Goal: Task Accomplishment & Management: Manage account settings

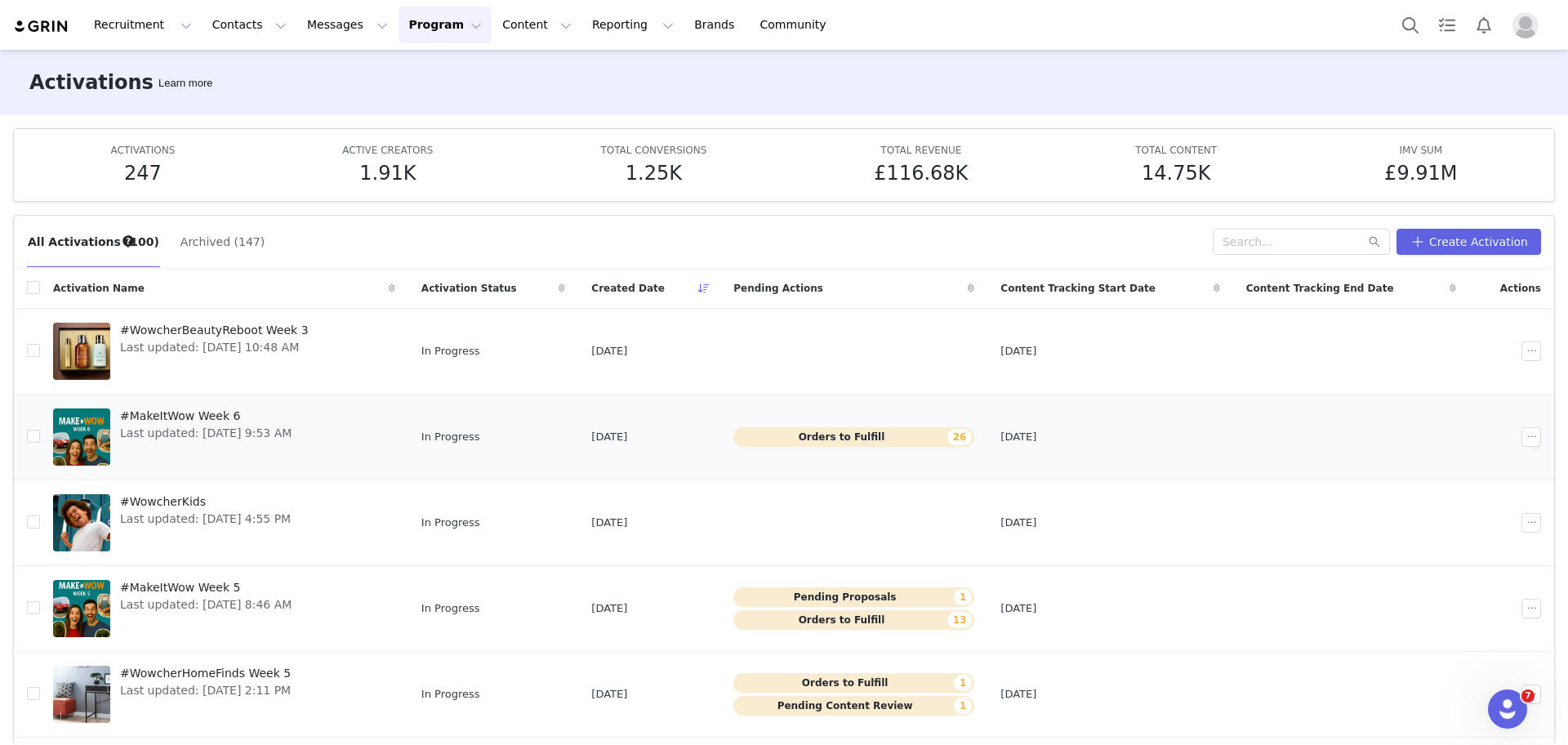
click at [196, 420] on span "#MakeItWow Week 6" at bounding box center [206, 417] width 171 height 17
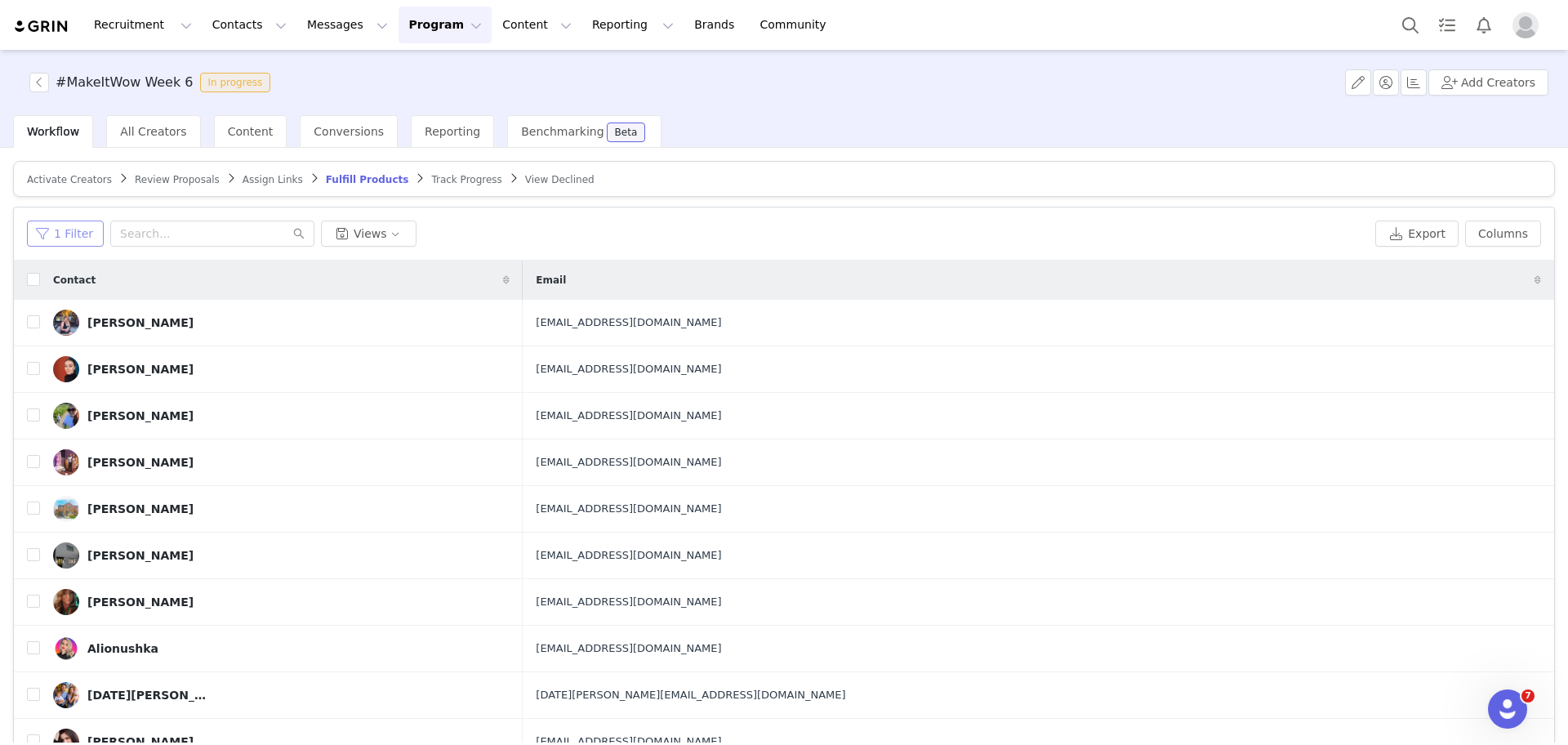
click at [70, 240] on button "1 Filter" at bounding box center [66, 234] width 77 height 26
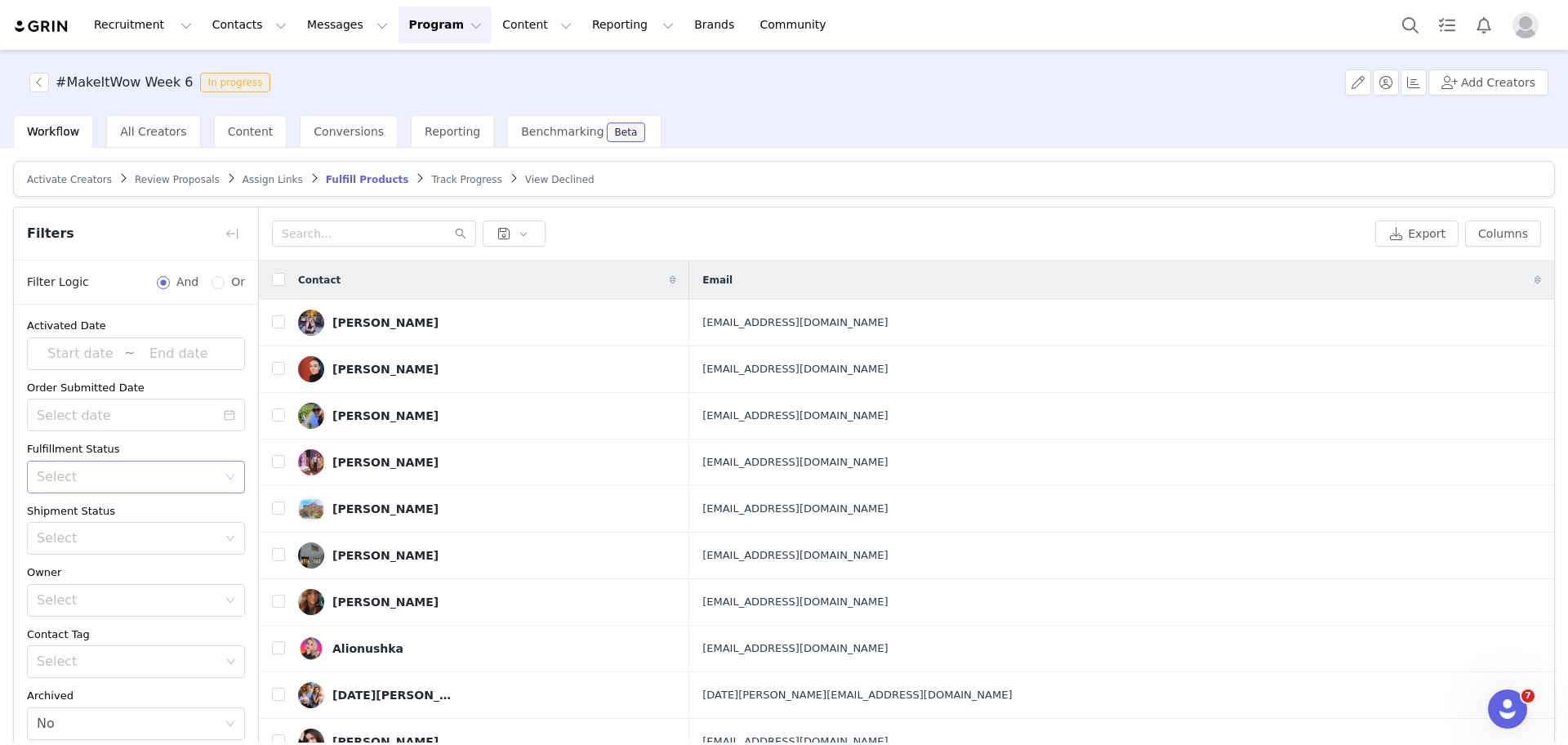
click at [69, 477] on div "Select" at bounding box center [127, 477] width 180 height 16
click at [224, 685] on div "Activated Date ~ Order Submitted Date Fulfillment Status Select Unfulfilled Shi…" at bounding box center [136, 529] width 244 height 449
click at [234, 221] on button "button" at bounding box center [232, 234] width 26 height 26
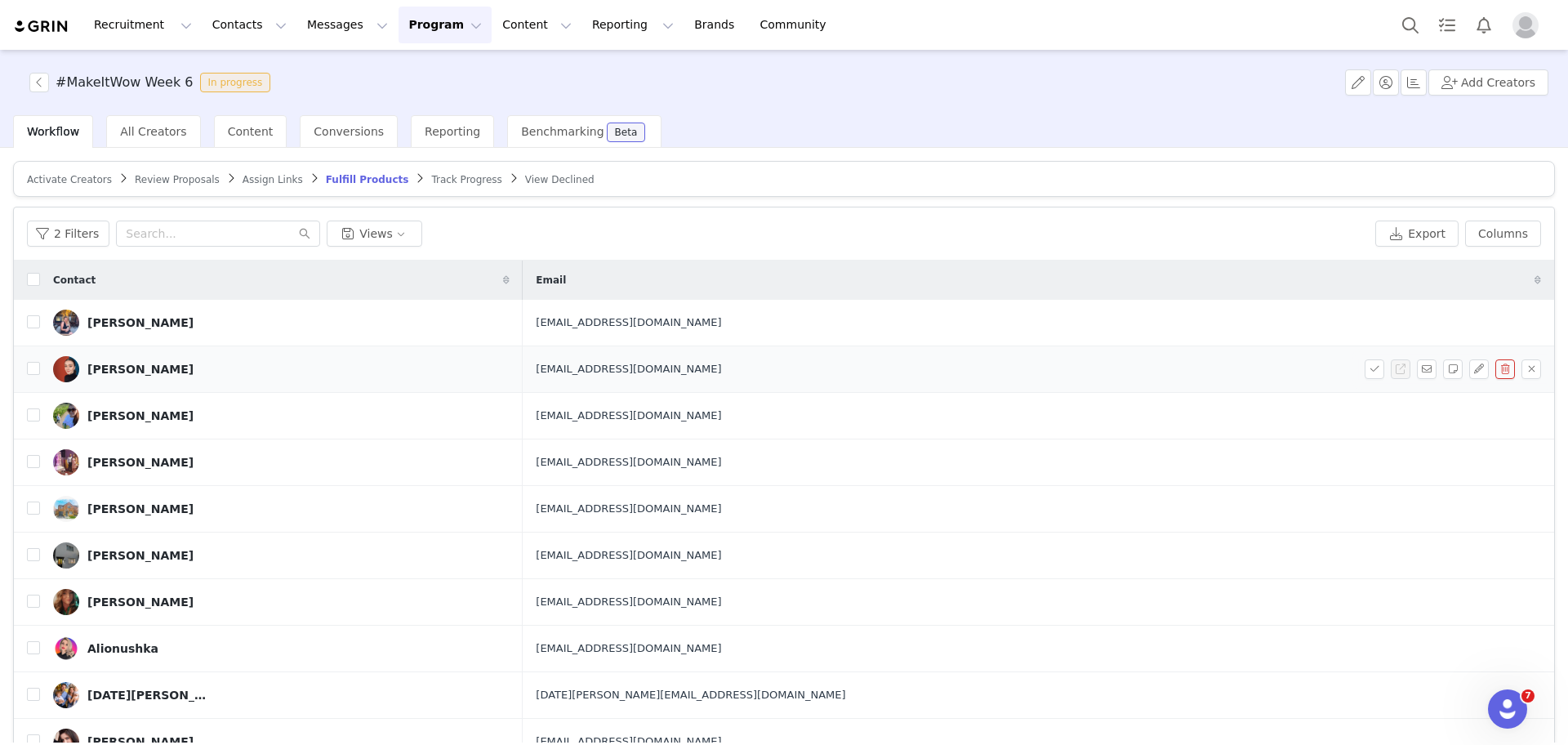
scroll to position [78, 0]
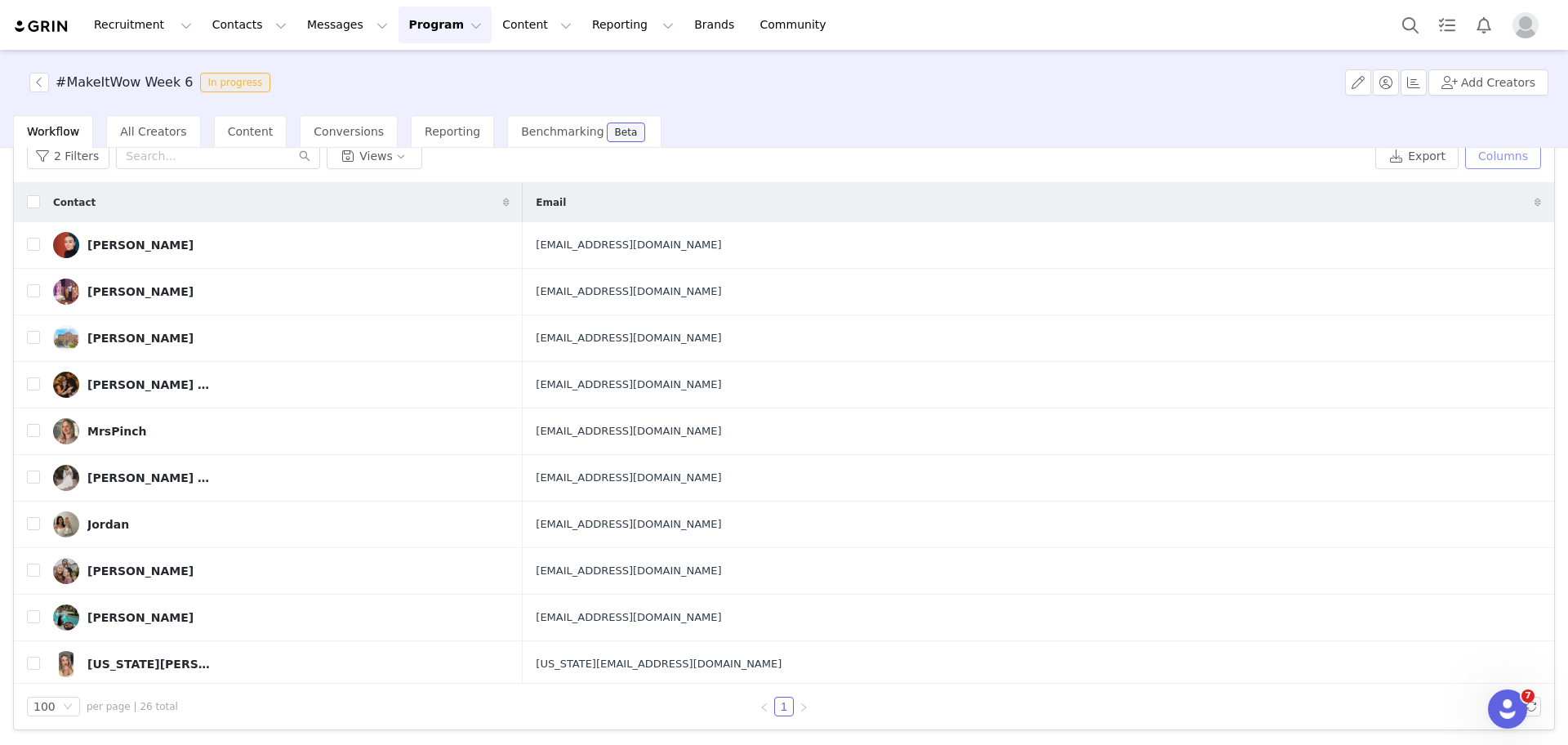
click at [1494, 157] on button "Columns" at bounding box center [1503, 156] width 76 height 26
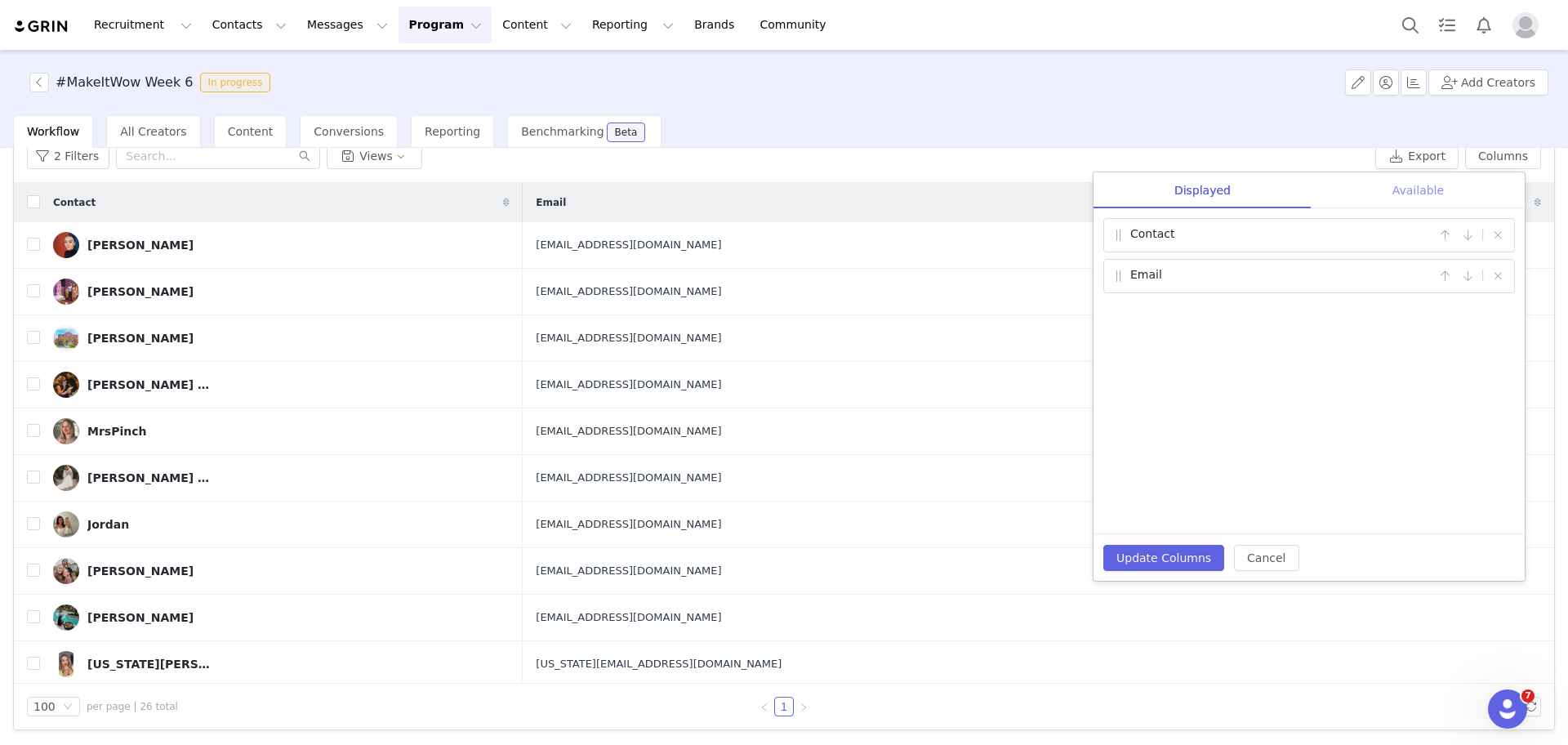
click at [1409, 191] on div "Available" at bounding box center [1418, 190] width 213 height 37
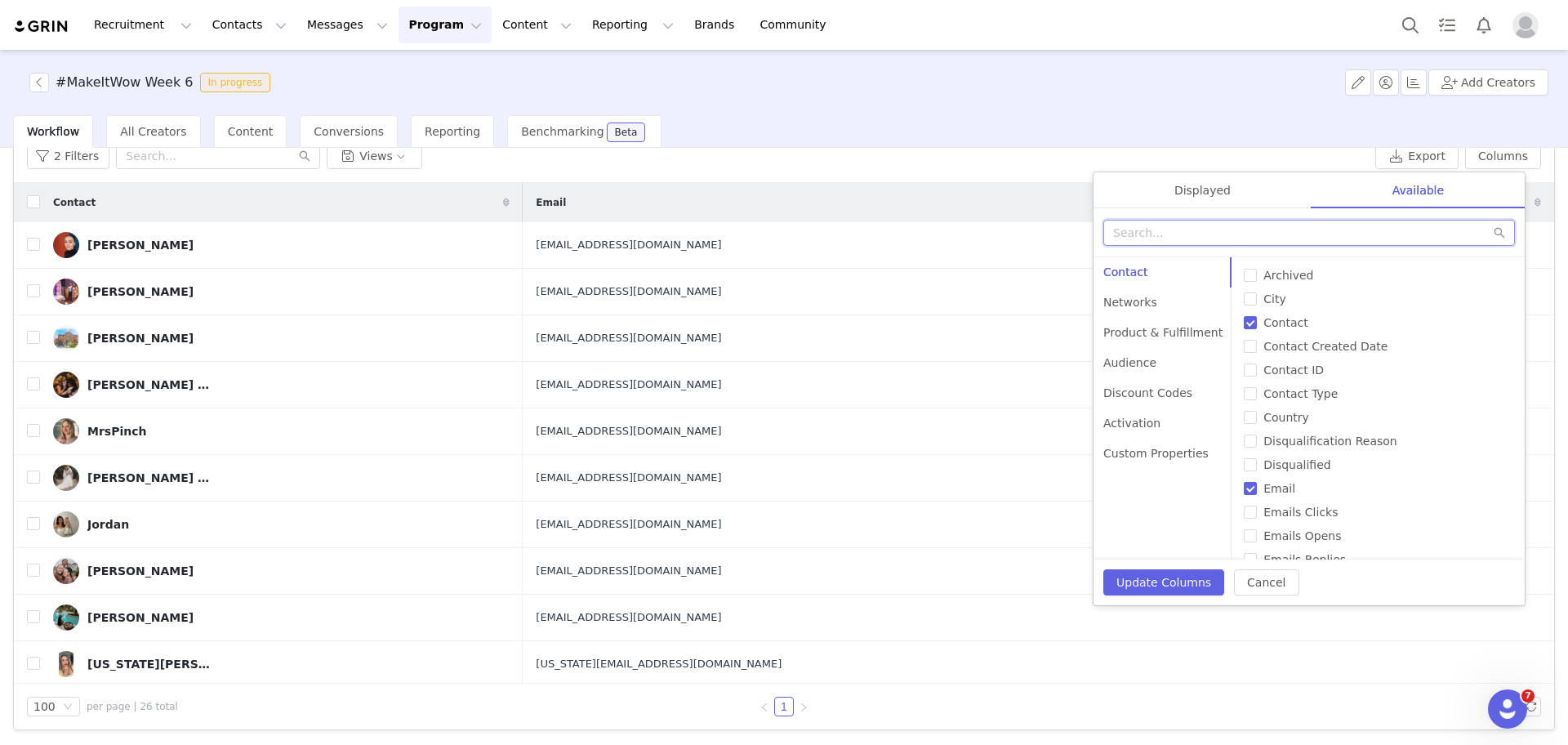
click at [1323, 228] on input "text" at bounding box center [1309, 233] width 412 height 26
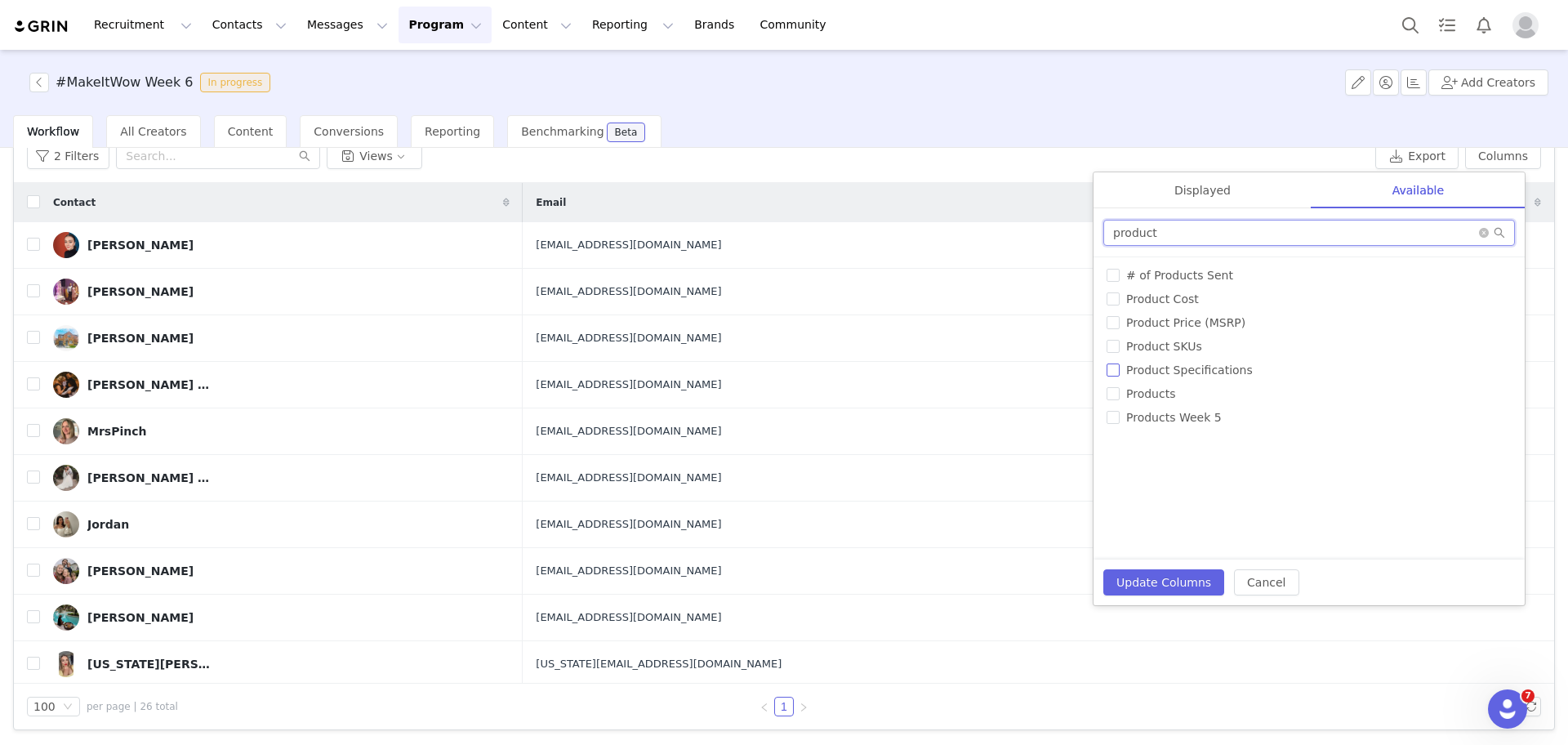
type input "product"
click at [1112, 369] on input "Product Specifications" at bounding box center [1113, 371] width 13 height 13
checkbox input "true"
click at [1113, 387] on label "Products" at bounding box center [1309, 394] width 405 height 17
click at [1113, 388] on input "Products" at bounding box center [1113, 394] width 13 height 13
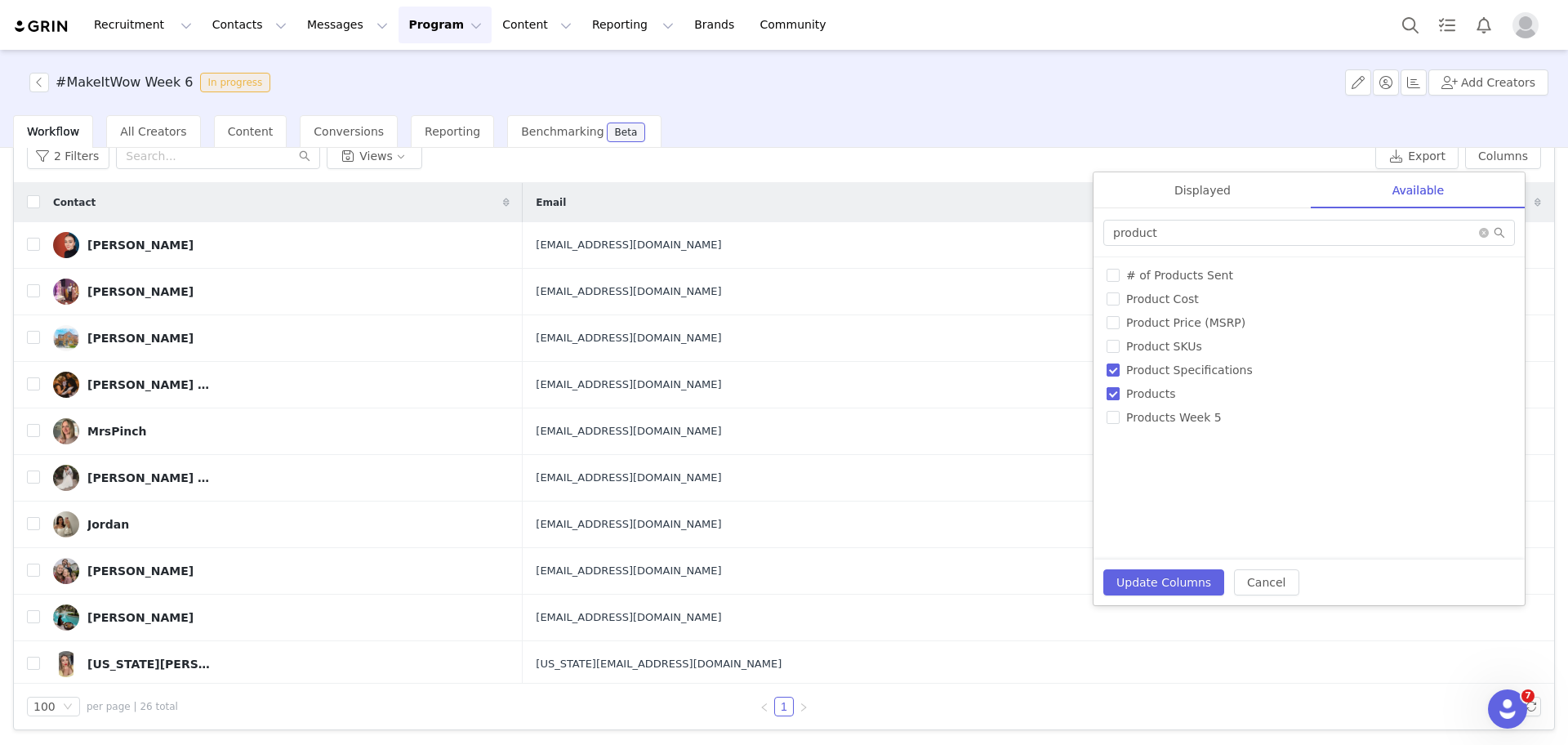
click at [1113, 387] on label "Products" at bounding box center [1309, 394] width 405 height 17
click at [1113, 388] on input "Products" at bounding box center [1113, 394] width 13 height 13
click at [1118, 393] on input "Products" at bounding box center [1113, 394] width 13 height 13
checkbox input "true"
drag, startPoint x: 1168, startPoint y: 230, endPoint x: 1029, endPoint y: 228, distance: 139.0
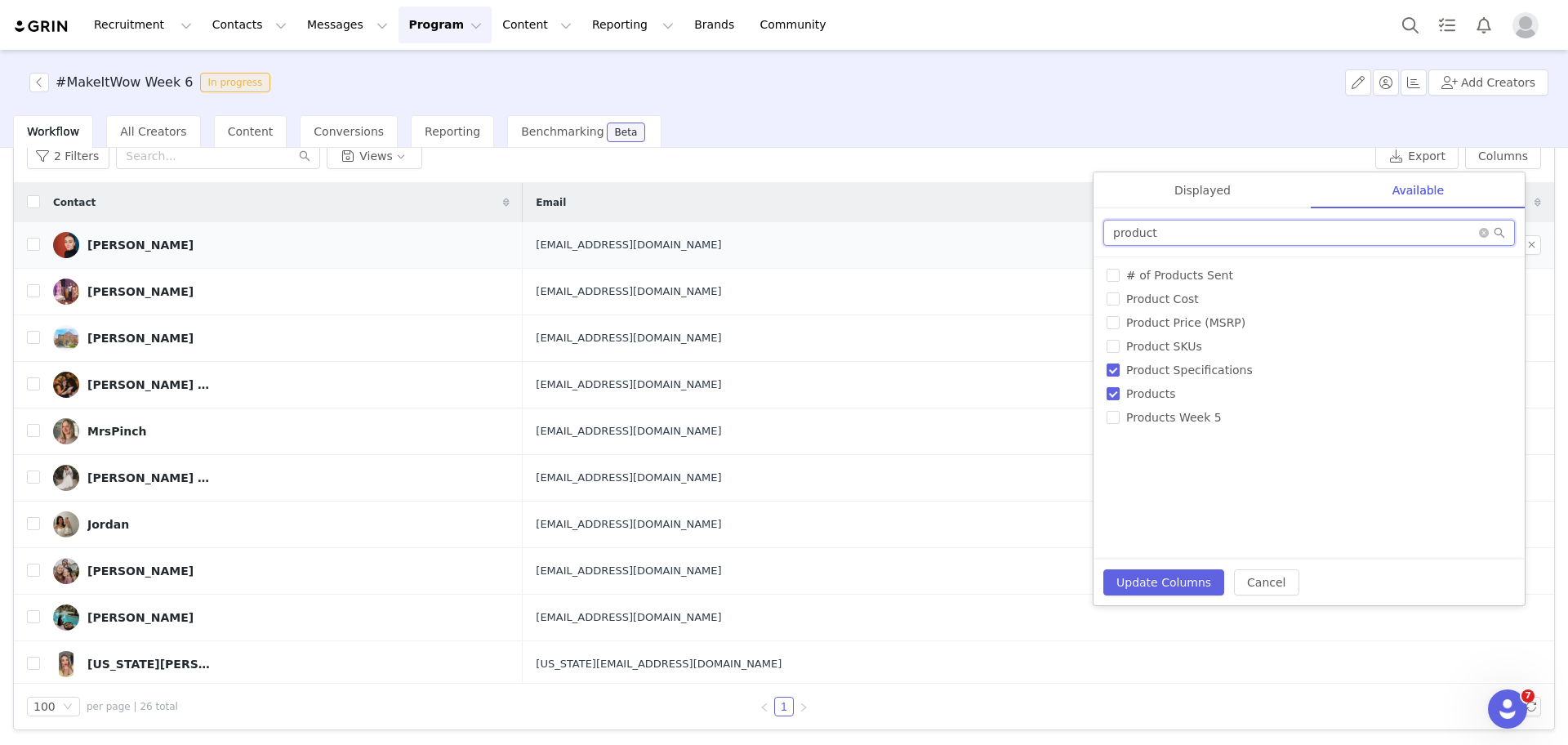
click at [1029, 228] on div "2 Filters Views Export Columns Displayed Available Contact | Email | Product Sp…" at bounding box center [784, 430] width 1541 height 600
type input "shipp"
click at [1107, 282] on input "Shipping Address" at bounding box center [1113, 276] width 13 height 13
checkbox input "true"
drag, startPoint x: 1174, startPoint y: 231, endPoint x: 983, endPoint y: 238, distance: 191.1
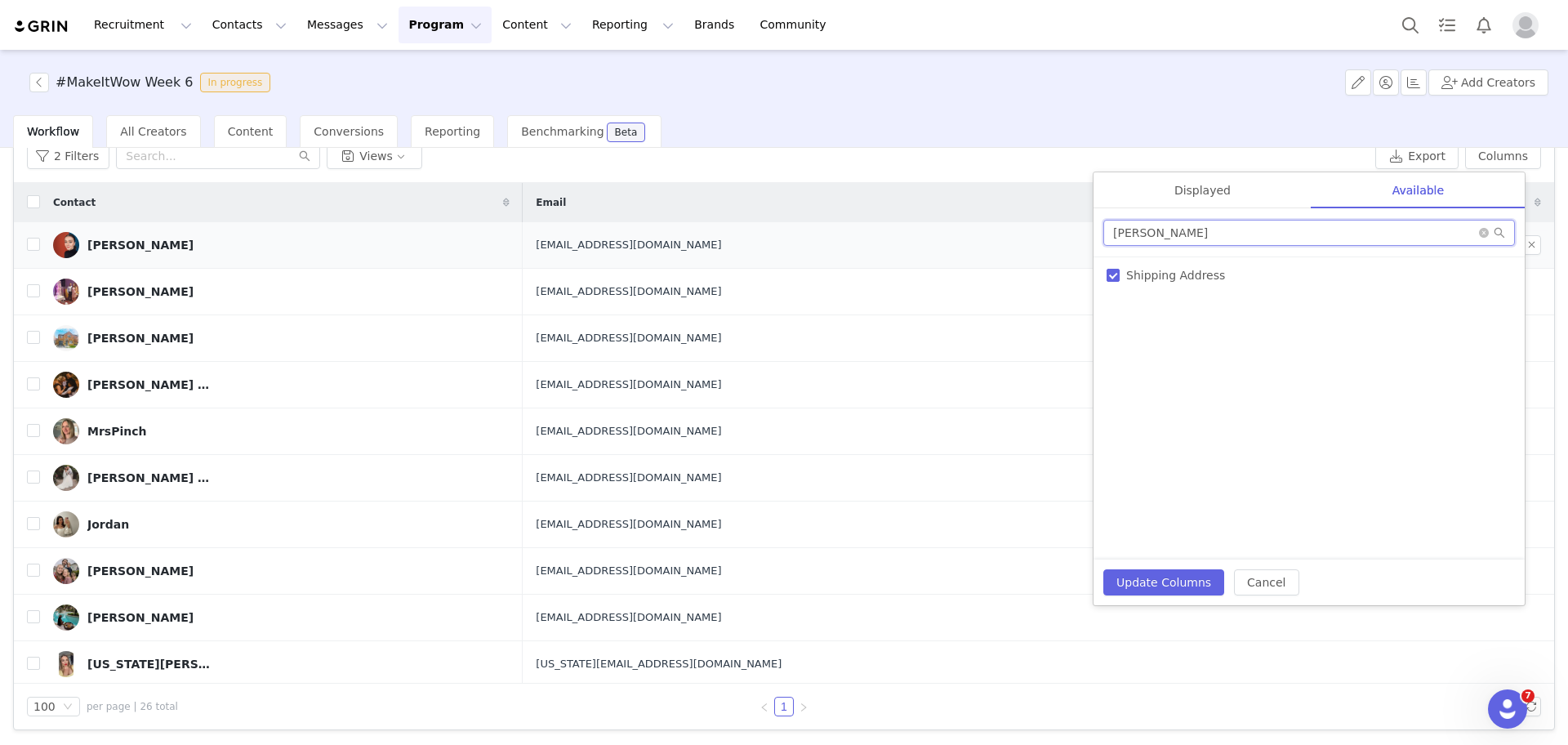
click at [983, 238] on div "2 Filters Views Export Columns Displayed Available Contact | Email | Product Sp…" at bounding box center [784, 430] width 1541 height 600
type input "dates"
click at [1113, 271] on input "Experience/stays/activities dates - When are you available?" at bounding box center [1113, 276] width 13 height 13
checkbox input "true"
click at [1173, 572] on button "Update Columns" at bounding box center [1164, 583] width 121 height 26
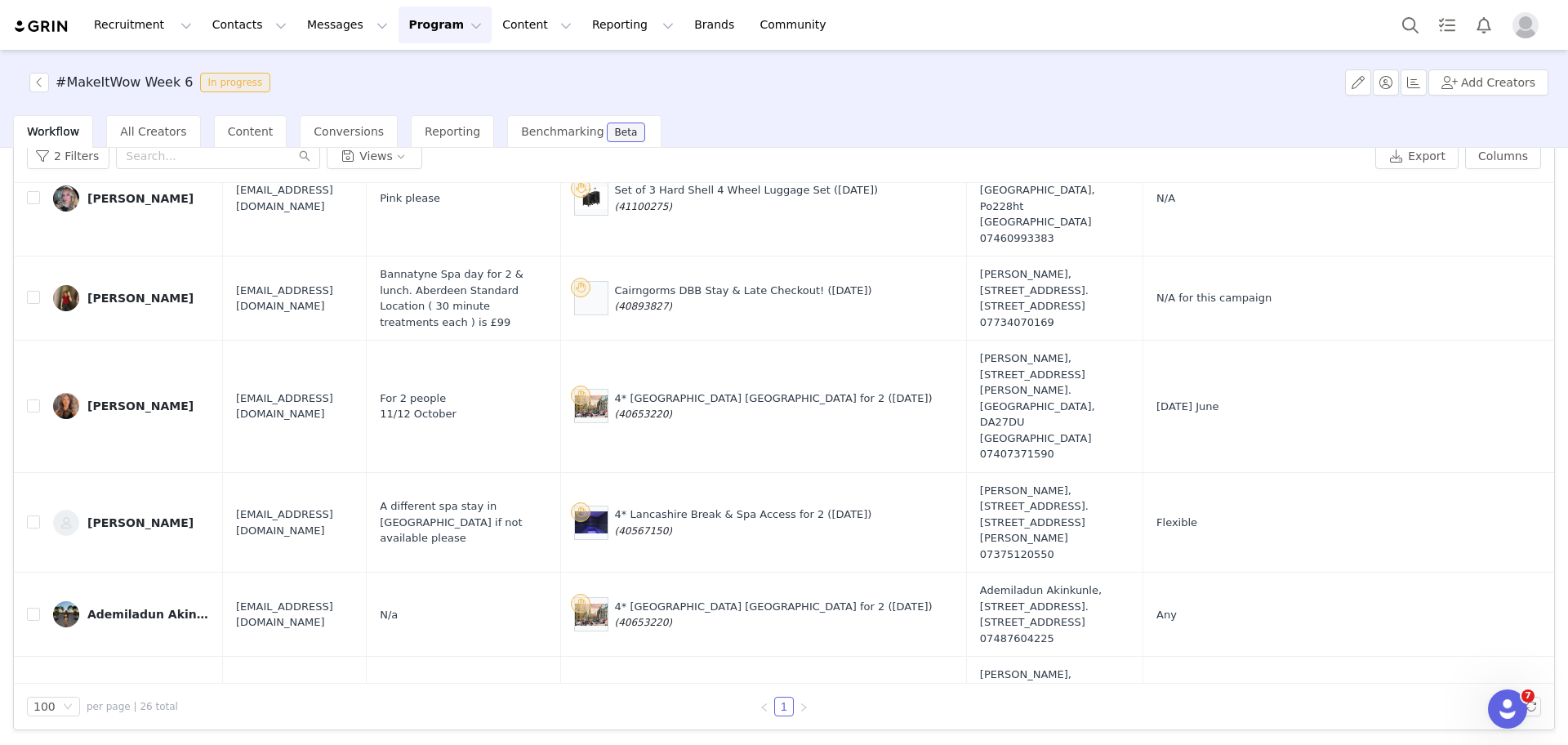
scroll to position [1392, 0]
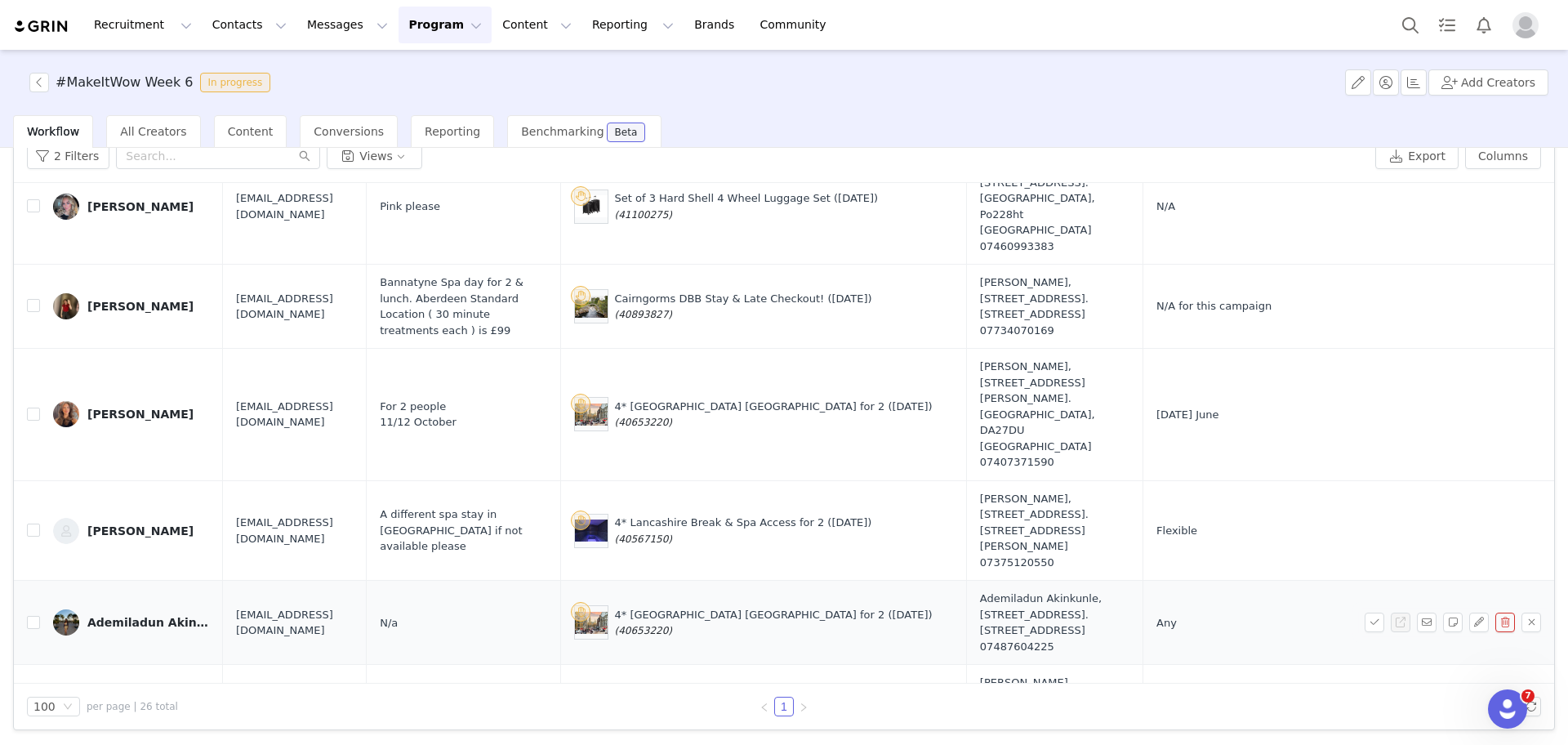
drag, startPoint x: 738, startPoint y: 372, endPoint x: 688, endPoint y: 365, distance: 50.5
click at [688, 608] on div "4* Maldron Hotel Finsbury Park for 2 (25 Sept) (40653220)" at bounding box center [774, 624] width 318 height 32
copy span "(40653220)"
click at [672, 626] on span "(40653220)" at bounding box center [643, 631] width 57 height 11
click at [1443, 613] on button "button" at bounding box center [1452, 623] width 20 height 20
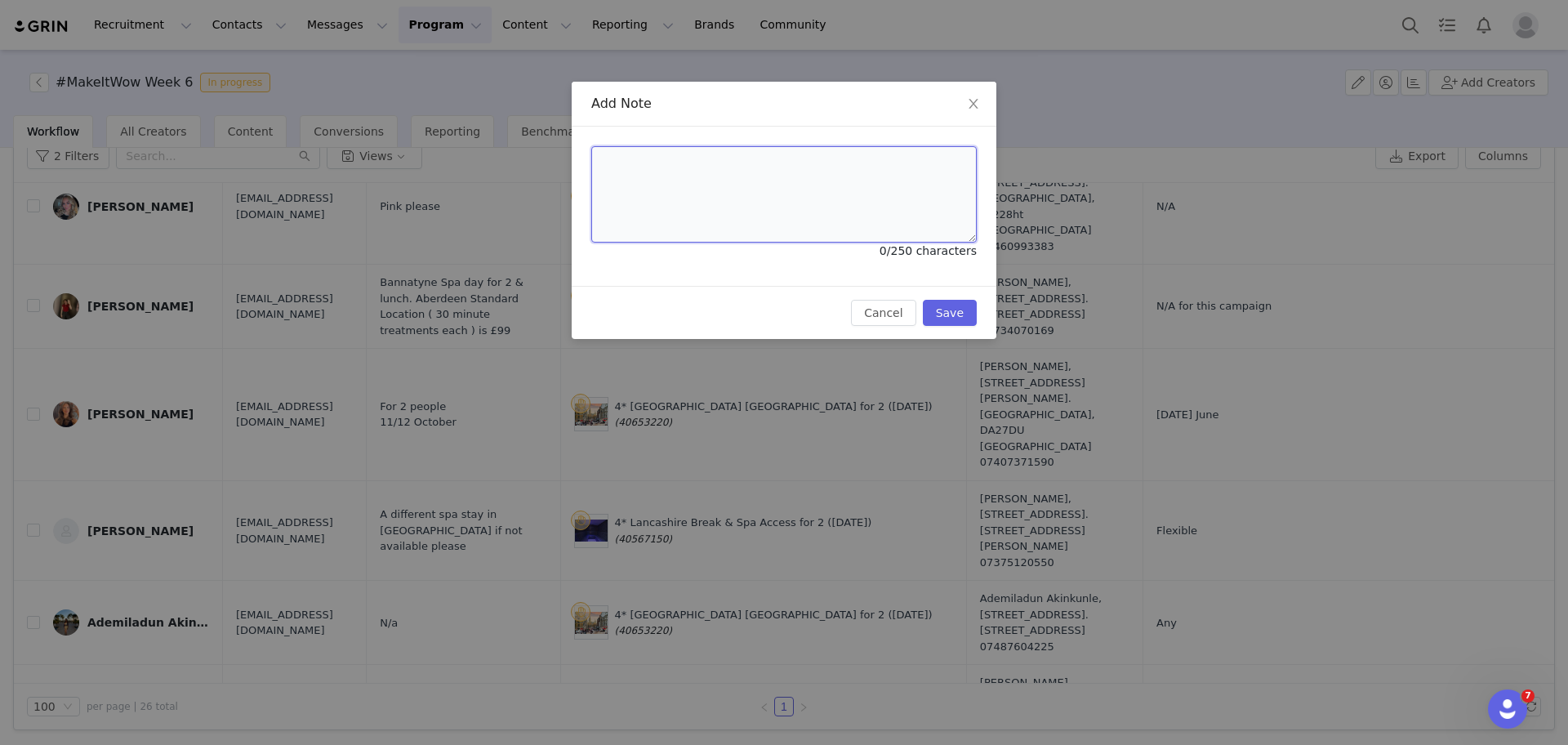
click at [846, 211] on textarea at bounding box center [784, 195] width 385 height 97
paste textarea "Wowcher Code:49XD5S-A888DC Order Number:50340347"
type textarea "Wowcher Code:49XD5S-A888DC Order Number:50340347"
click at [945, 308] on button "Save" at bounding box center [949, 313] width 54 height 26
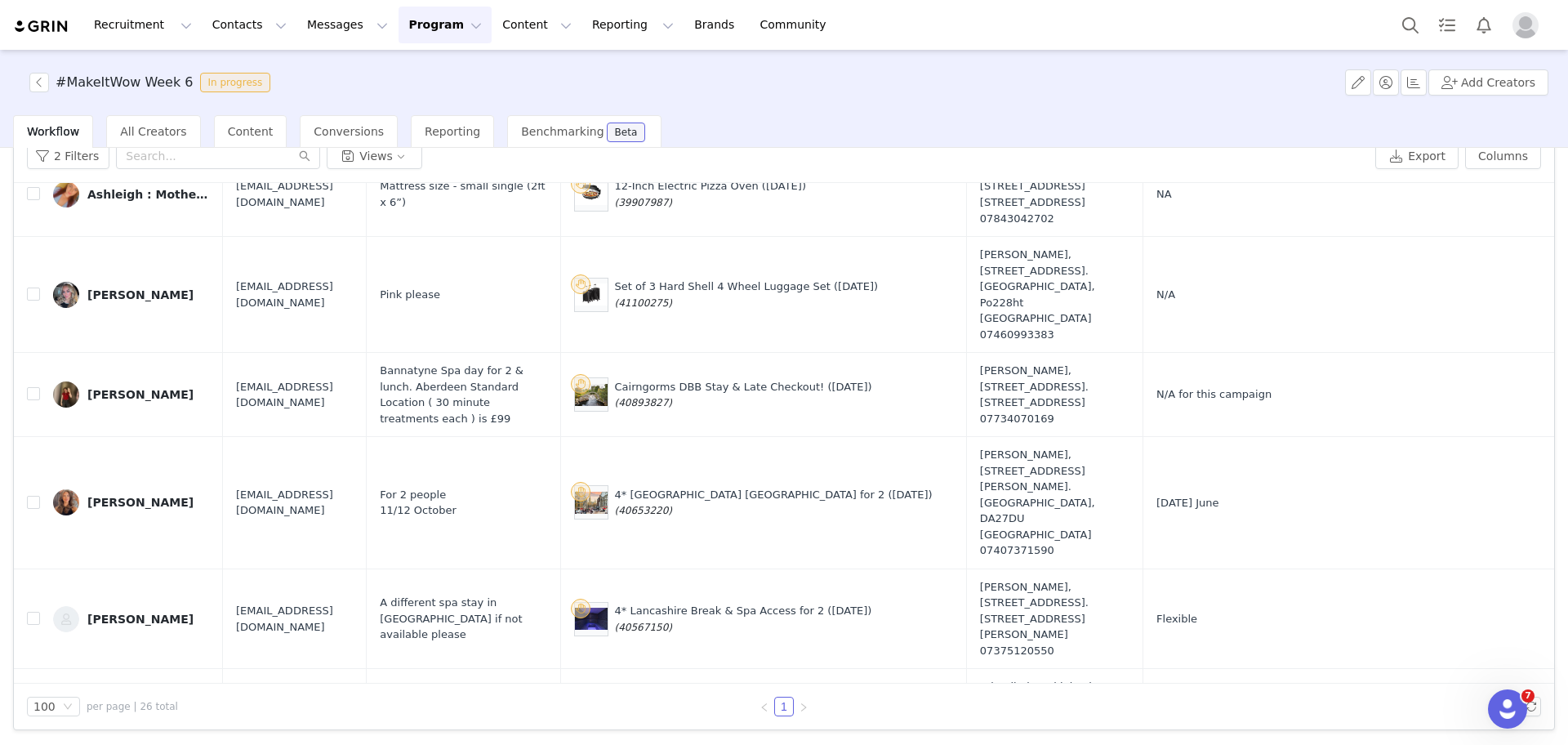
scroll to position [1308, 0]
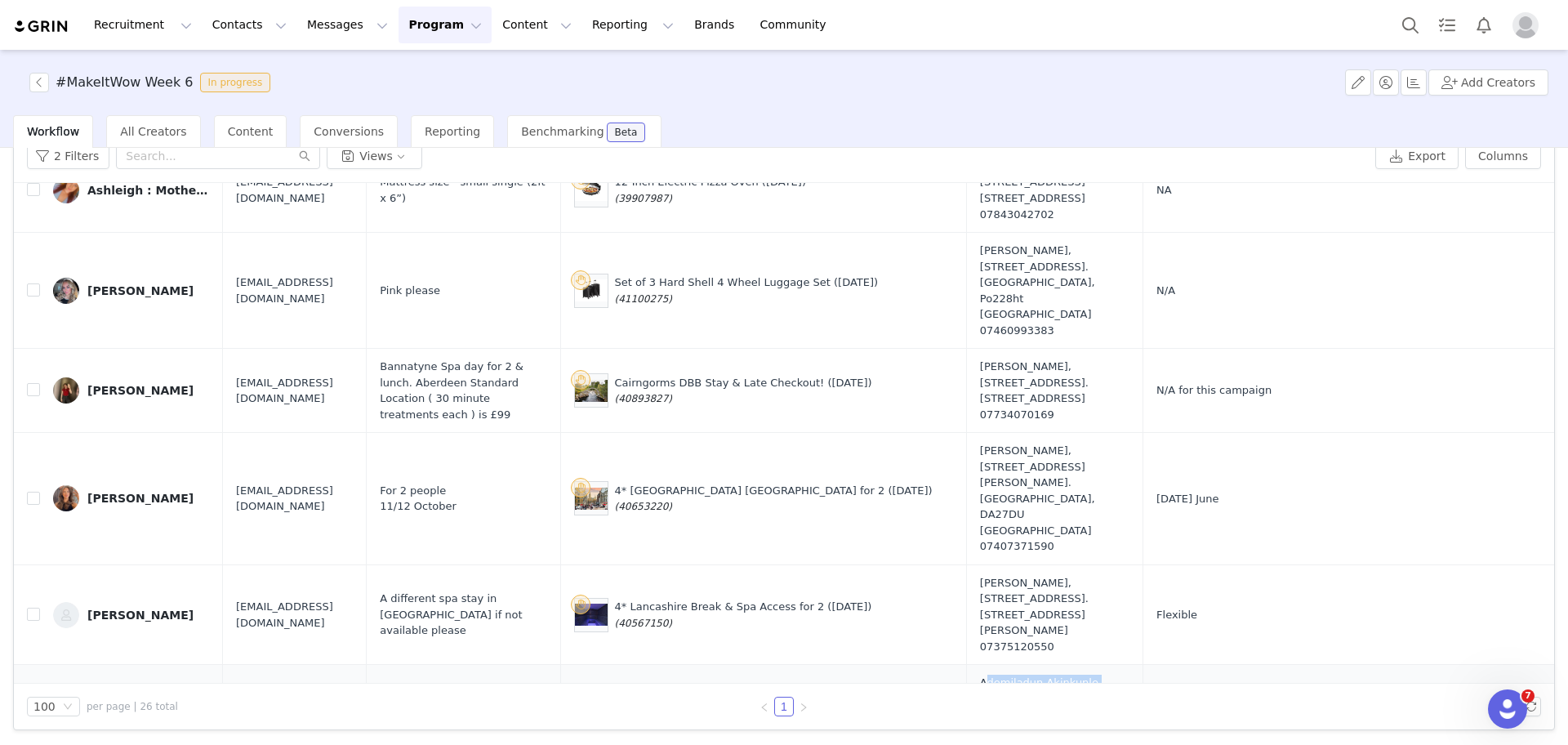
drag, startPoint x: 955, startPoint y: 408, endPoint x: 1064, endPoint y: 417, distance: 109.4
click at [1064, 665] on td "Ademiladun Akinkunle, Flat 9 Hawthorn House, St donatts Road. London, England S…" at bounding box center [1055, 706] width 177 height 84
copy div "Ademiladun Akinkunle"
drag, startPoint x: 1051, startPoint y: 476, endPoint x: 950, endPoint y: 477, distance: 101.0
click at [966, 665] on td "Ademiladun Akinkunle, Flat 9 Hawthorn House, St donatts Road. London, England S…" at bounding box center [1055, 706] width 177 height 84
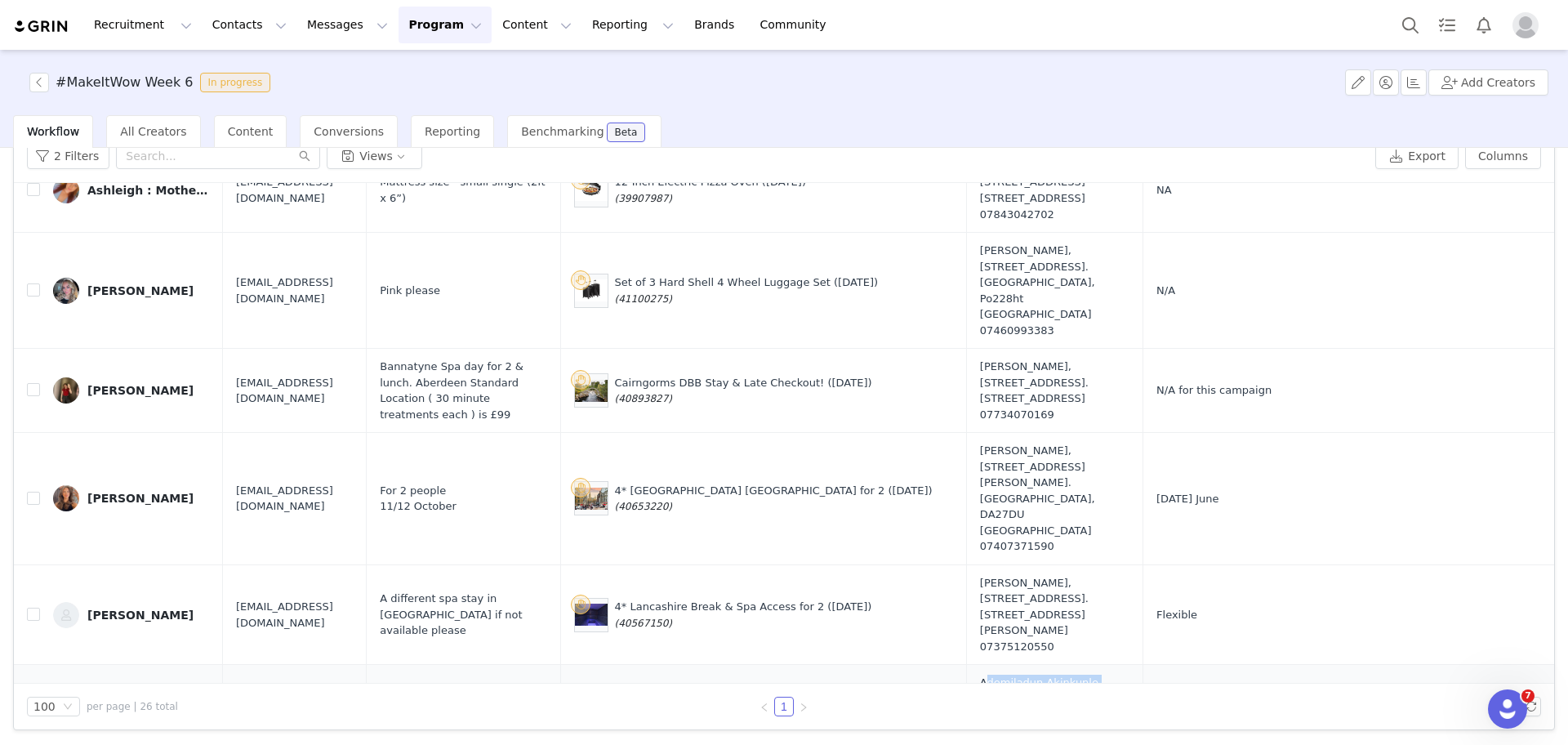
copy div "07487604225"
drag, startPoint x: 375, startPoint y: 441, endPoint x: 232, endPoint y: 445, distance: 143.1
click at [232, 665] on td "[EMAIL_ADDRESS][DOMAIN_NAME]" at bounding box center [294, 706] width 144 height 84
copy span "[EMAIL_ADDRESS][DOMAIN_NAME]"
click at [1365, 697] on button "button" at bounding box center [1374, 706] width 20 height 20
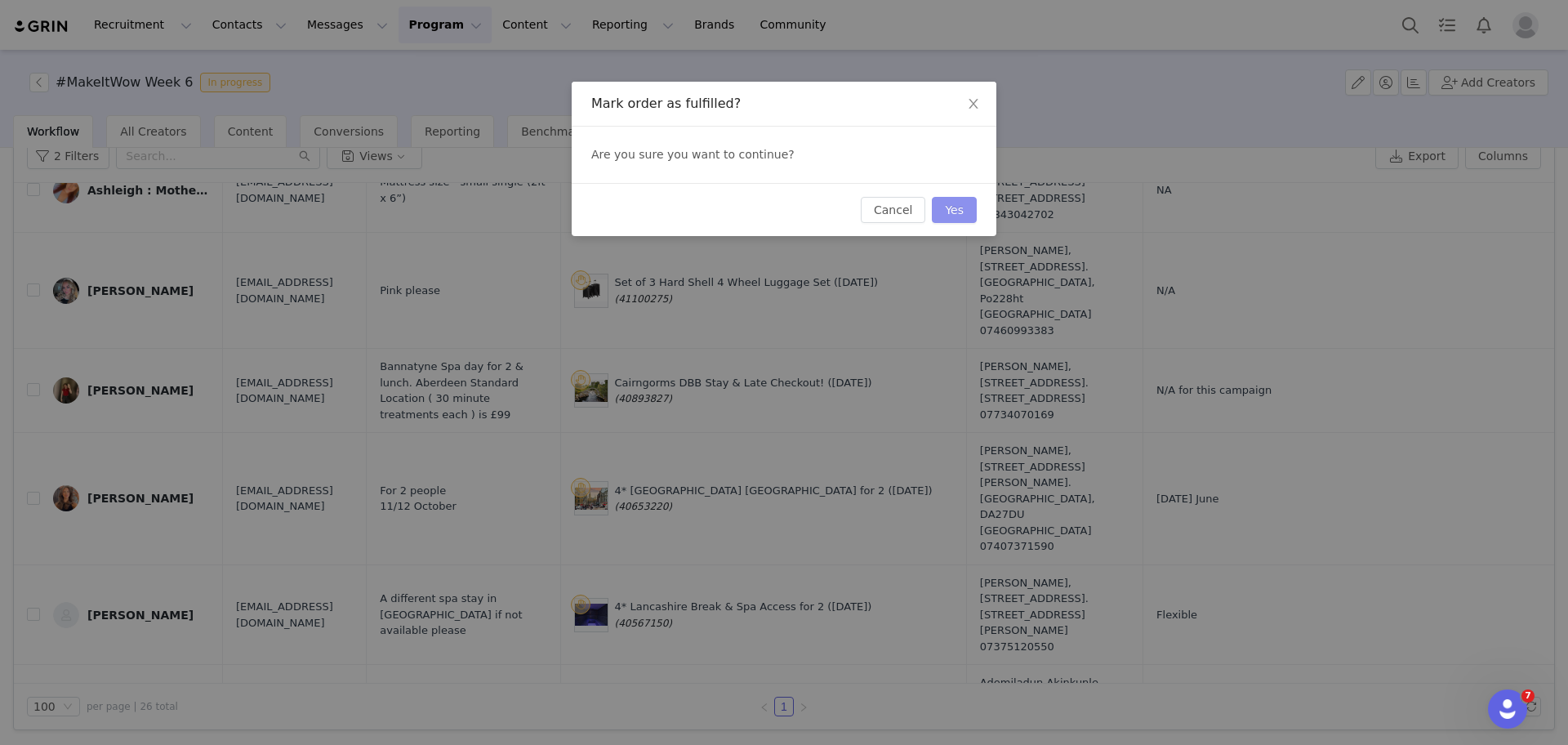
click at [964, 199] on button "Yes" at bounding box center [954, 210] width 45 height 26
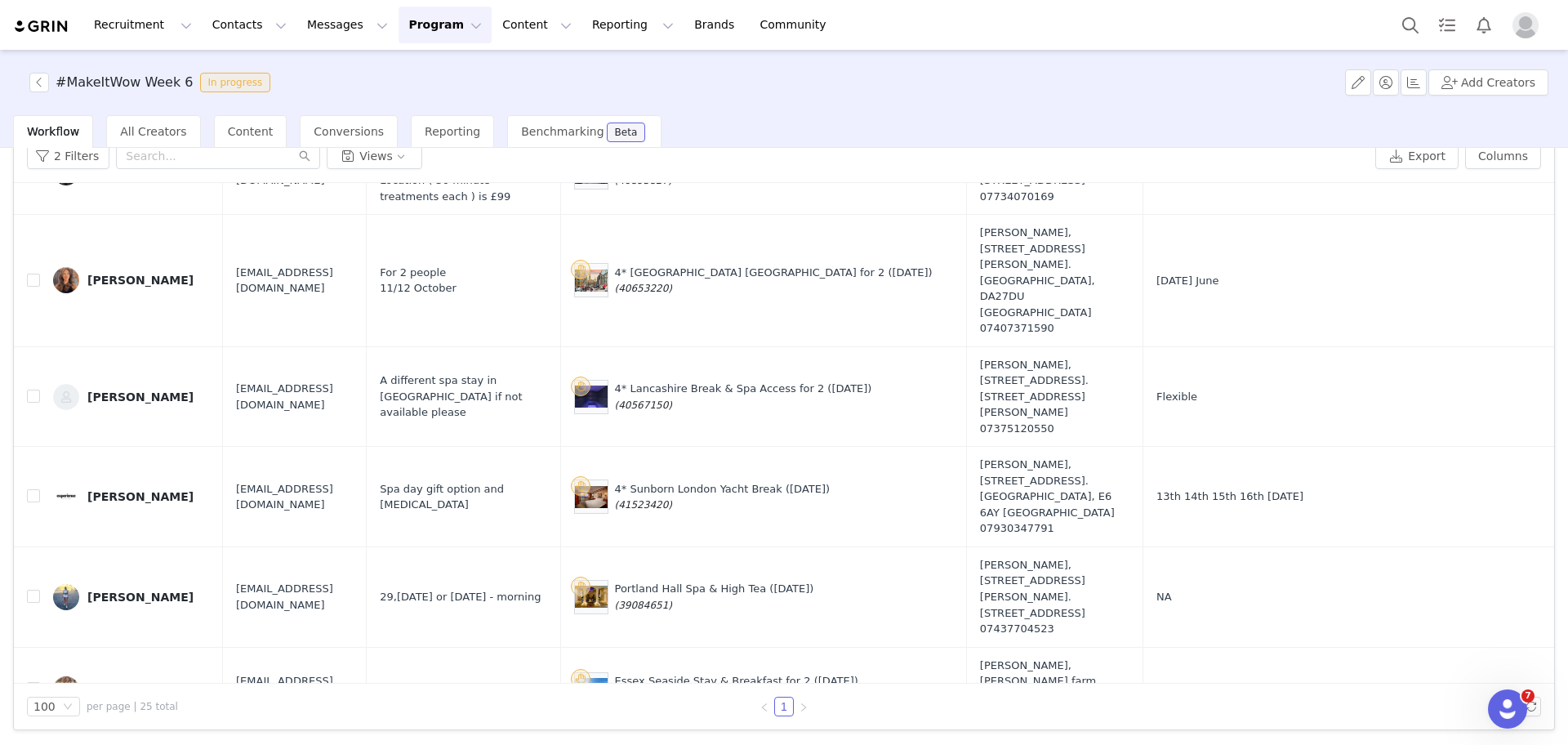
scroll to position [1660, 0]
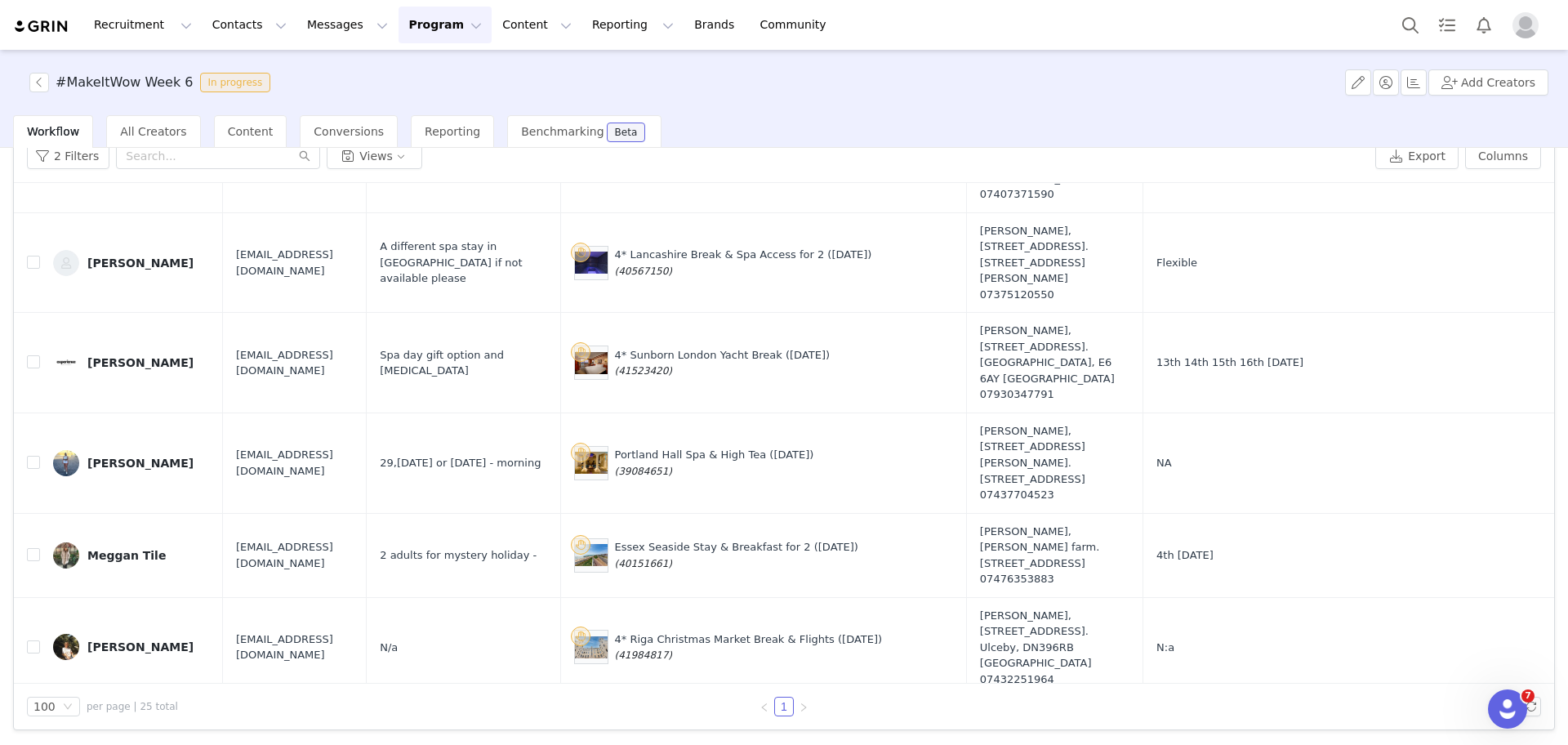
click at [28, 82] on div "#MakeItWow Week 6 In progress" at bounding box center [149, 82] width 258 height 20
click at [37, 86] on button "button" at bounding box center [39, 82] width 20 height 20
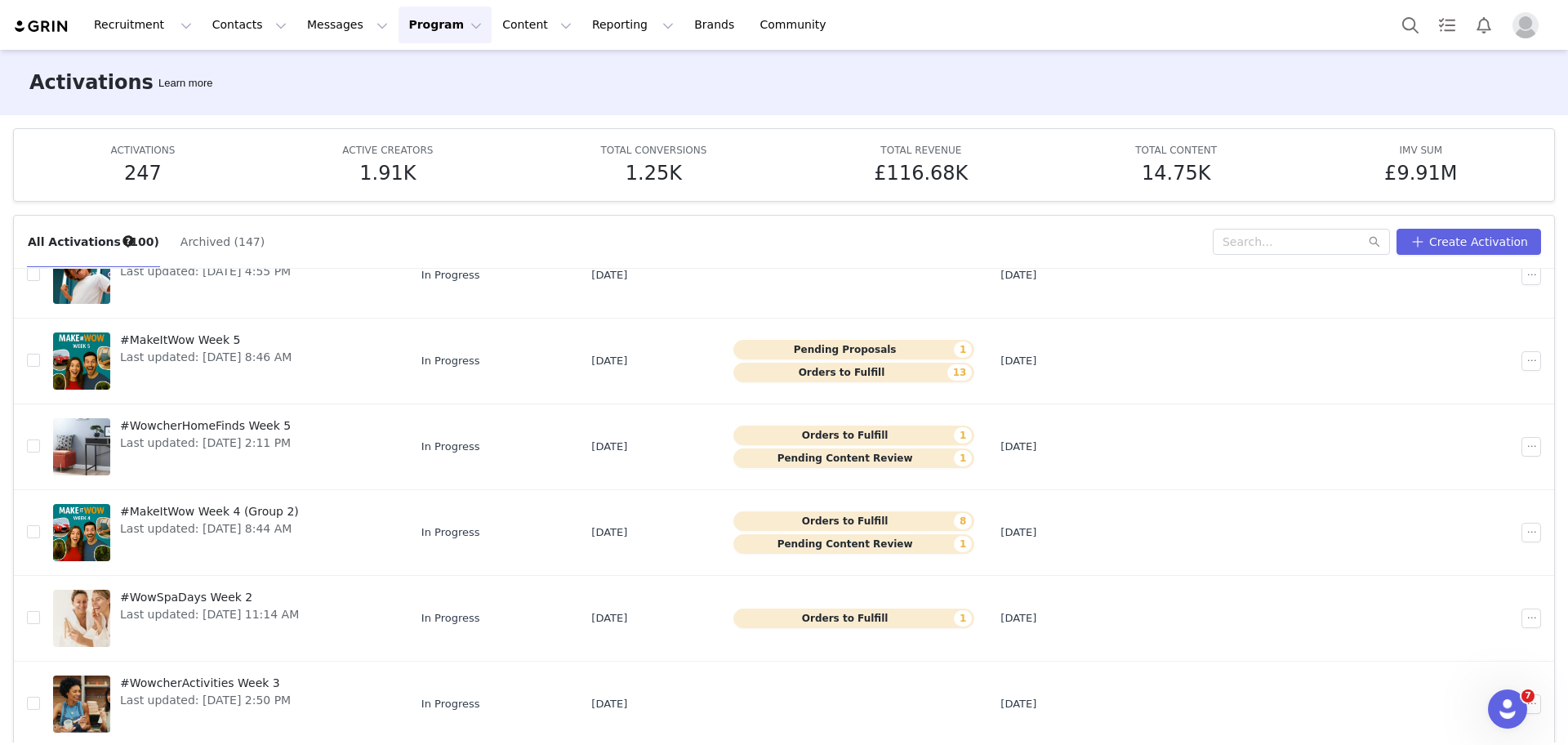
scroll to position [234, 0]
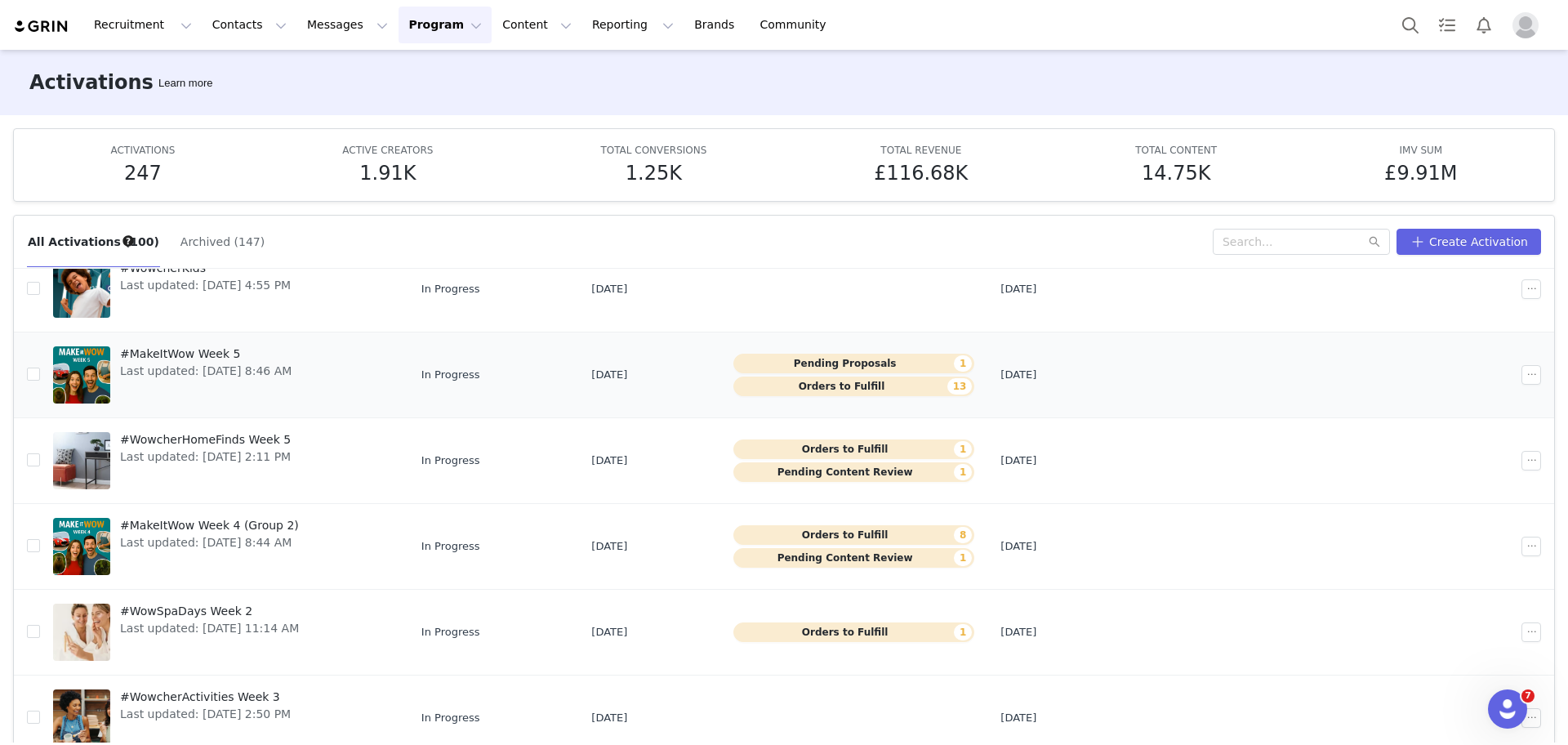
click at [178, 347] on span "#MakeItWow Week 5" at bounding box center [206, 355] width 171 height 17
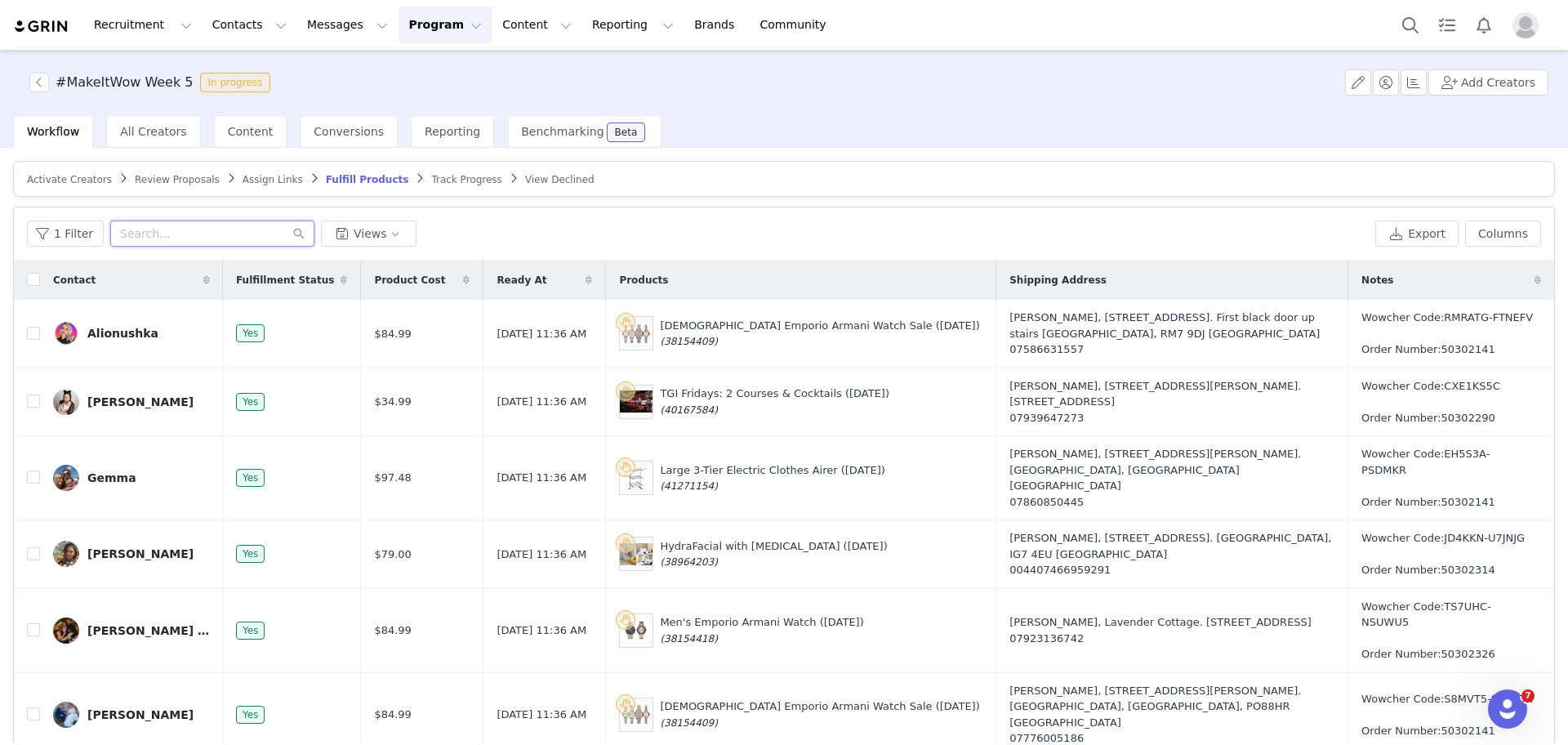
click at [215, 232] on input "text" at bounding box center [212, 234] width 204 height 26
type input "Lucy"
click at [469, 215] on div "1 Filter Lucy Views Export Columns" at bounding box center [784, 234] width 1541 height 53
click at [209, 235] on input "Lucy" at bounding box center [212, 234] width 204 height 26
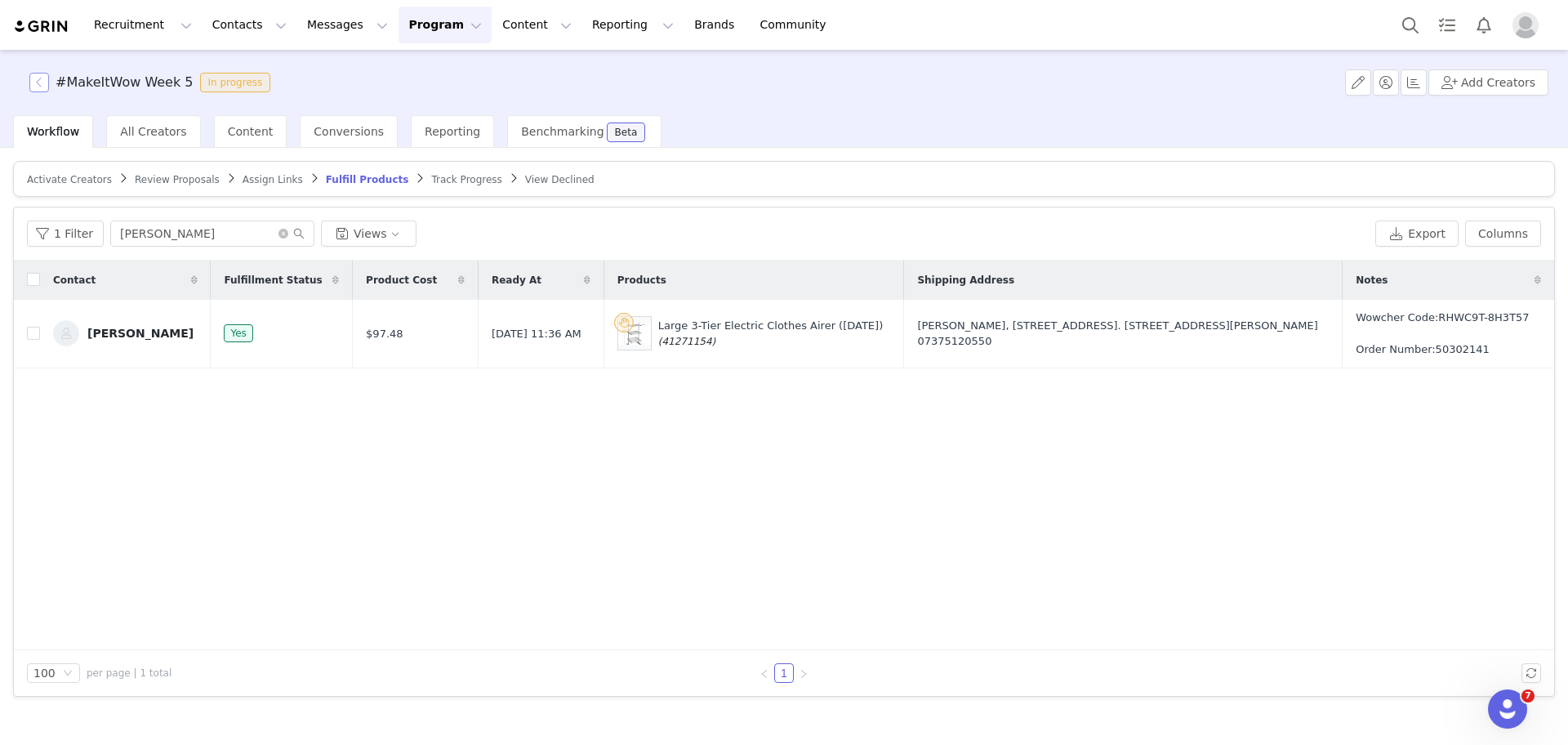
click at [29, 78] on button "button" at bounding box center [39, 82] width 20 height 20
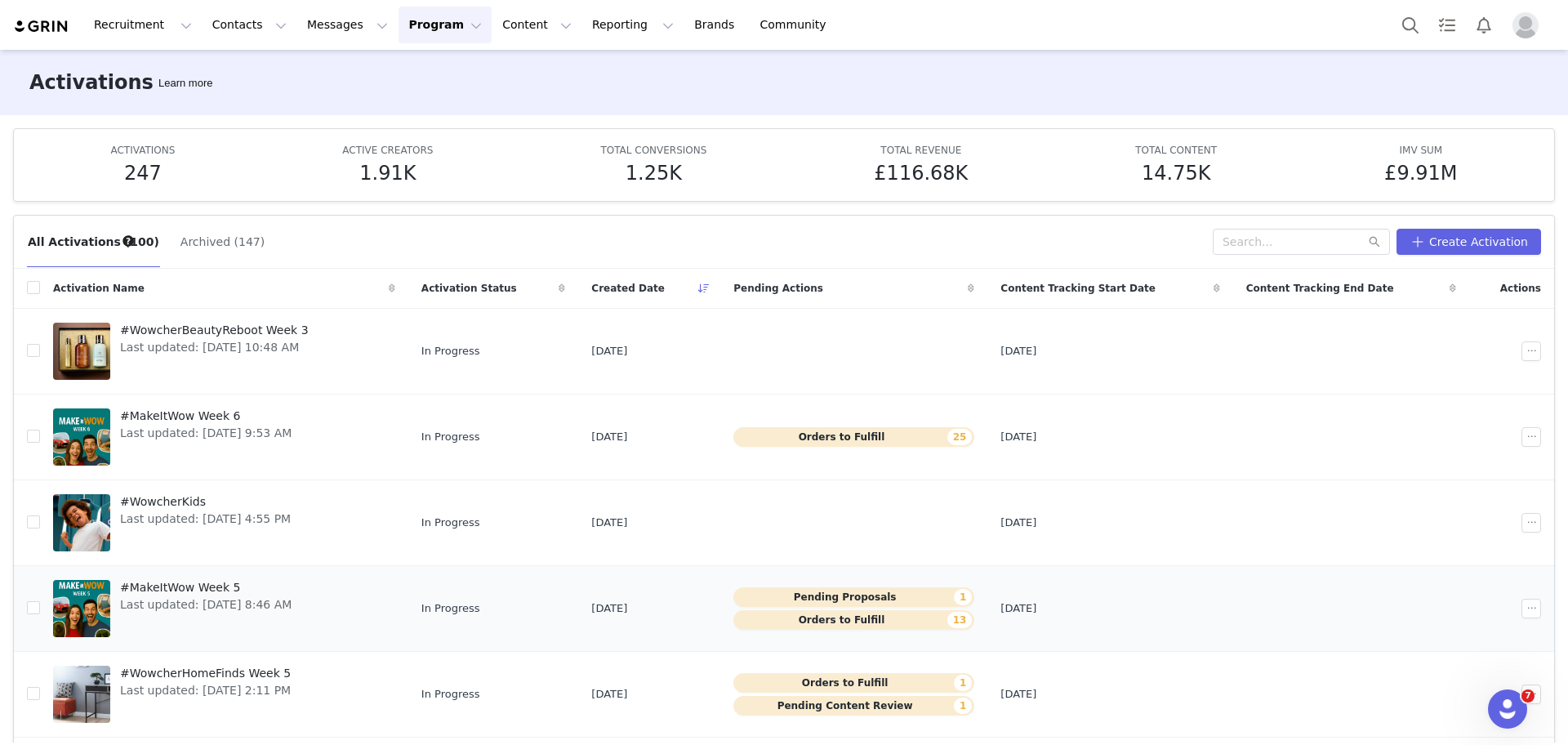
click at [189, 592] on span "#MakeItWow Week 5" at bounding box center [206, 588] width 171 height 17
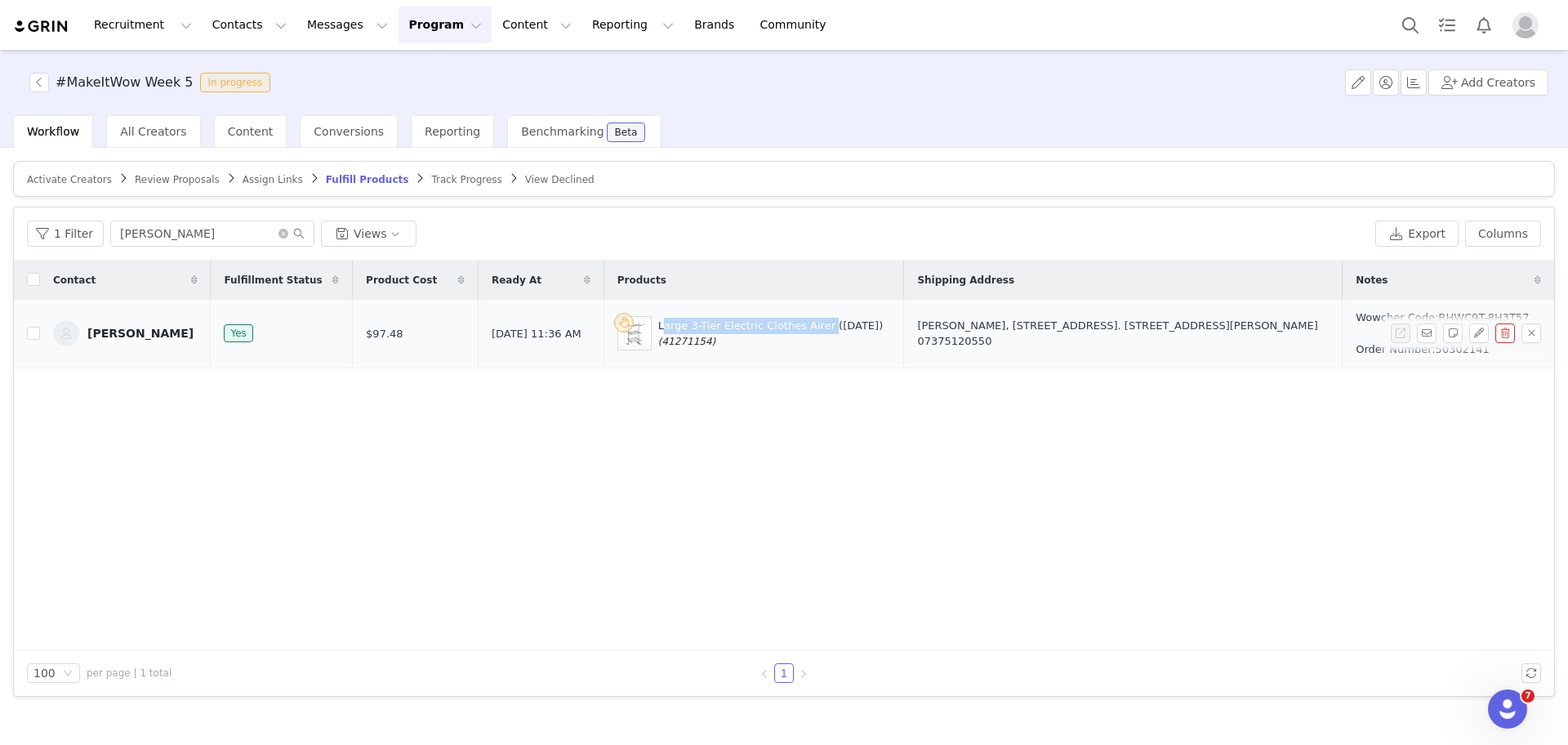
drag, startPoint x: 638, startPoint y: 318, endPoint x: 796, endPoint y: 324, distance: 158.1
click at [796, 324] on div "Large 3-Tier Electric Clothes Airer (19 September) (41271154)" at bounding box center [754, 333] width 274 height 34
copy div "Large 3-Tier Electric Clothes Airer"
drag, startPoint x: 214, startPoint y: 232, endPoint x: 49, endPoint y: 221, distance: 165.4
click at [49, 221] on div "1 Filter Lucy Views" at bounding box center [698, 234] width 1342 height 26
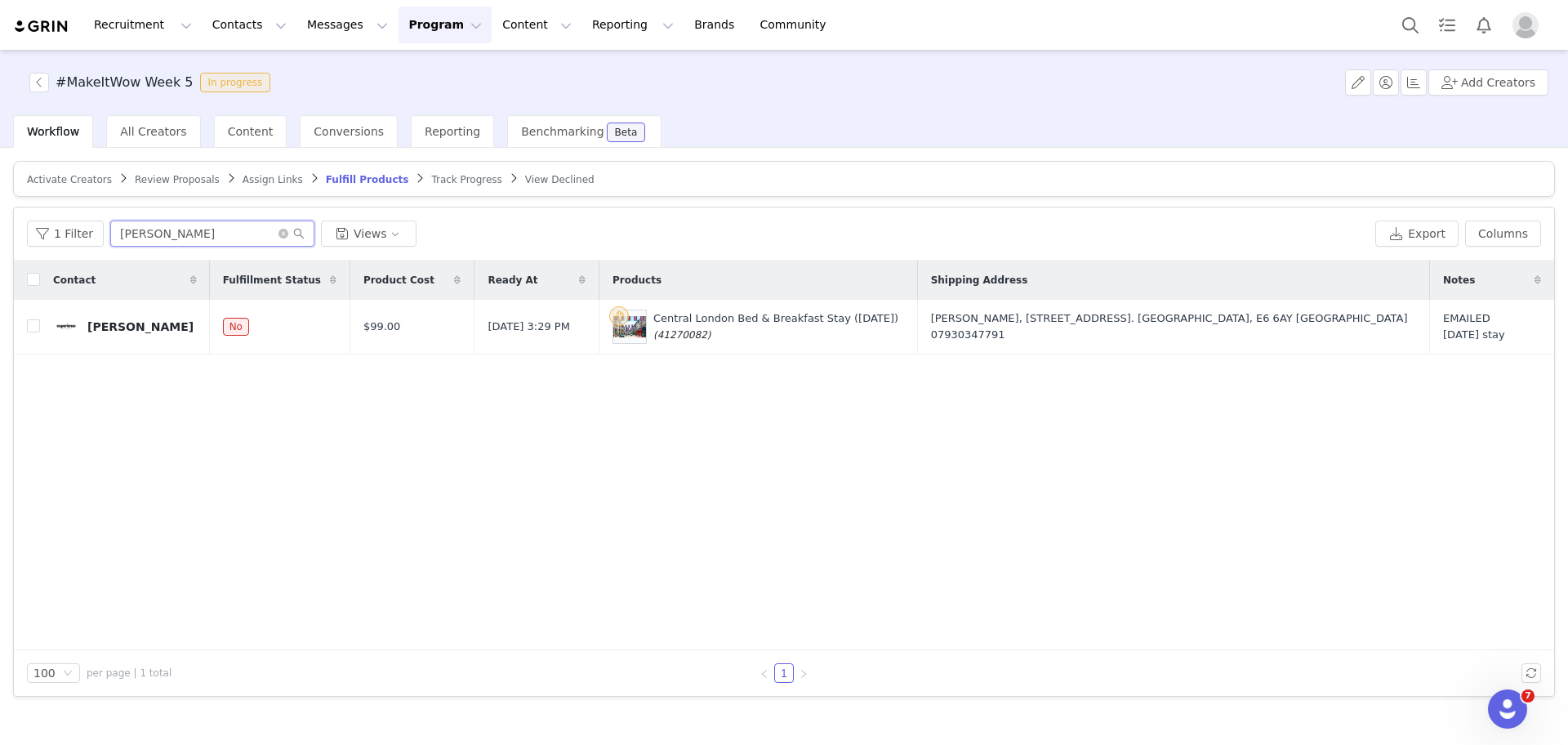
type input "[PERSON_NAME]"
drag, startPoint x: 741, startPoint y: 331, endPoint x: 685, endPoint y: 335, distance: 56.1
click at [685, 335] on div "Central London Bed & Breakfast Stay (19 September) (41270082)" at bounding box center [759, 326] width 291 height 34
copy span "(41270082)"
click at [1481, 327] on button "button" at bounding box center [1479, 326] width 20 height 20
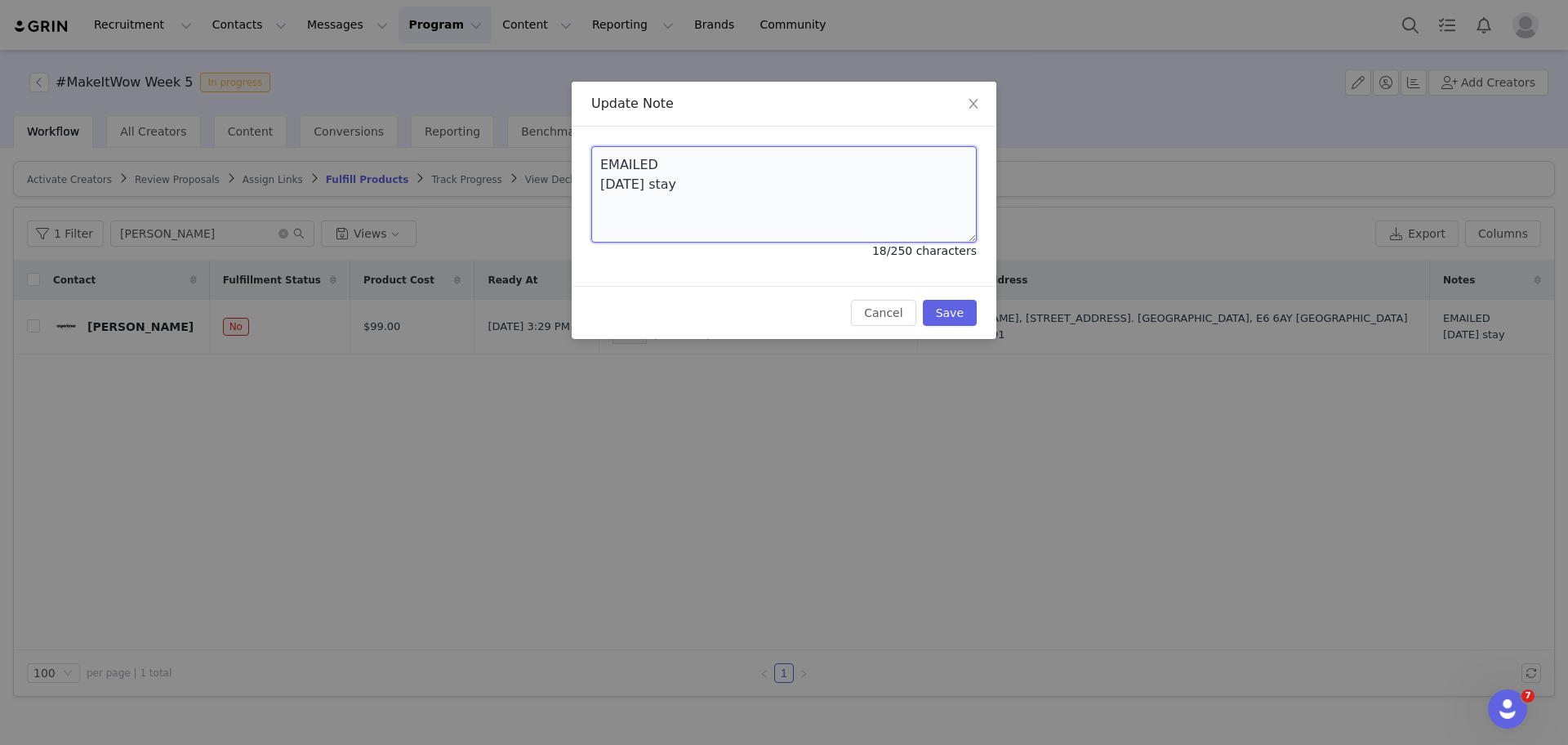
drag, startPoint x: 815, startPoint y: 185, endPoint x: 548, endPoint y: 147, distance: 269.7
click at [548, 147] on div "Update Note EMAILED 5oct stay 18/250 characters Cancel Save" at bounding box center [784, 372] width 1568 height 745
paste textarea "(41270082)"
type textarea "(41270082)"
drag, startPoint x: 692, startPoint y: 155, endPoint x: 508, endPoint y: 159, distance: 184.0
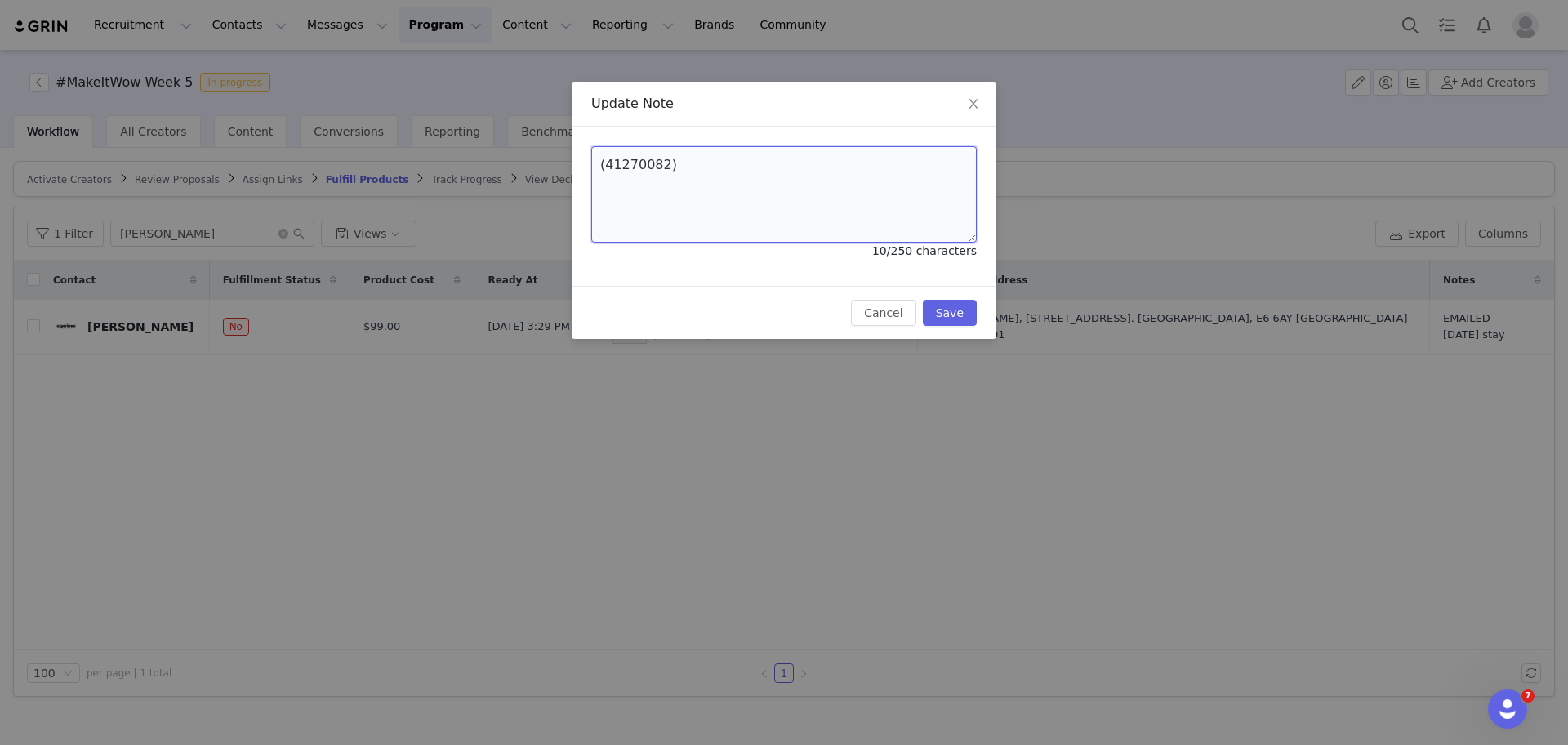
click at [508, 159] on div "Update Note (41270082) 10/250 characters Cancel Save" at bounding box center [784, 372] width 1568 height 745
paste textarea "Wowcher Code:TRJ9CX-FWAMRQ Order Number:50340495"
type textarea "Wowcher Code:TRJ9CX-FWAMRQ Order Number:50340495"
click at [935, 316] on button "Save" at bounding box center [949, 313] width 54 height 26
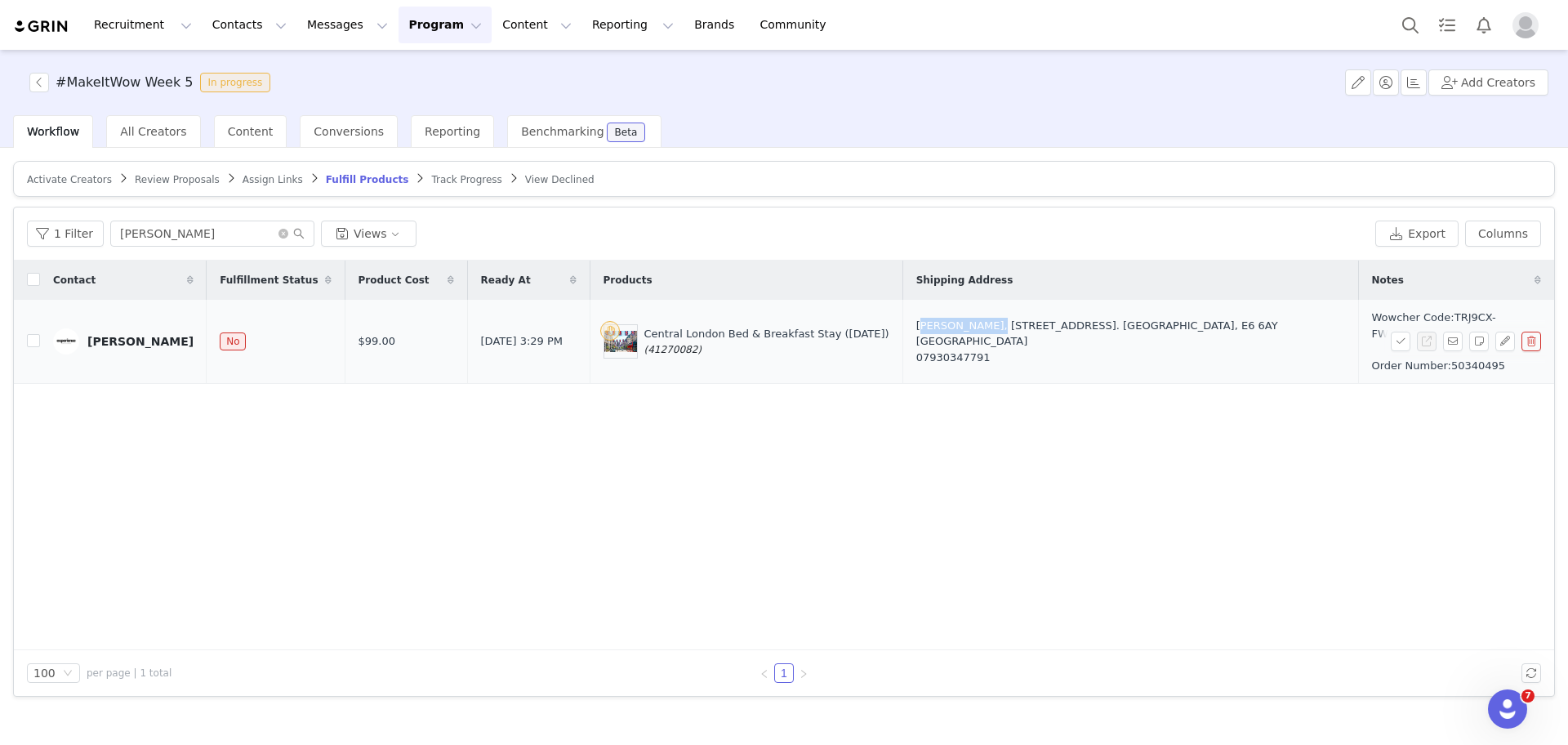
drag, startPoint x: 967, startPoint y: 328, endPoint x: 1030, endPoint y: 327, distance: 63.0
click at [1030, 327] on td "Jennifer Rose, 122 flokestone road. London, E6 6AY United Kingdom 07930347791" at bounding box center [1130, 341] width 456 height 84
copy div "[PERSON_NAME]"
drag, startPoint x: 1041, startPoint y: 341, endPoint x: 968, endPoint y: 343, distance: 73.0
click at [968, 350] on div "07930347791" at bounding box center [1131, 357] width 429 height 16
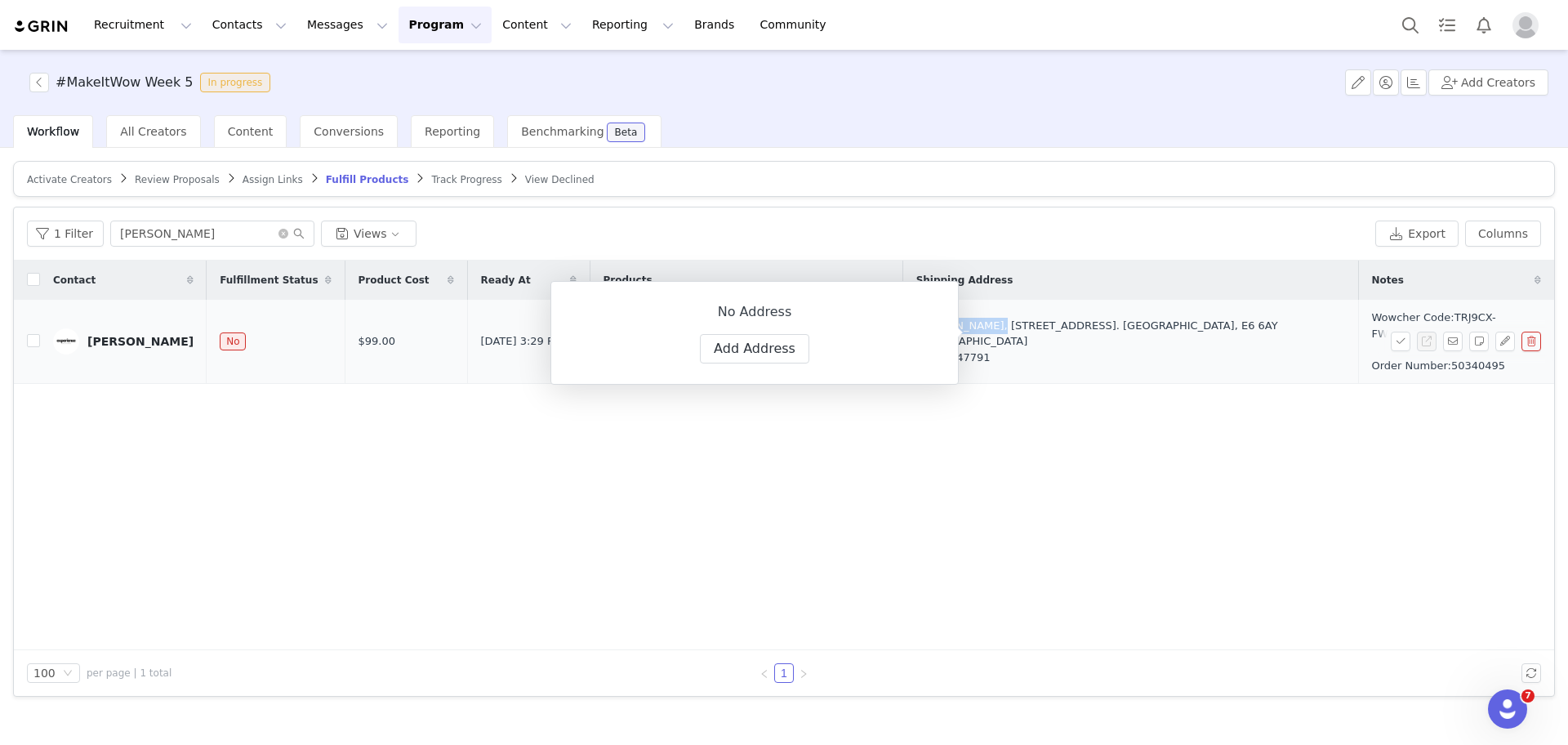
copy div "07930347791"
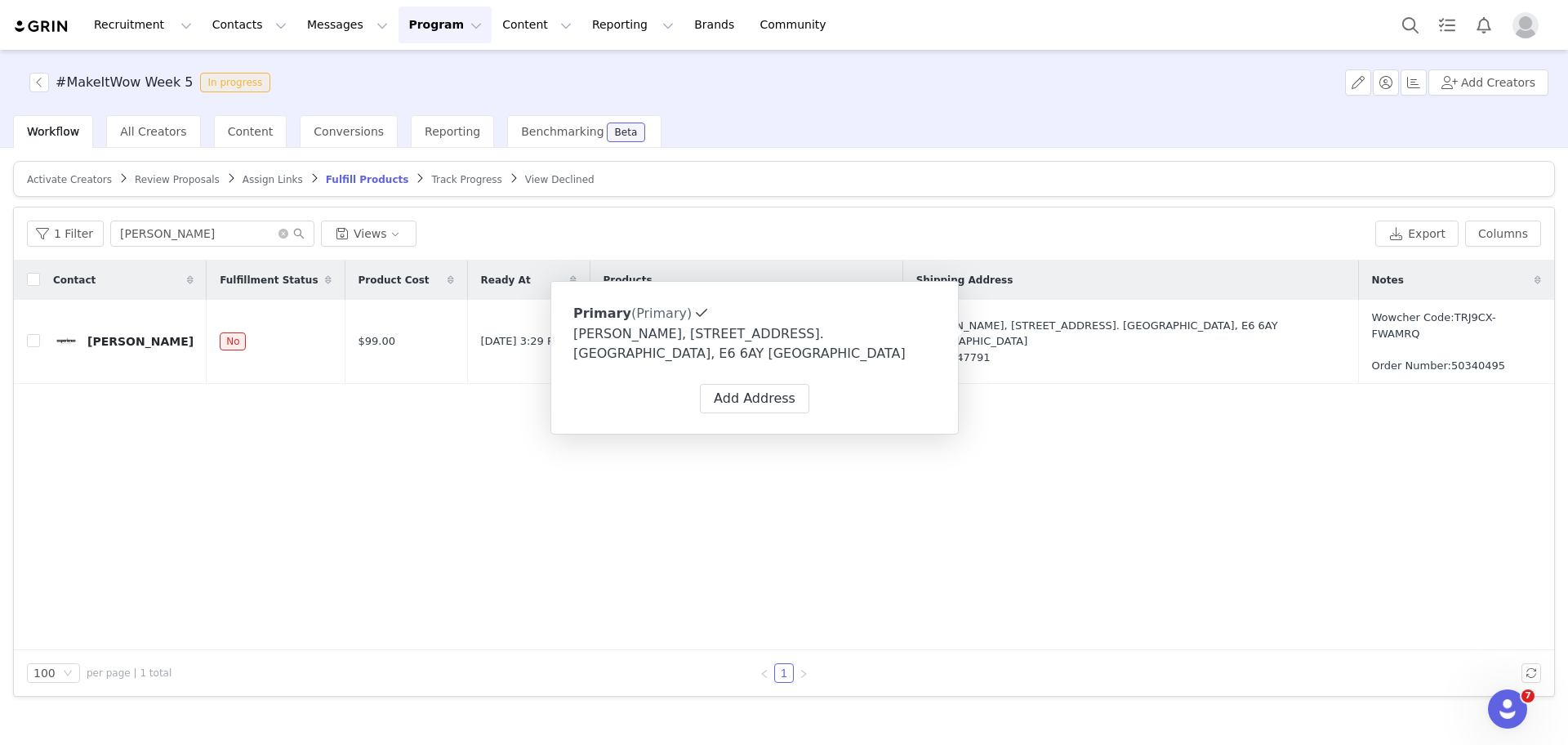
click at [617, 583] on div "Contact Fulfillment Status Product Cost Ready At Products Shipping Address Note…" at bounding box center [784, 455] width 1541 height 389
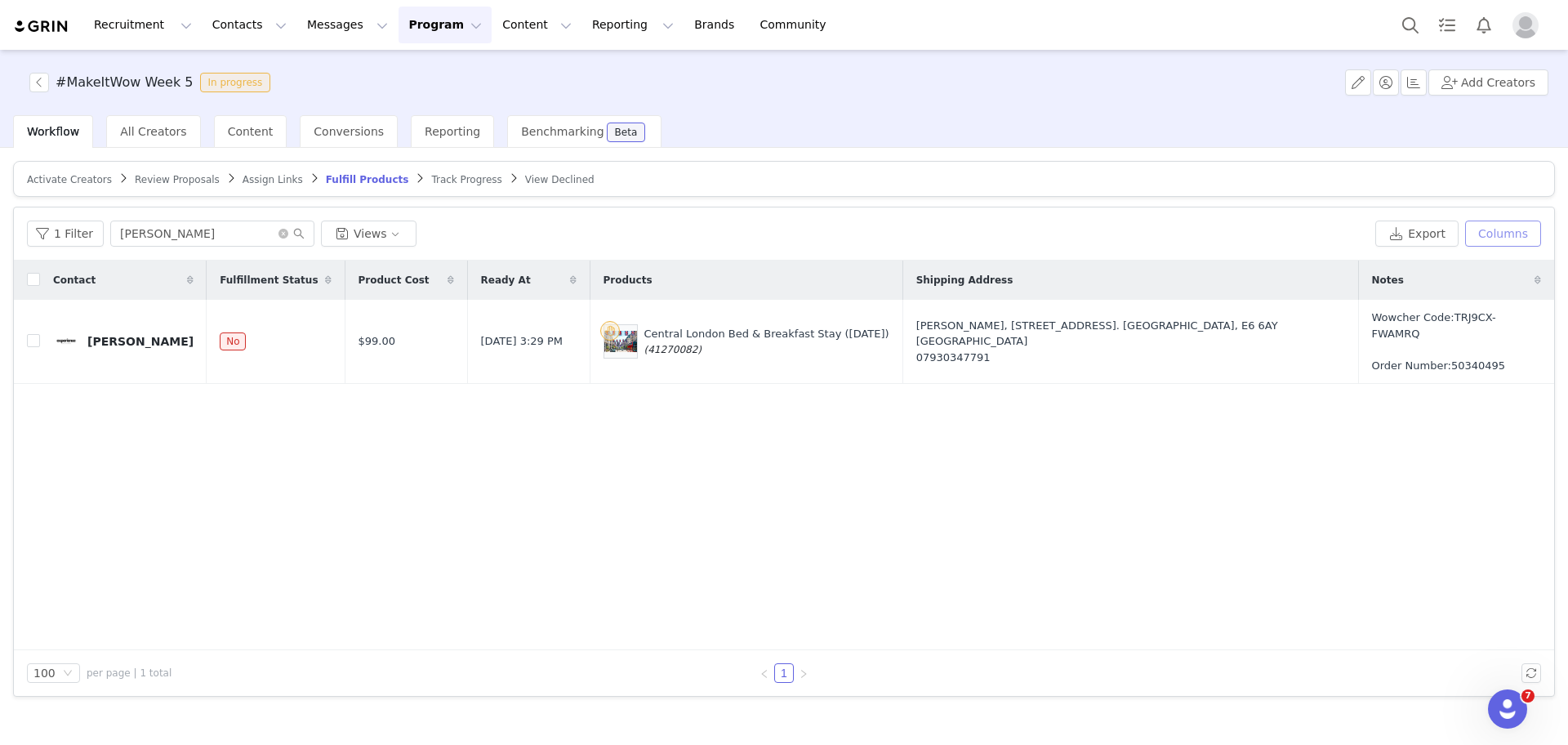
click at [1498, 239] on button "Columns" at bounding box center [1503, 234] width 76 height 26
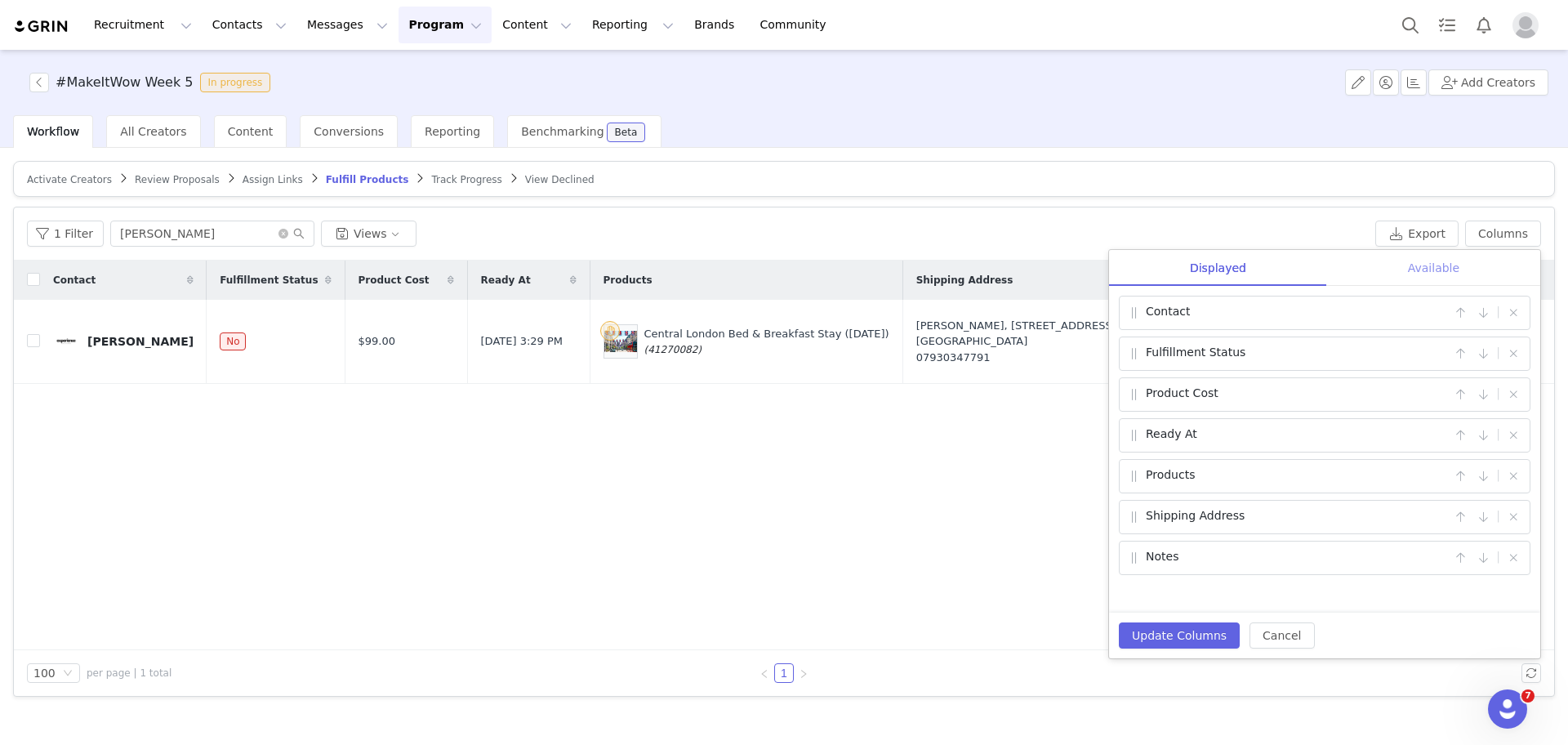
click at [1454, 265] on div "Available" at bounding box center [1434, 268] width 213 height 37
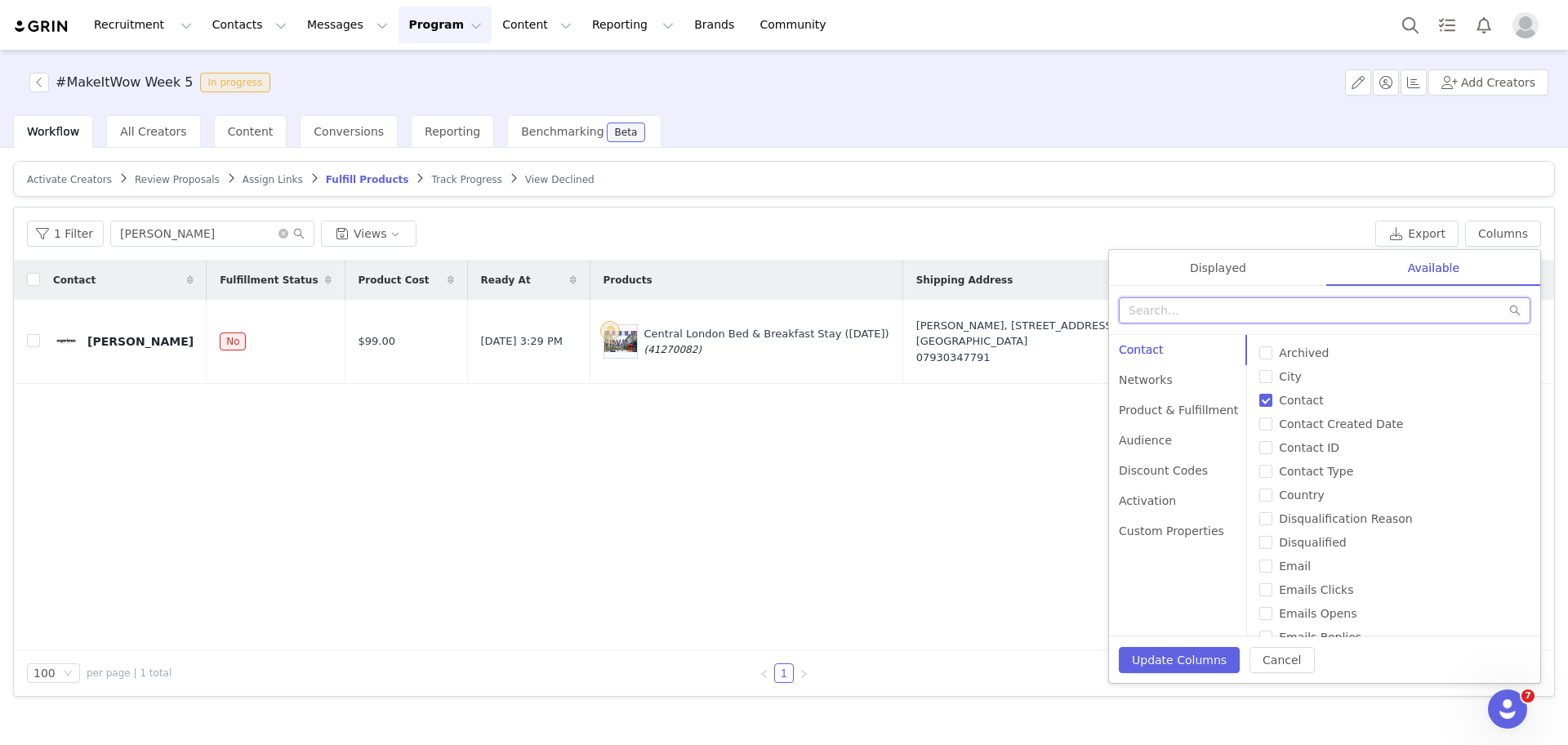
click at [1316, 317] on input "text" at bounding box center [1325, 310] width 412 height 26
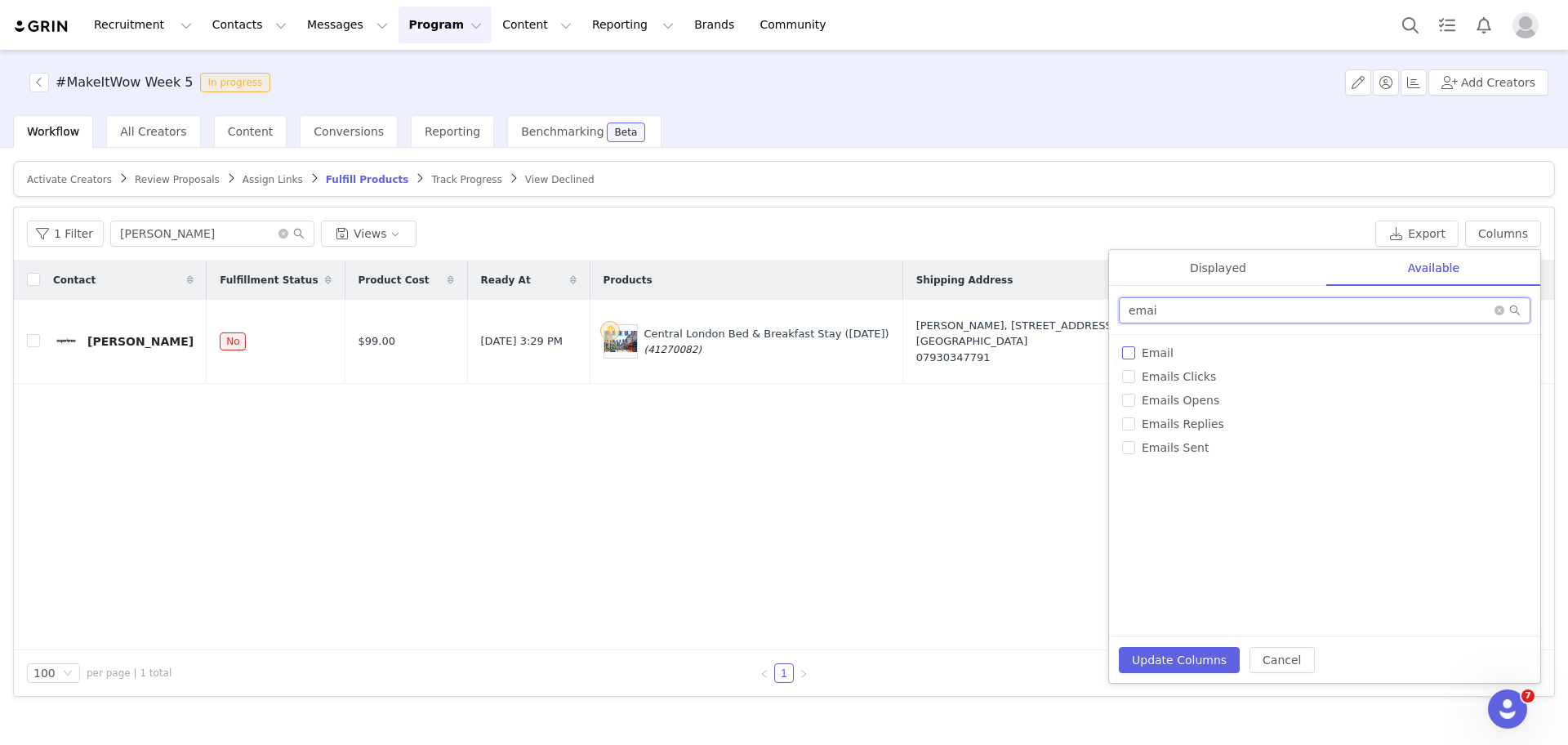
type input "emai"
click at [1159, 353] on span "Email" at bounding box center [1158, 353] width 45 height 13
click at [1136, 353] on input "Email" at bounding box center [1129, 353] width 13 height 13
checkbox input "true"
click at [1219, 263] on div "Displayed" at bounding box center [1218, 268] width 218 height 37
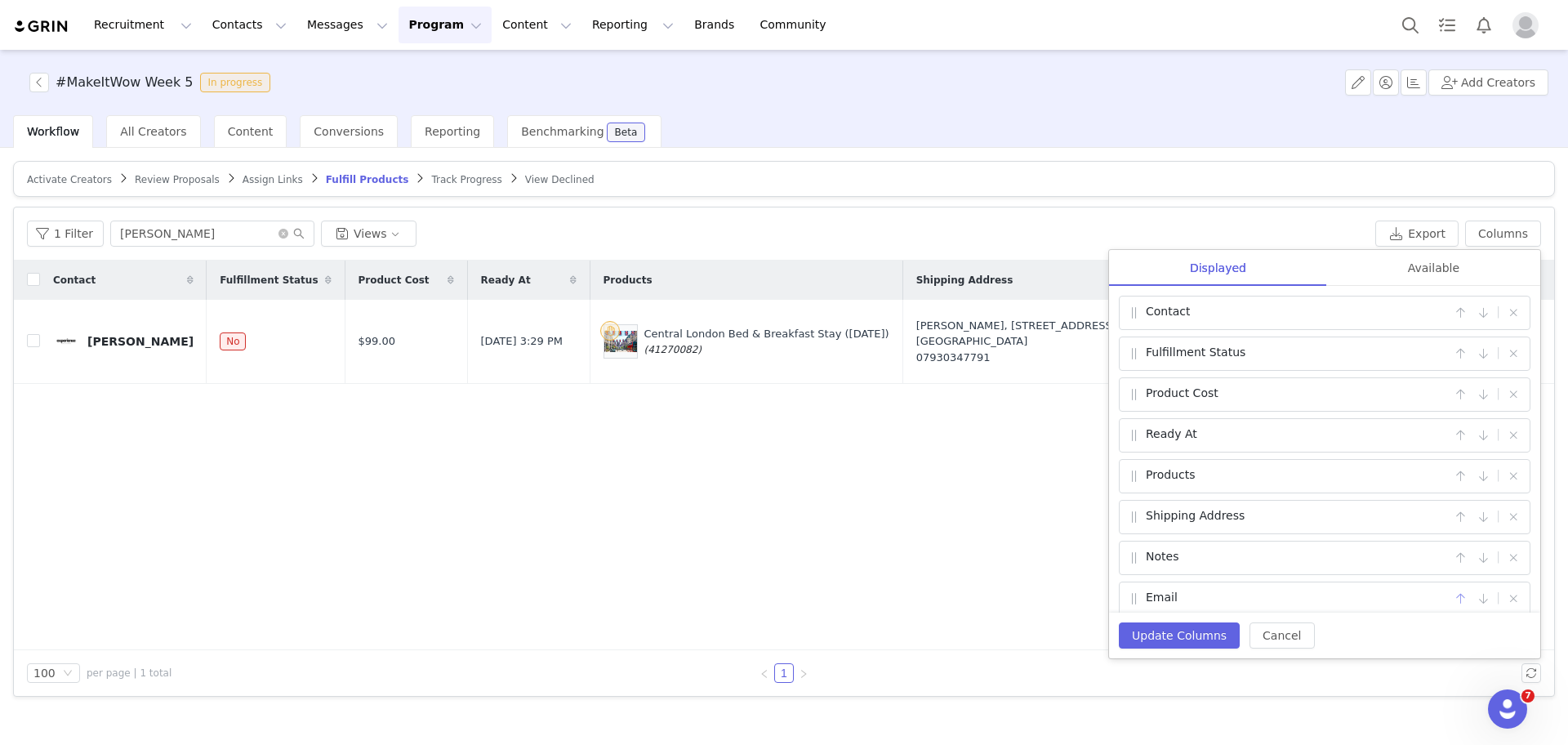
click at [1450, 601] on button "button" at bounding box center [1460, 598] width 20 height 20
click at [1450, 550] on button "button" at bounding box center [1460, 558] width 20 height 20
click at [1184, 628] on button "Update Columns" at bounding box center [1179, 636] width 121 height 26
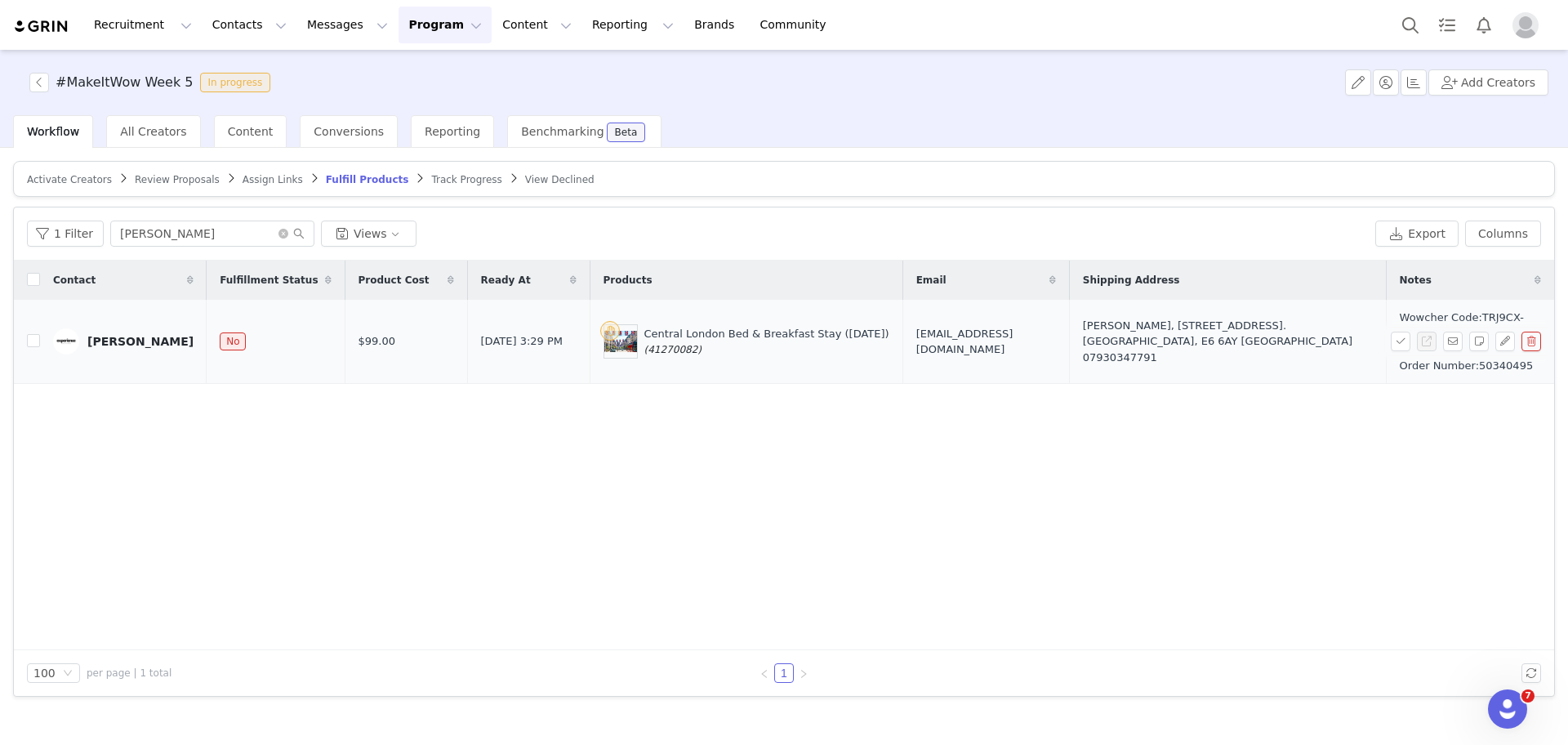
drag, startPoint x: 1060, startPoint y: 345, endPoint x: 870, endPoint y: 344, distance: 190.0
click at [902, 344] on td "[EMAIL_ADDRESS][DOMAIN_NAME]" at bounding box center [985, 341] width 166 height 84
copy span "[EMAIL_ADDRESS][DOMAIN_NAME]"
click at [1395, 341] on button "button" at bounding box center [1401, 341] width 20 height 20
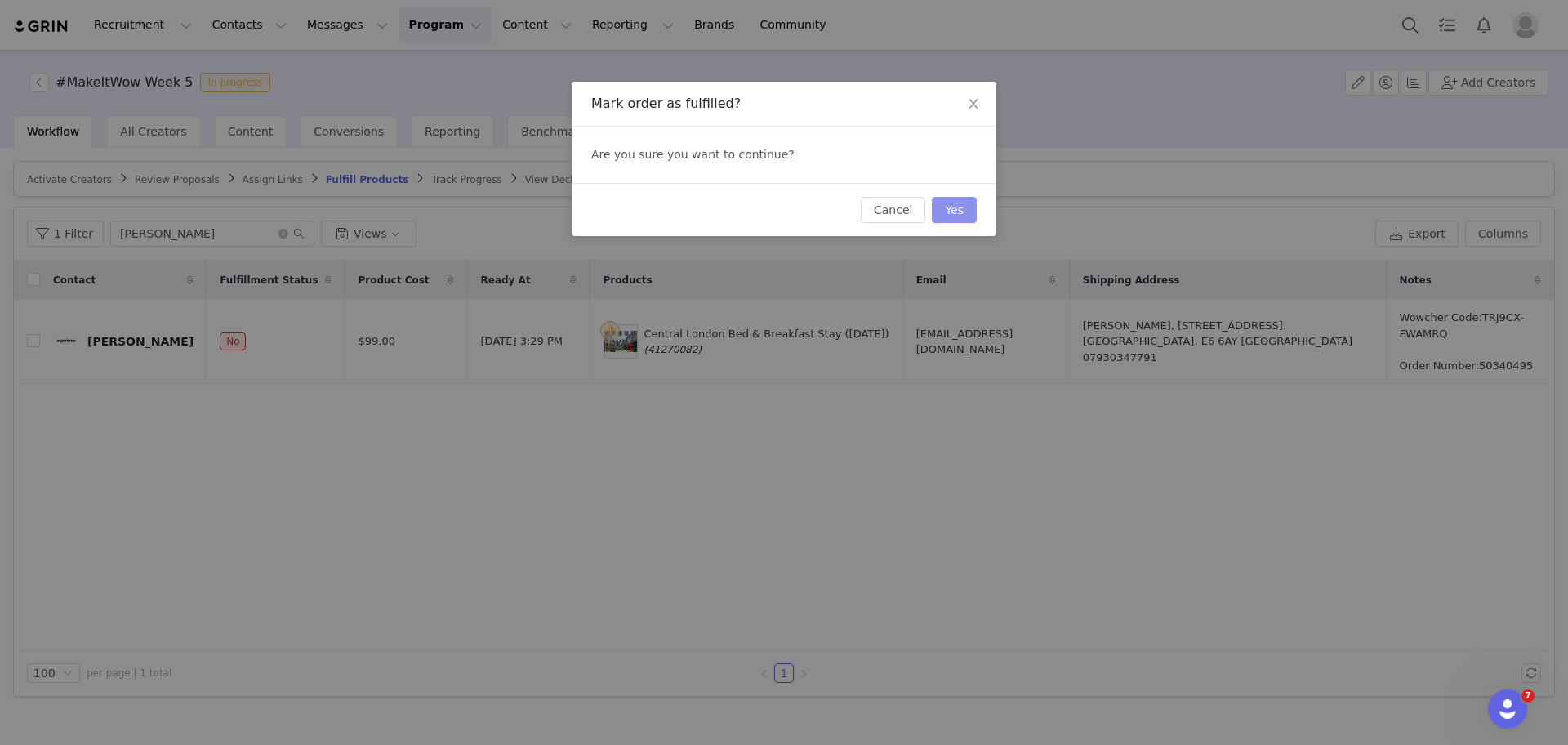
click at [961, 201] on button "Yes" at bounding box center [954, 210] width 45 height 26
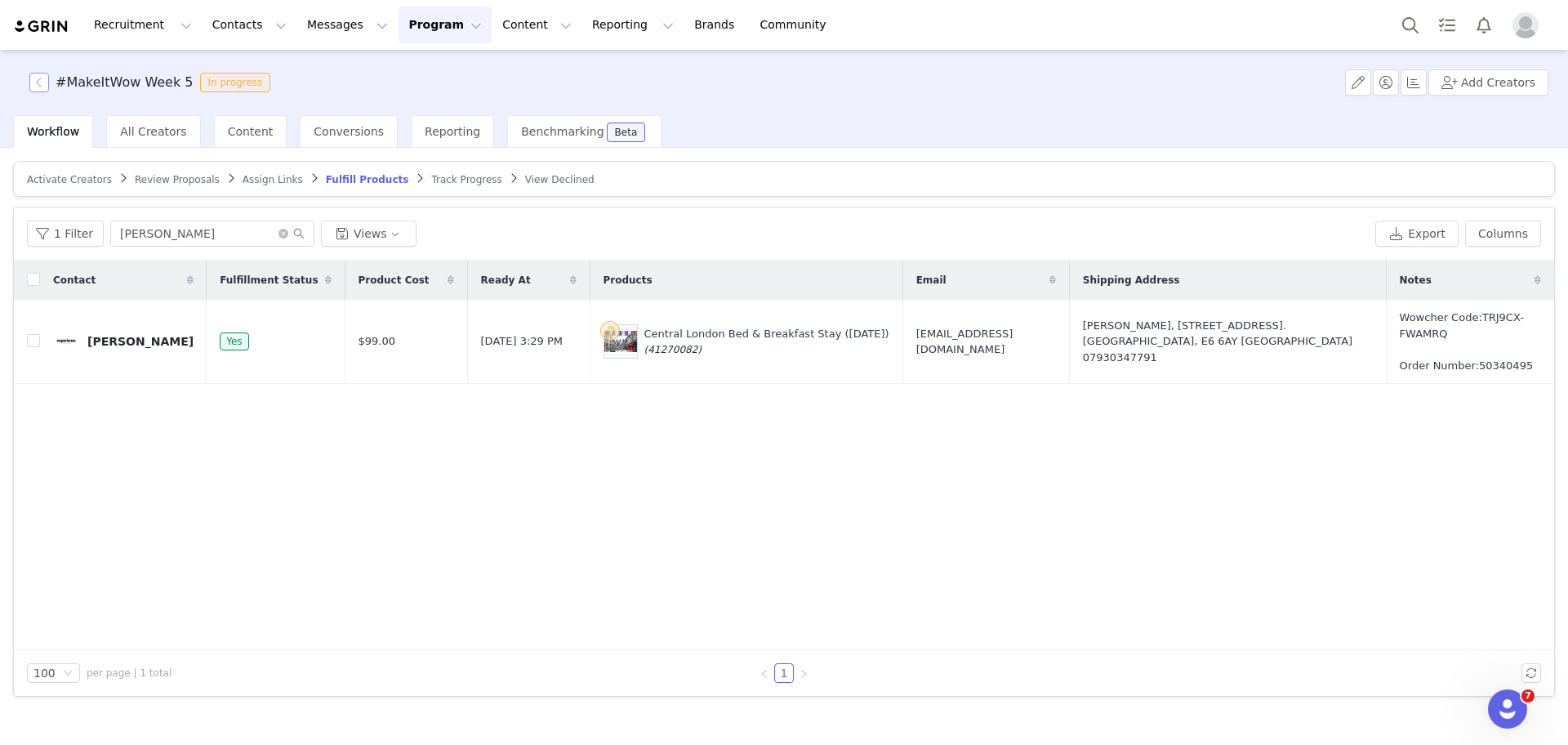
click at [36, 87] on button "button" at bounding box center [39, 82] width 20 height 20
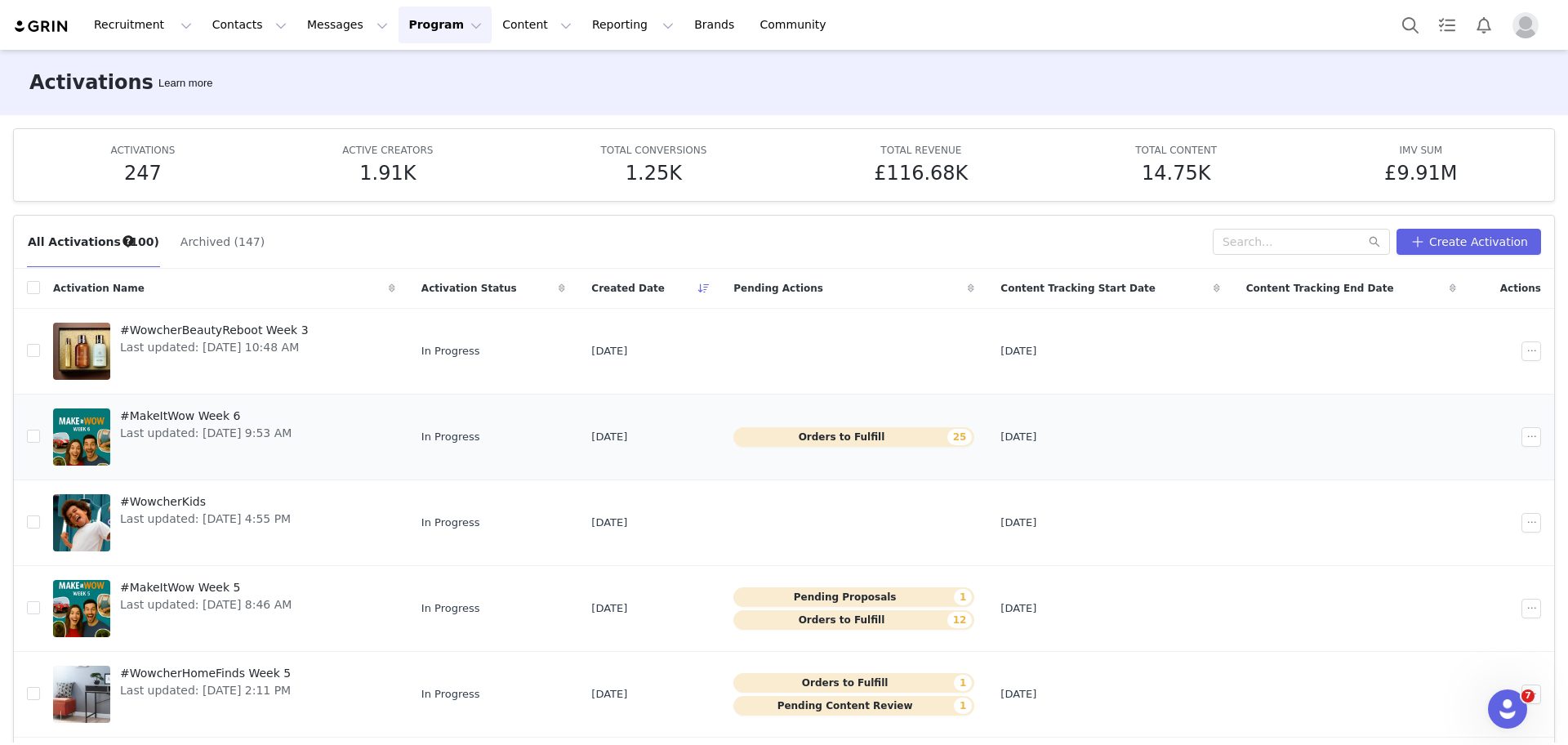
click at [232, 408] on span "#MakeItWow Week 6" at bounding box center [206, 417] width 171 height 17
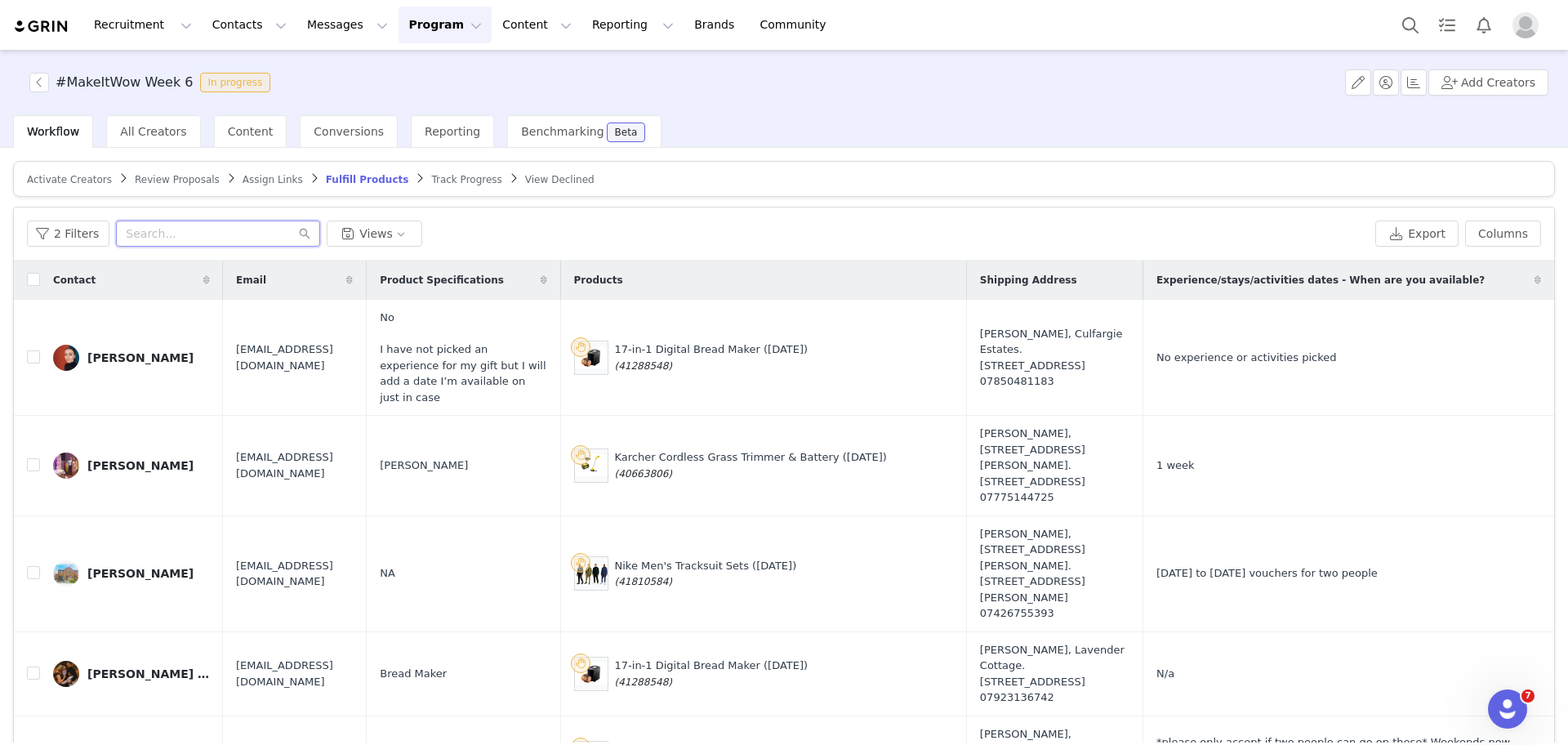
click at [258, 228] on input "text" at bounding box center [217, 234] width 204 height 26
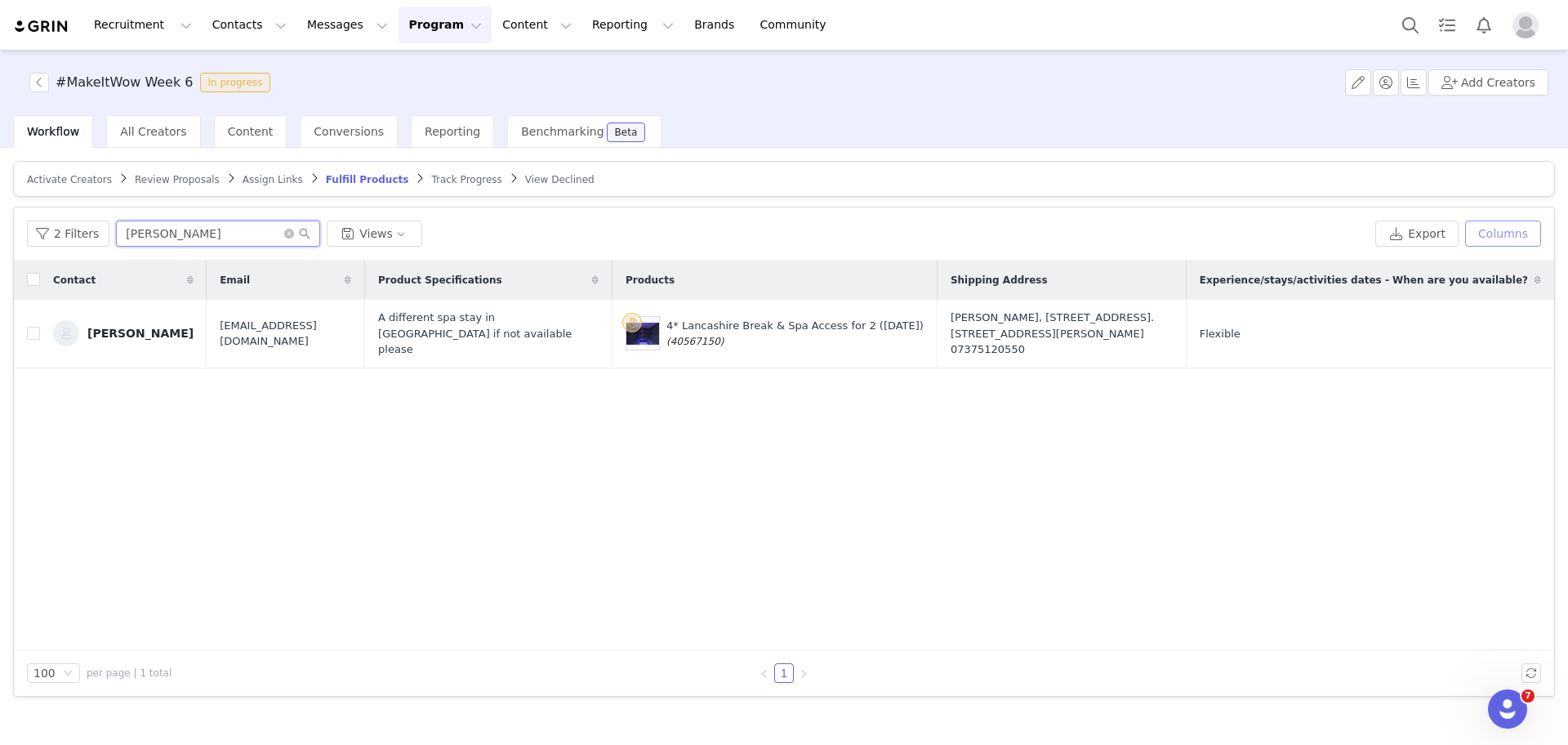
type input "lucy"
click at [1504, 224] on button "Columns" at bounding box center [1503, 234] width 76 height 26
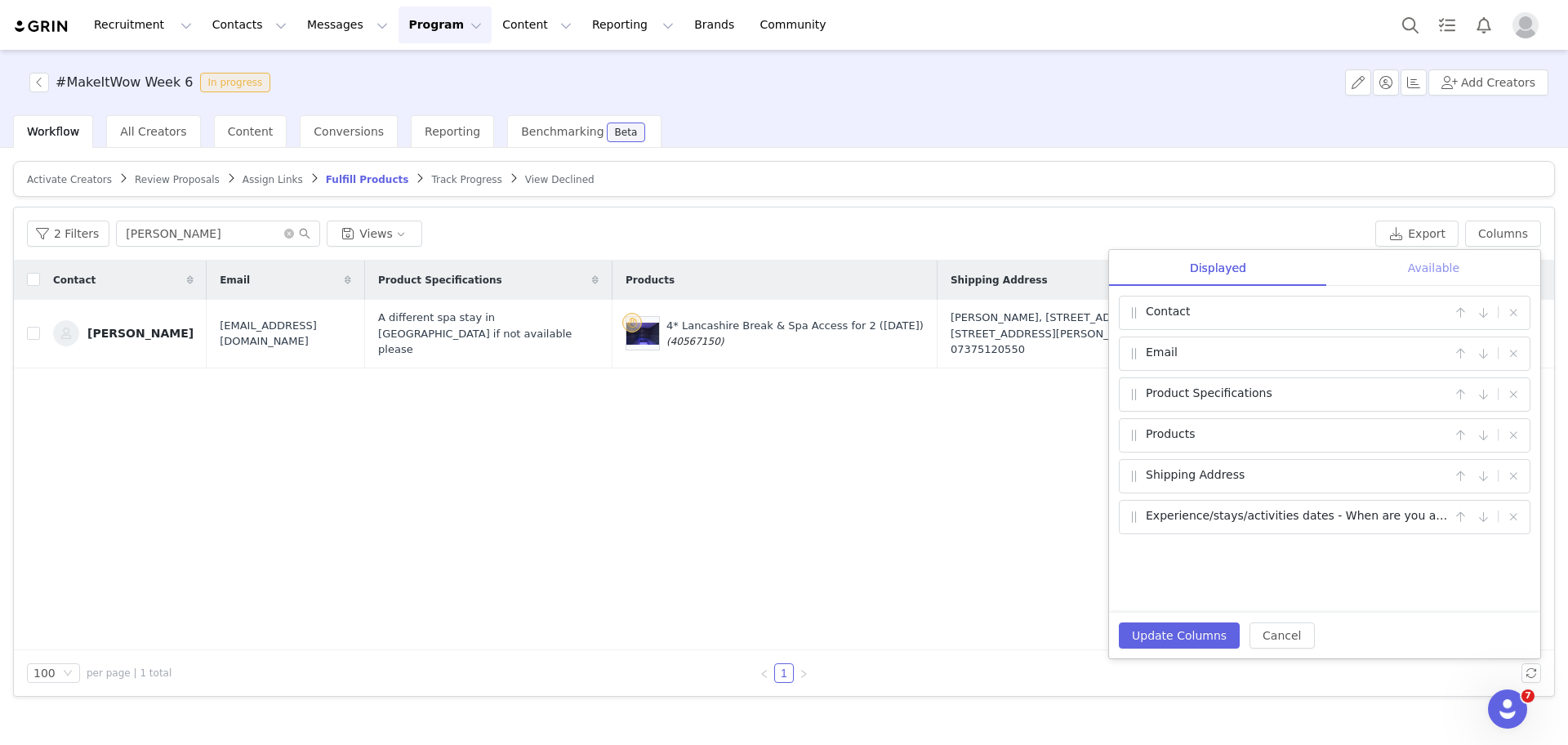
click at [1403, 272] on div "Available" at bounding box center [1434, 268] width 213 height 37
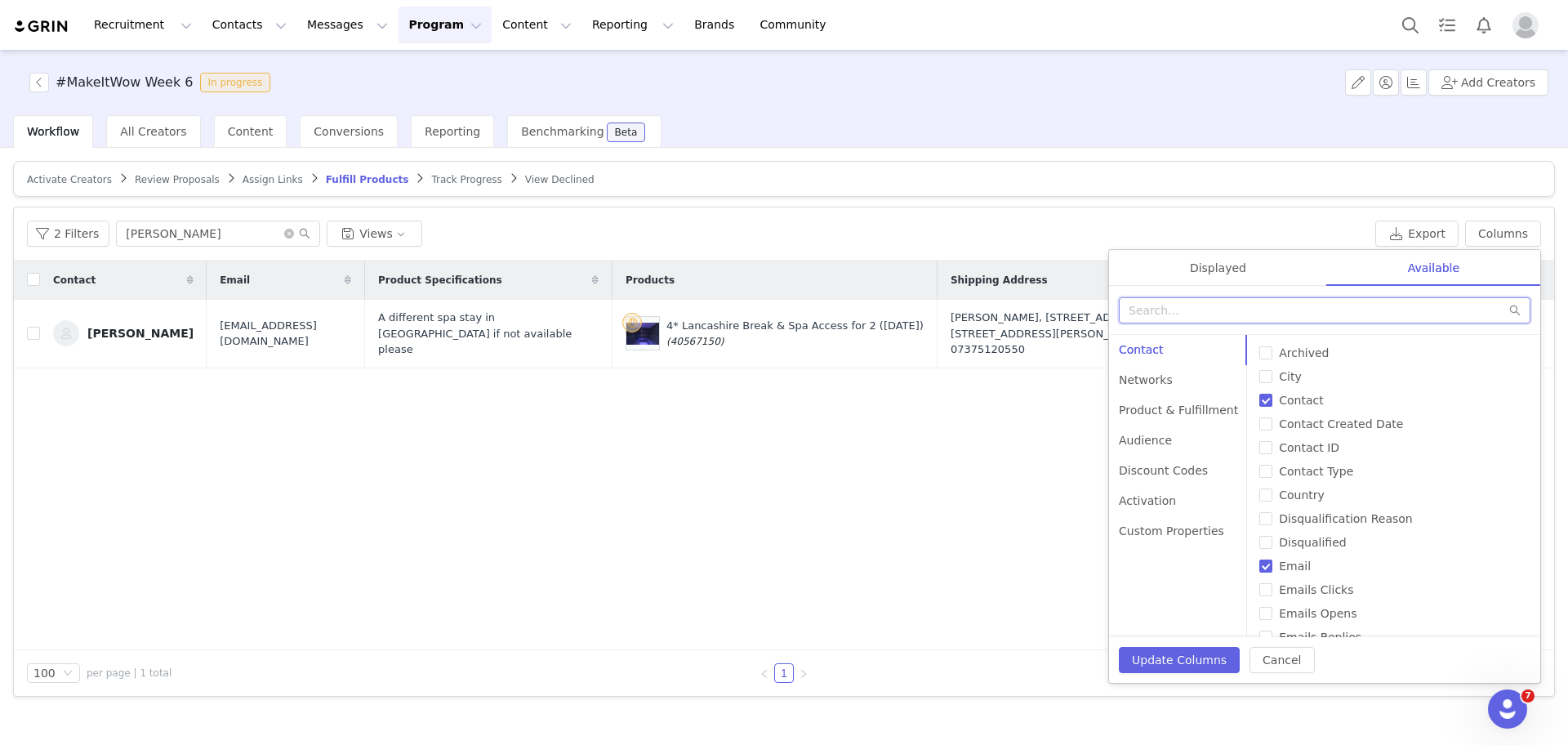
click at [1301, 314] on input "text" at bounding box center [1325, 310] width 412 height 26
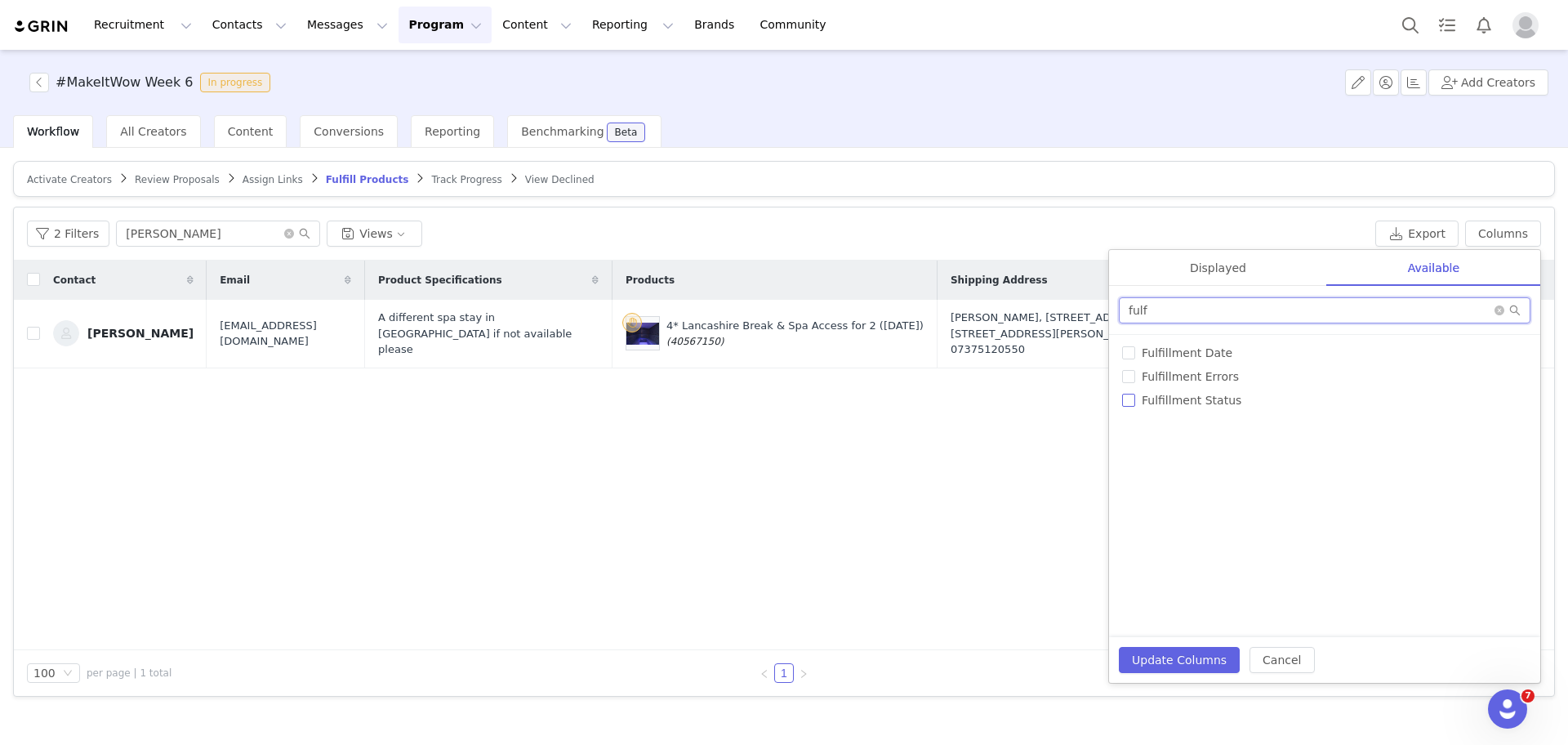
type input "fulf"
click at [1138, 403] on span "Fulfillment Status" at bounding box center [1192, 401] width 113 height 13
click at [1136, 403] on input "Fulfillment Status" at bounding box center [1129, 401] width 13 height 13
checkbox input "true"
click at [1169, 661] on button "Update Columns" at bounding box center [1179, 660] width 121 height 26
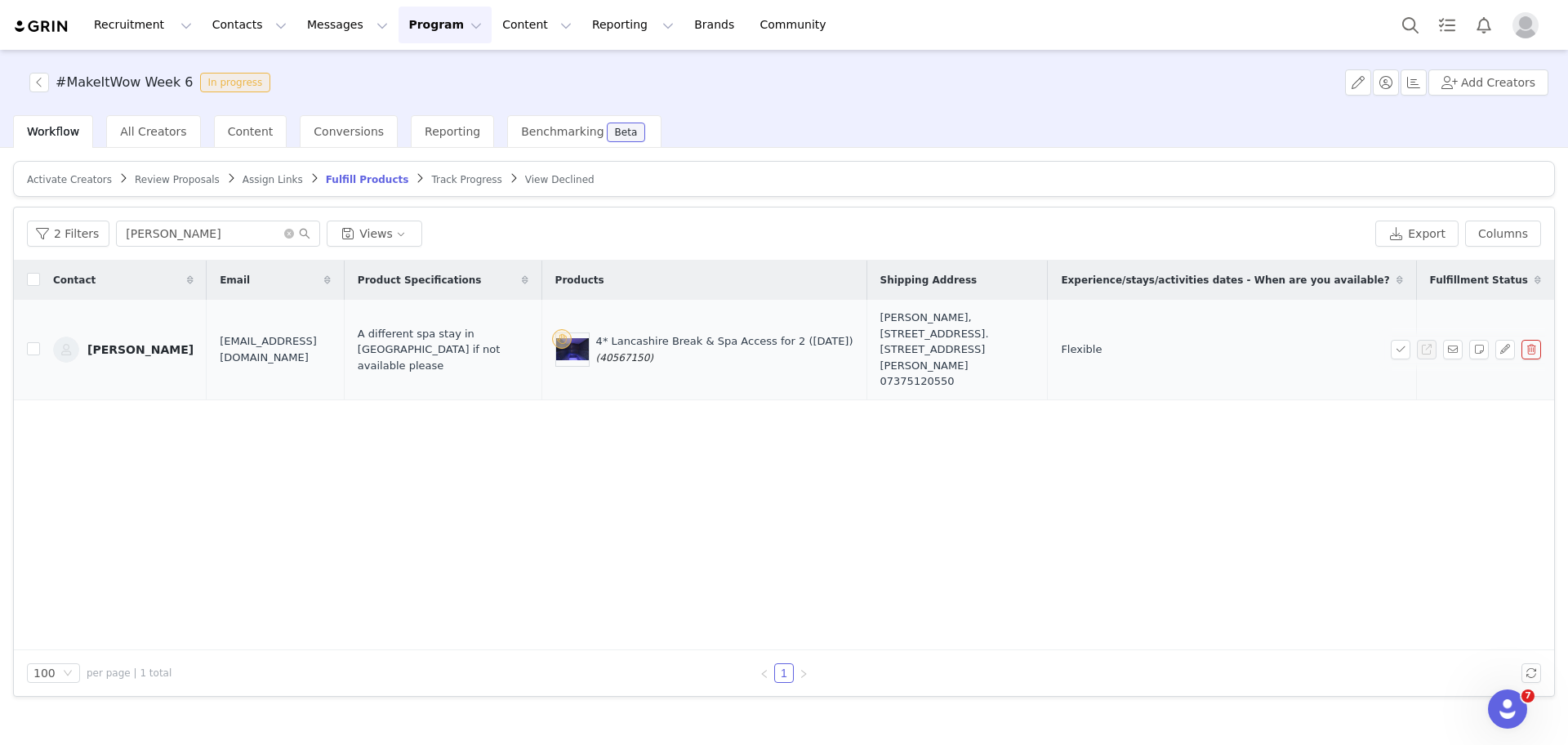
drag, startPoint x: 666, startPoint y: 345, endPoint x: 589, endPoint y: 340, distance: 77.2
click at [589, 340] on div "4* Lancashire Break & Spa Access for 2 (25 Sept) (40567150)" at bounding box center [704, 350] width 298 height 34
copy span "(40567150)"
click at [1499, 226] on button "Columns" at bounding box center [1503, 234] width 76 height 26
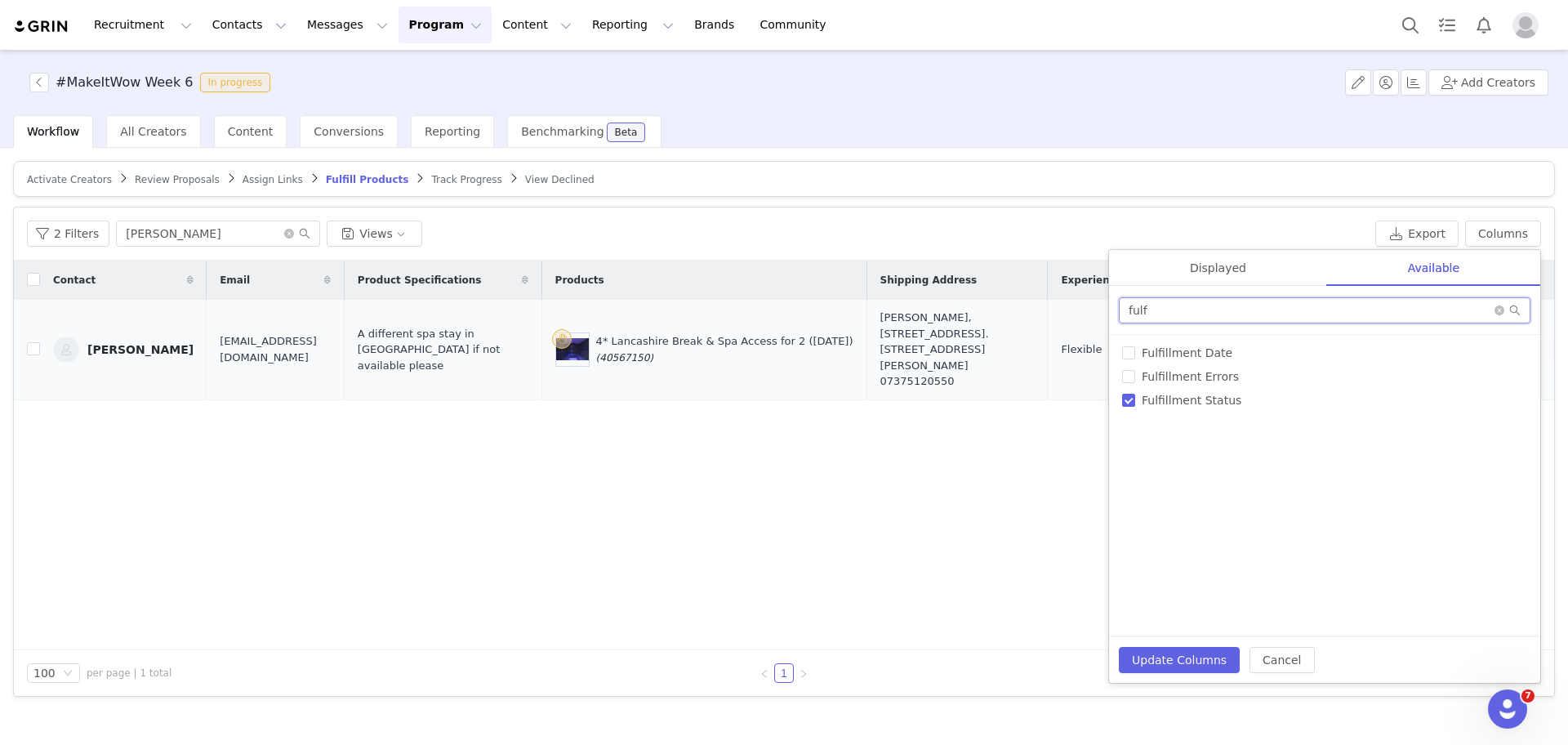
drag, startPoint x: 1257, startPoint y: 310, endPoint x: 946, endPoint y: 340, distance: 312.4
click at [946, 340] on div "2 Filters lucy Views Export Columns Displayed Available Contact | Email | Produ…" at bounding box center [784, 452] width 1541 height 489
type input "note"
click at [1162, 357] on span "Notes" at bounding box center [1158, 353] width 46 height 13
click at [1136, 357] on input "Notes" at bounding box center [1129, 353] width 13 height 13
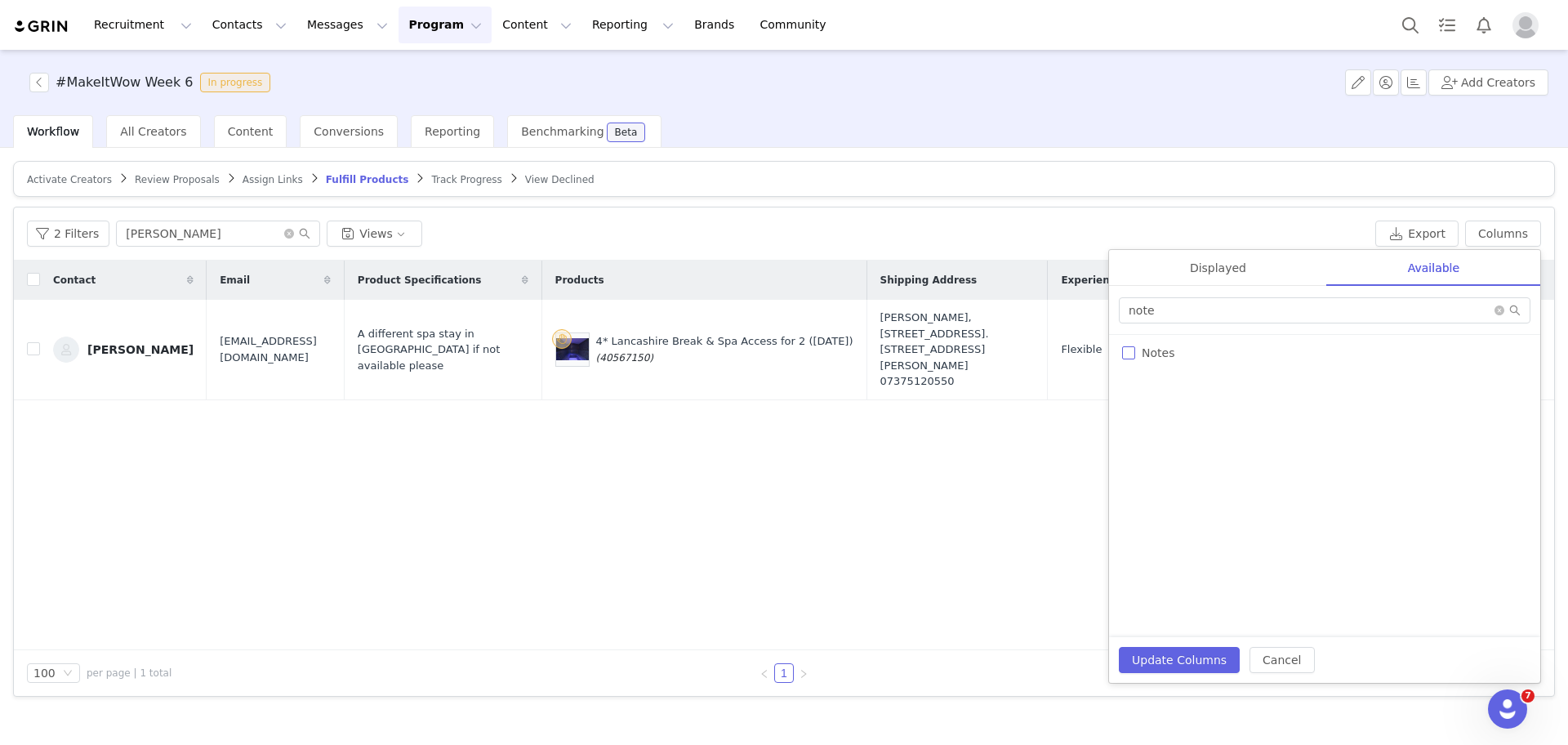
checkbox input "true"
click at [1169, 652] on button "Update Columns" at bounding box center [1179, 660] width 121 height 26
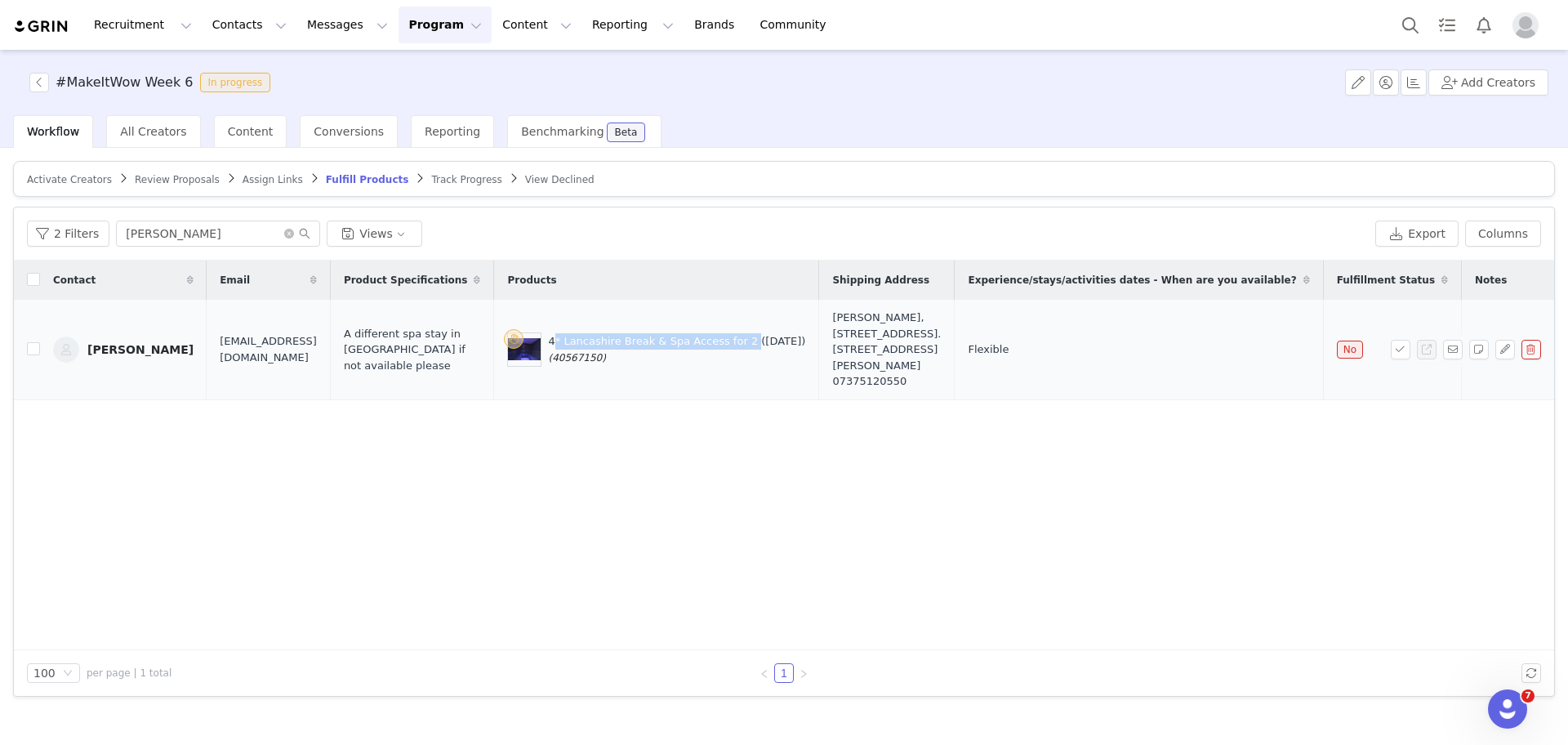
drag, startPoint x: 550, startPoint y: 330, endPoint x: 733, endPoint y: 334, distance: 183.0
click at [733, 334] on div "4* Lancashire Break & Spa Access for 2 (25 Sept) (40567150)" at bounding box center [656, 350] width 298 height 34
click at [748, 199] on div "Activate Creators Review Proposals Assign Links Fulfill Products Track Progress…" at bounding box center [784, 429] width 1542 height 536
click at [1470, 341] on button "button" at bounding box center [1479, 349] width 20 height 20
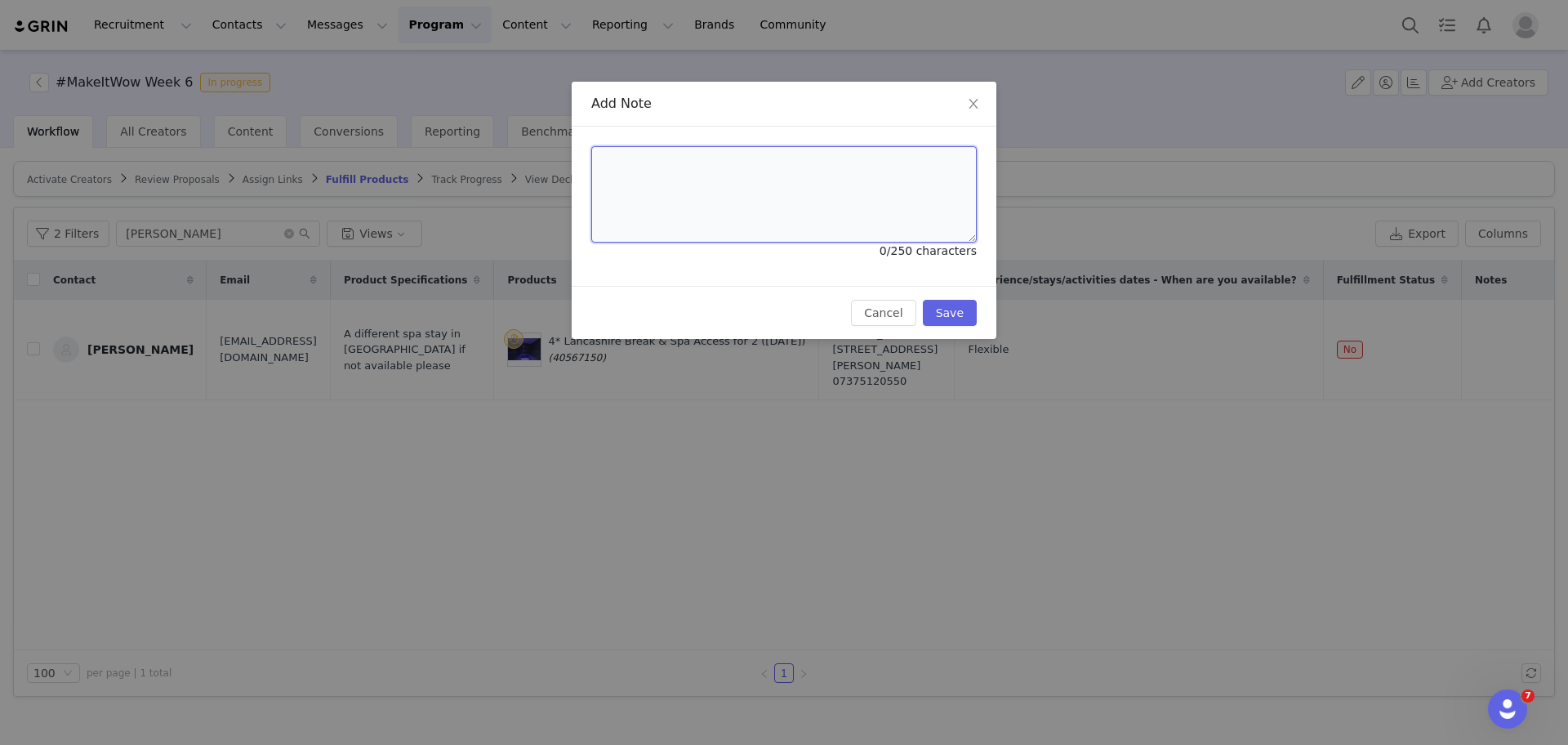
click at [919, 195] on textarea at bounding box center [784, 195] width 385 height 97
paste textarea "Wowcher Code:3T33PX-UMKWPK Order Number:50340732"
type textarea "Wowcher Code:3T33PX-UMKWPK Order Number:50340732"
click at [958, 305] on button "Save" at bounding box center [949, 313] width 54 height 26
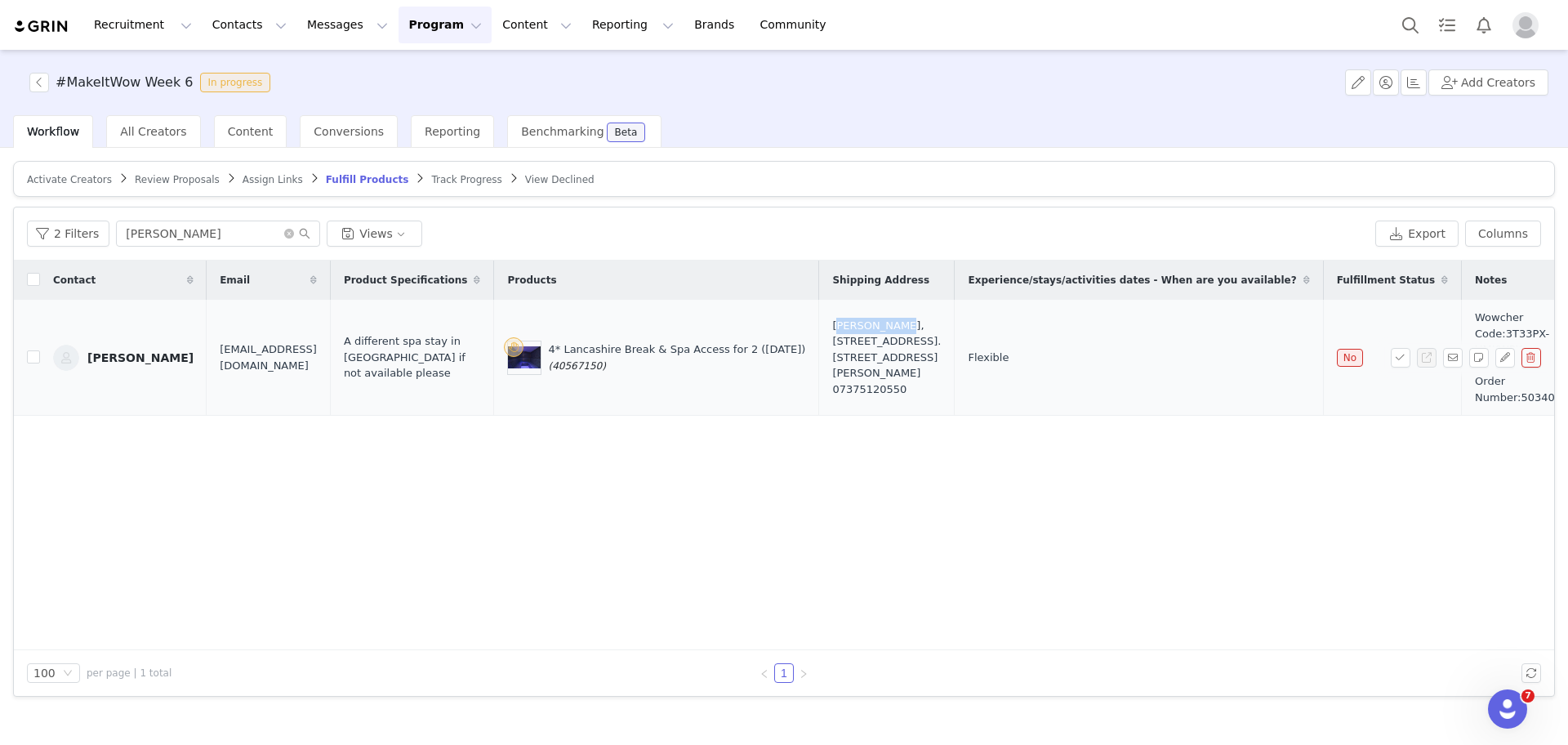
drag, startPoint x: 792, startPoint y: 332, endPoint x: 853, endPoint y: 337, distance: 61.2
click at [853, 337] on td "Lucy Palmer, 4 Bamburgh Close. 4 Barrow-in-Furness, LA13 0EA United Kingdom 073…" at bounding box center [887, 357] width 135 height 116
drag, startPoint x: 876, startPoint y: 379, endPoint x: 794, endPoint y: 384, distance: 82.2
click at [820, 384] on td "Lucy Palmer, 4 Bamburgh Close. 4 Barrow-in-Furness, LA13 0EA United Kingdom 073…" at bounding box center [887, 357] width 135 height 116
drag, startPoint x: 290, startPoint y: 357, endPoint x: 173, endPoint y: 361, distance: 117.1
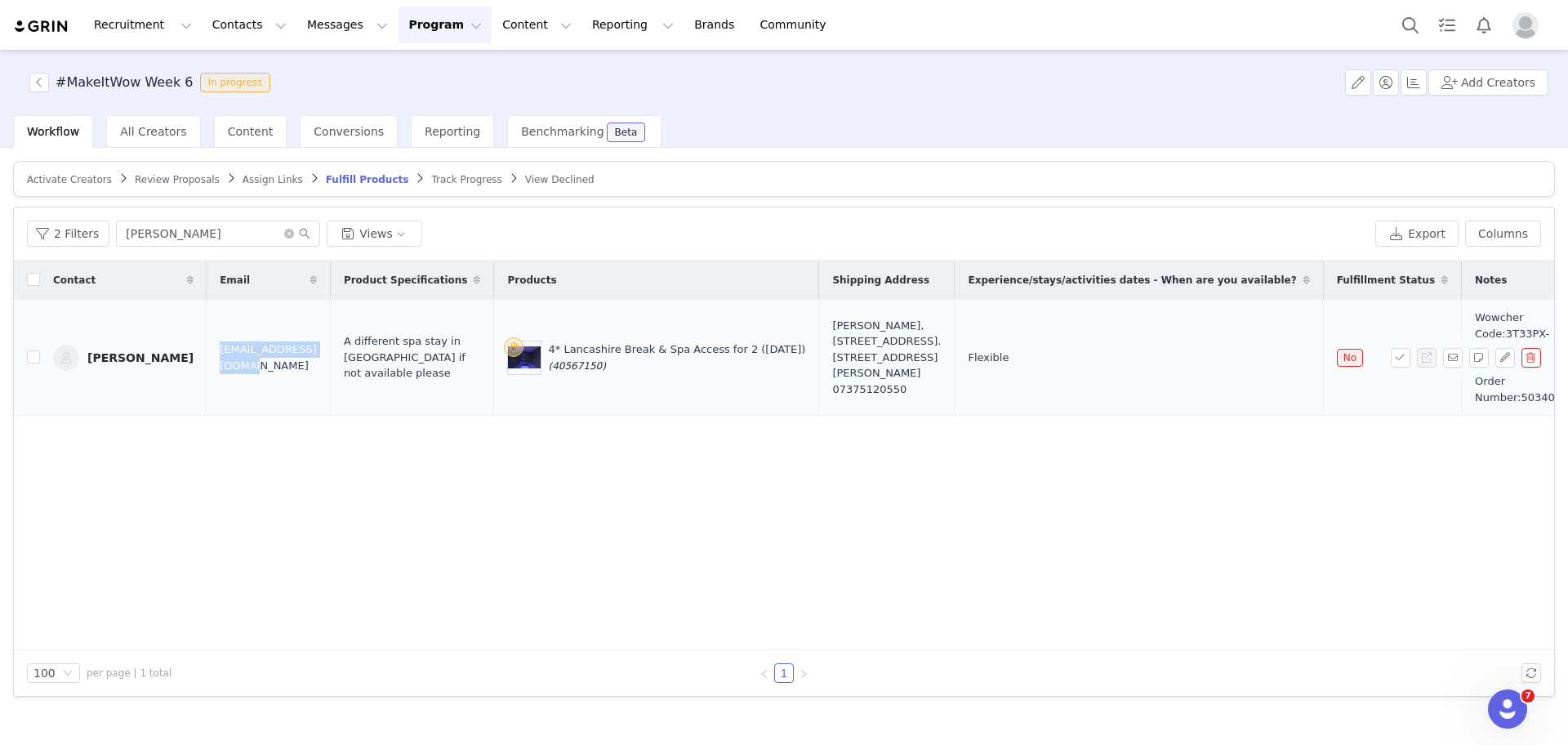
click at [207, 361] on td "[EMAIL_ADDRESS][DOMAIN_NAME]" at bounding box center [268, 357] width 123 height 116
click at [291, 367] on td "[EMAIL_ADDRESS][DOMAIN_NAME]" at bounding box center [268, 357] width 123 height 116
drag, startPoint x: 298, startPoint y: 359, endPoint x: 175, endPoint y: 365, distance: 123.1
click at [207, 365] on td "[EMAIL_ADDRESS][DOMAIN_NAME]" at bounding box center [268, 357] width 123 height 116
click at [1397, 355] on button "button" at bounding box center [1401, 357] width 20 height 20
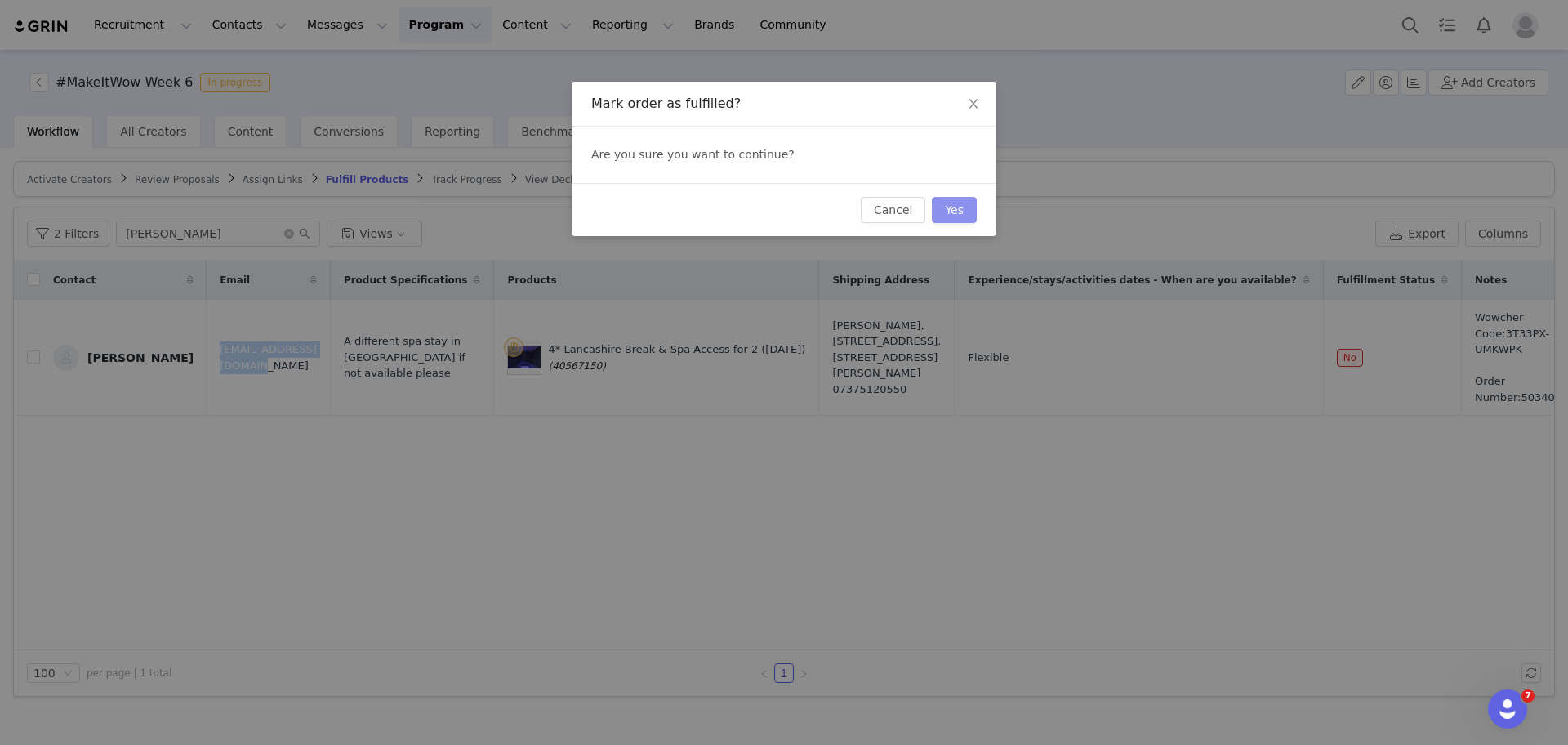
click at [957, 209] on button "Yes" at bounding box center [954, 210] width 45 height 26
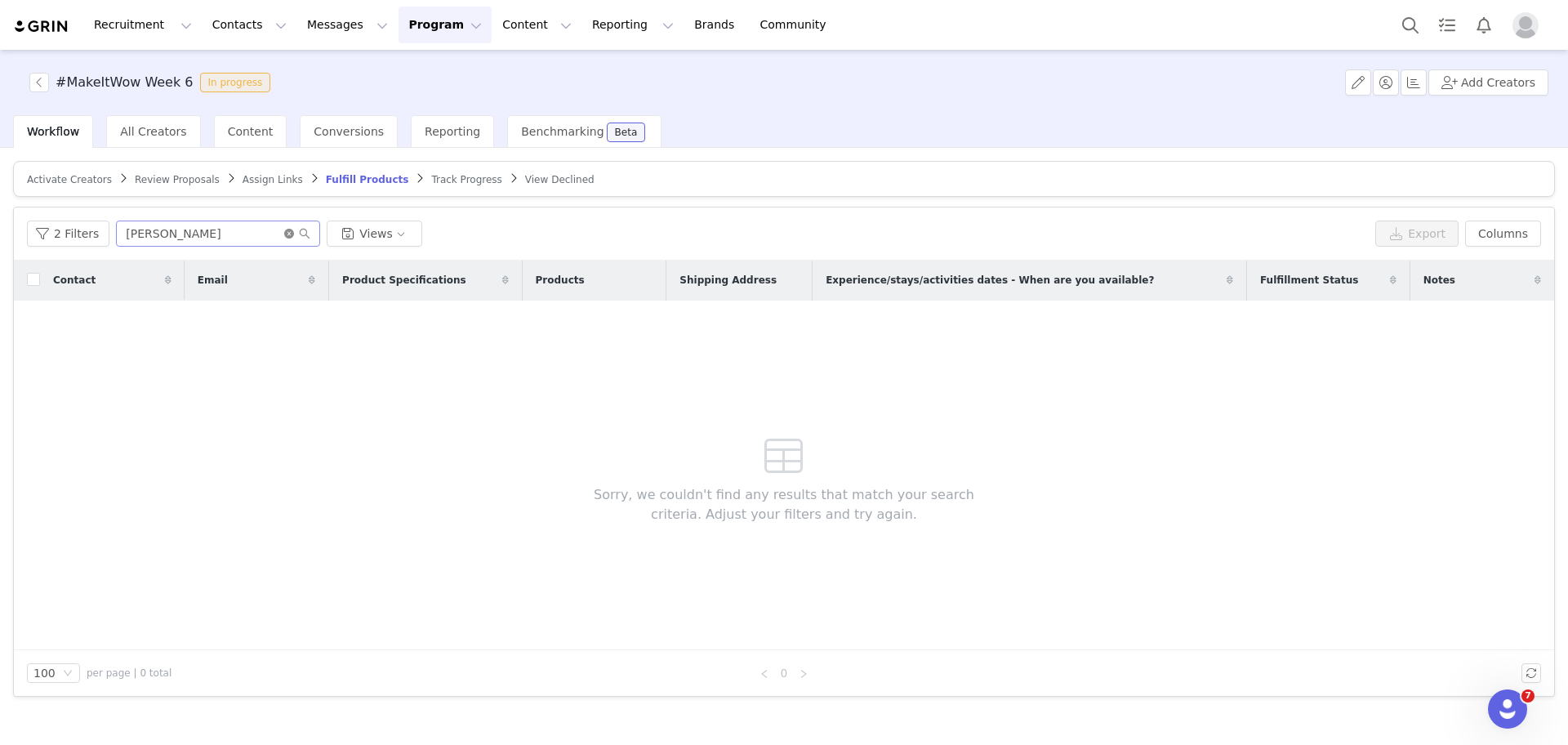
click at [285, 232] on icon "icon: close-circle" at bounding box center [289, 233] width 9 height 9
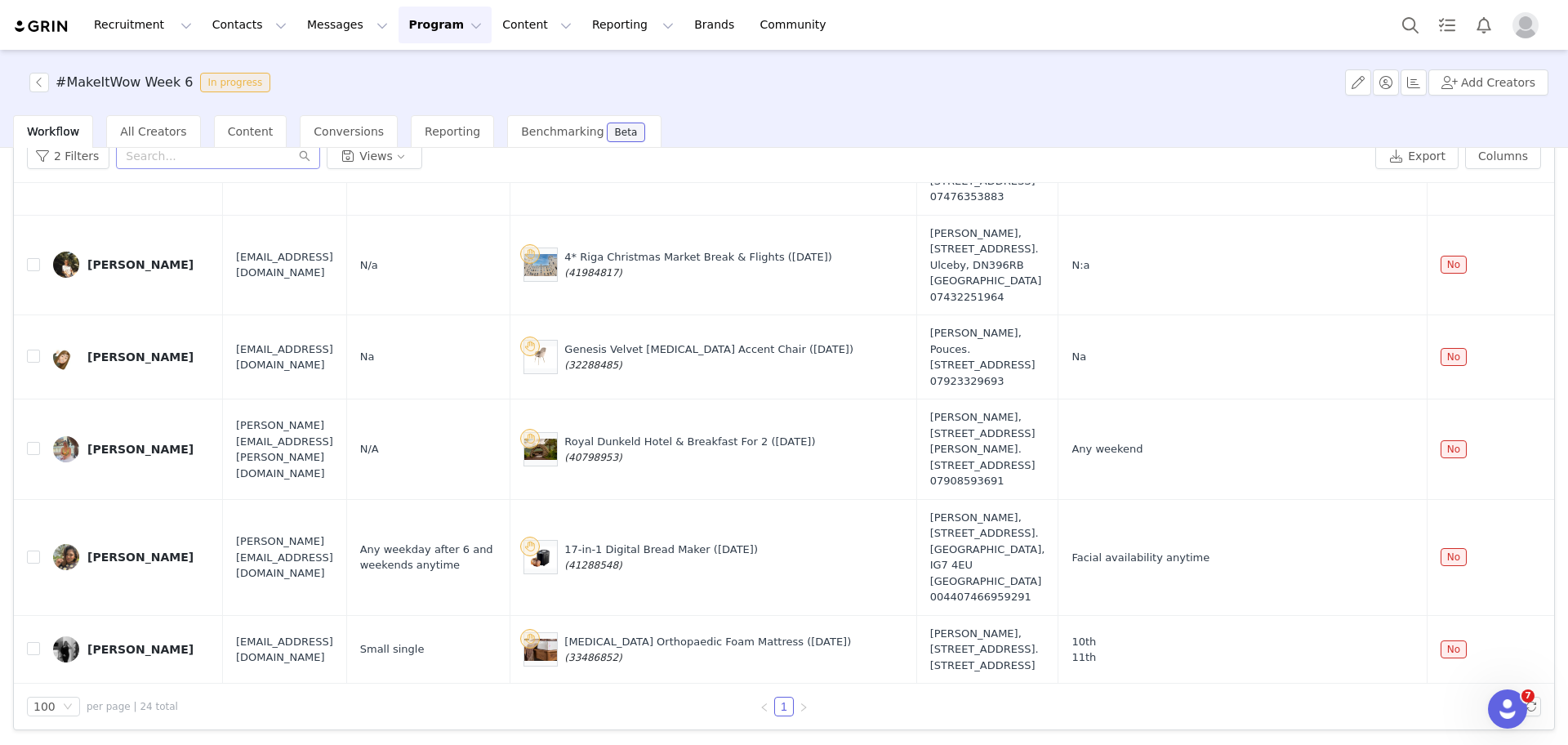
scroll to position [2197, 0]
click at [44, 84] on button "button" at bounding box center [39, 82] width 20 height 20
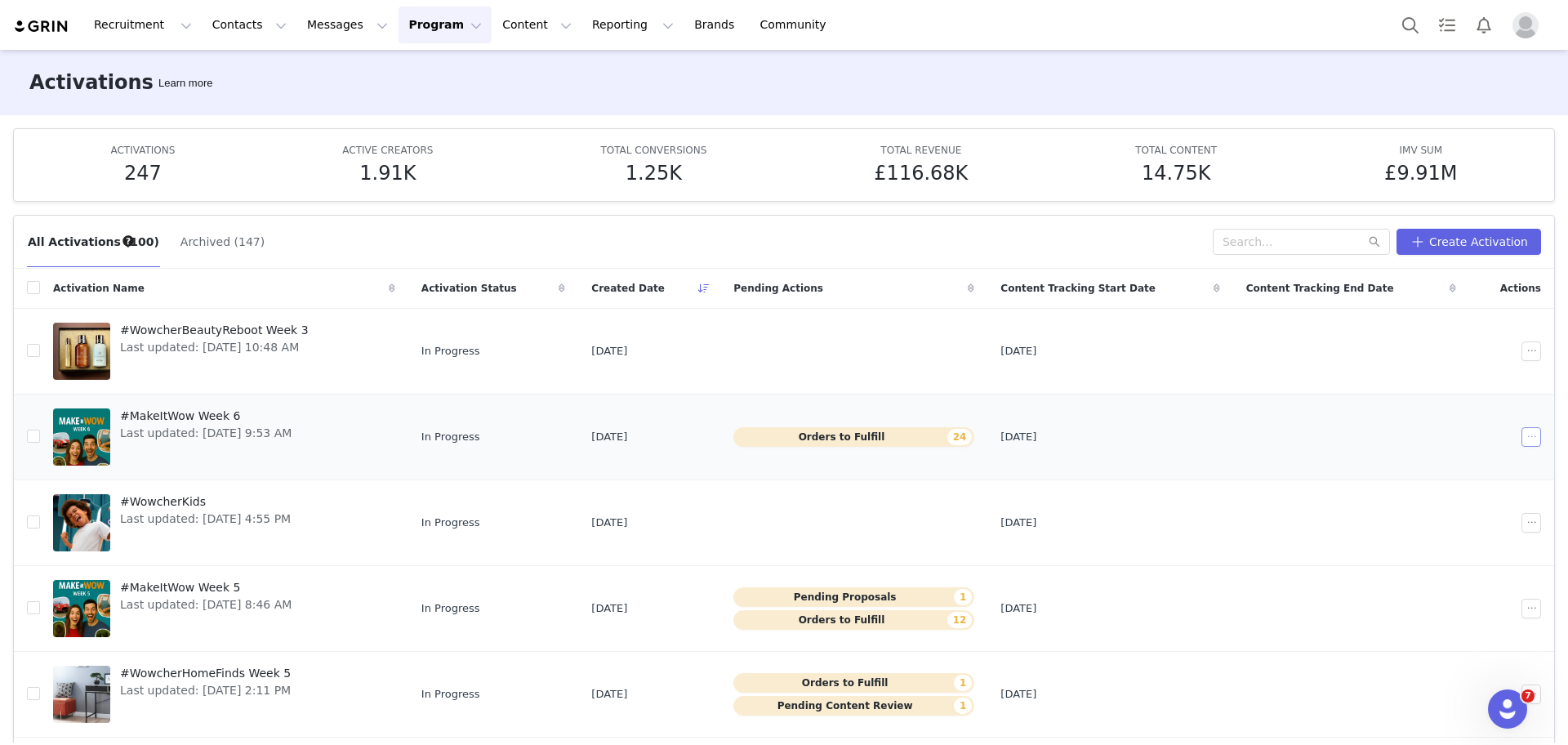
click at [1522, 439] on button "button" at bounding box center [1531, 436] width 20 height 20
click at [1420, 491] on span "Duplicate" at bounding box center [1419, 492] width 55 height 18
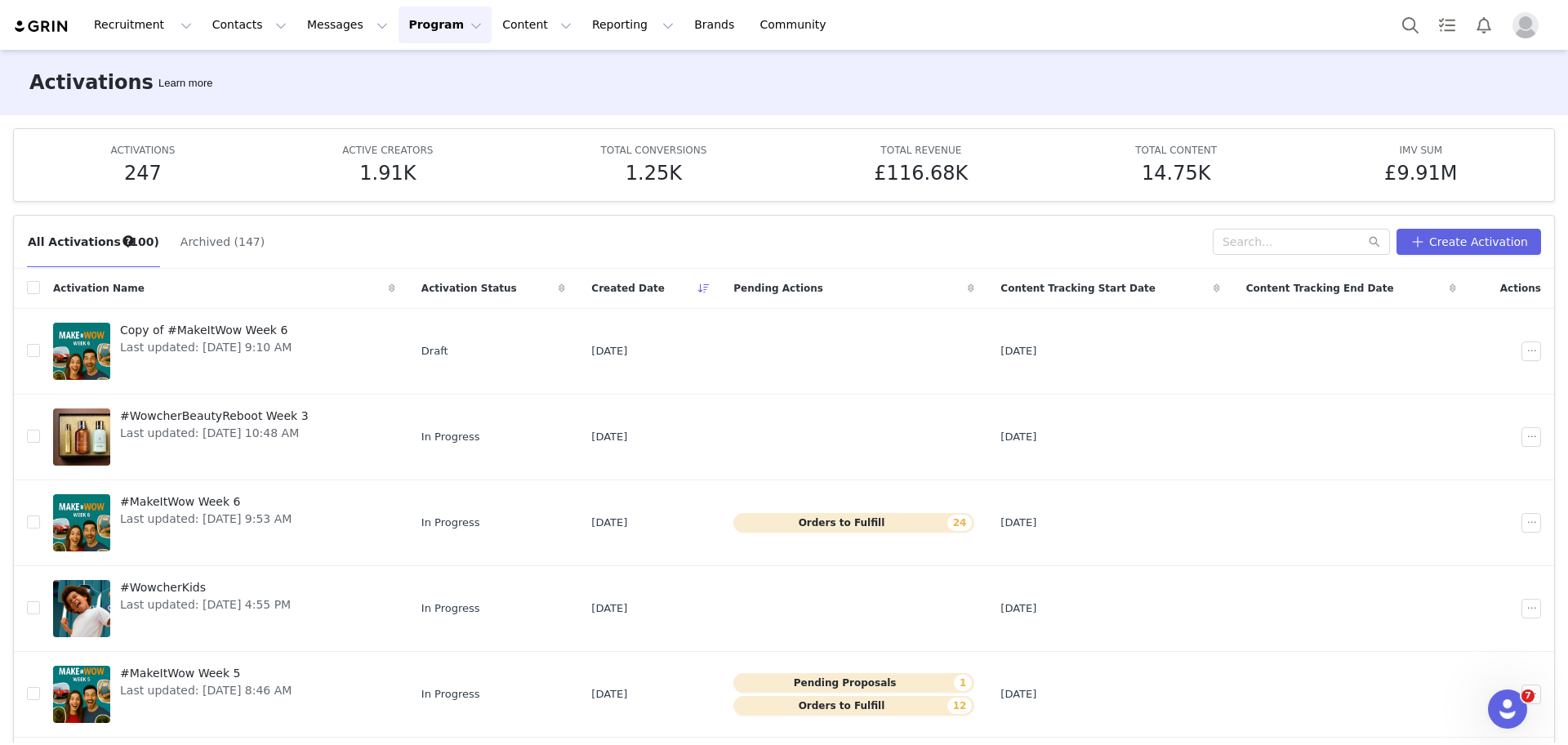
click at [1200, 254] on div "All Activations (100) Archived (147)" at bounding box center [620, 242] width 1186 height 26
click at [1522, 352] on button "button" at bounding box center [1531, 351] width 20 height 20
click at [1428, 382] on div "Edit" at bounding box center [1444, 380] width 141 height 18
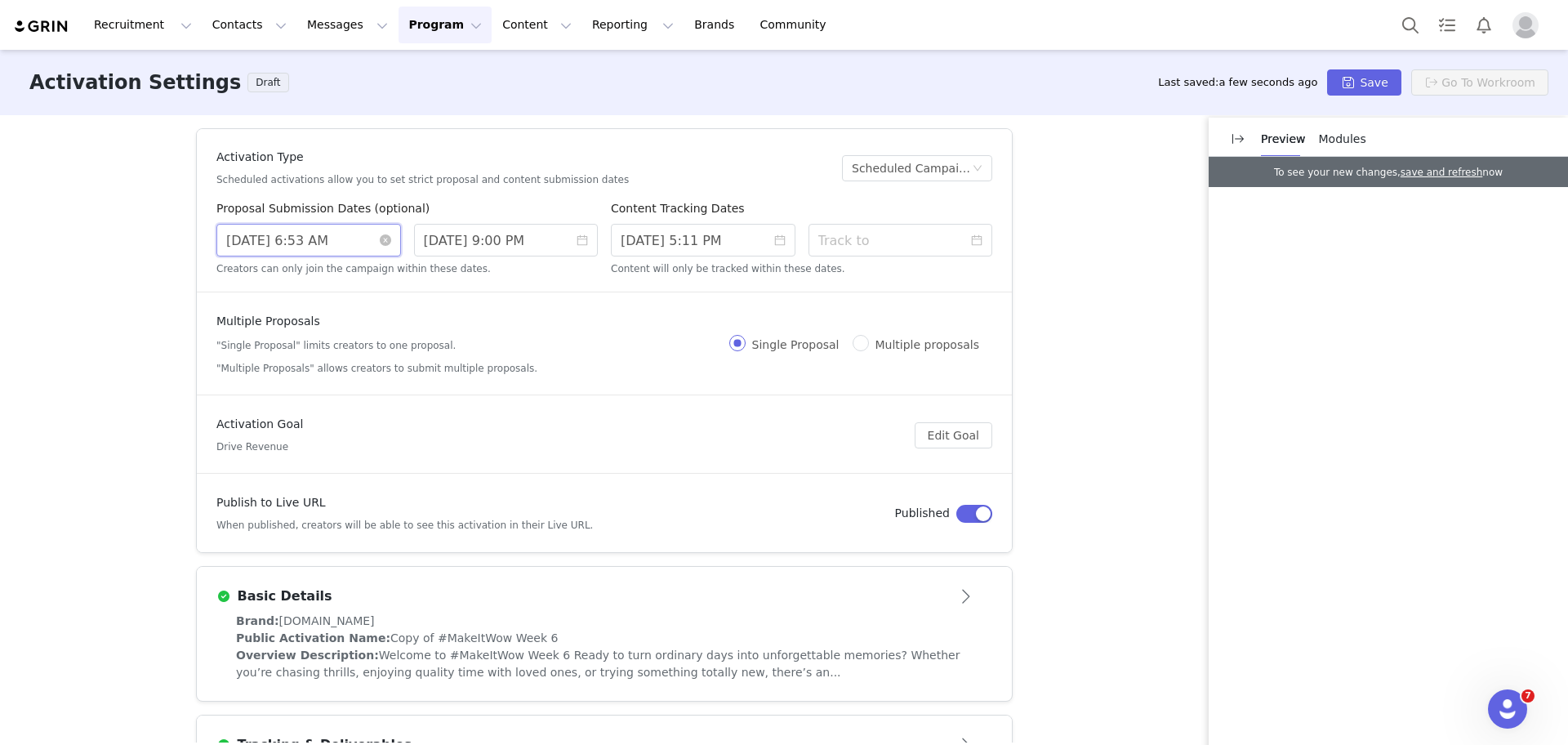
click at [361, 236] on input "9/25/2025 6:53 AM" at bounding box center [308, 240] width 184 height 33
click at [438, 209] on div "Proposal Submission Dates (optional)" at bounding box center [407, 212] width 382 height 24
click at [380, 242] on icon "icon: close-circle" at bounding box center [385, 240] width 11 height 11
click at [368, 234] on input at bounding box center [308, 240] width 184 height 33
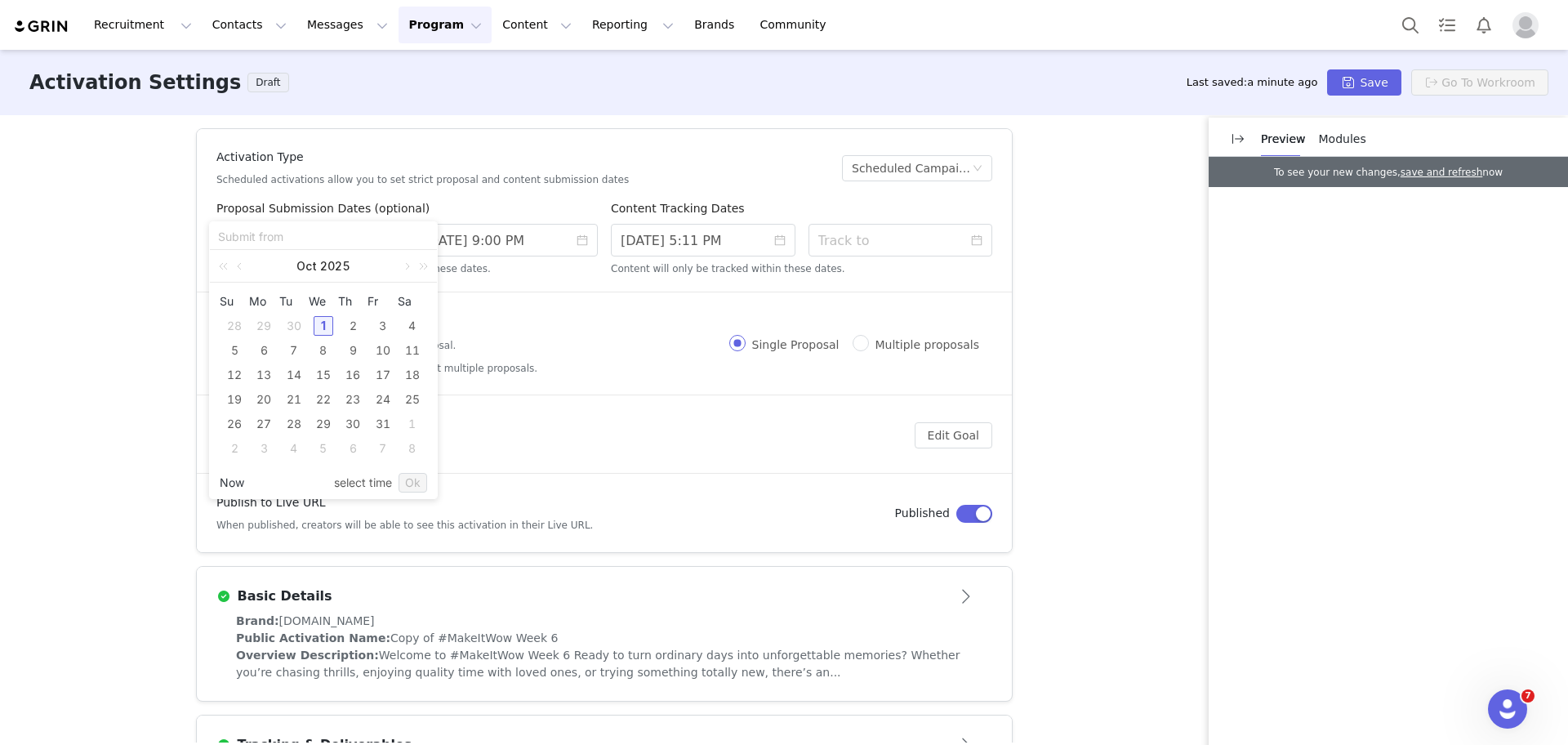
click at [238, 475] on link "Now" at bounding box center [232, 483] width 24 height 31
type input "10/01/2025 9:11 AM"
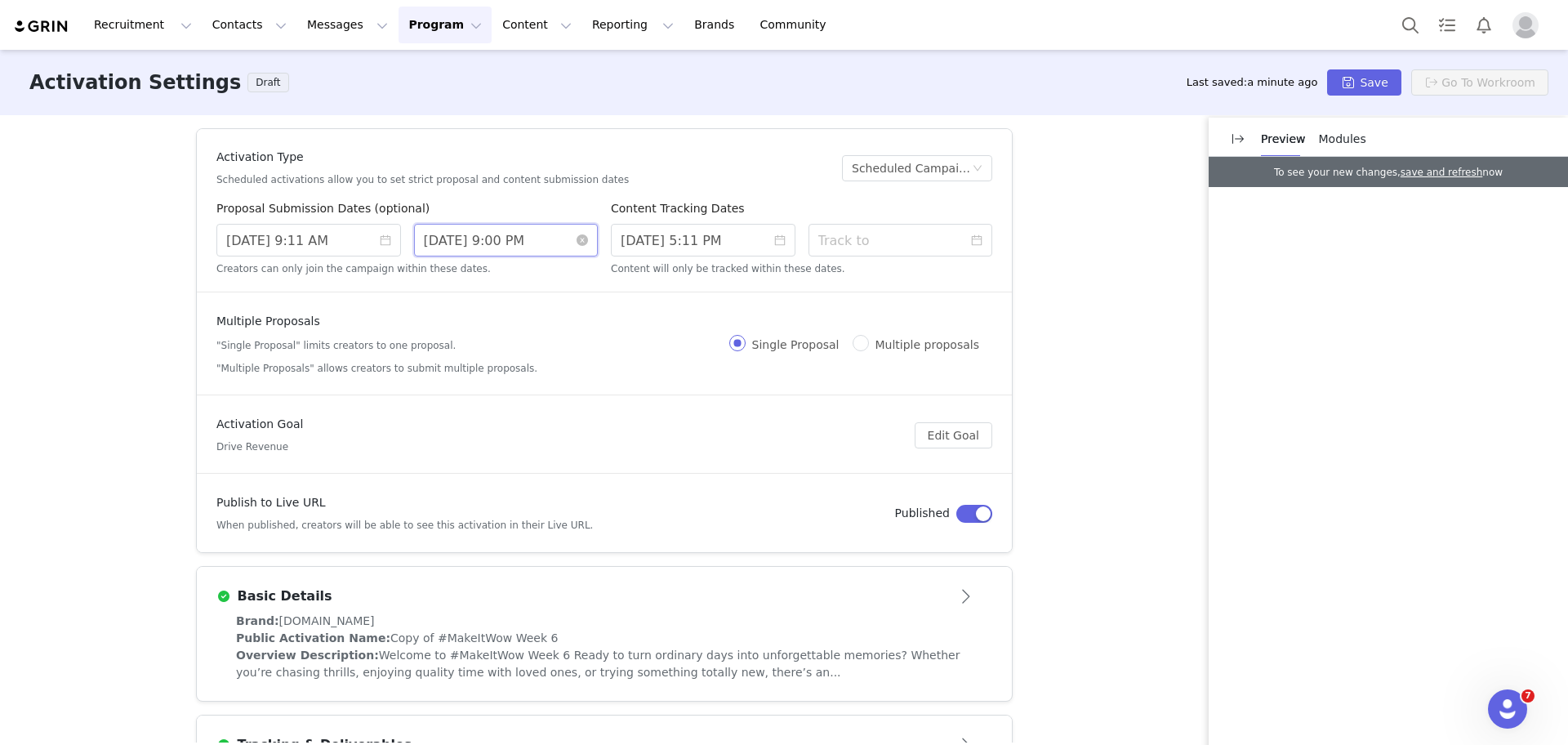
click at [559, 238] on input "9/28/2025 9:00 PM" at bounding box center [507, 240] width 184 height 33
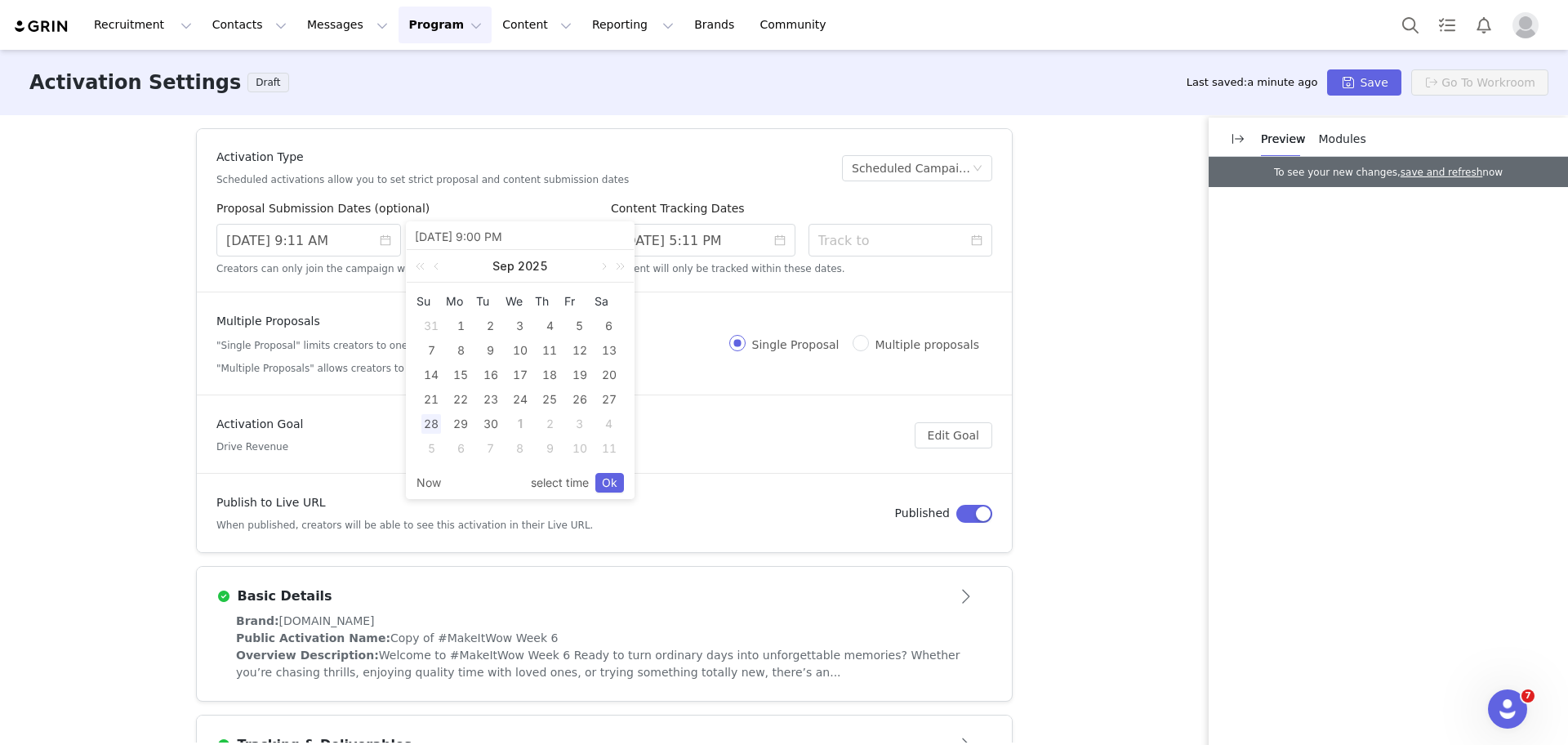
click at [559, 238] on input "9/28/2025 9:00 PM" at bounding box center [520, 236] width 211 height 18
click at [588, 233] on input "9/28/2025 9:00 PM" at bounding box center [520, 236] width 211 height 18
click at [577, 152] on div "Activation Type Scheduled activations allow you to set strict proposal and cont…" at bounding box center [523, 167] width 613 height 39
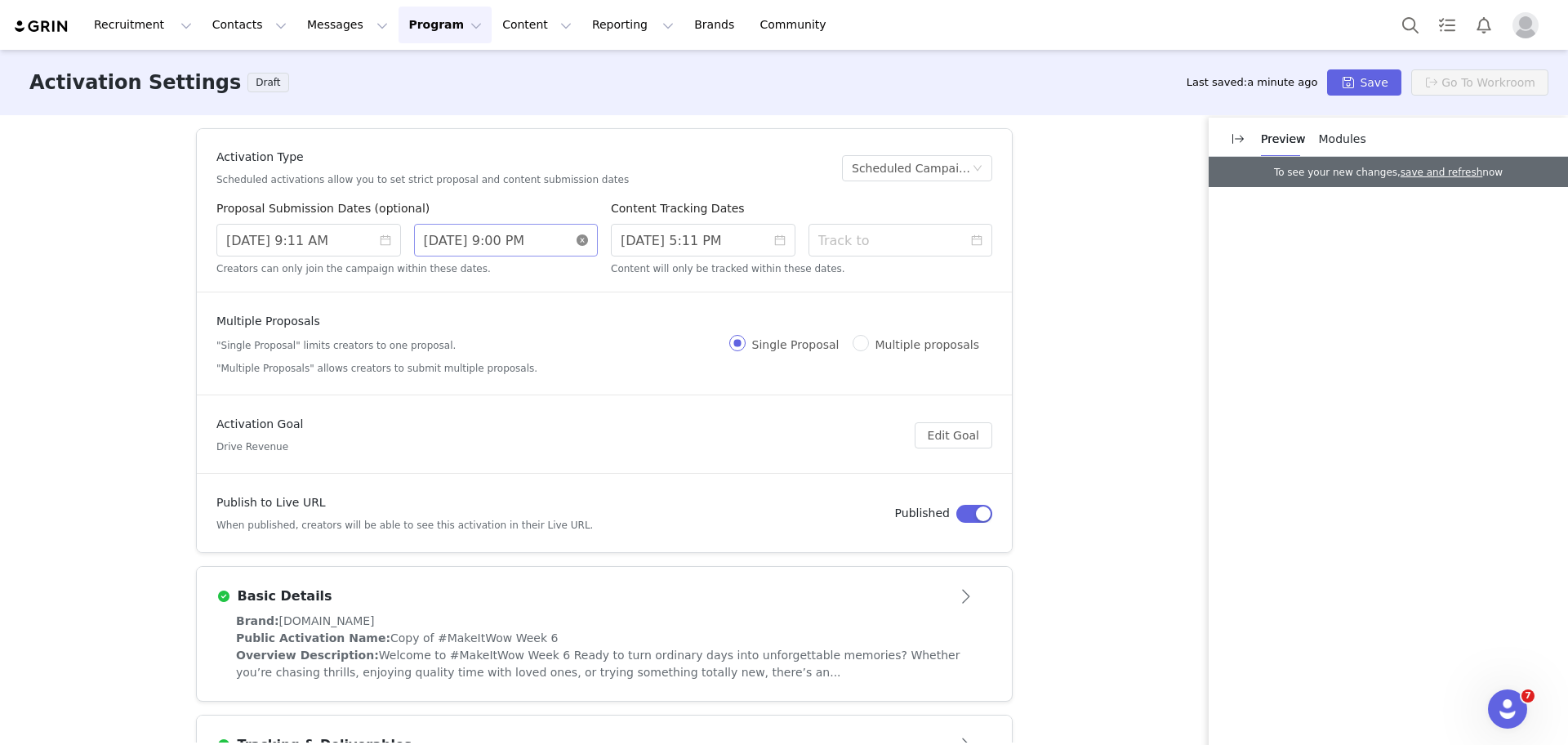
click at [576, 240] on icon "icon: close-circle" at bounding box center [582, 240] width 11 height 11
click at [514, 241] on input at bounding box center [507, 240] width 184 height 33
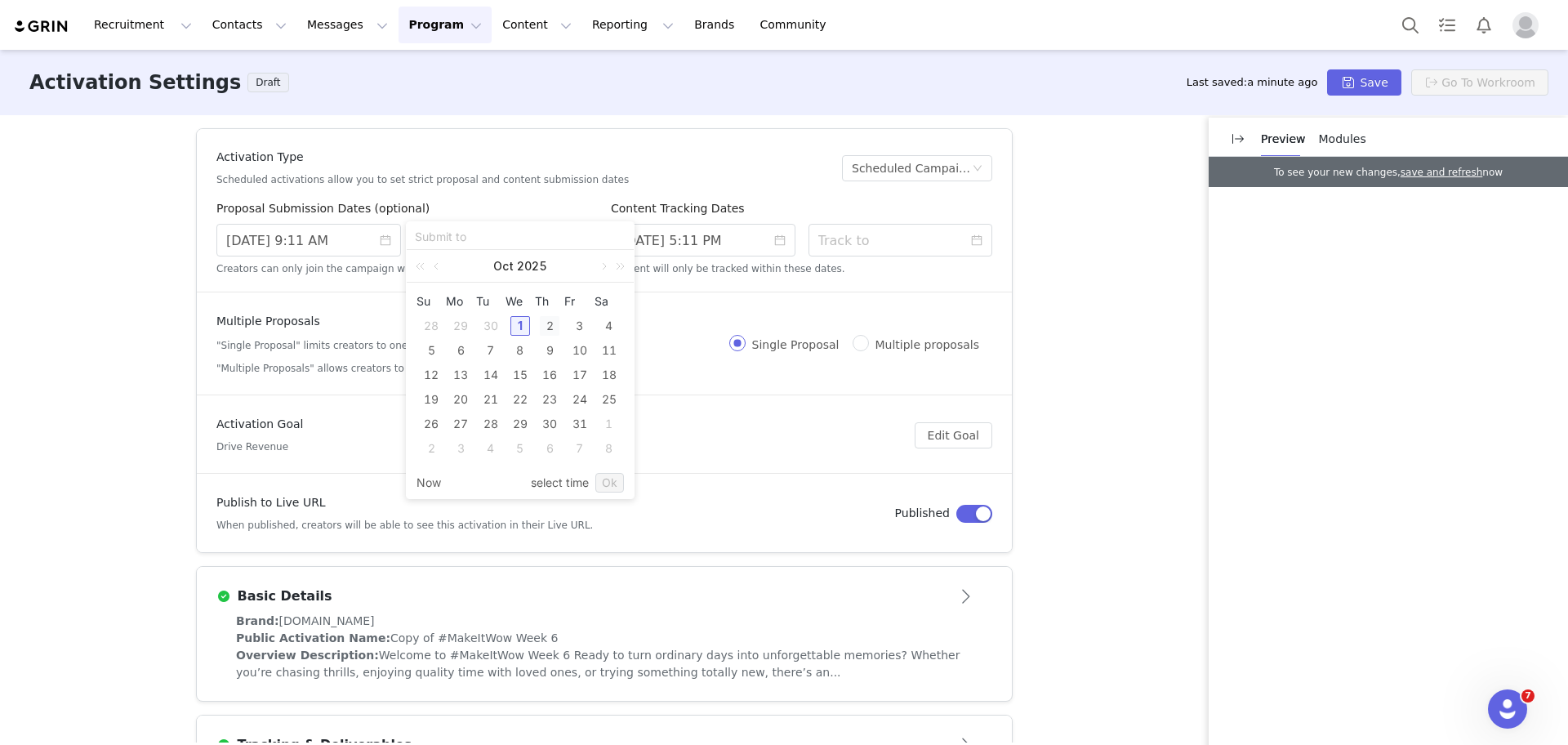
click at [553, 322] on div "2" at bounding box center [549, 325] width 20 height 20
type input "10/02/2025 9:11 AM"
click at [602, 461] on div "Su Mo Tu We Th Fr Sa 28 29 30 1 2 3 4 5 6 7 8 9 10 11 12 13 14 15 16 17 18 19 2…" at bounding box center [521, 375] width 227 height 184
click at [513, 244] on input "10/02/2025 9:11 AM" at bounding box center [520, 236] width 211 height 18
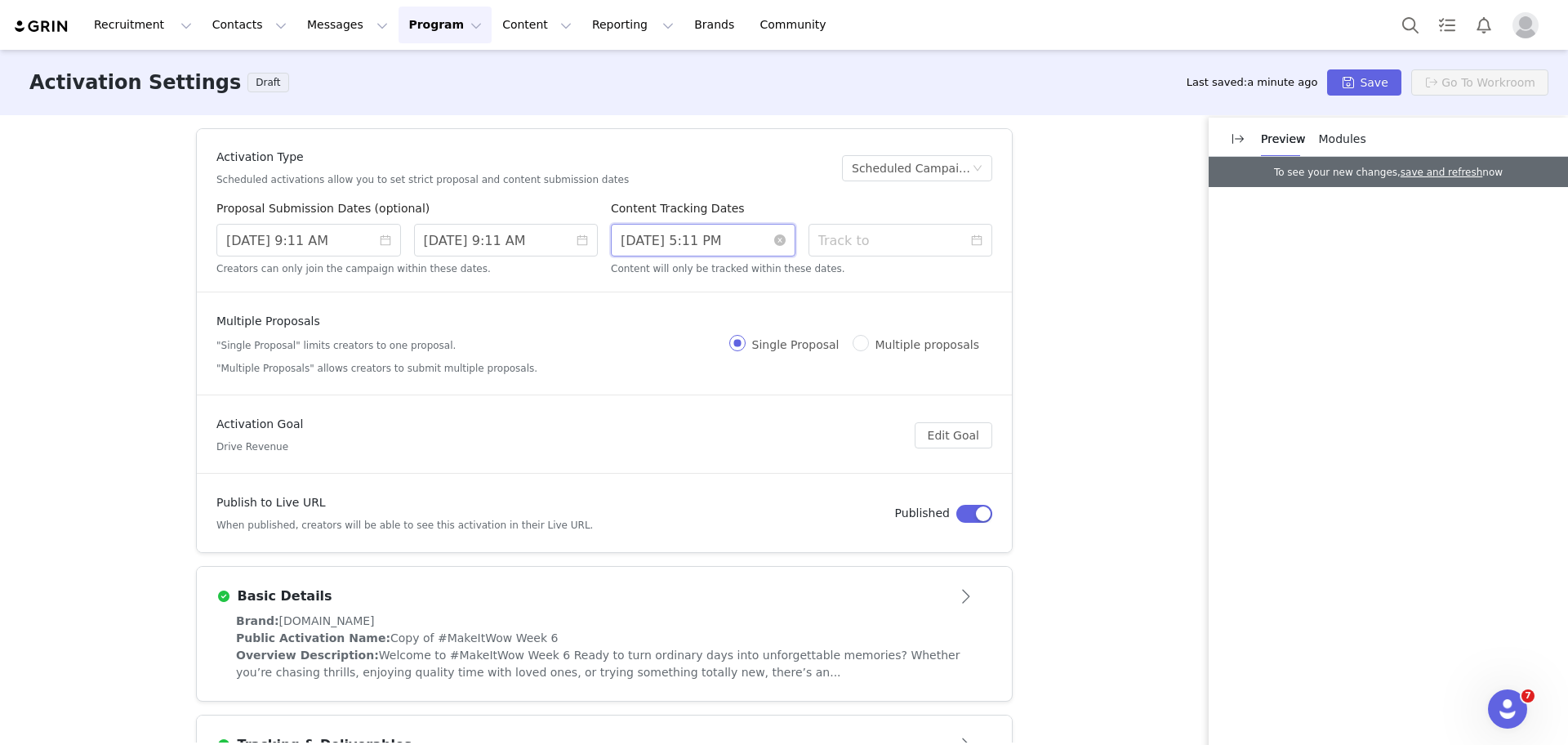
click at [695, 240] on input "9/29/2025 5:11 PM" at bounding box center [703, 240] width 184 height 33
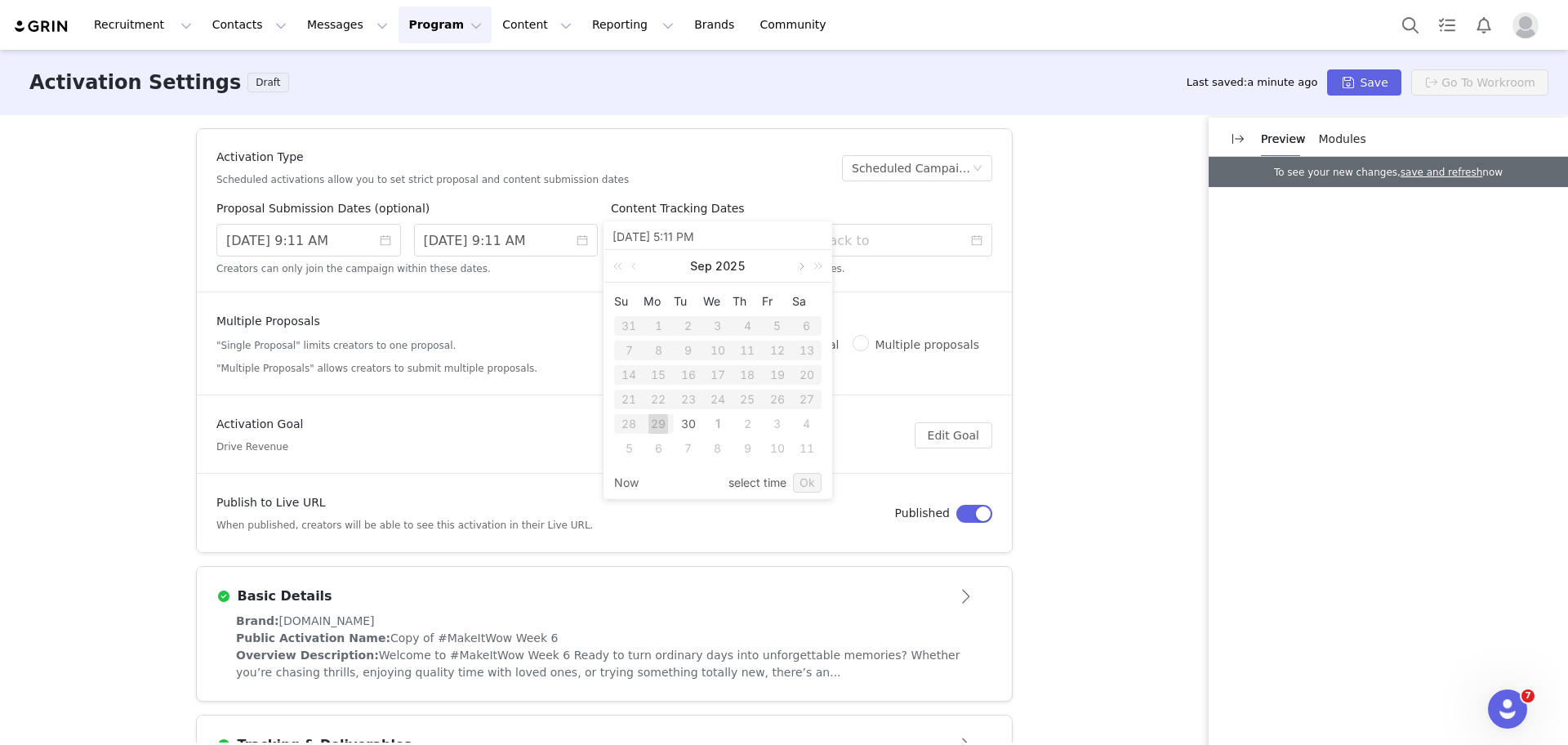
click at [802, 256] on link at bounding box center [801, 266] width 15 height 33
click at [776, 325] on div "3" at bounding box center [777, 325] width 20 height 20
type input "10/03/2025 3:11 PM"
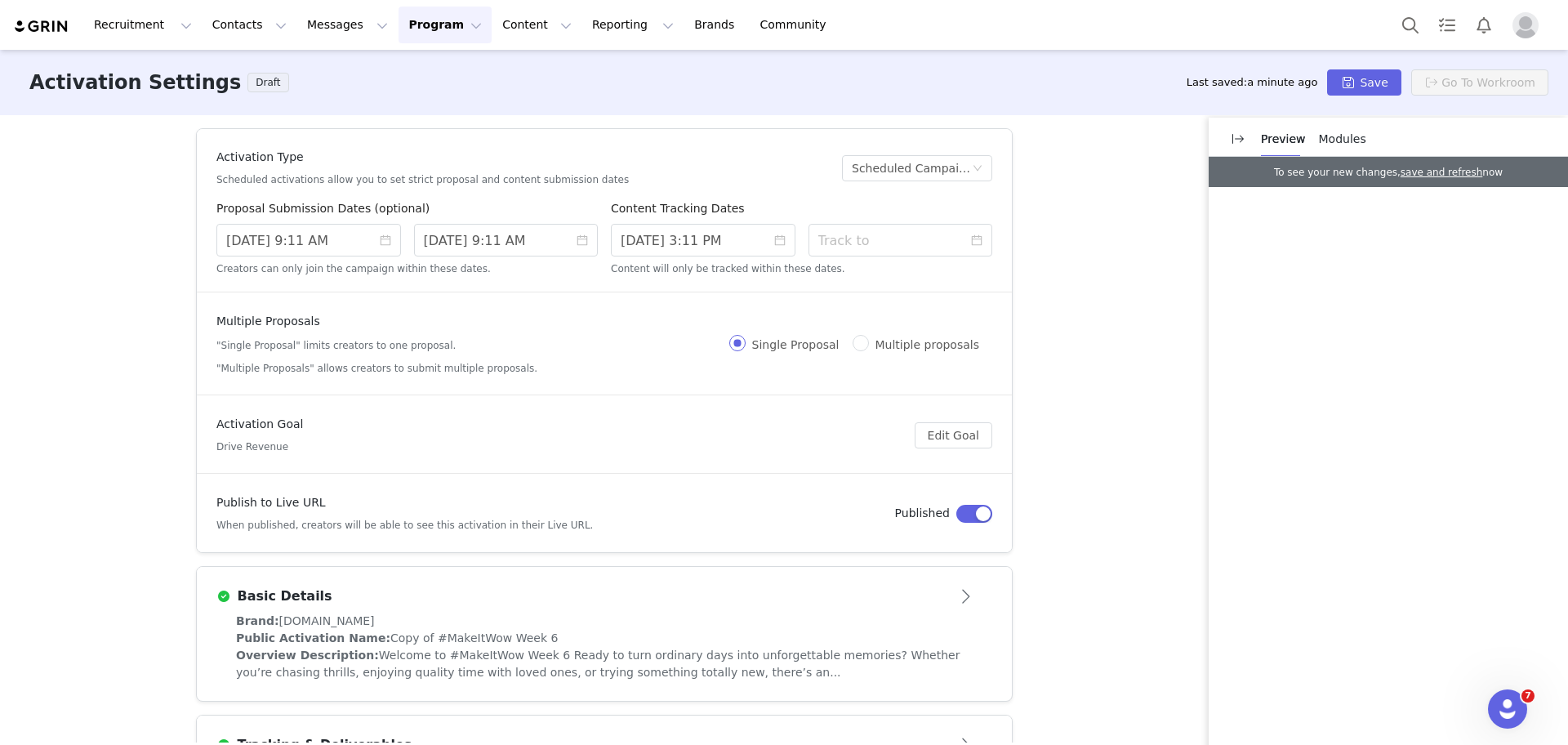
click at [942, 292] on div at bounding box center [604, 292] width 815 height 1
click at [1044, 278] on div "Activation Type Scheduled activations allow you to set strict proposal and cont…" at bounding box center [784, 429] width 1568 height 627
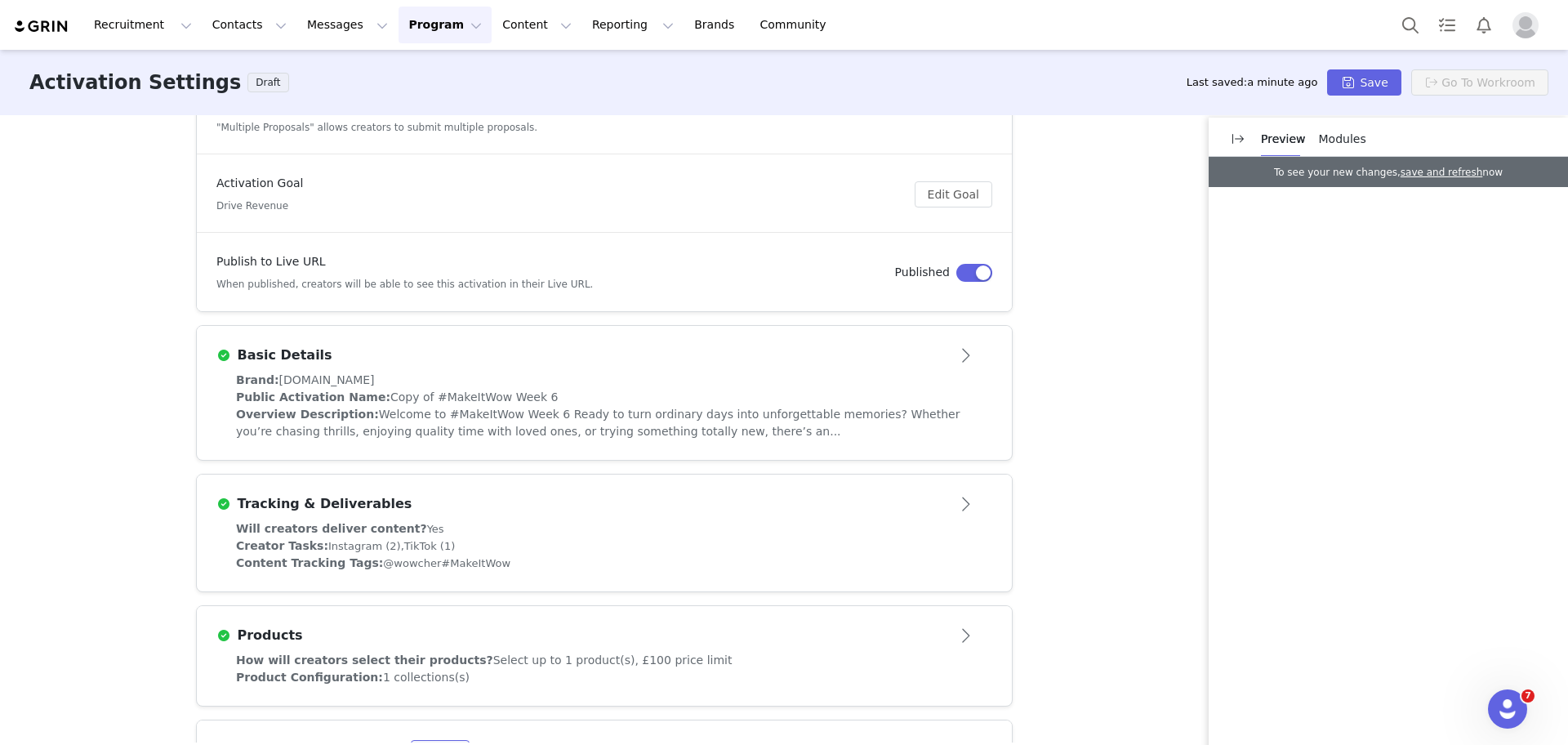
scroll to position [246, 0]
click at [926, 329] on article "Basic Details" at bounding box center [604, 344] width 815 height 46
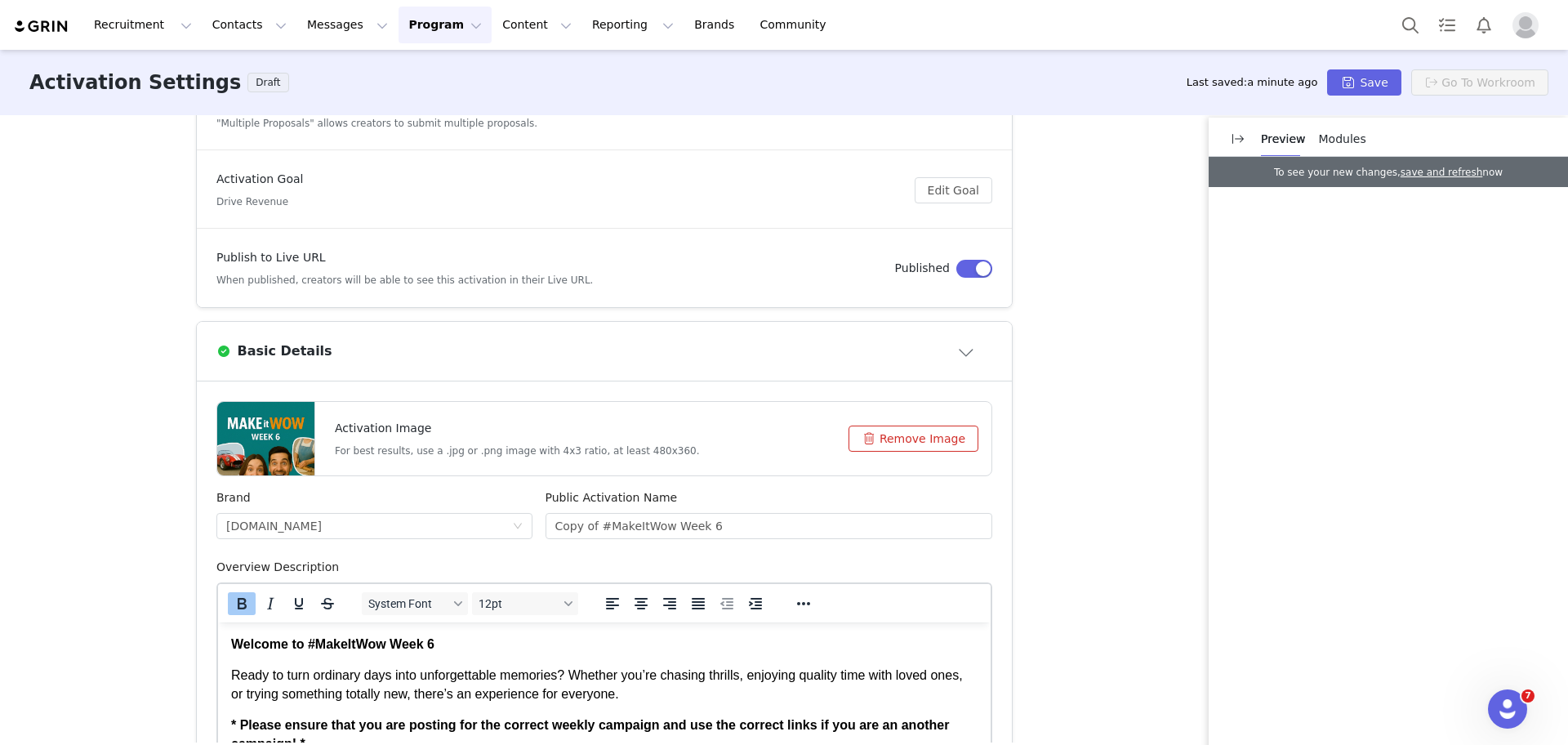
scroll to position [0, 0]
click at [896, 421] on div "Activation Image For best results, use a .jpg or .png image with 4x3 ratio, at …" at bounding box center [604, 438] width 775 height 73
click at [859, 434] on button "Remove Image" at bounding box center [914, 439] width 130 height 26
drag, startPoint x: 590, startPoint y: 538, endPoint x: 446, endPoint y: 517, distance: 145.5
click at [446, 517] on div "Brand wowcher.co.uk Public Activation Name Copy of #MakeItWow Week 6" at bounding box center [604, 524] width 789 height 70
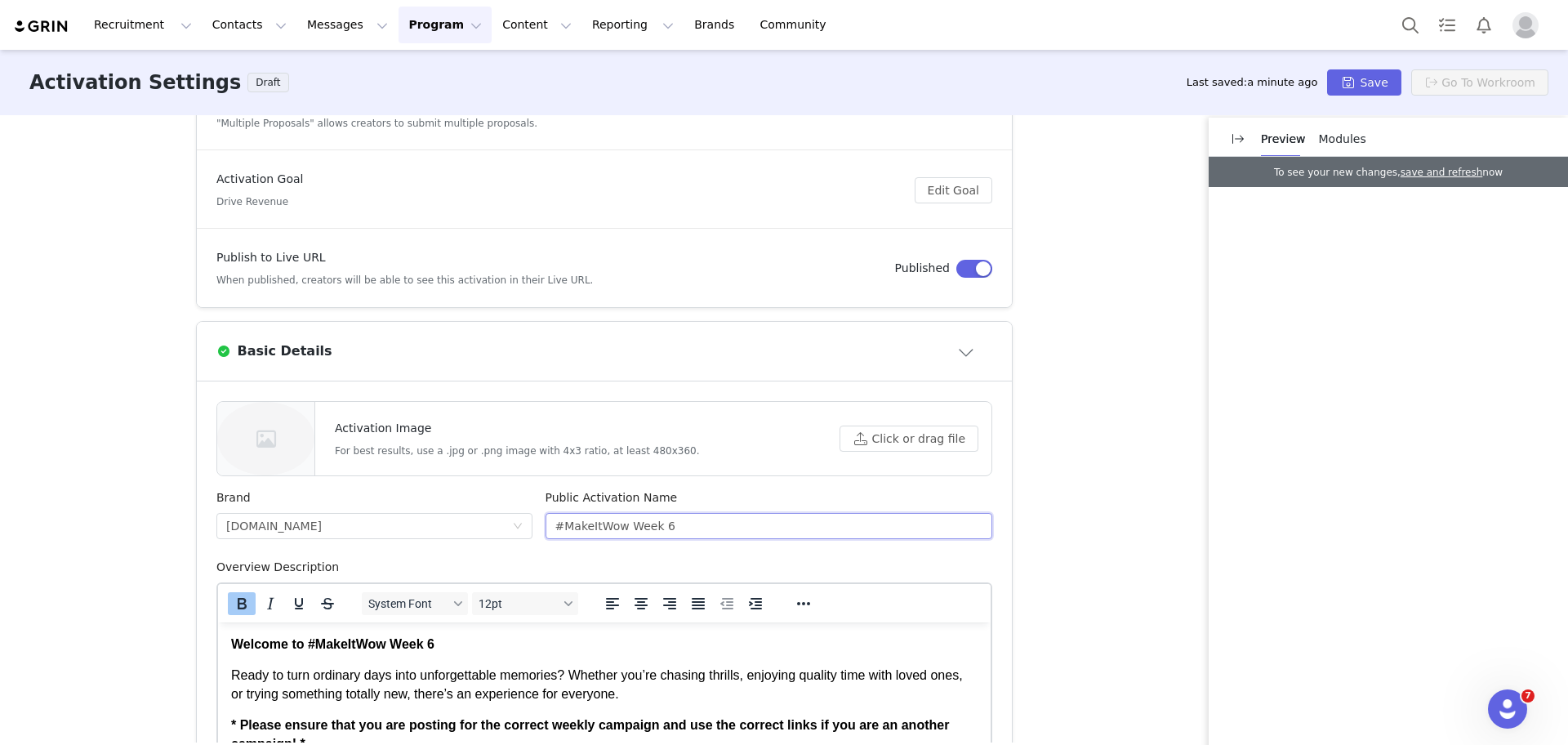
click at [698, 528] on input "#MakeItWow Week 6" at bounding box center [769, 527] width 447 height 26
type input "#MakeItWow Week 7"
click at [1058, 539] on div "Activation Type Scheduled activations allow you to set strict proposal and cont…" at bounding box center [784, 429] width 1568 height 627
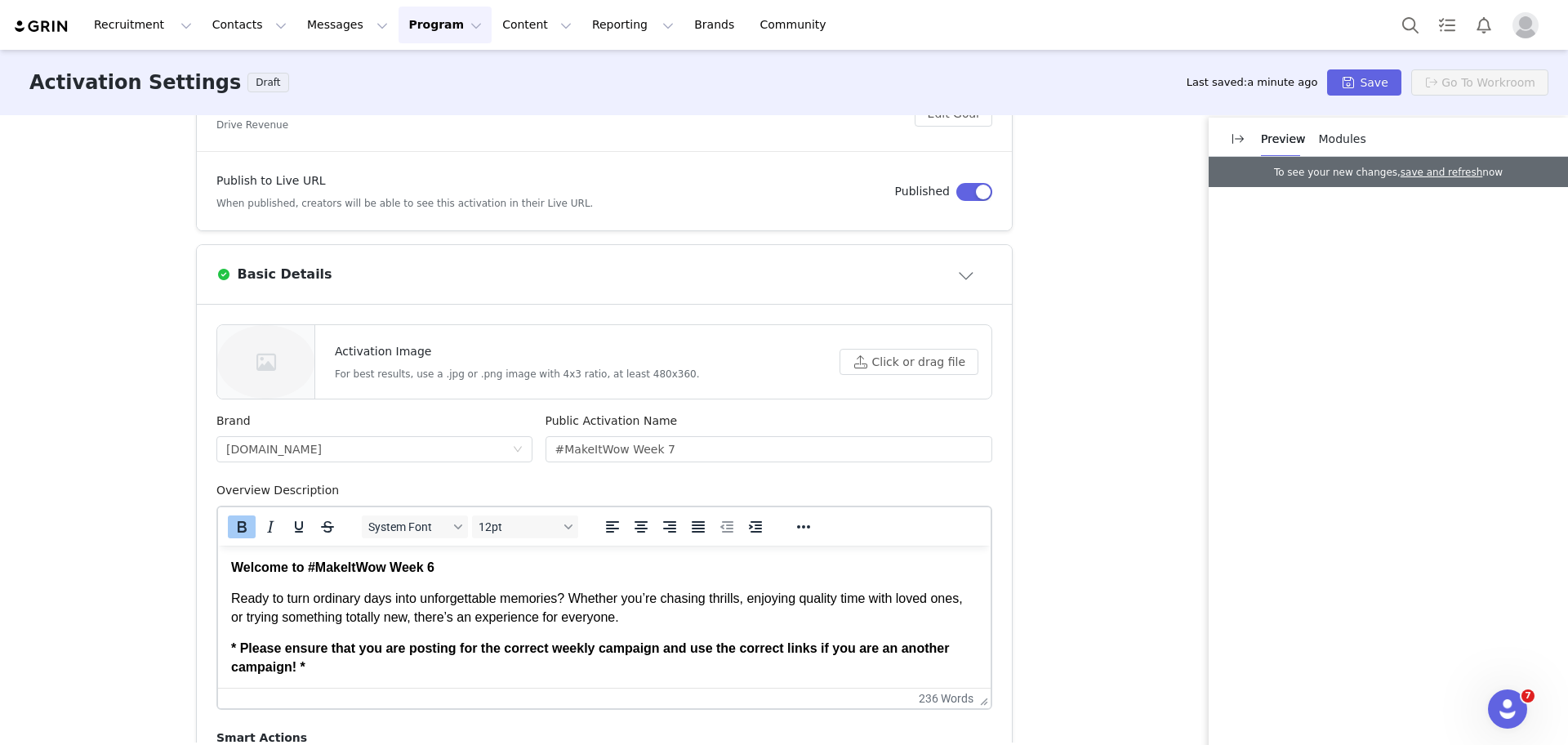
scroll to position [327, 0]
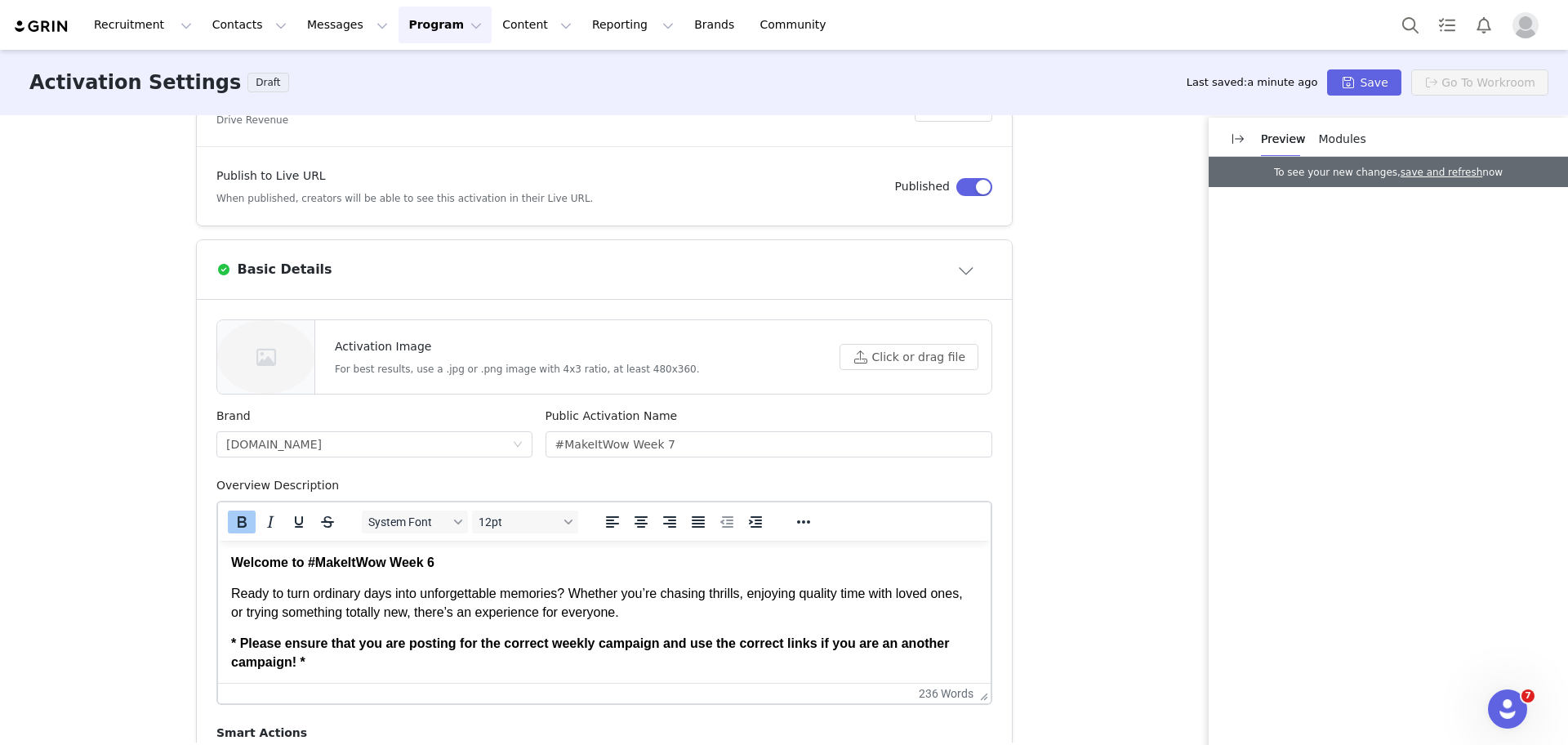
click at [478, 563] on p "Welcome to #MakeItWow Week 6" at bounding box center [604, 563] width 746 height 18
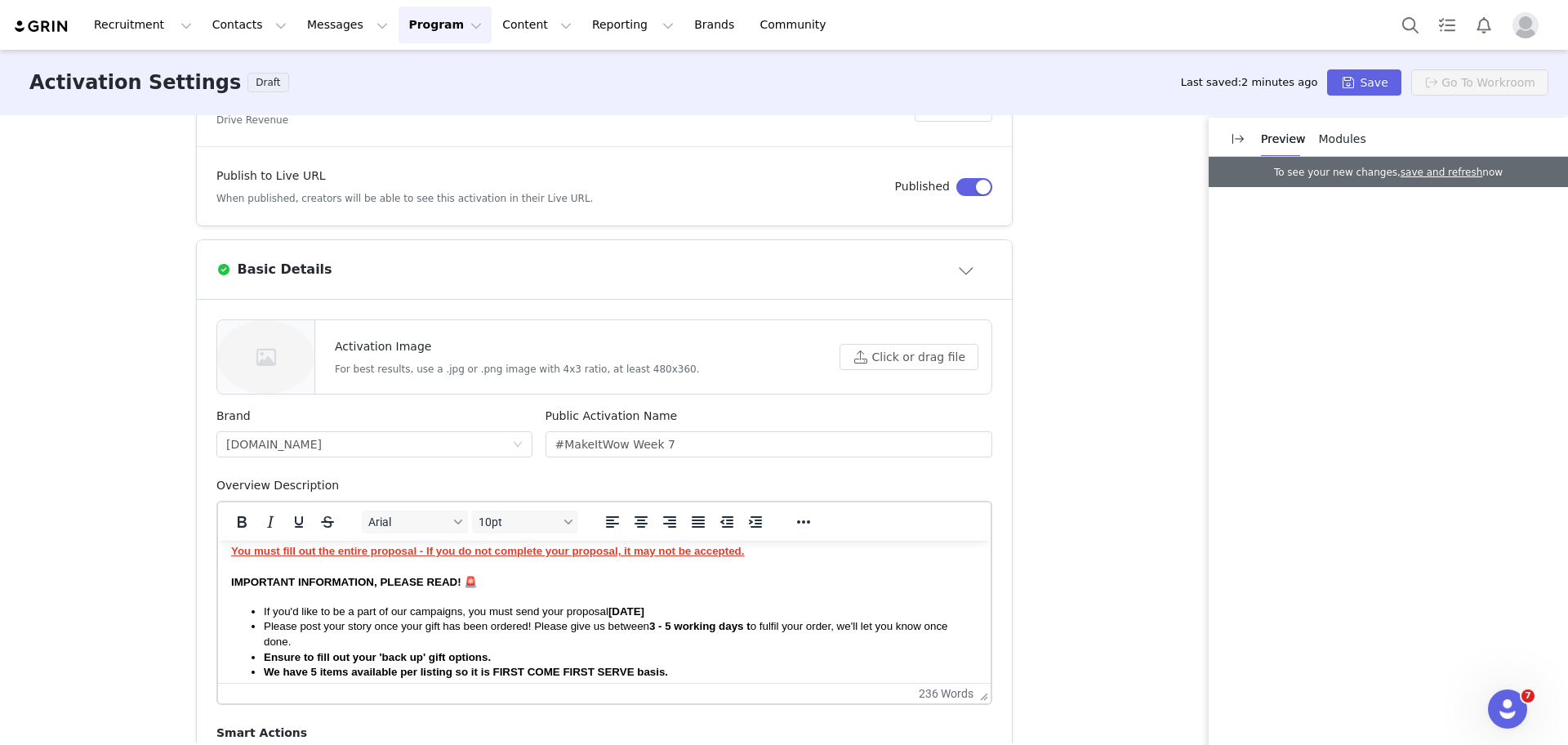
scroll to position [158, 0]
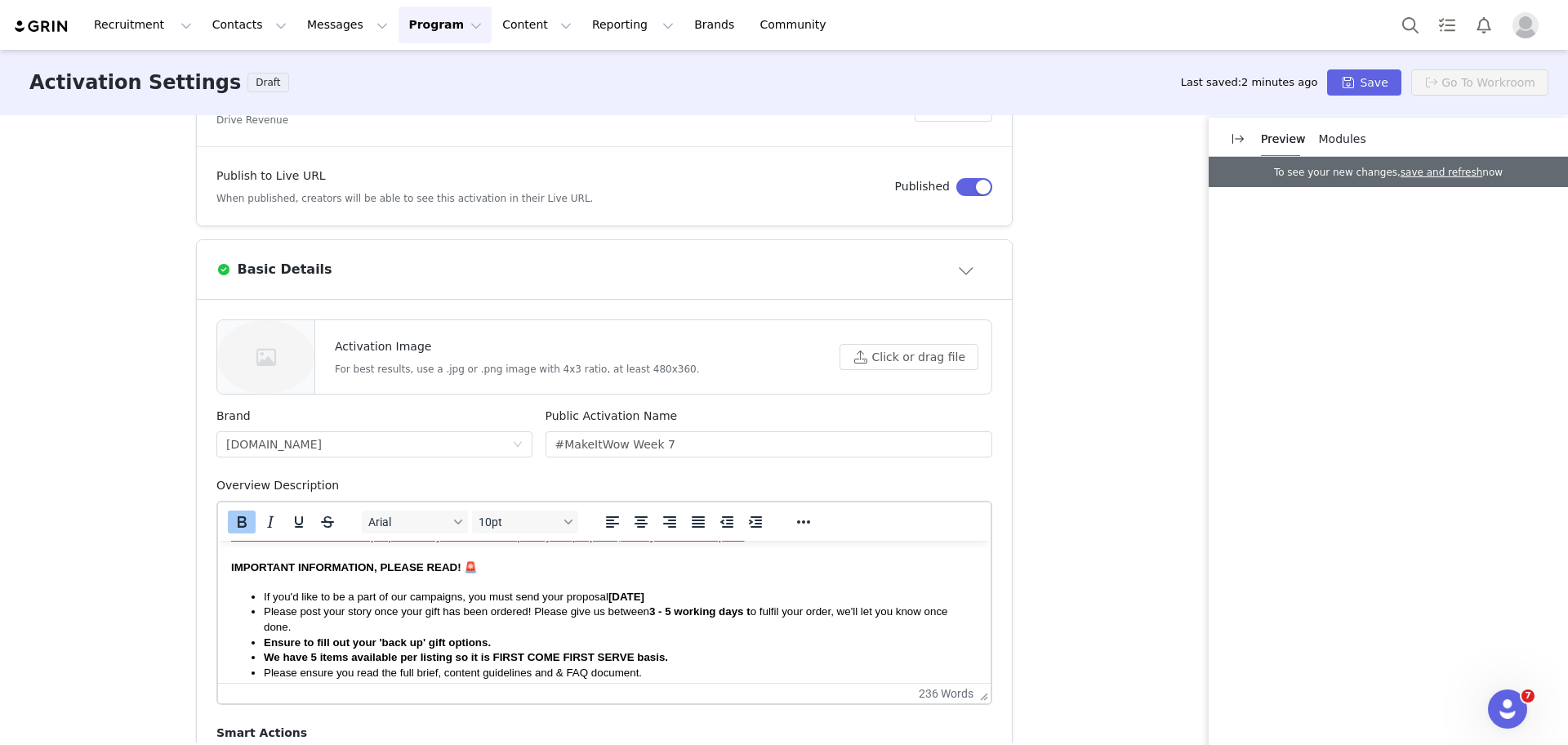
click at [575, 652] on li "Ensure to fill out your 'back up' gift options." at bounding box center [620, 643] width 713 height 16
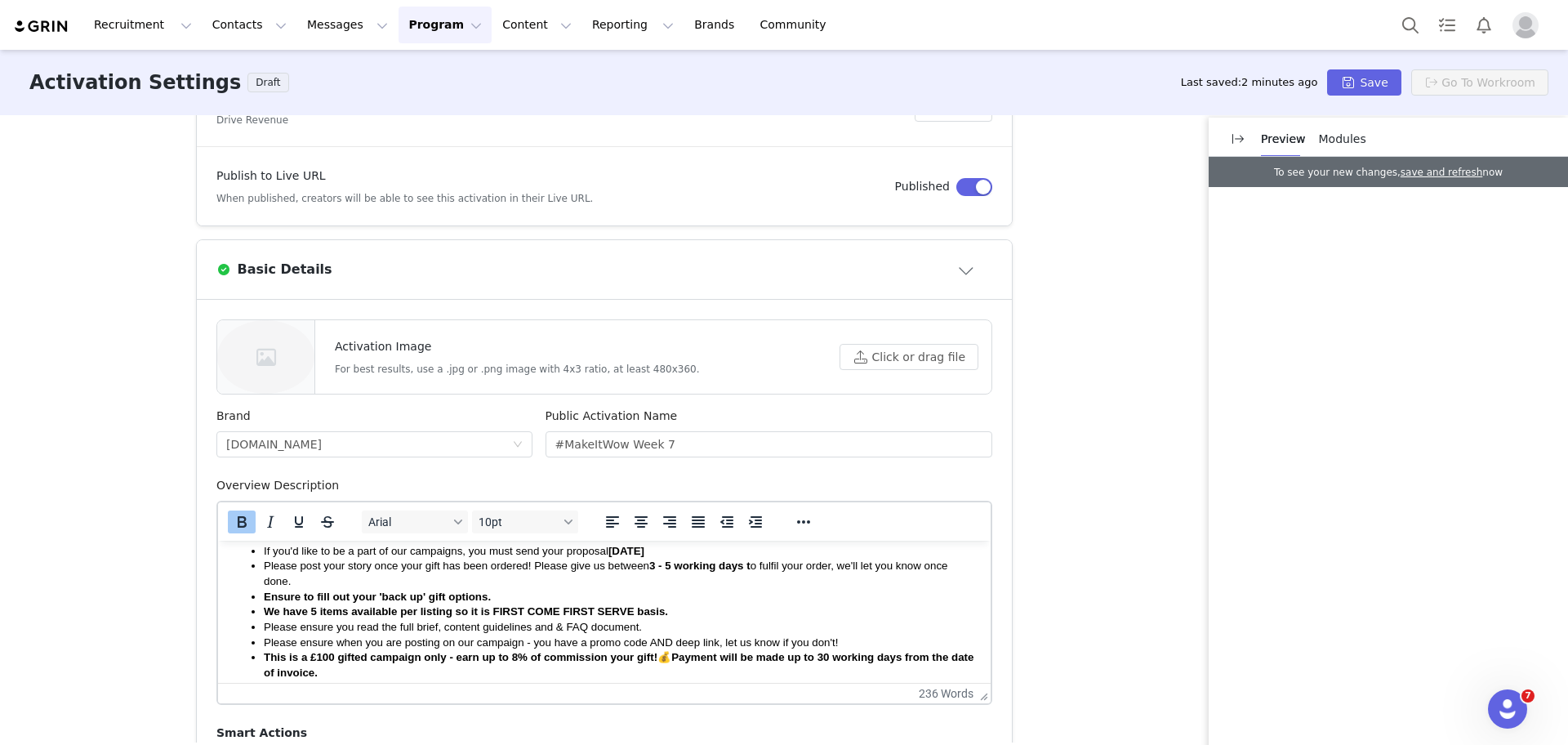
scroll to position [219, 0]
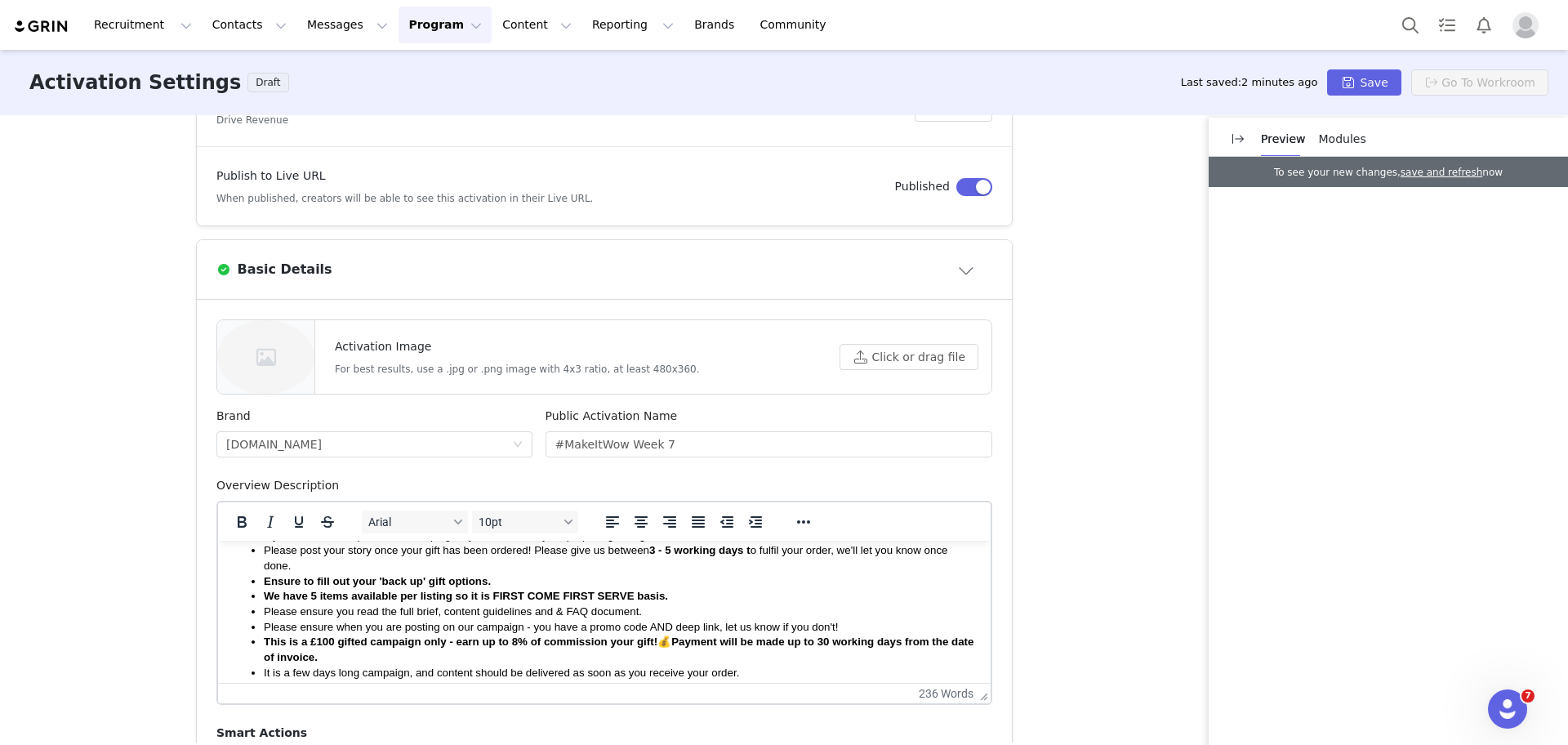
click at [1047, 563] on div "Activation Type Scheduled activations allow you to set strict proposal and cont…" at bounding box center [784, 429] width 1568 height 627
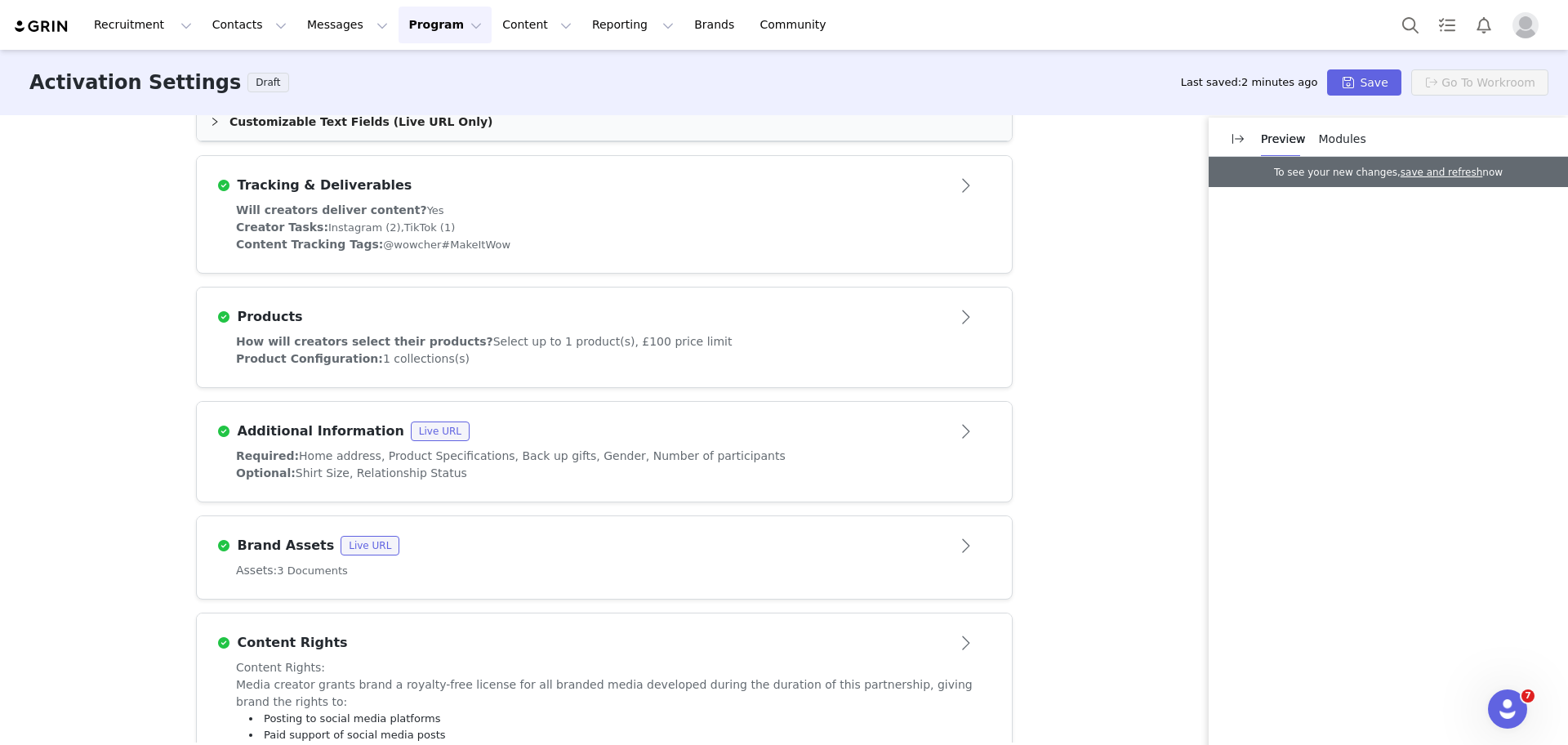
scroll to position [1389, 0]
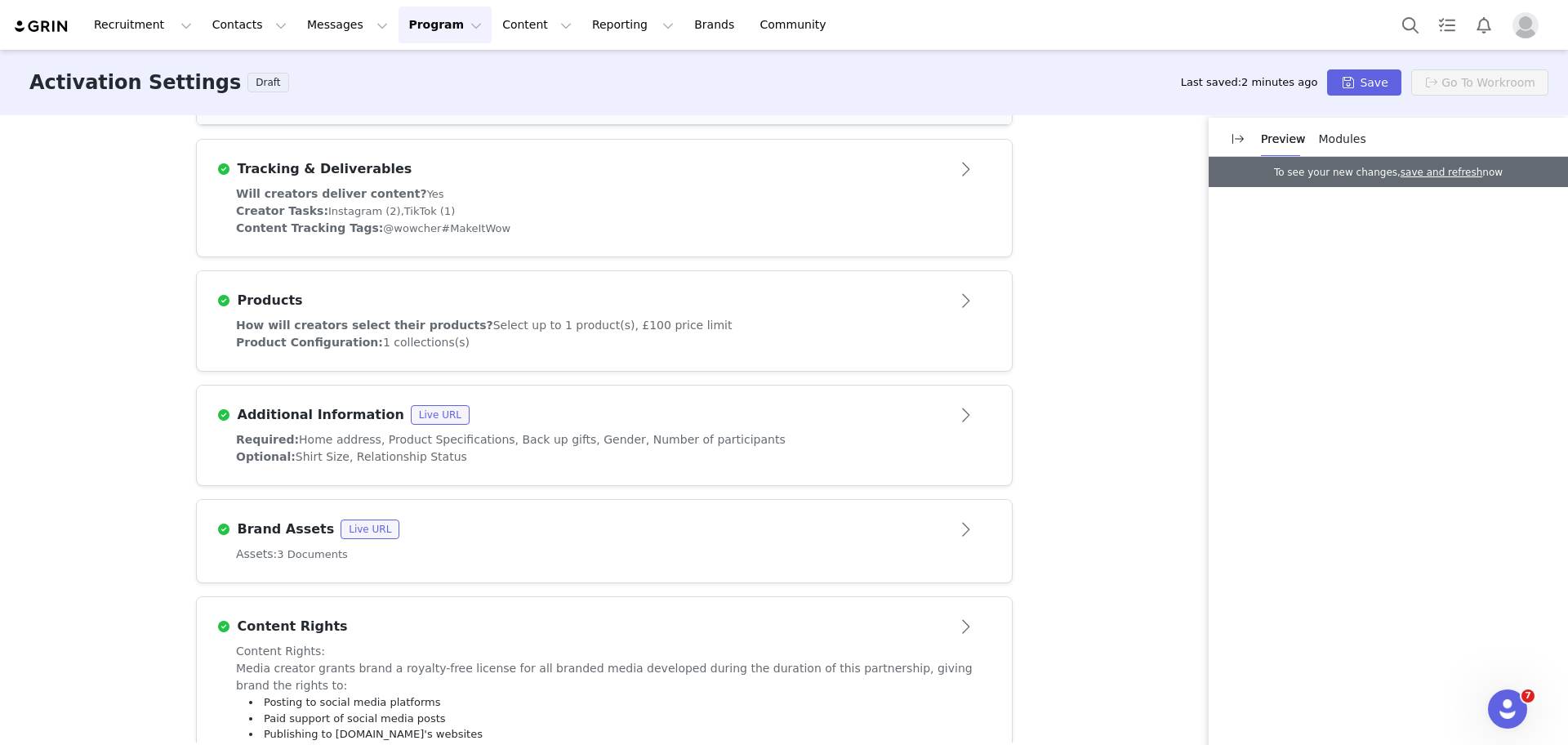
click at [688, 210] on div "Creator Tasks: Instagram (2), TikTok (1)" at bounding box center [604, 211] width 737 height 17
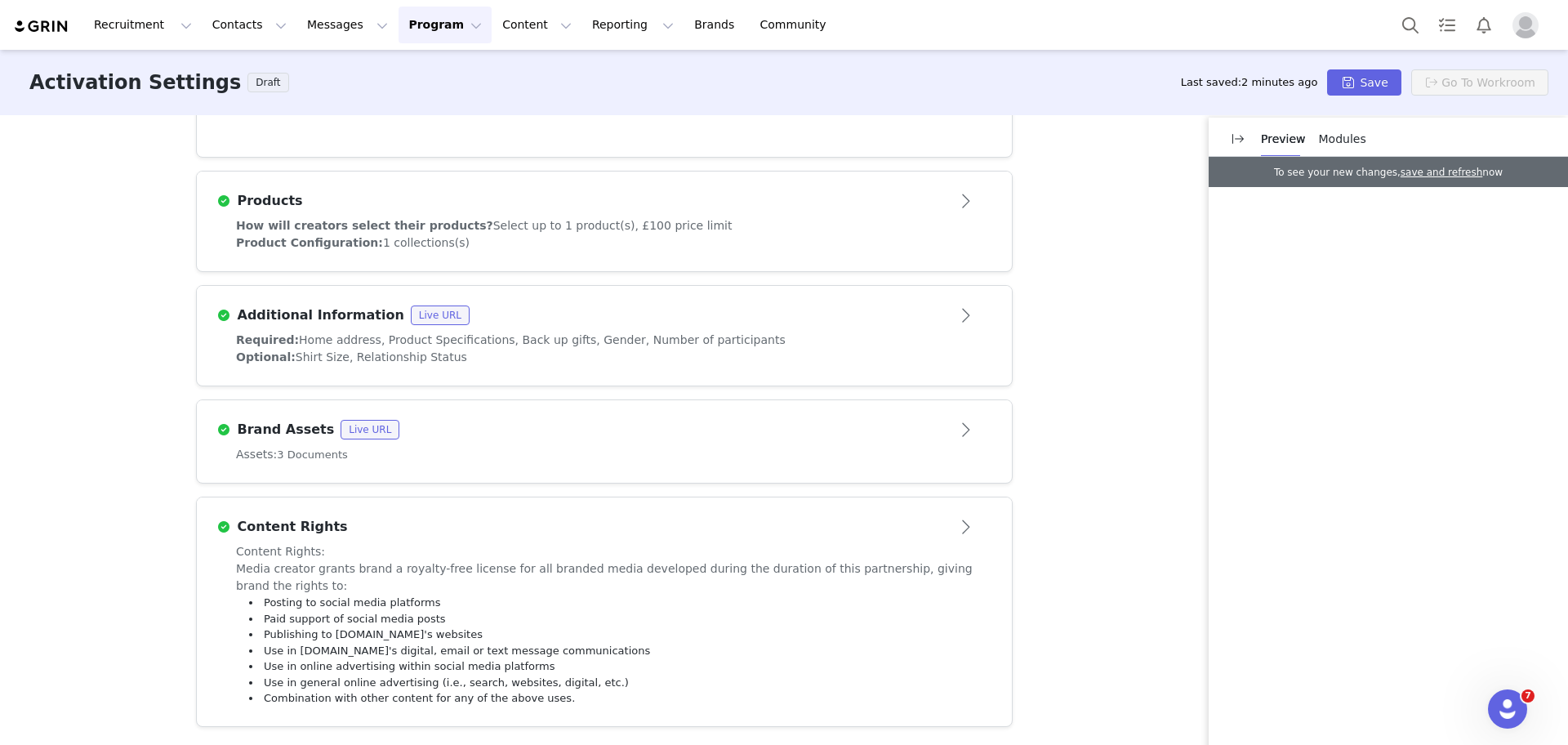
scroll to position [1211, 0]
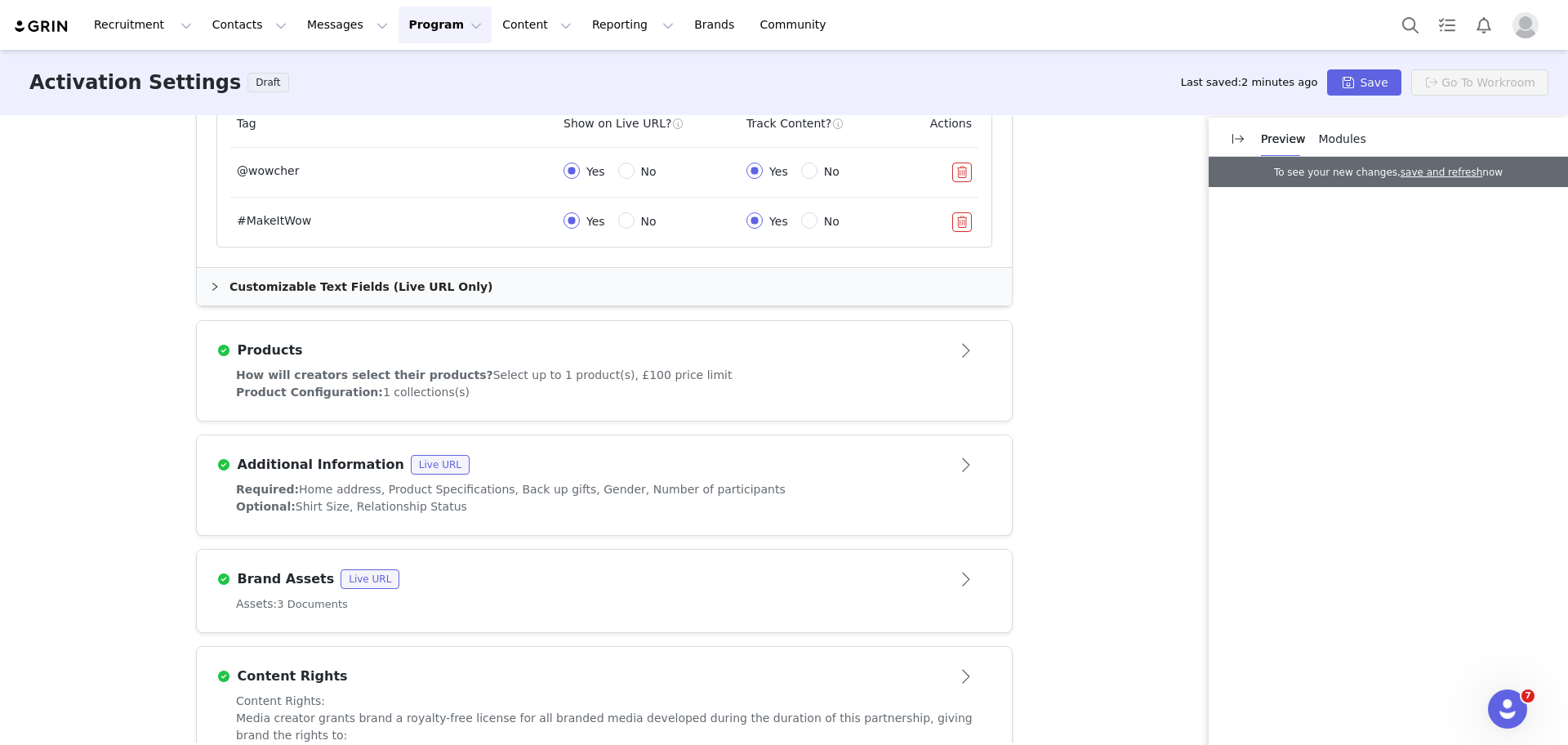
click at [1125, 212] on div "Activation Type Scheduled activations allow you to set strict proposal and cont…" at bounding box center [784, 429] width 1568 height 627
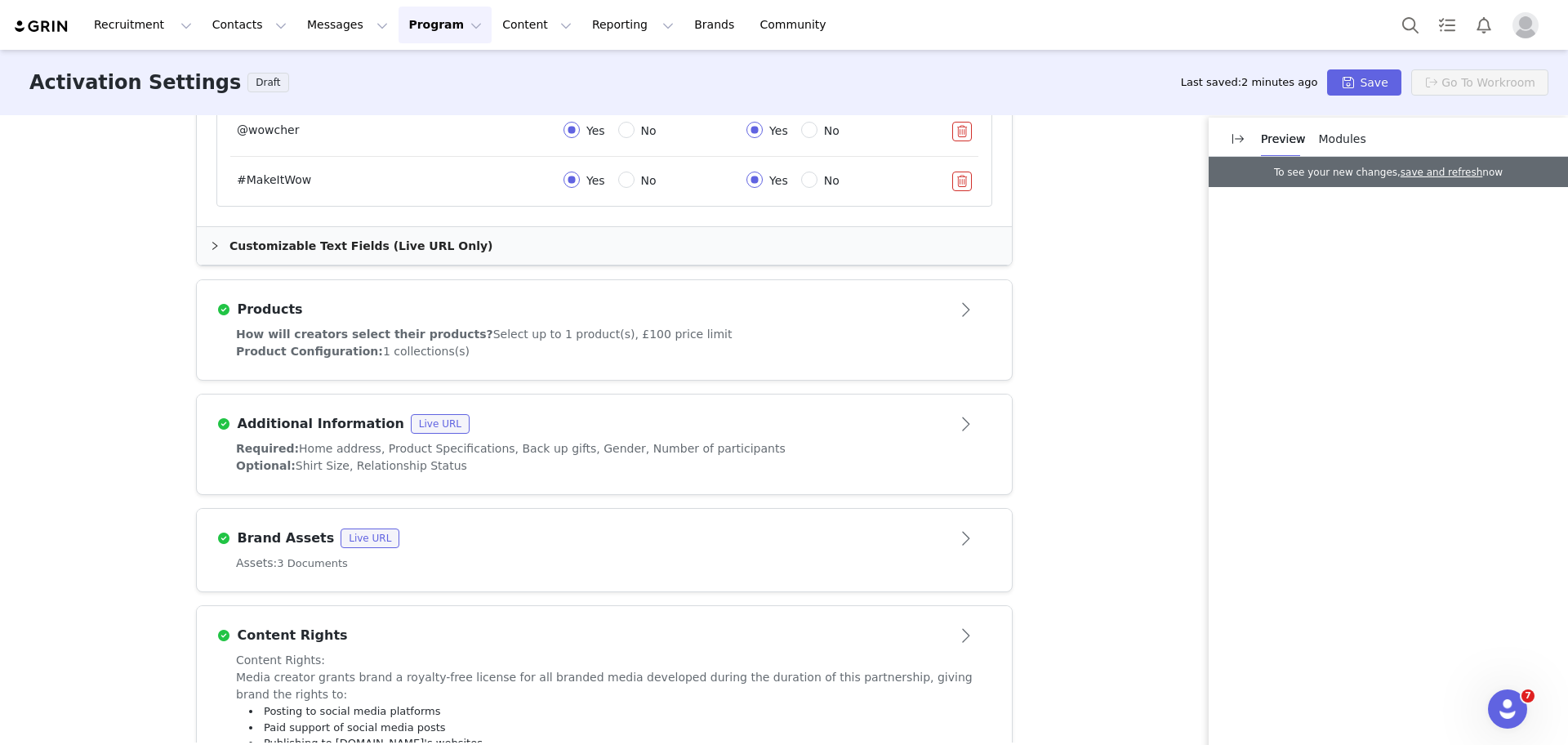
click at [832, 297] on div "Products" at bounding box center [604, 309] width 776 height 26
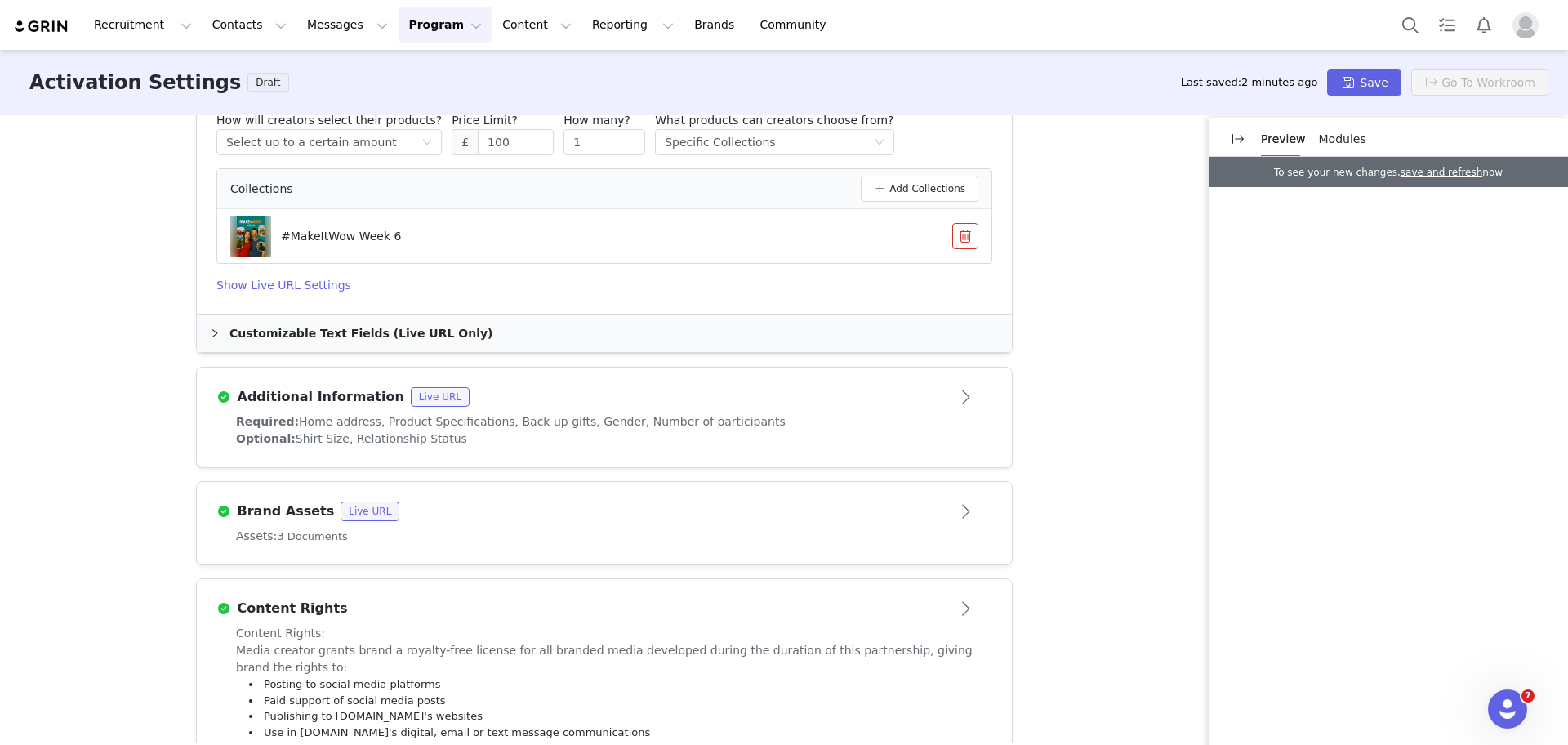
scroll to position [774, 0]
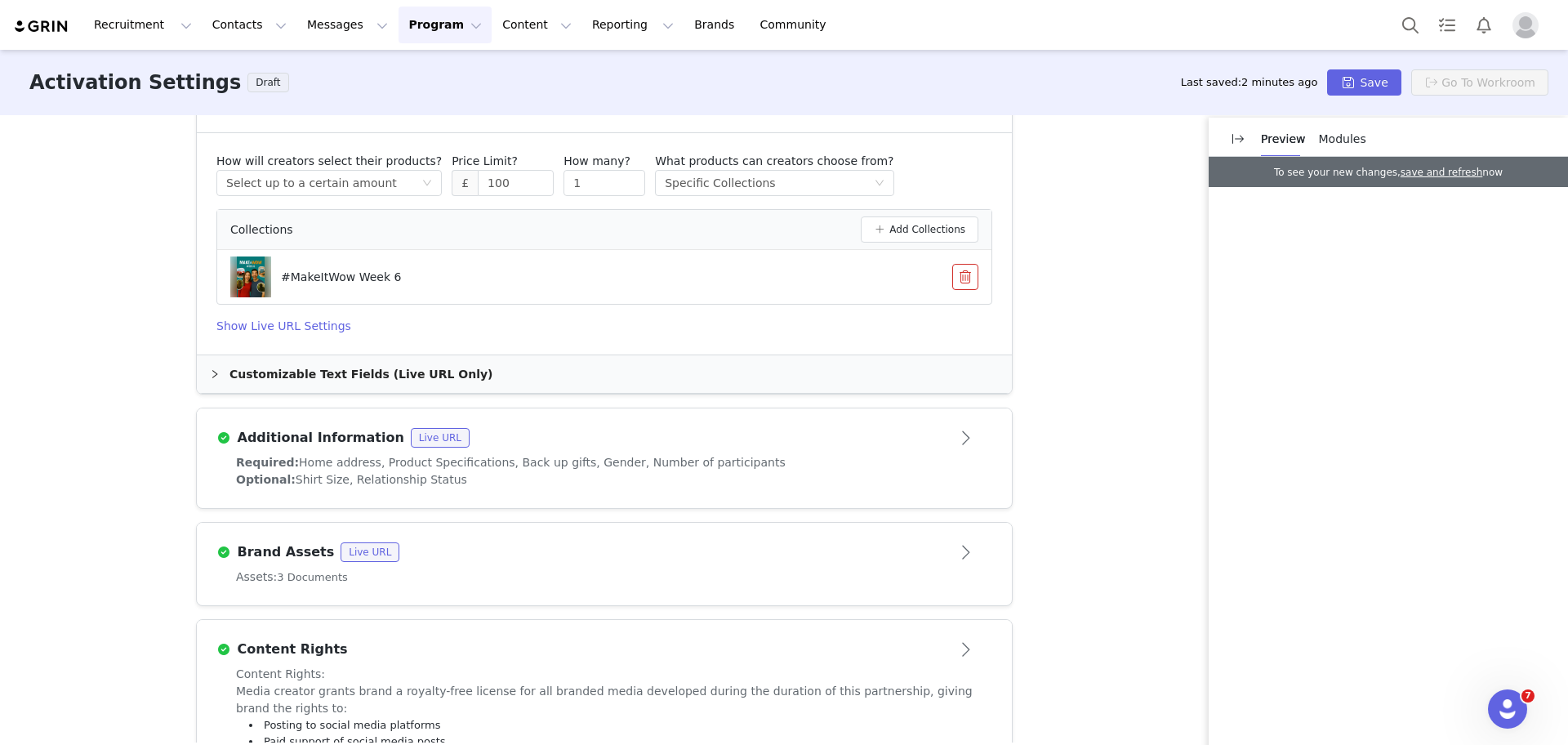
click at [962, 273] on button "button" at bounding box center [965, 277] width 26 height 26
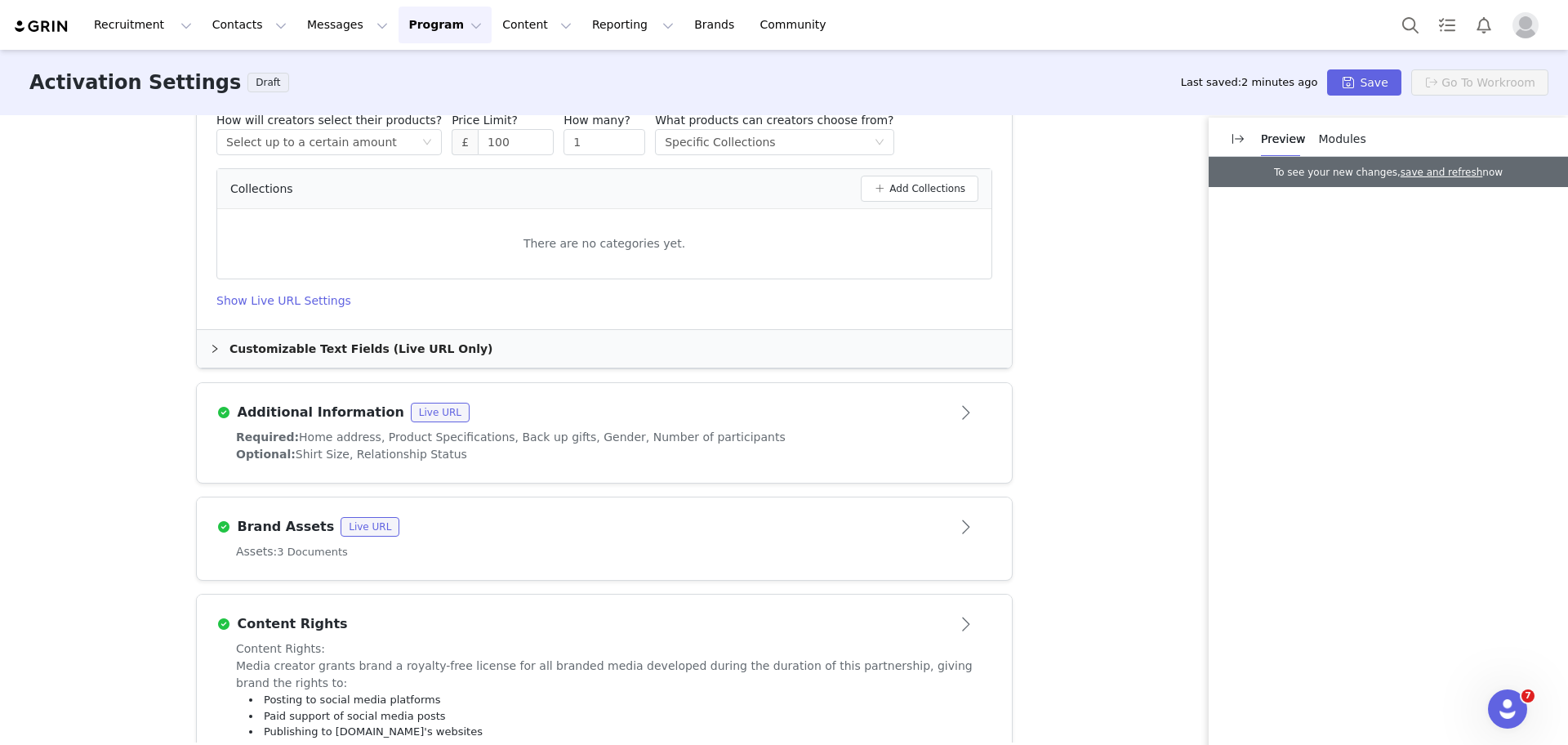
scroll to position [912, 0]
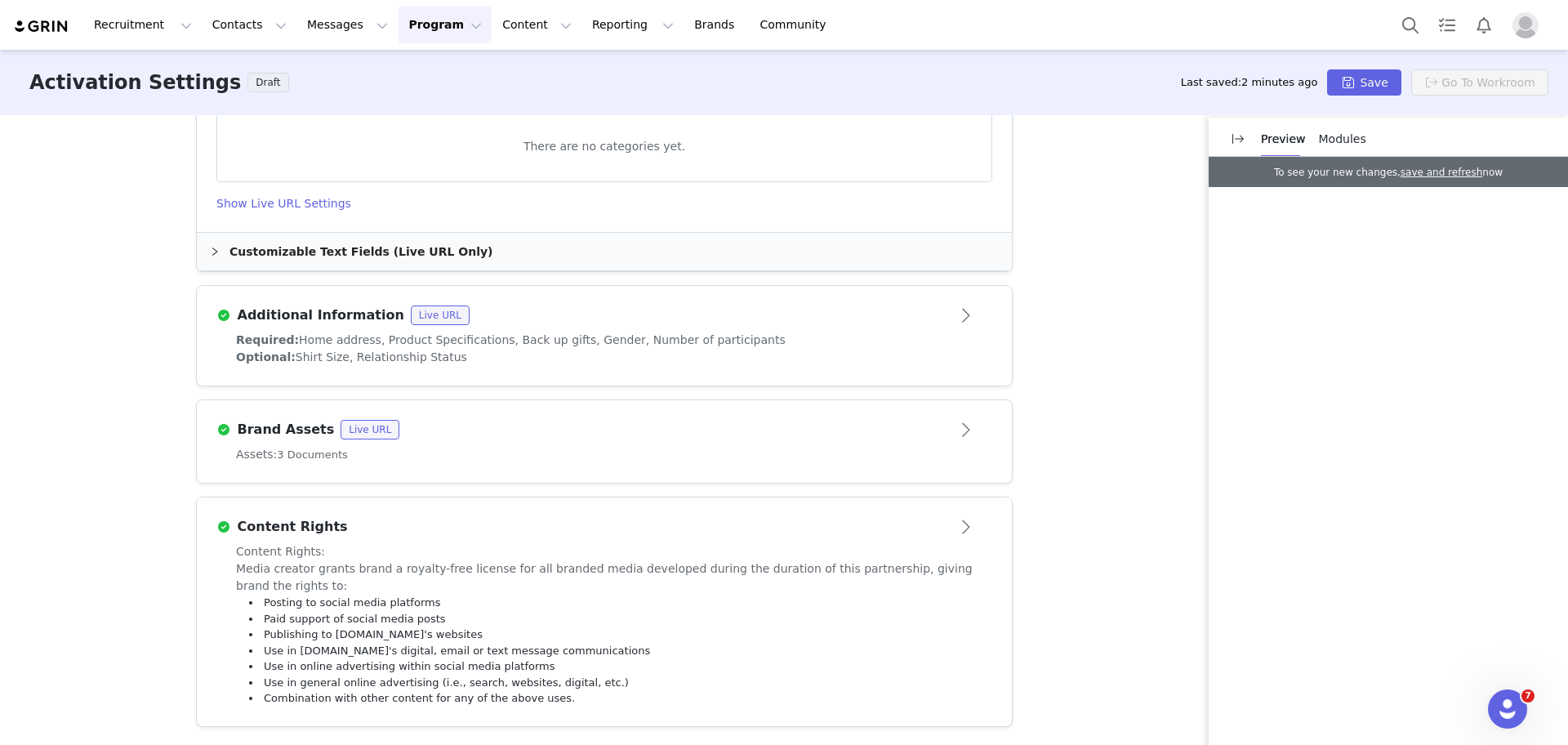
click at [924, 422] on div "Brand Assets Live URL" at bounding box center [577, 430] width 722 height 20
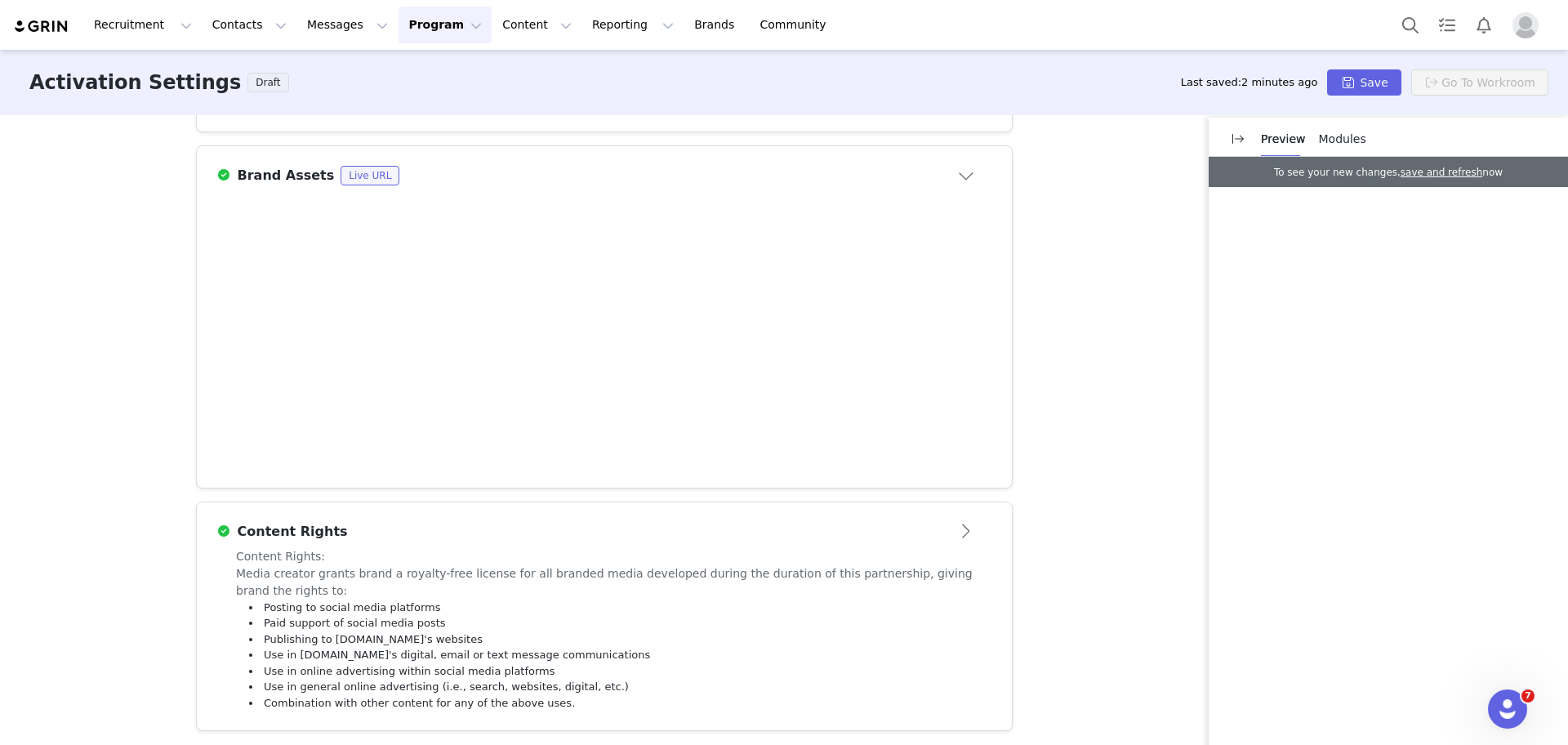
scroll to position [899, 0]
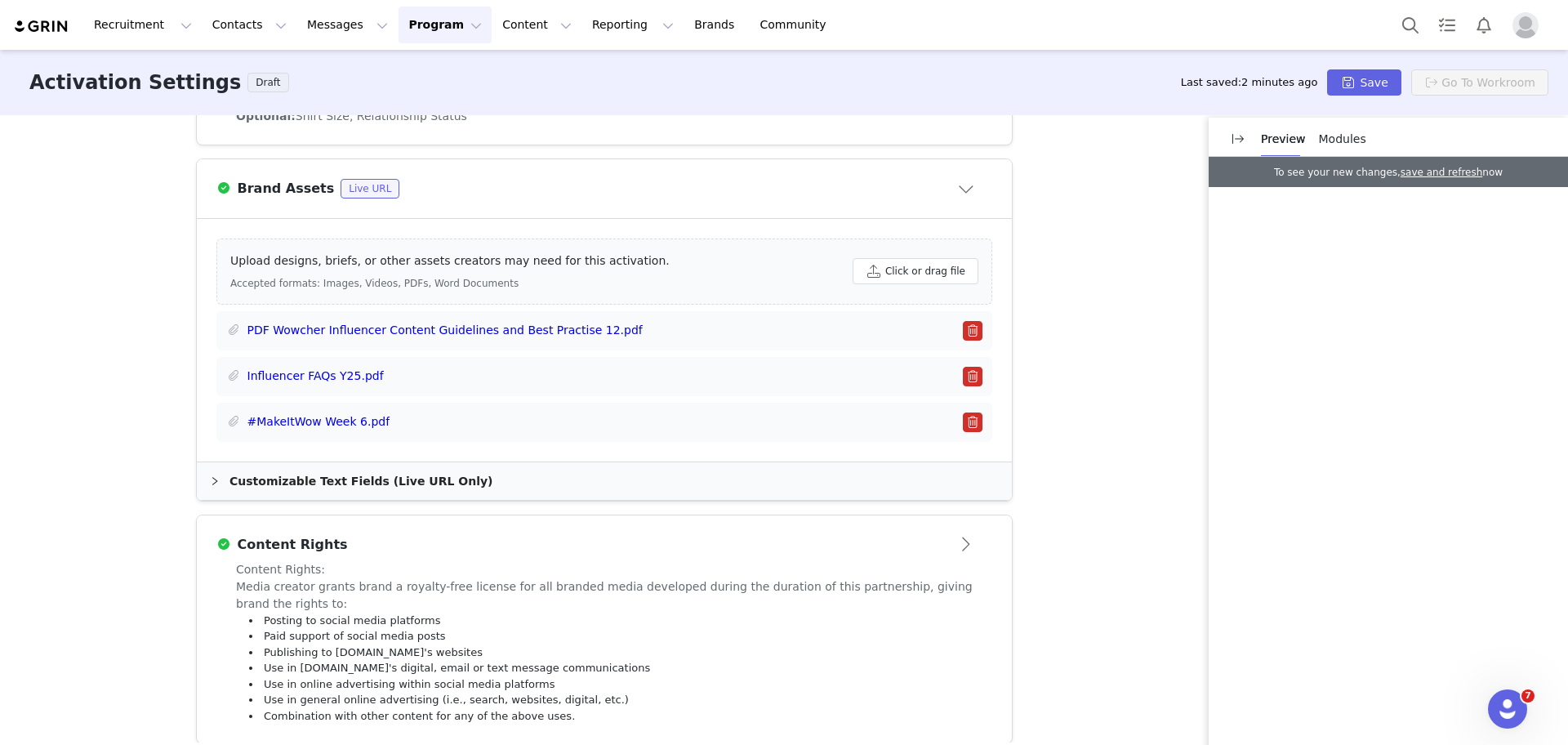
click at [963, 419] on button "button" at bounding box center [972, 422] width 20 height 20
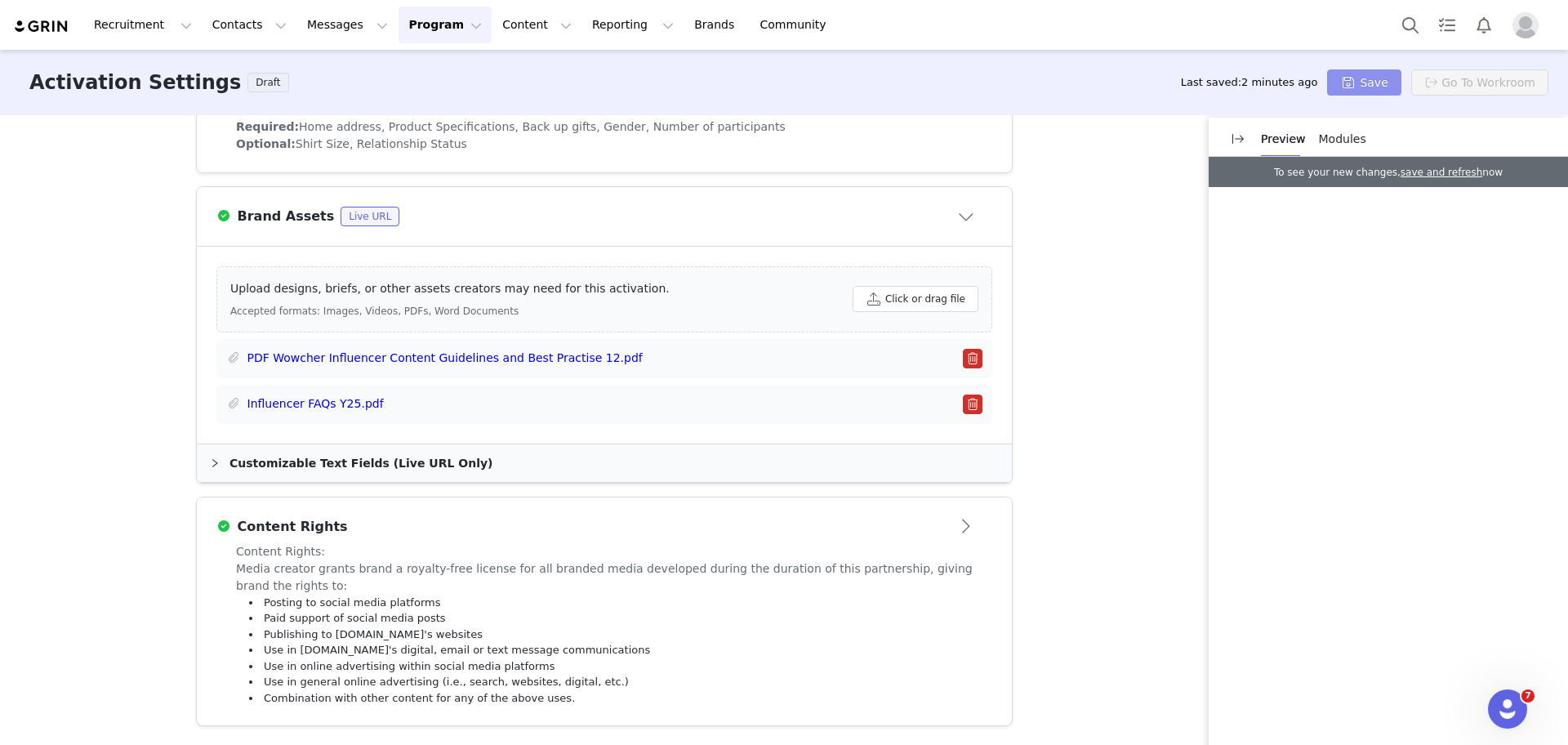
click at [1386, 83] on button "Save" at bounding box center [1364, 83] width 73 height 26
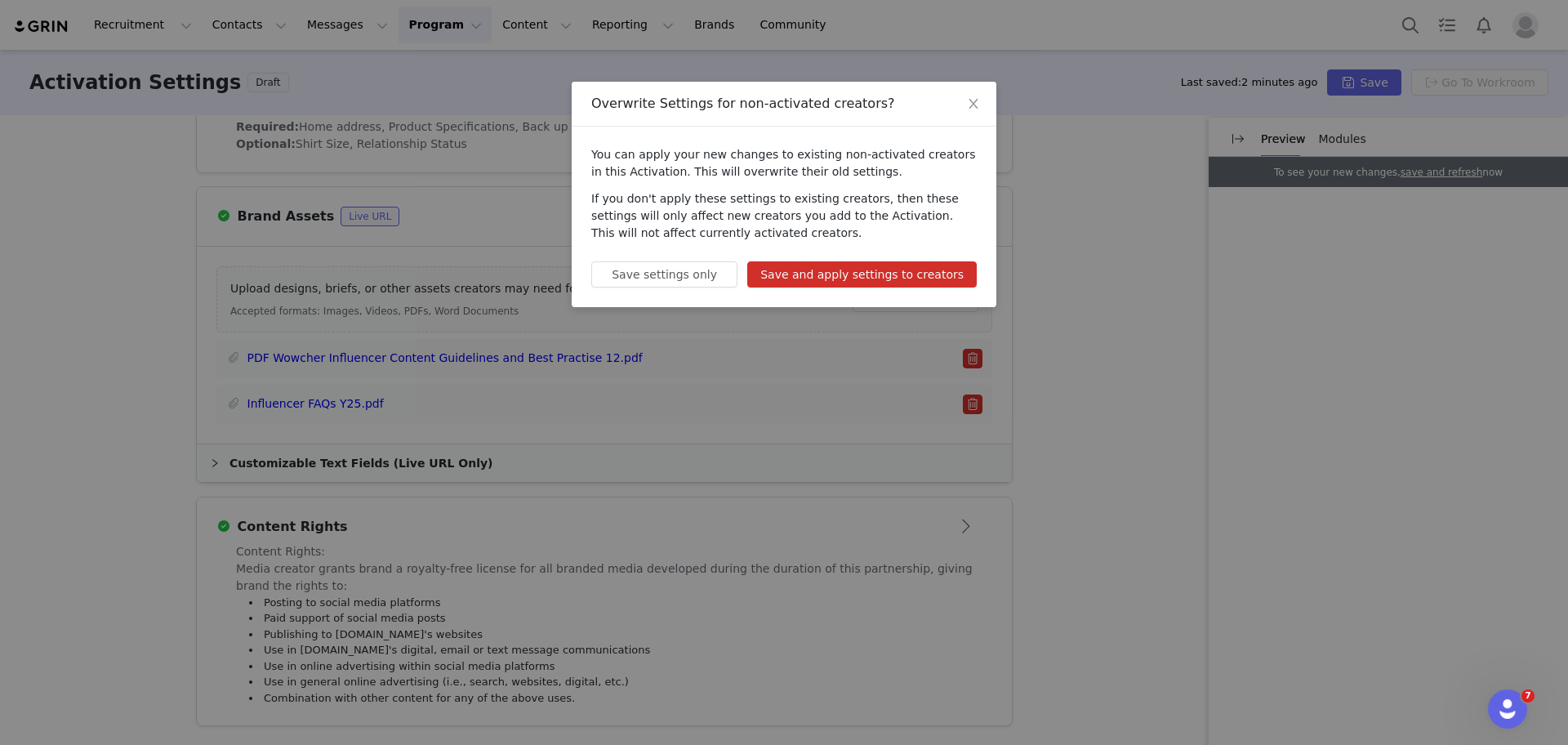
click at [910, 266] on button "Save and apply settings to creators" at bounding box center [862, 275] width 229 height 26
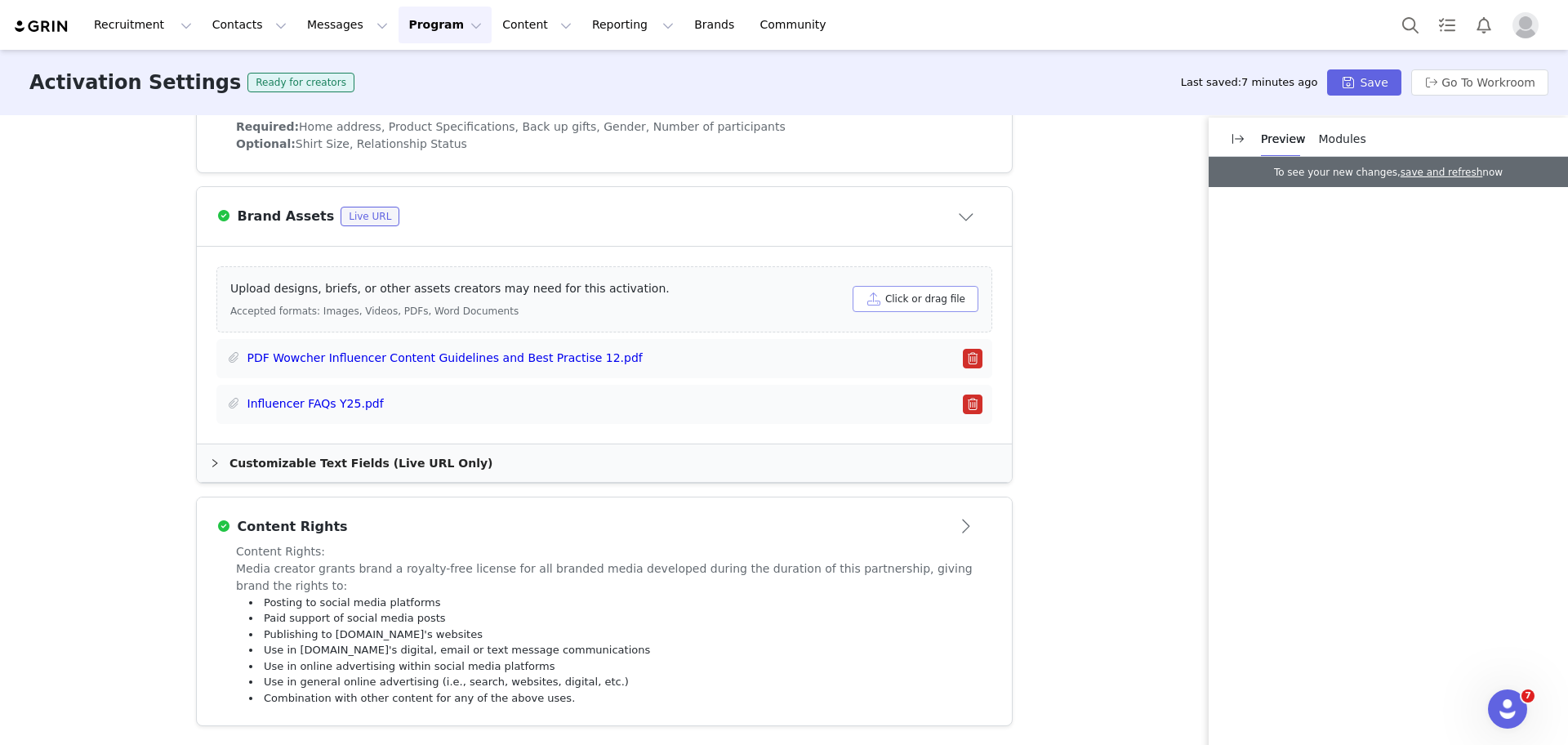
click at [913, 311] on button "Click or drag file" at bounding box center [916, 299] width 126 height 26
click at [1384, 73] on button "Save" at bounding box center [1364, 83] width 73 height 26
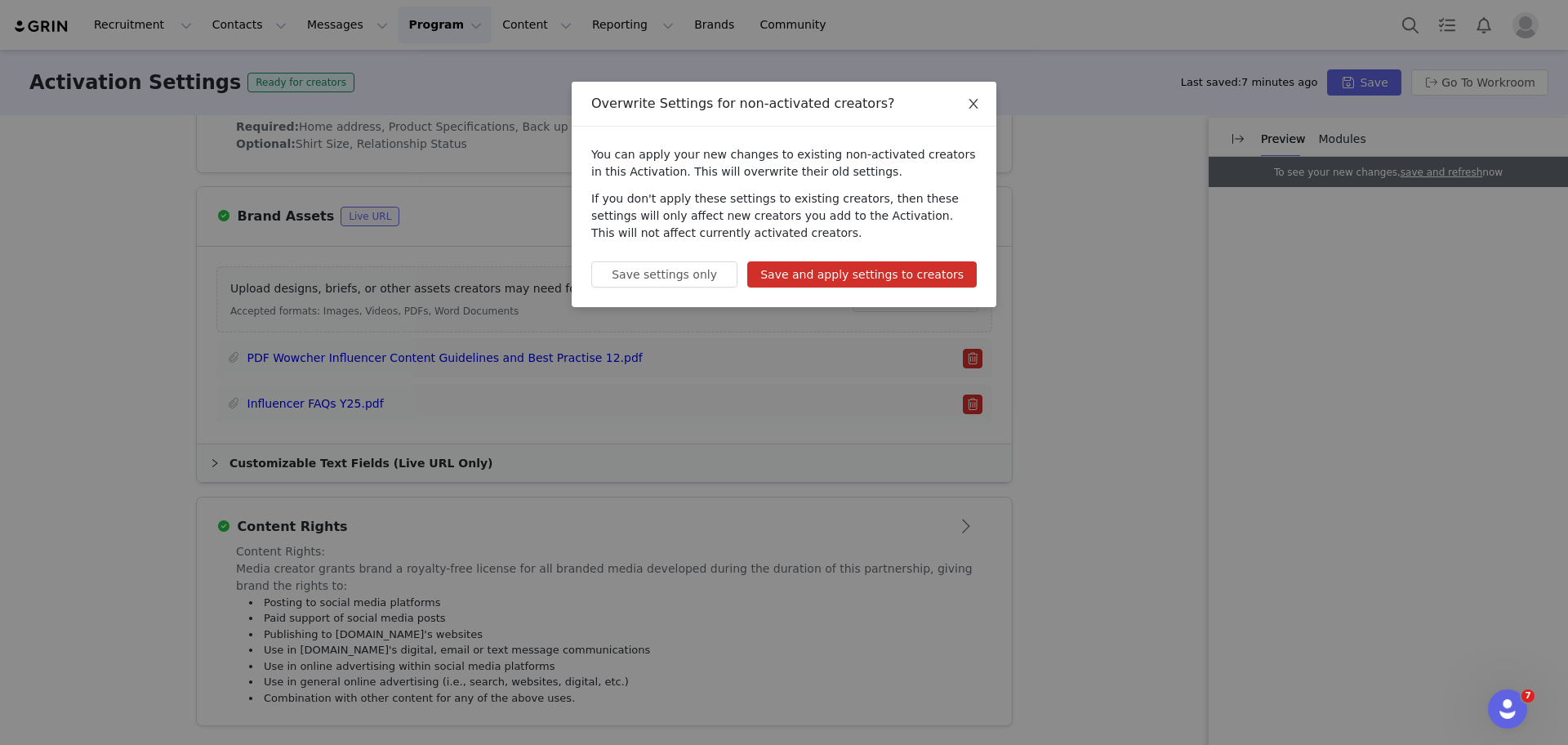
click at [977, 100] on icon "icon: close" at bounding box center [974, 103] width 9 height 9
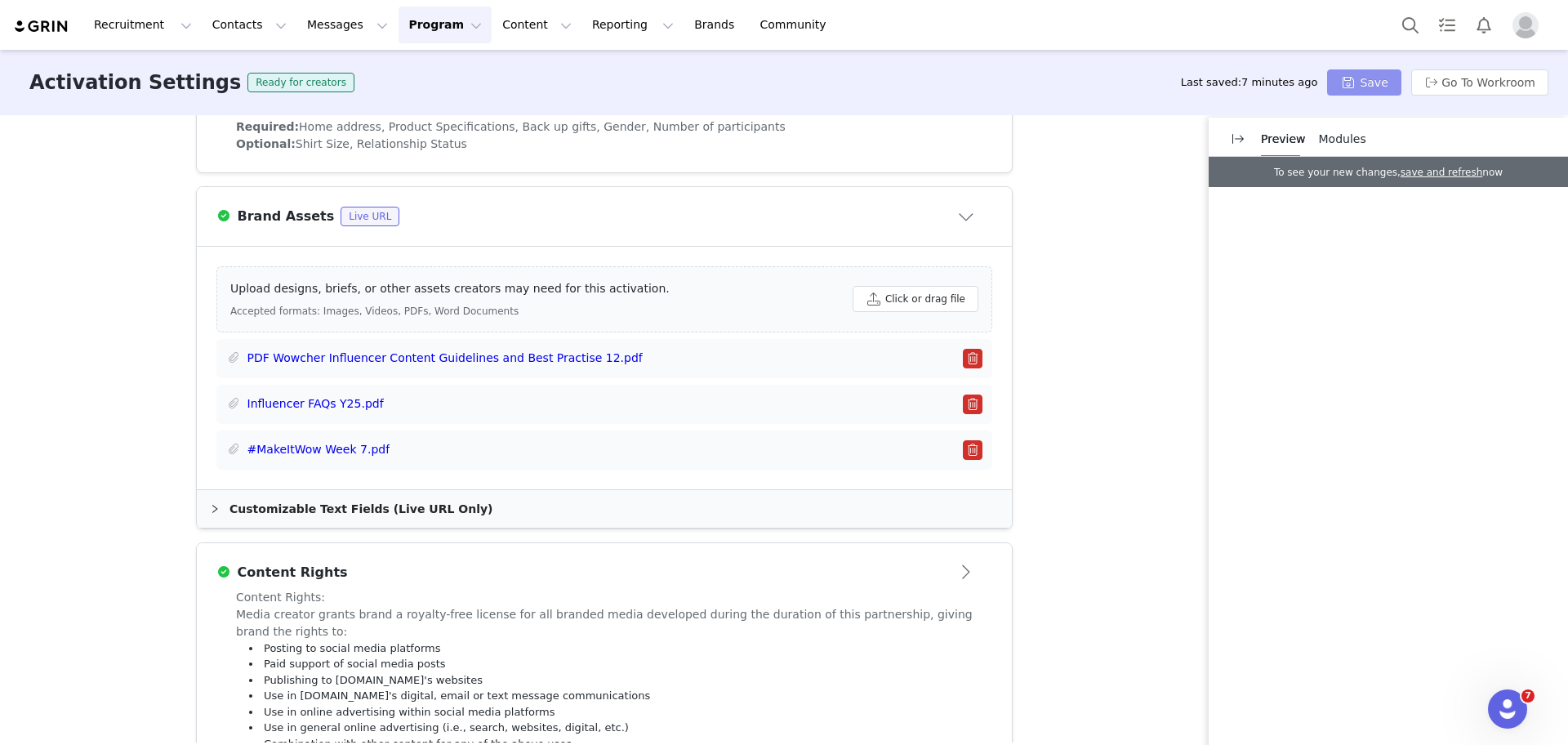
click at [1382, 90] on button "Save" at bounding box center [1364, 83] width 73 height 26
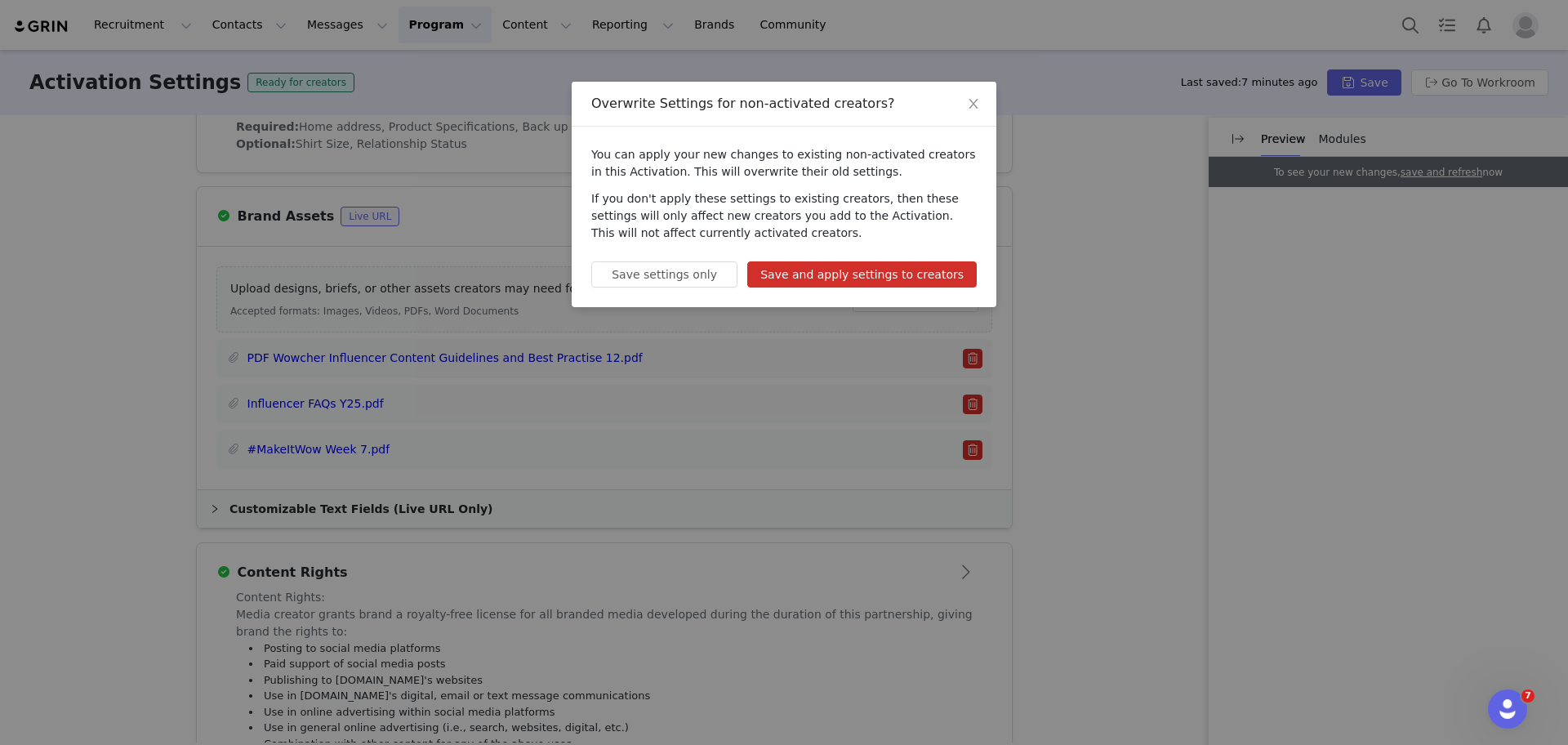
click at [910, 266] on button "Save and apply settings to creators" at bounding box center [862, 275] width 229 height 26
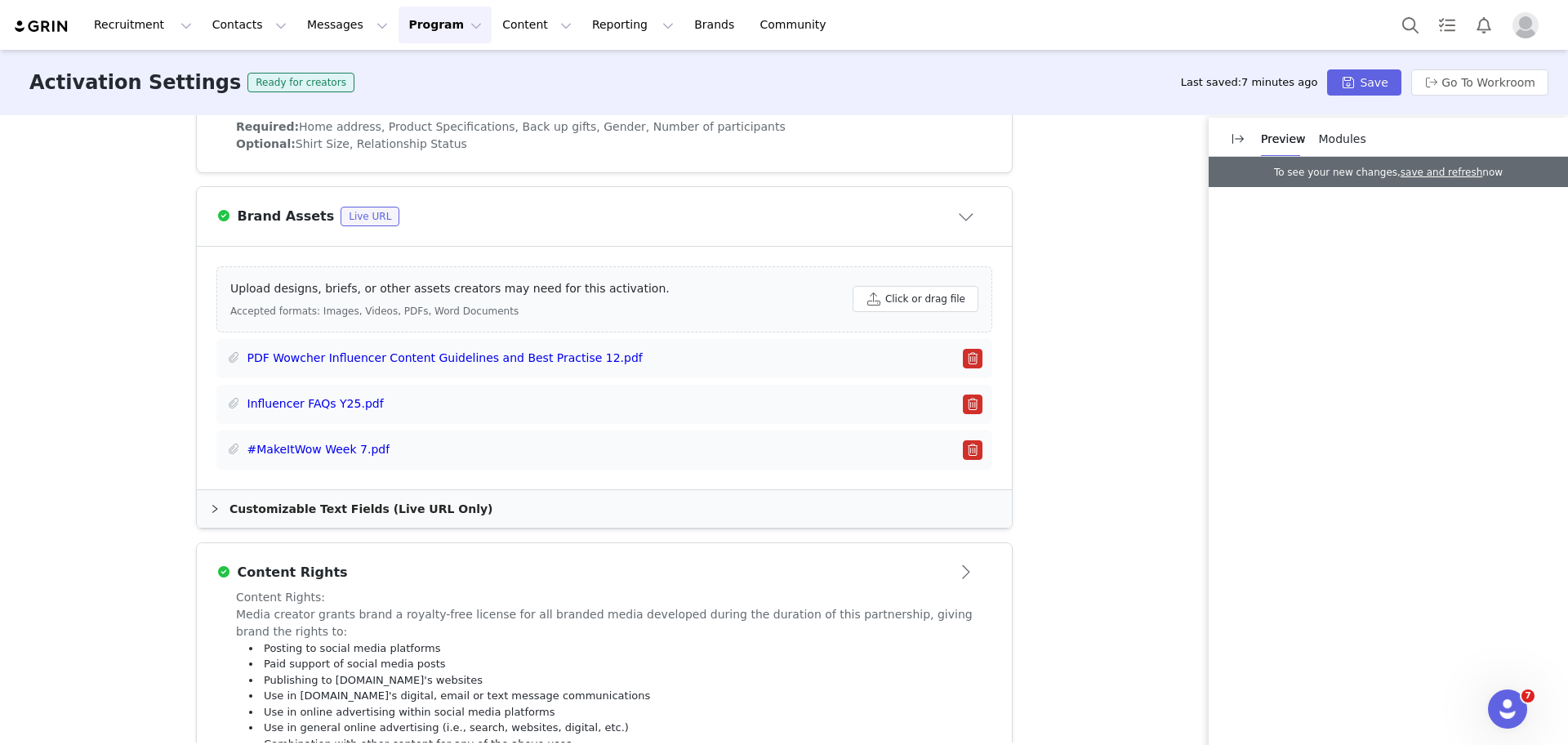
click at [1098, 621] on div "Activation Type Scheduled activations allow you to set strict proposal and cont…" at bounding box center [784, 429] width 1568 height 627
click at [1072, 340] on div "Activation Type Scheduled activations allow you to set strict proposal and cont…" at bounding box center [784, 429] width 1568 height 627
click at [968, 228] on button "Close module" at bounding box center [967, 216] width 51 height 26
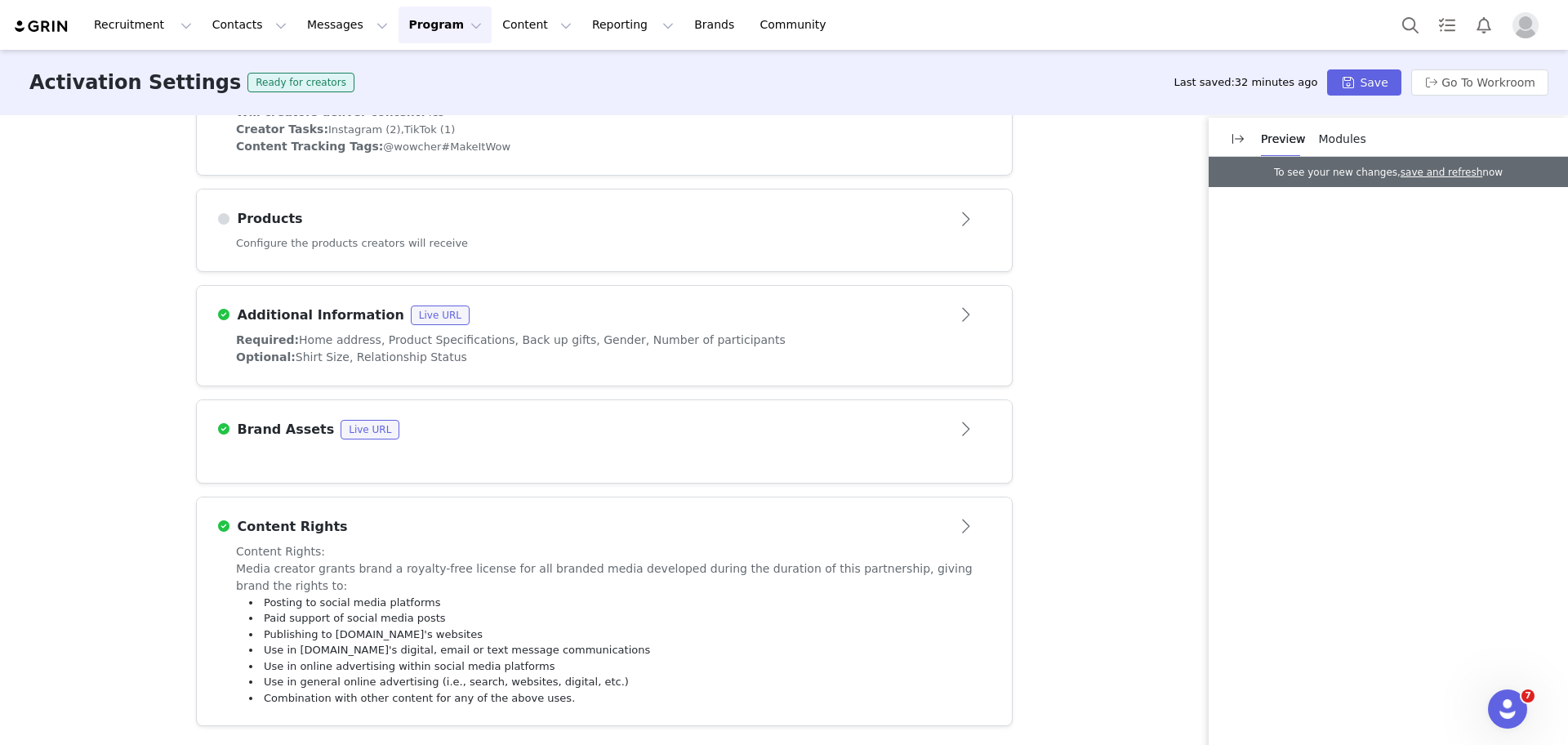
scroll to position [658, 0]
click at [909, 434] on div "Brand Assets Live URL" at bounding box center [577, 430] width 722 height 20
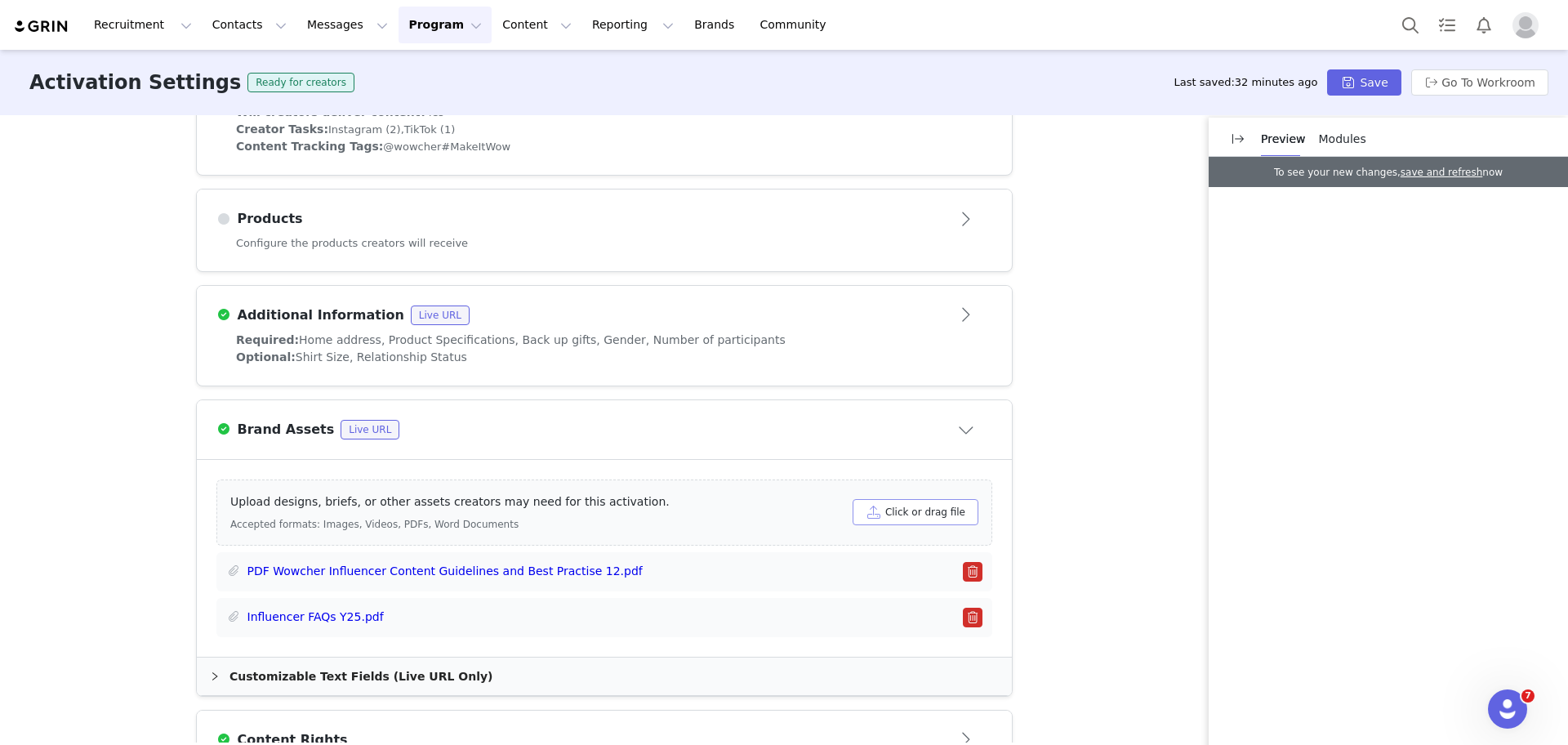
click at [895, 509] on button "Click or drag file" at bounding box center [916, 513] width 126 height 26
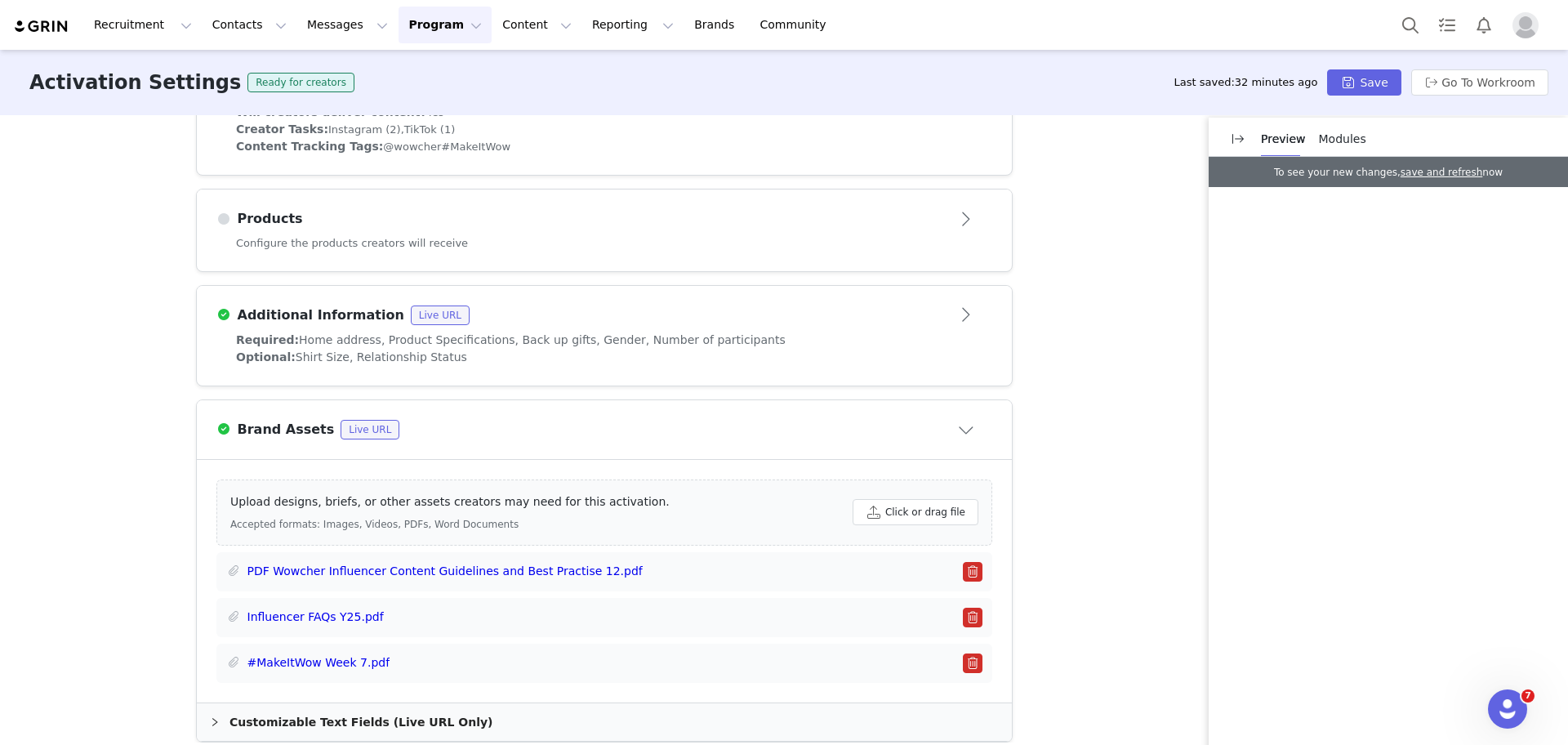
click at [1125, 204] on div "Activation Type Scheduled activations allow you to set strict proposal and cont…" at bounding box center [784, 429] width 1568 height 627
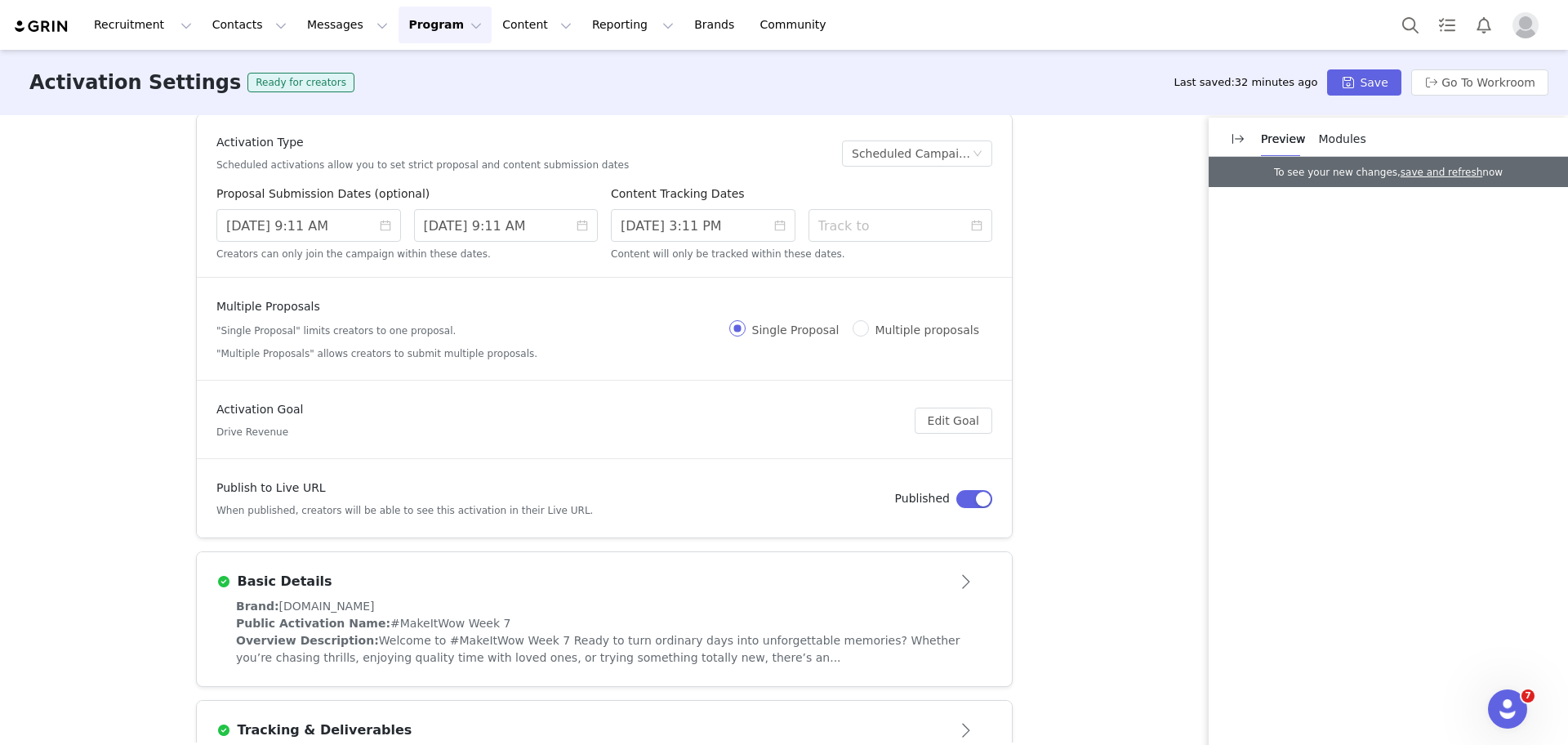
scroll to position [0, 0]
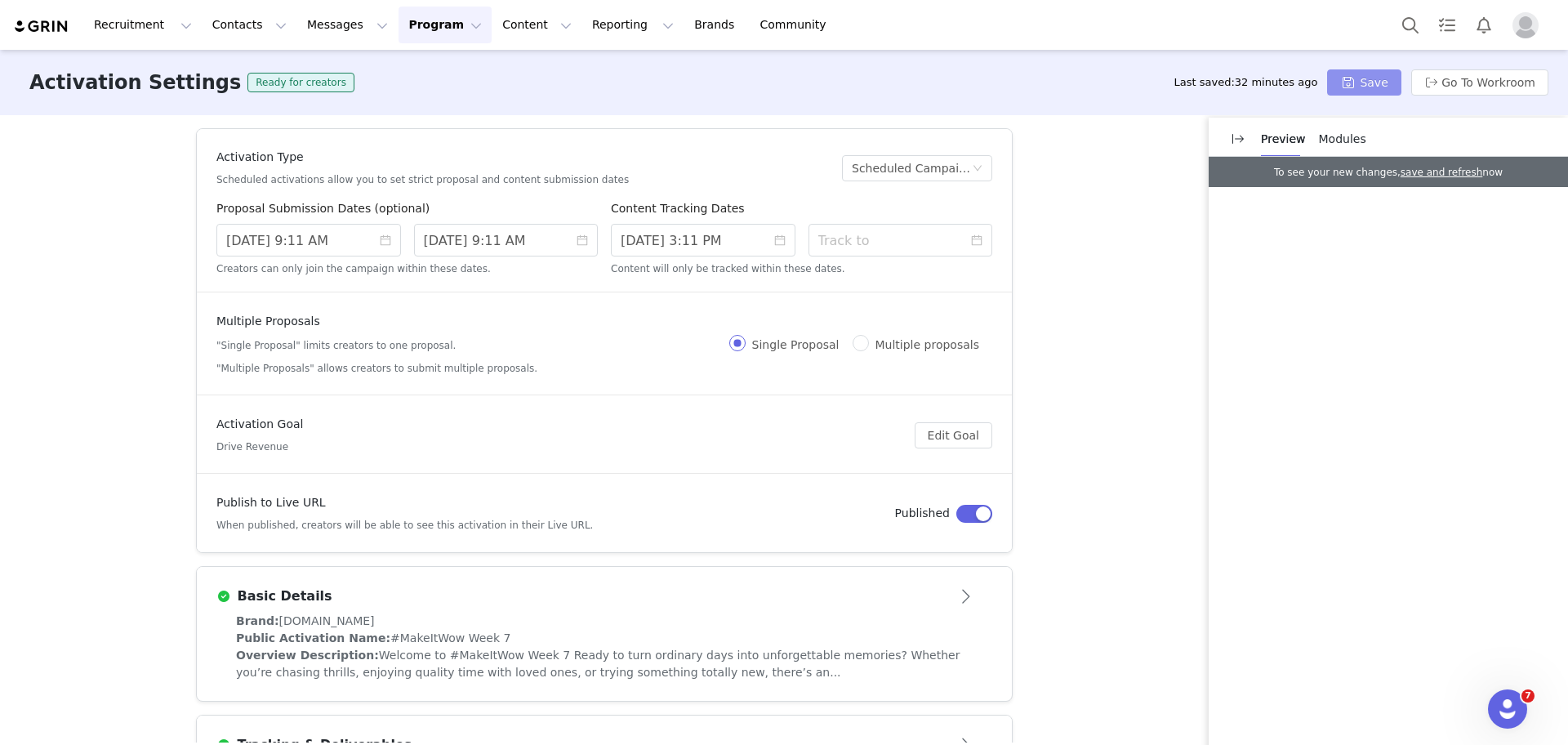
click at [1379, 87] on button "Save" at bounding box center [1364, 83] width 73 height 26
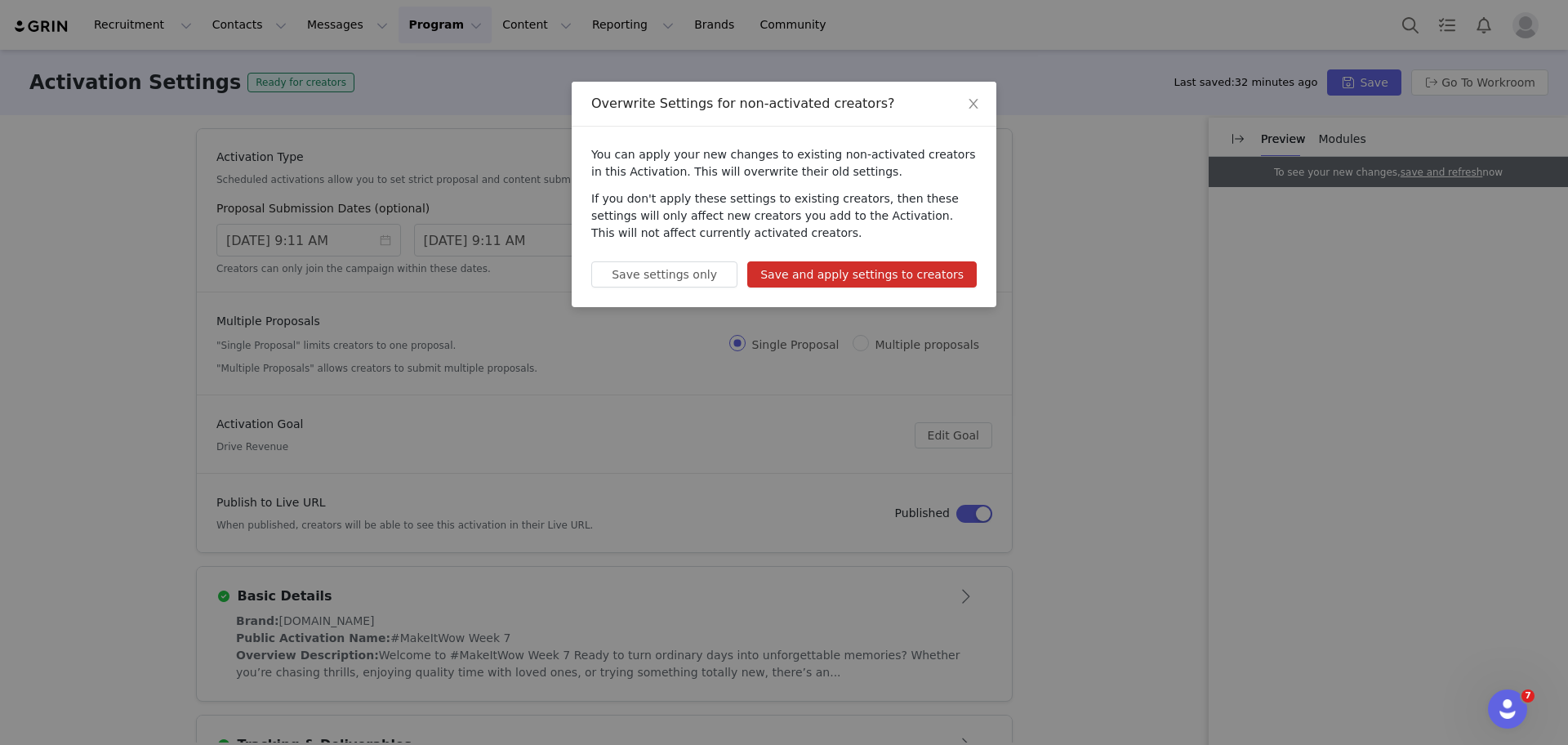
click at [925, 268] on button "Save and apply settings to creators" at bounding box center [862, 275] width 229 height 26
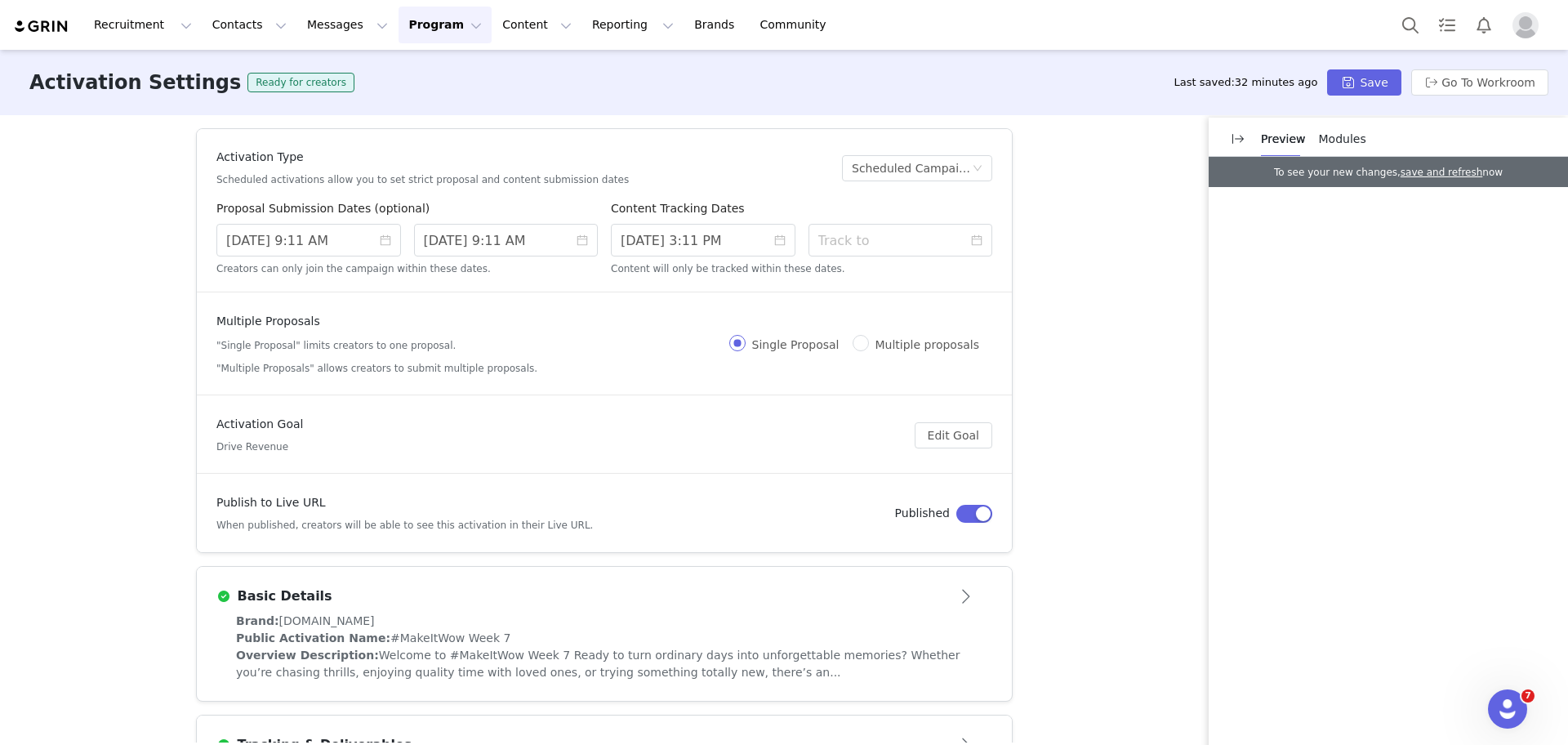
click at [1129, 489] on div "Activation Type Scheduled activations allow you to set strict proposal and cont…" at bounding box center [784, 429] width 1568 height 627
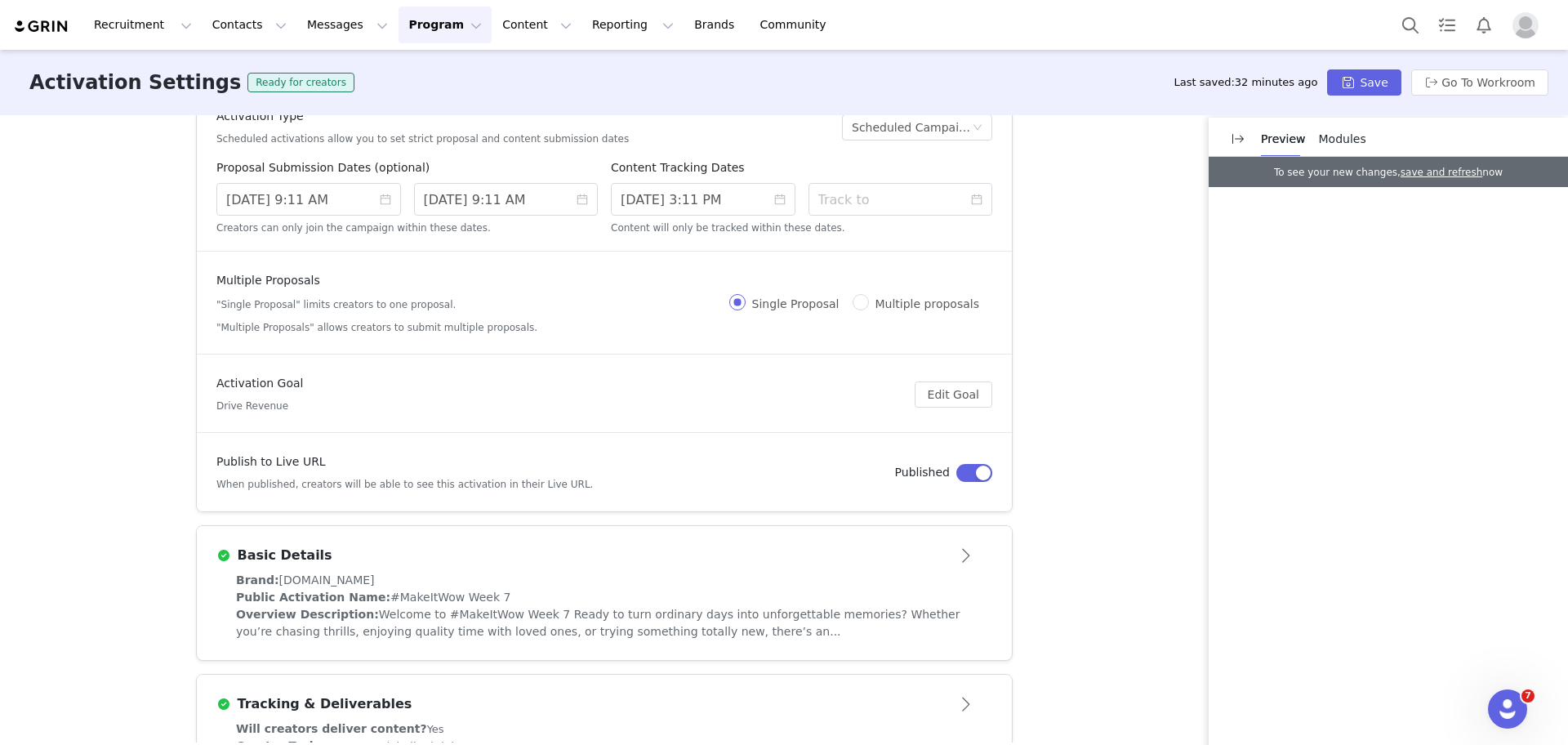
scroll to position [122, 0]
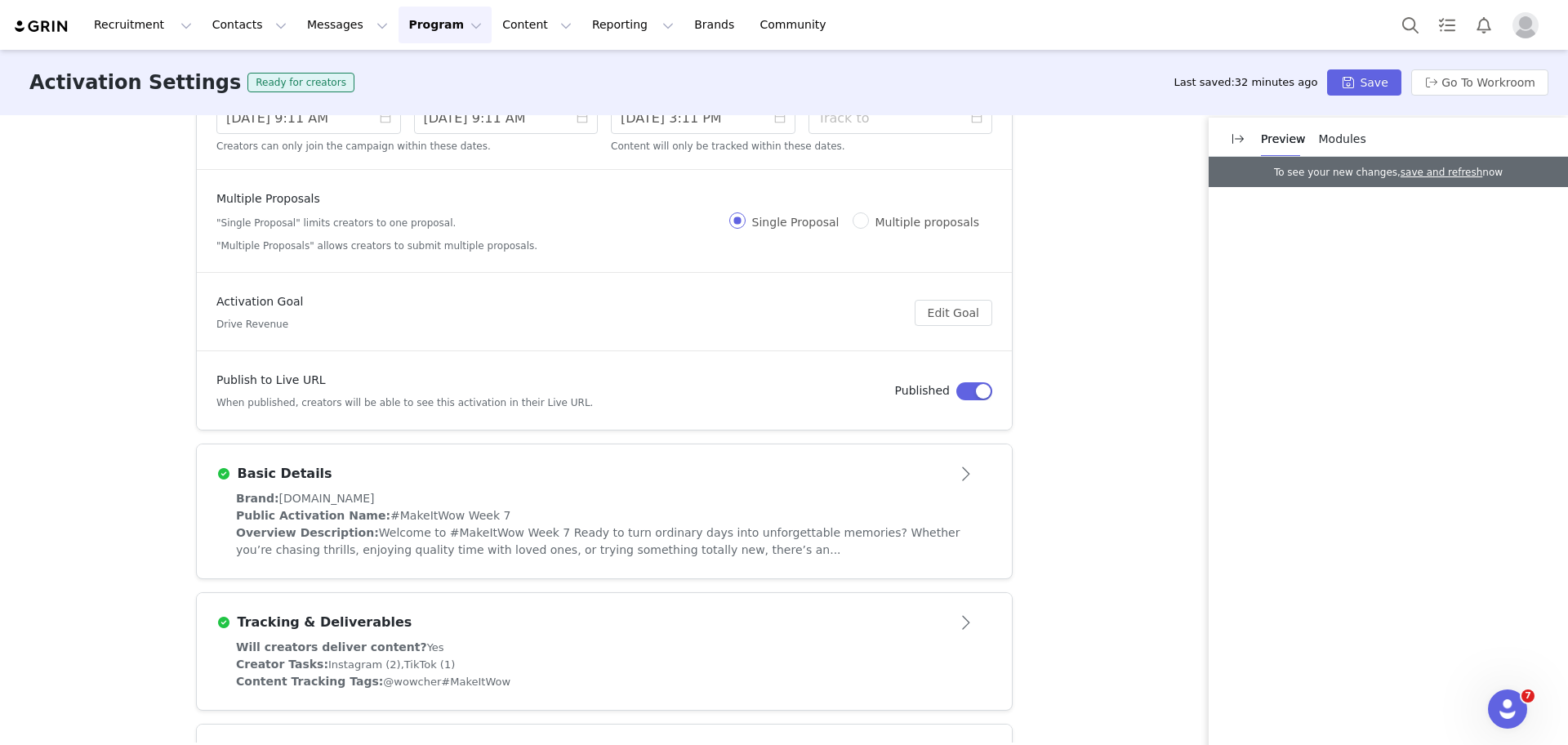
click at [926, 452] on article "Basic Details" at bounding box center [604, 468] width 815 height 46
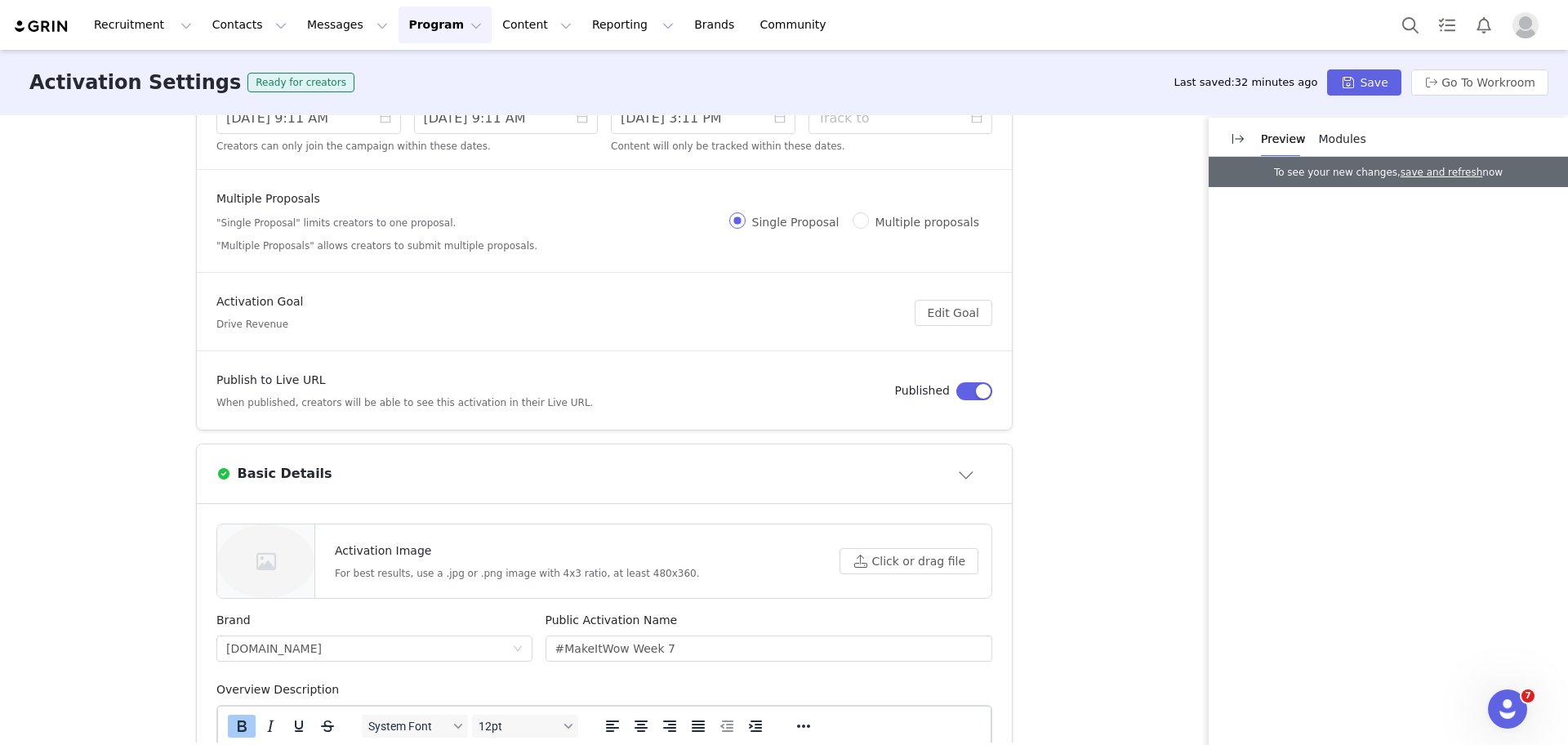
scroll to position [0, 0]
click at [853, 564] on button "Click or drag file" at bounding box center [909, 562] width 139 height 26
click at [1129, 583] on div "Activation Type Scheduled activations allow you to set strict proposal and cont…" at bounding box center [784, 429] width 1568 height 627
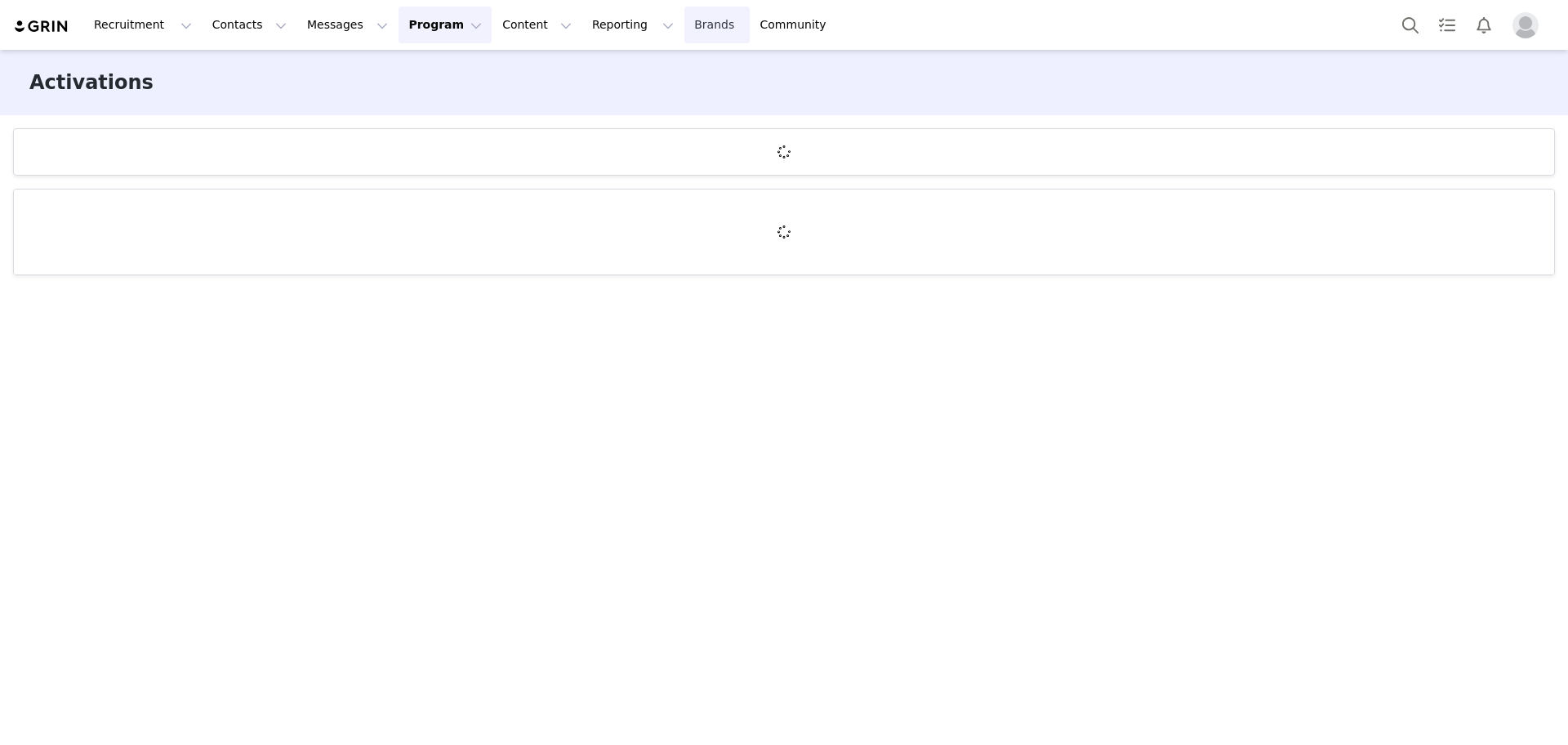
click at [684, 27] on link "Brands Brands" at bounding box center [716, 24] width 65 height 37
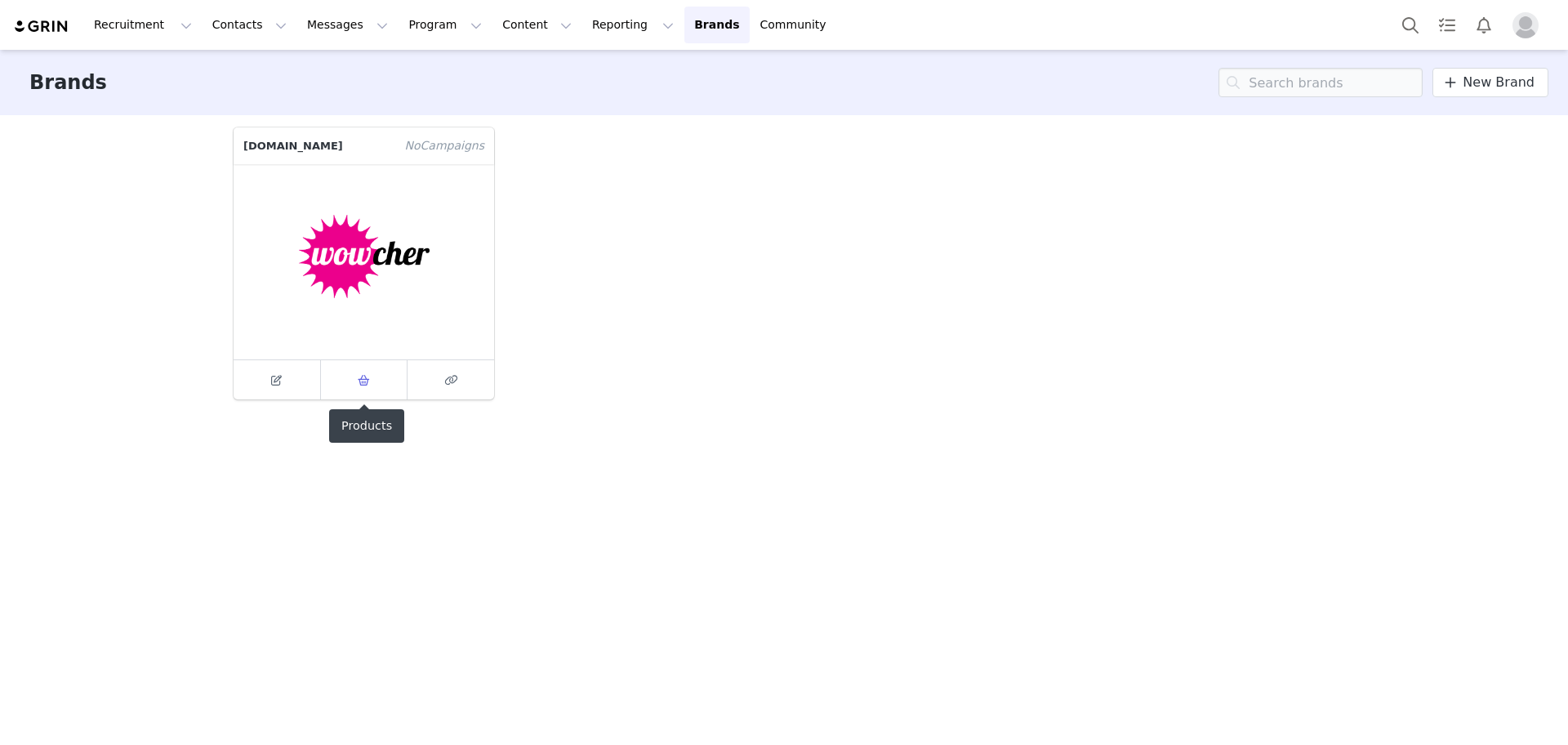
click at [363, 394] on link at bounding box center [364, 380] width 87 height 40
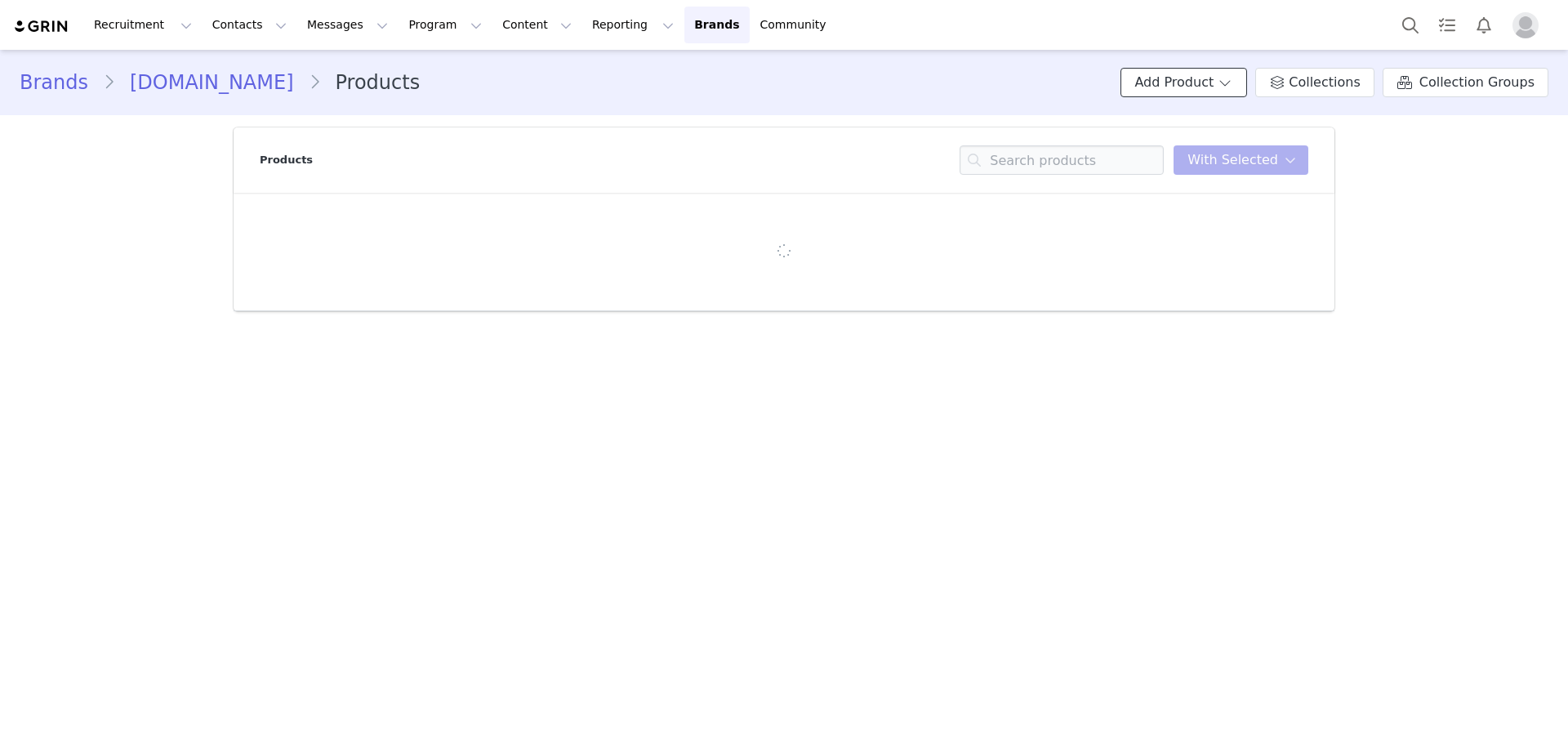
click at [1174, 95] on button "Add Product" at bounding box center [1184, 82] width 127 height 29
click at [1171, 138] on span at bounding box center [1166, 143] width 16 height 18
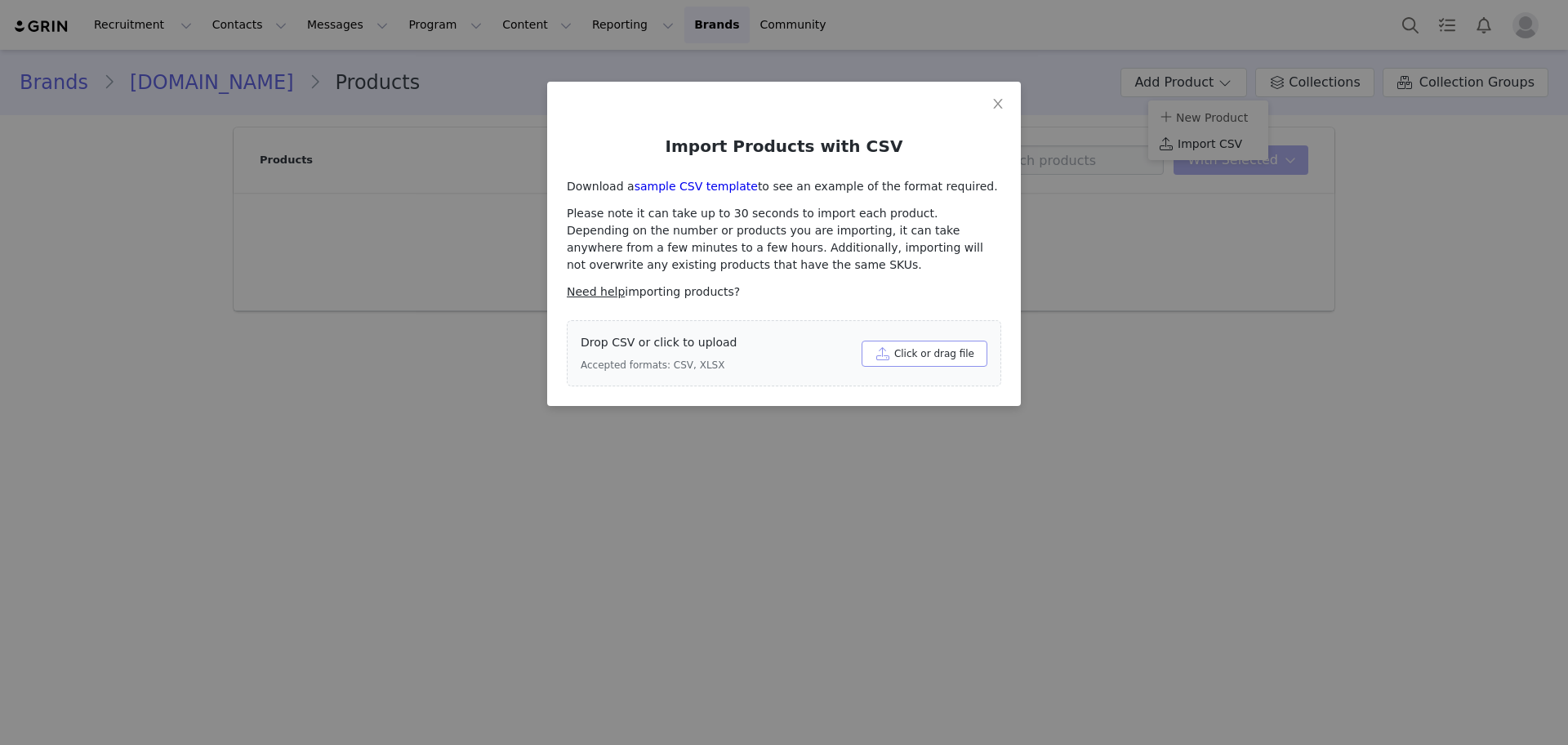
click at [959, 355] on button "Click or drag file" at bounding box center [925, 354] width 126 height 26
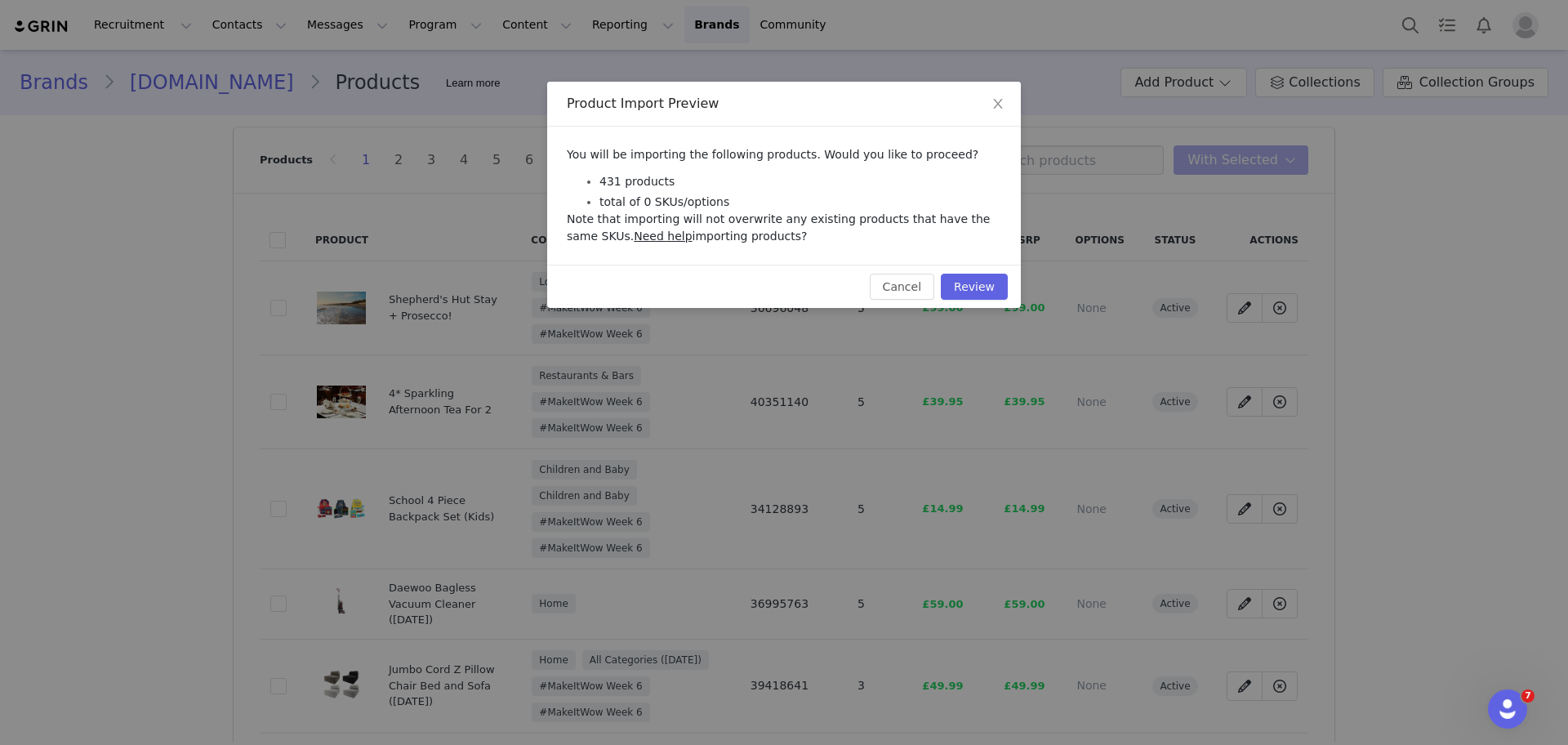
click at [964, 300] on div "Cancel Review" at bounding box center [784, 287] width 474 height 43
click at [977, 295] on button "Review" at bounding box center [974, 287] width 67 height 26
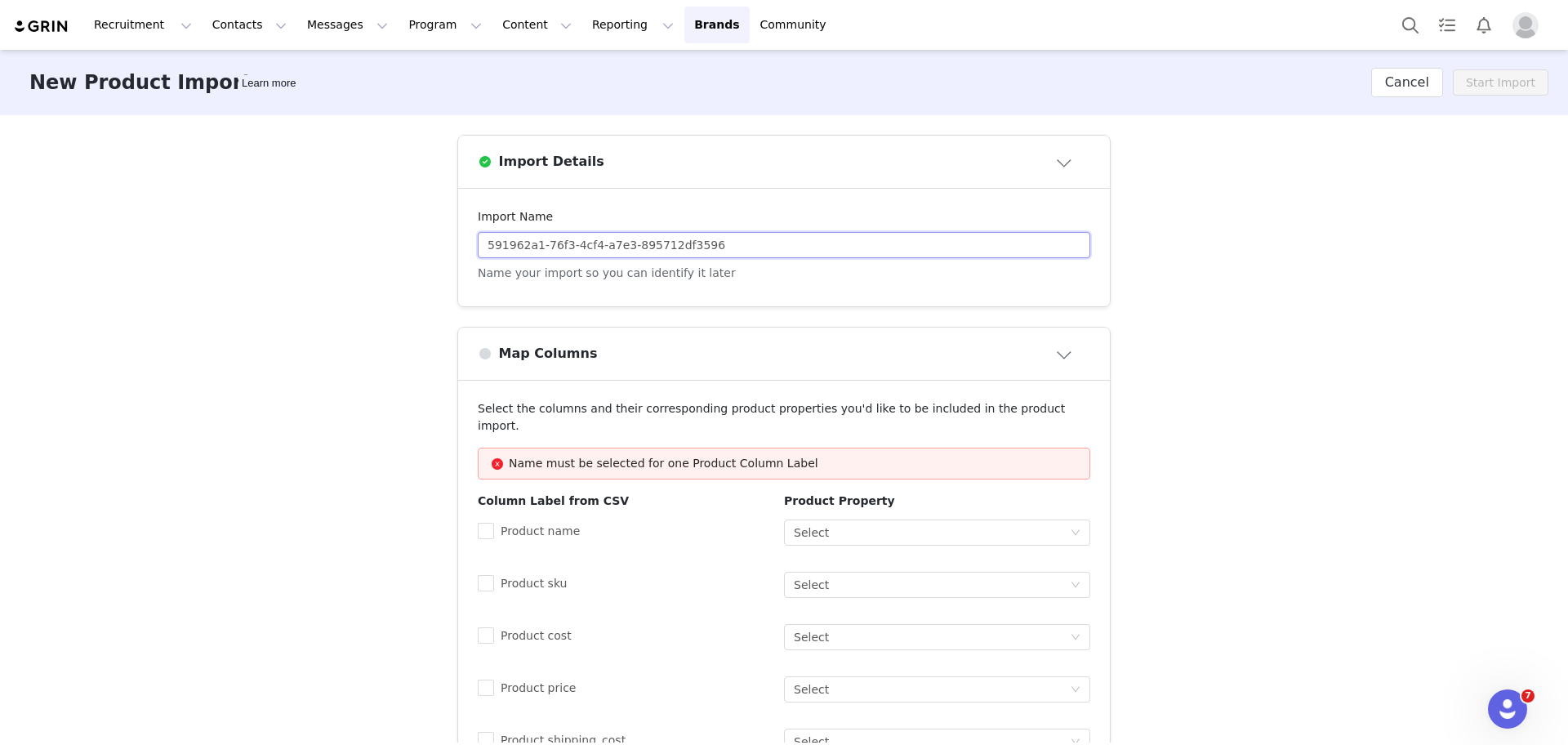
drag, startPoint x: 723, startPoint y: 237, endPoint x: 215, endPoint y: 233, distance: 508.0
click at [215, 233] on div "Import Details Import Name 591962a1-76f3-4cf4-a7e3-895712df3596 Name your impor…" at bounding box center [784, 642] width 1568 height 1053
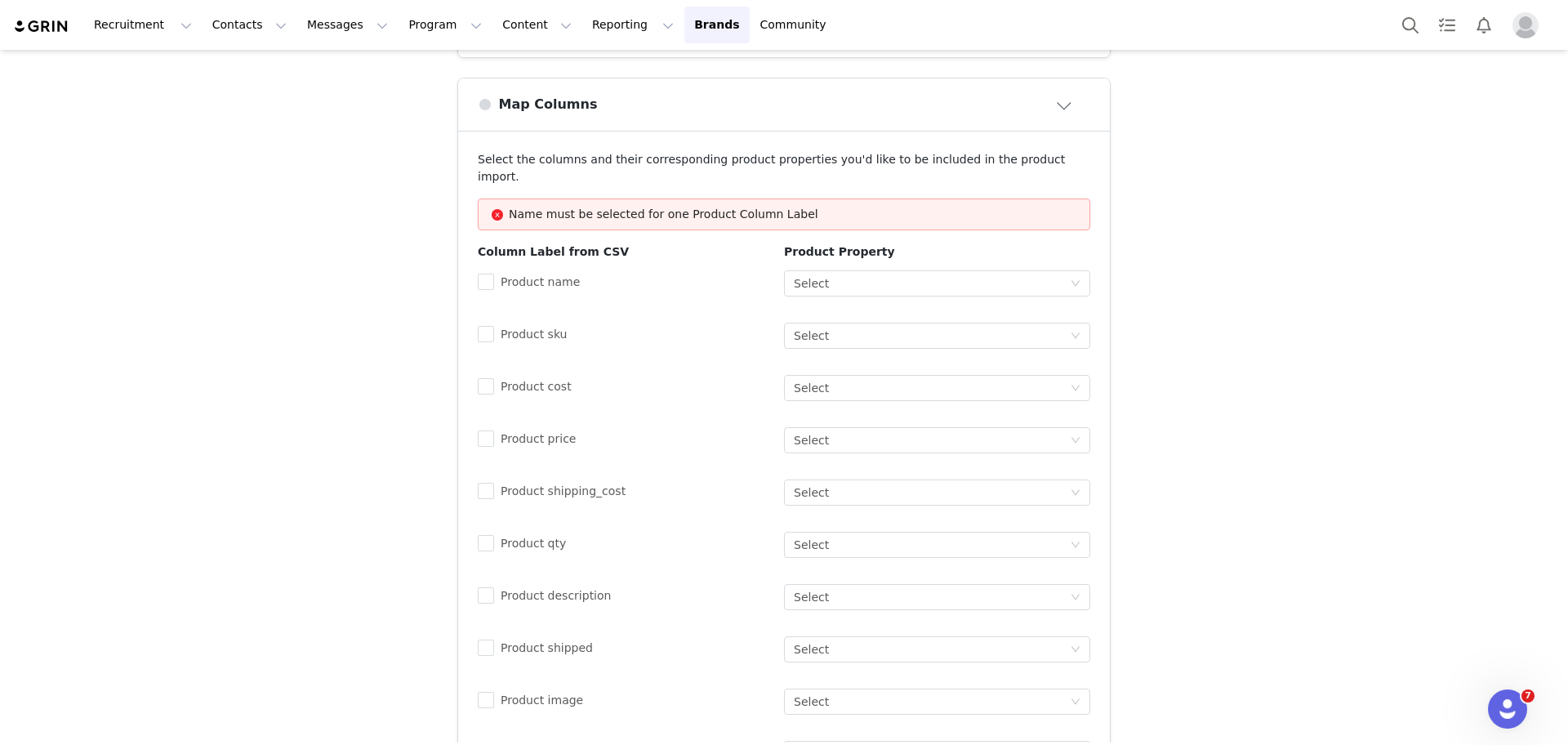
scroll to position [408, 0]
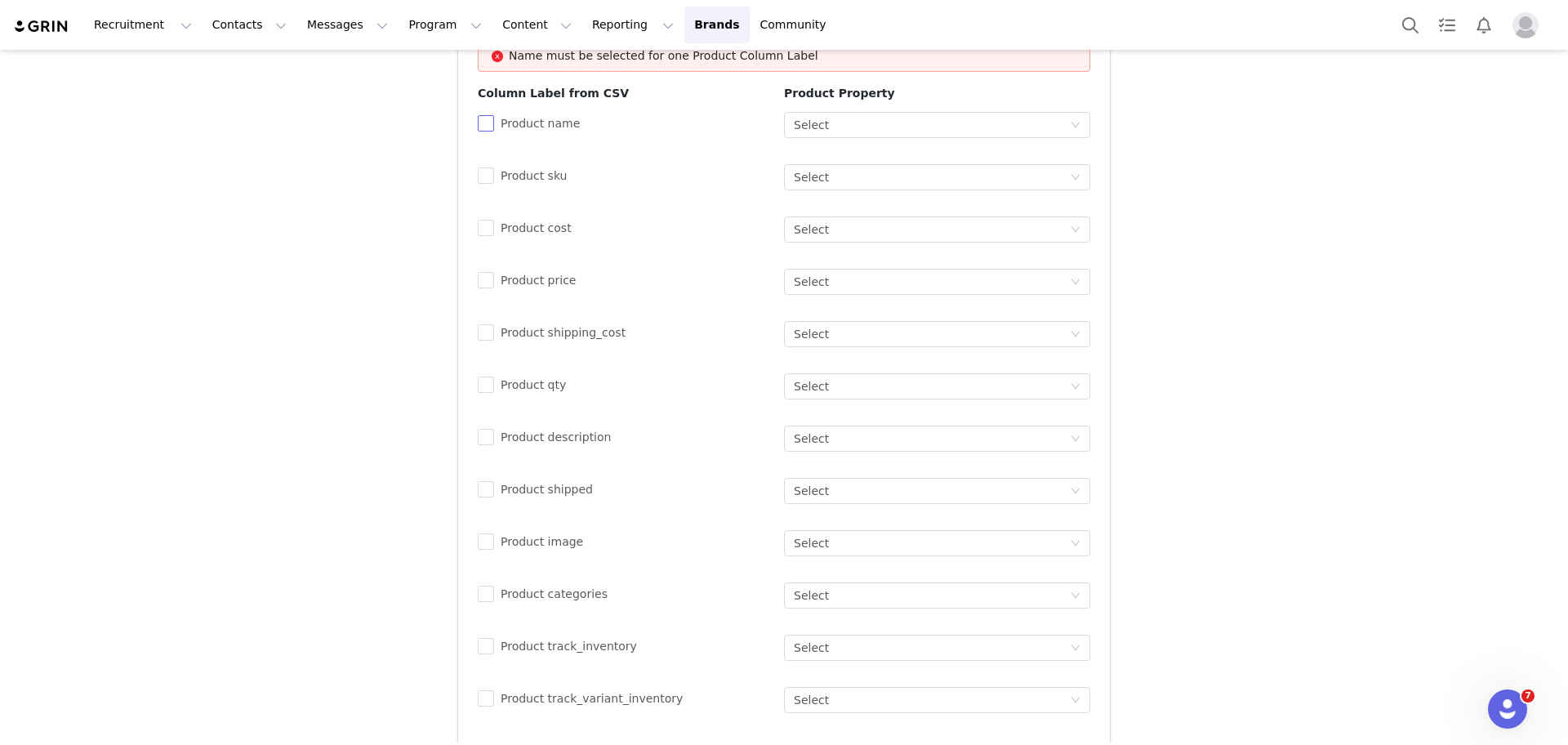
type input "Generic [DATE]"
click at [483, 116] on span at bounding box center [485, 123] width 16 height 16
click at [483, 116] on input "Product name" at bounding box center [483, 121] width 11 height 11
checkbox input "true"
click at [480, 167] on input "Product sku" at bounding box center [483, 173] width 11 height 11
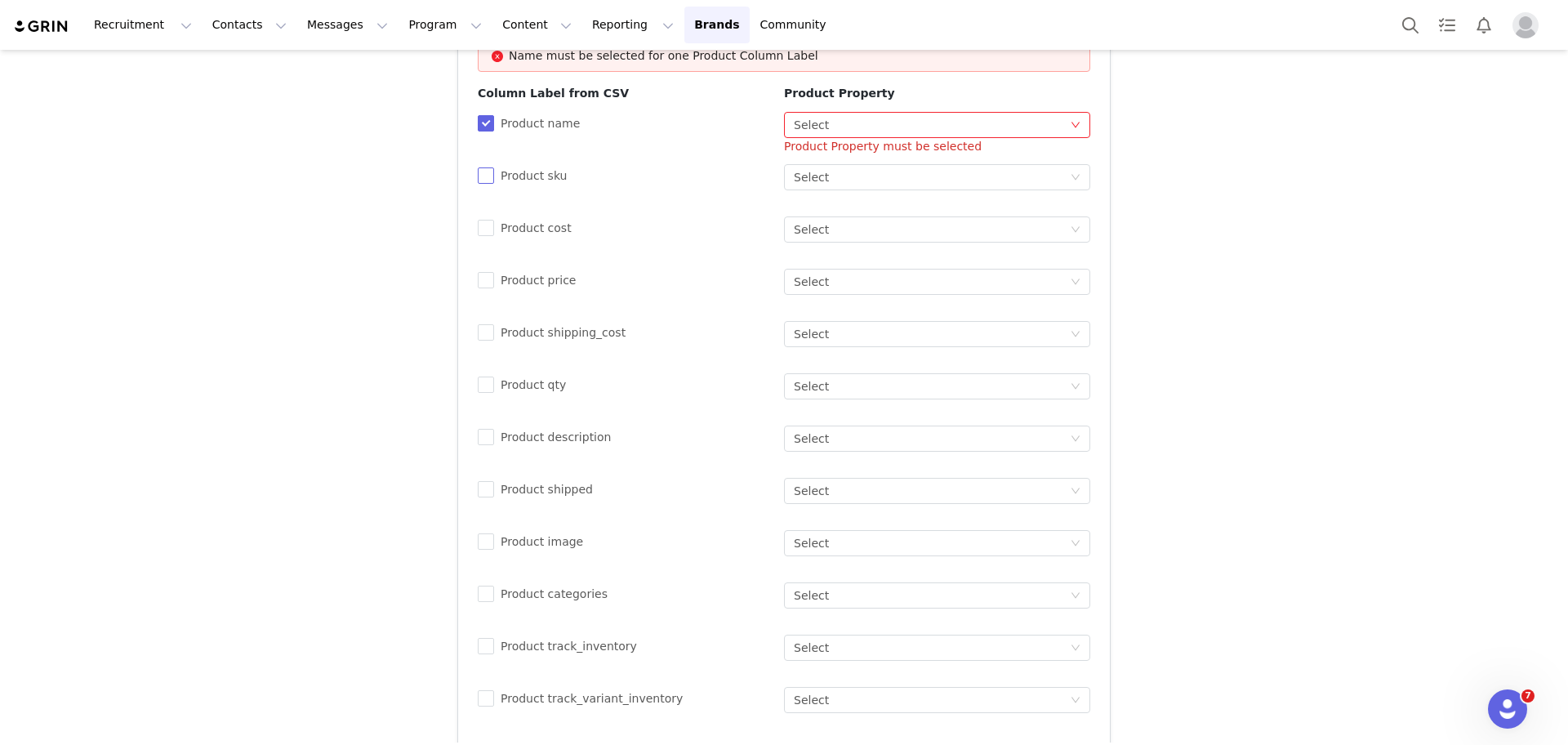
checkbox input "true"
click at [486, 220] on span at bounding box center [485, 228] width 16 height 16
click at [486, 220] on input "Product cost" at bounding box center [483, 226] width 11 height 11
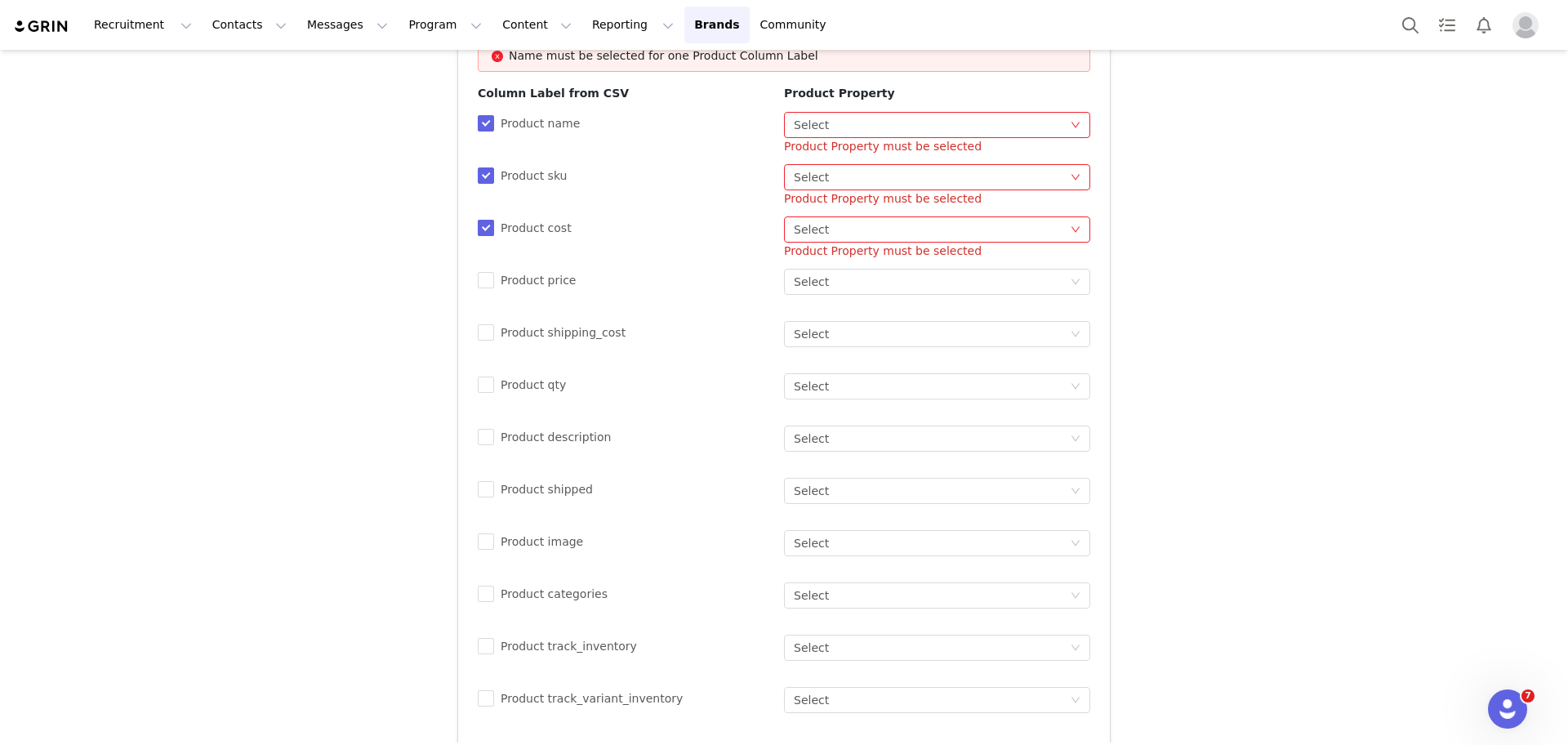
checkbox input "true"
click at [483, 272] on label "Product price" at bounding box center [529, 280] width 104 height 17
click at [483, 272] on input "Product price" at bounding box center [483, 277] width 11 height 11
checkbox input "true"
click at [479, 325] on span at bounding box center [485, 332] width 16 height 16
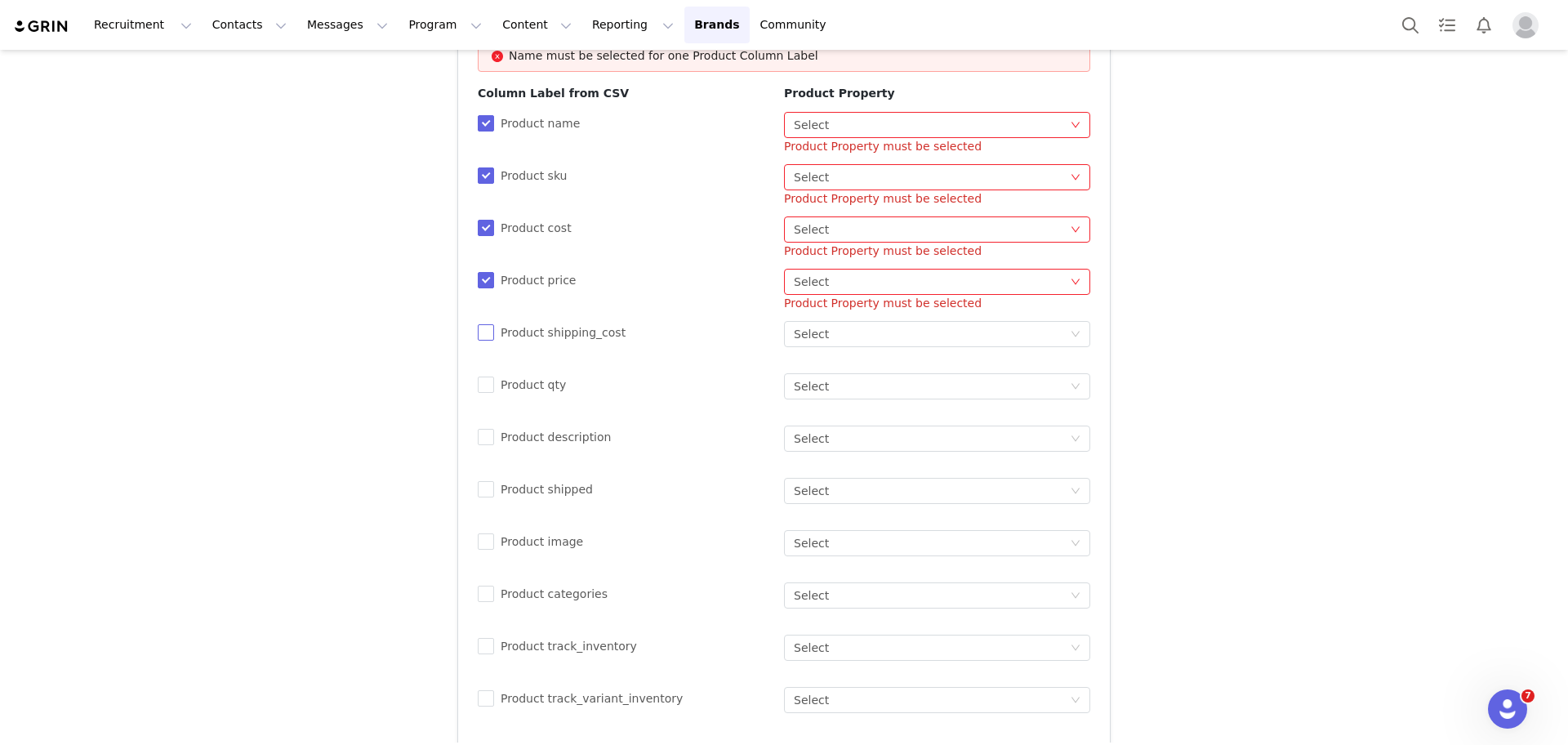
click at [479, 325] on input "Product shipping_cost" at bounding box center [483, 330] width 11 height 11
checkbox input "true"
click at [478, 377] on input "Product qty" at bounding box center [483, 383] width 11 height 11
checkbox input "true"
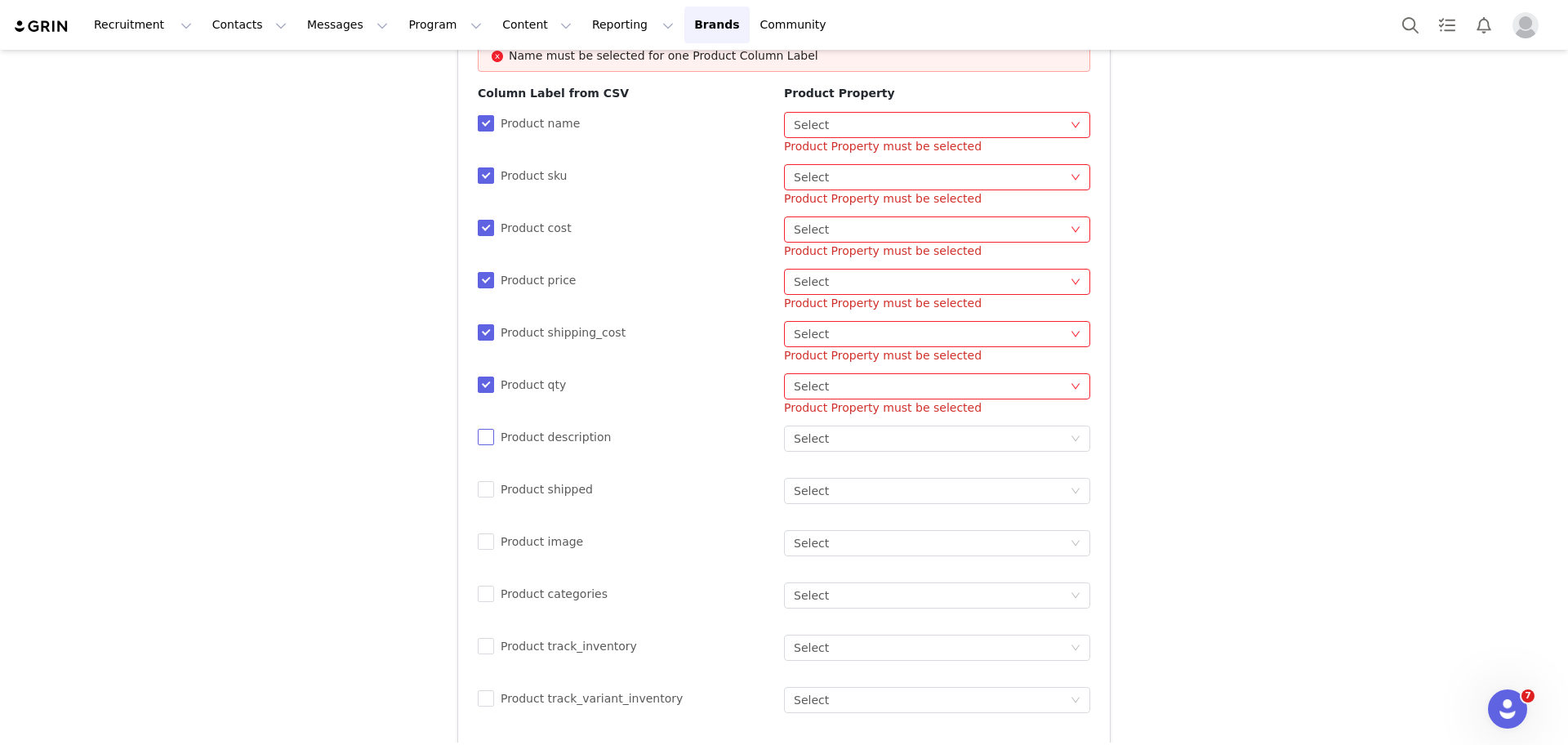
click at [481, 429] on input "Product description" at bounding box center [483, 435] width 11 height 11
checkbox input "true"
click at [486, 482] on span at bounding box center [485, 489] width 16 height 16
click at [486, 482] on input "Product shipped" at bounding box center [483, 487] width 11 height 11
checkbox input "true"
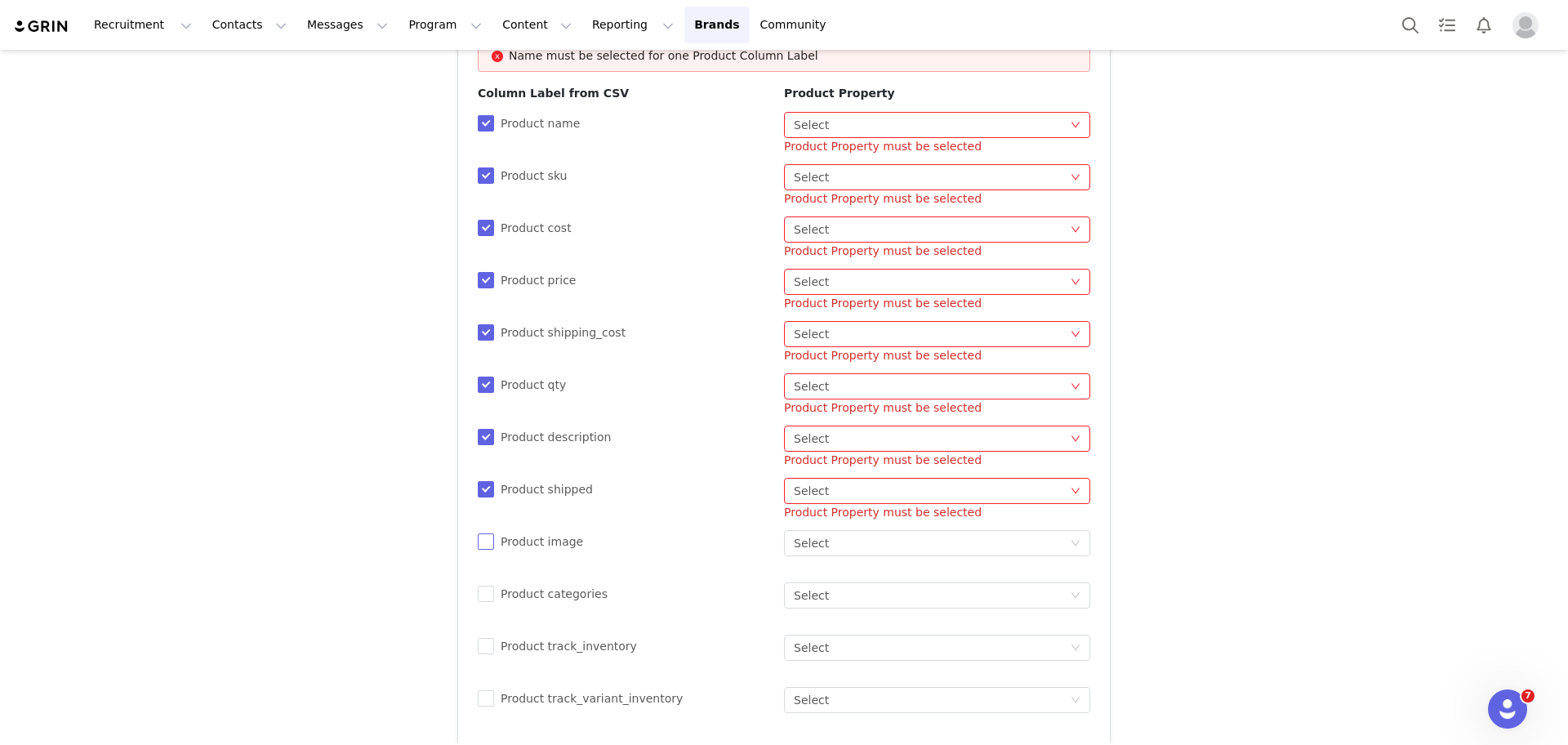
click at [481, 533] on input "Product image" at bounding box center [483, 539] width 11 height 11
checkbox input "true"
click at [478, 586] on input "Product categories" at bounding box center [483, 592] width 11 height 11
checkbox input "true"
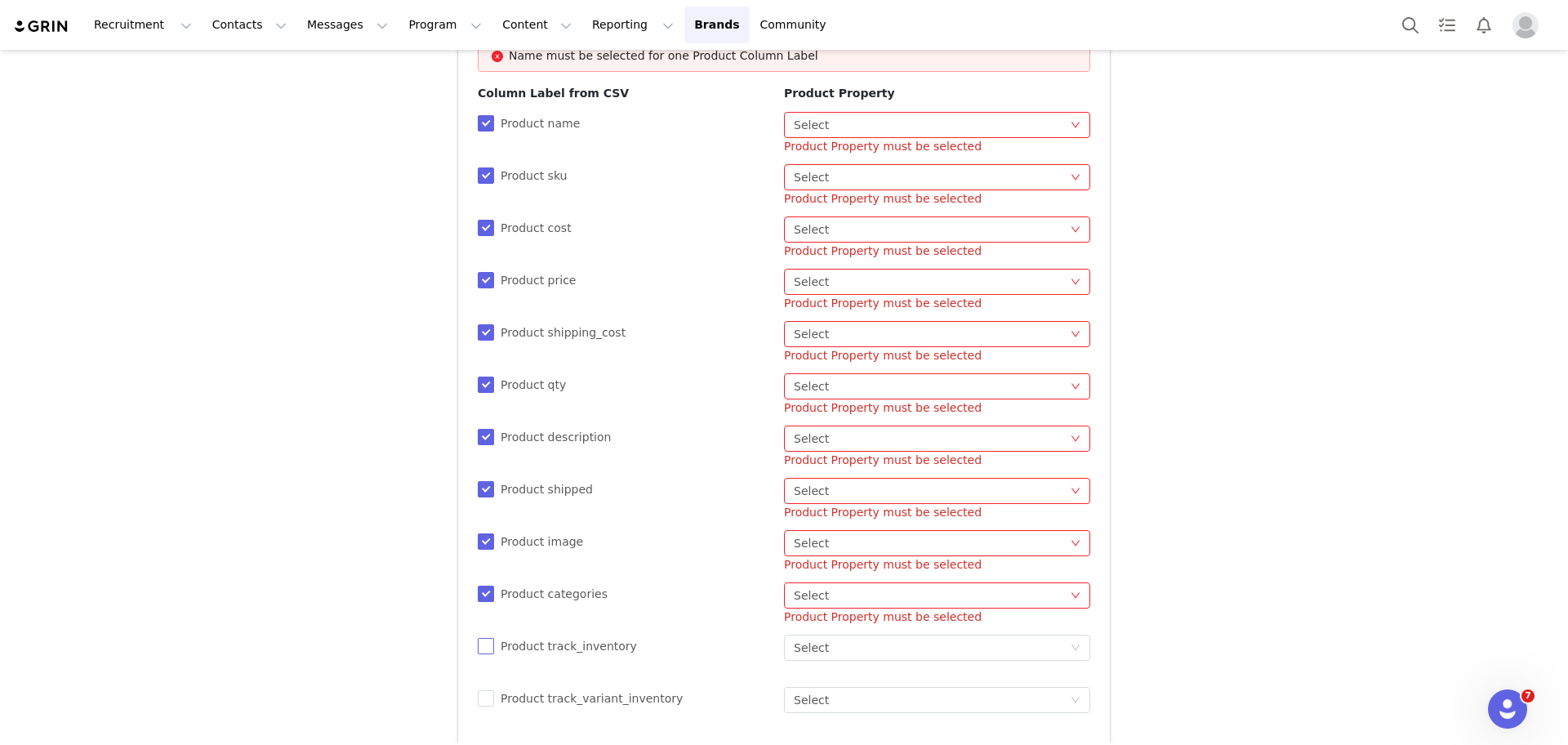
click at [478, 639] on input "Product track_inventory" at bounding box center [483, 644] width 11 height 11
checkbox input "true"
click at [479, 690] on input "Product track_variant_inventory" at bounding box center [483, 696] width 11 height 11
checkbox input "true"
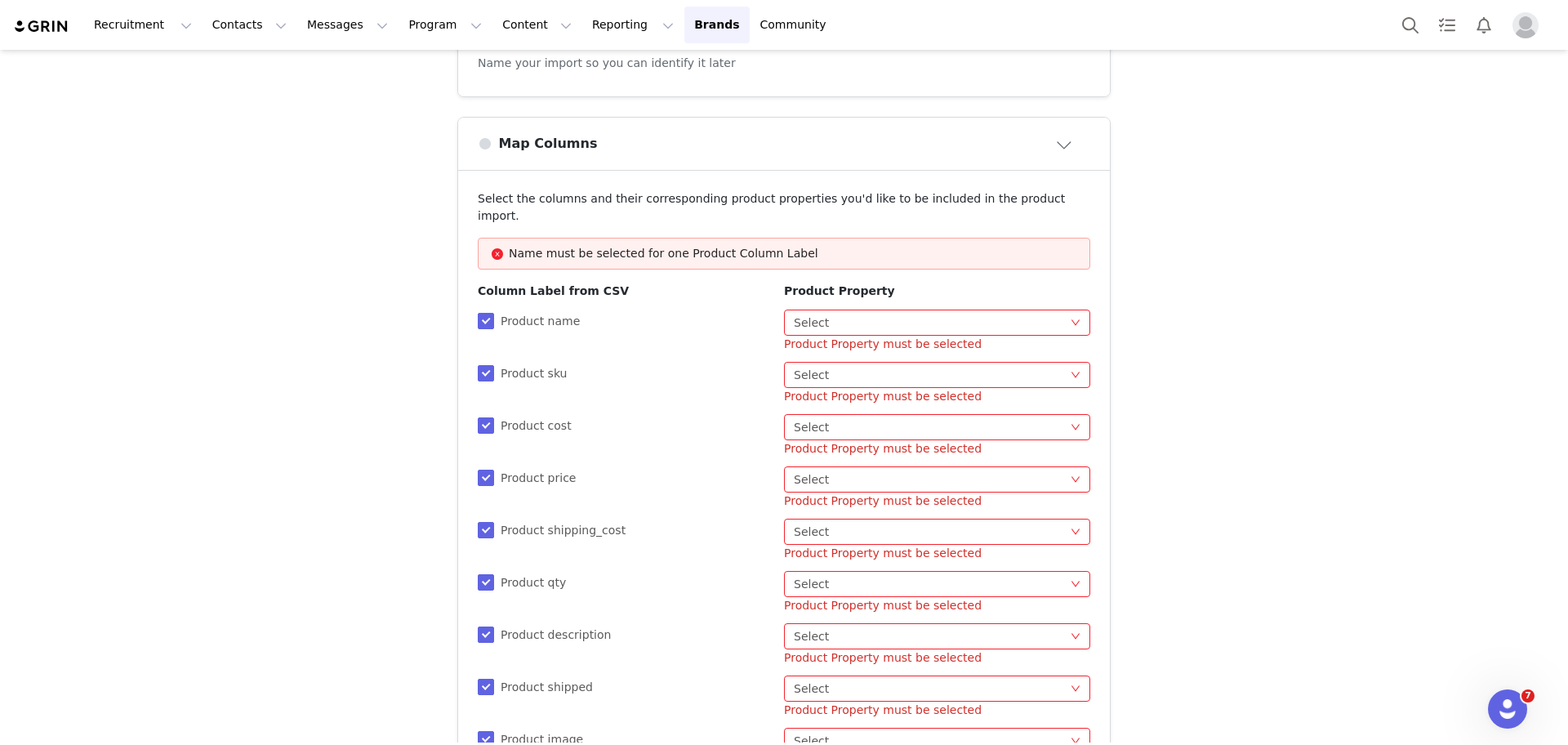
scroll to position [182, 0]
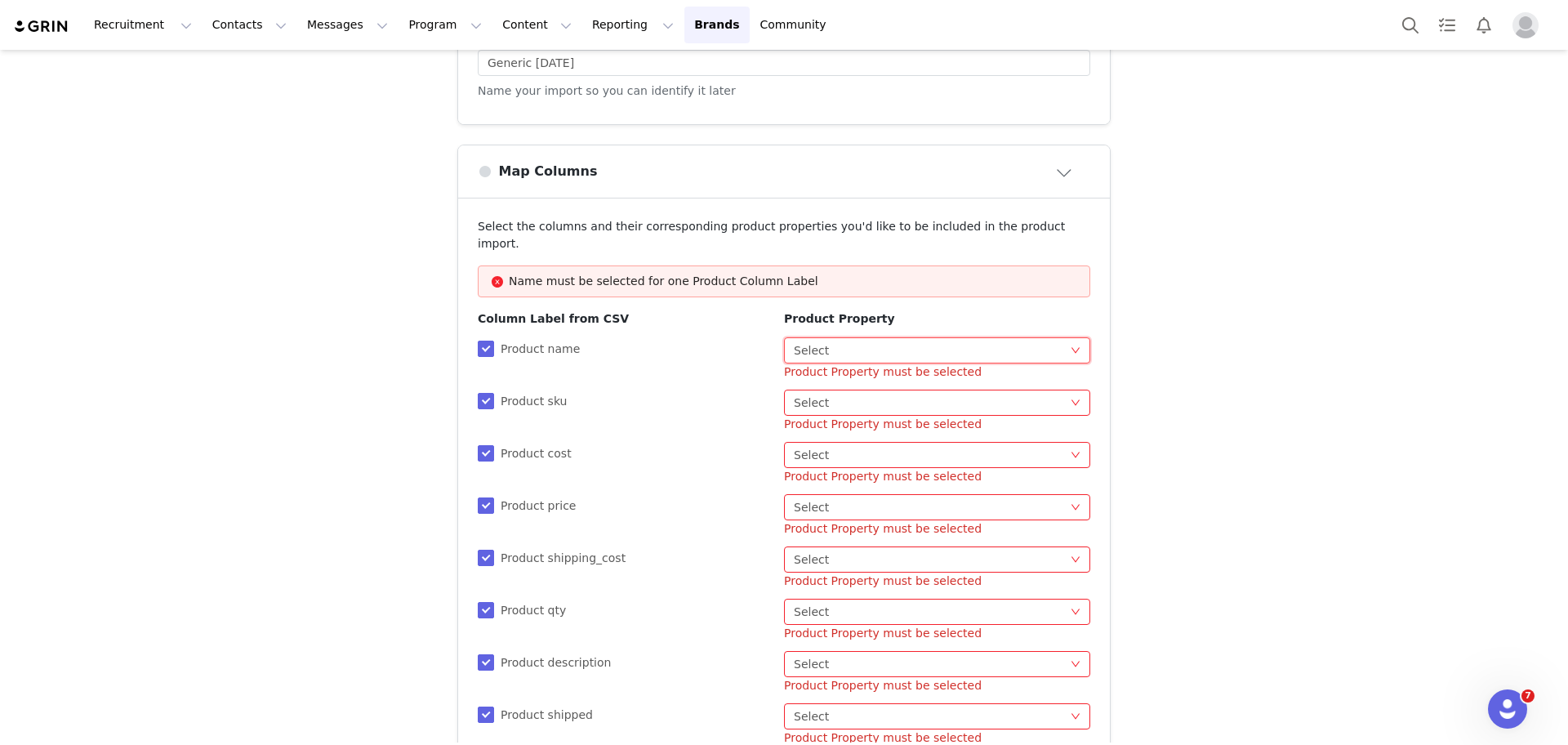
click at [912, 345] on div "Select Select" at bounding box center [933, 351] width 276 height 24
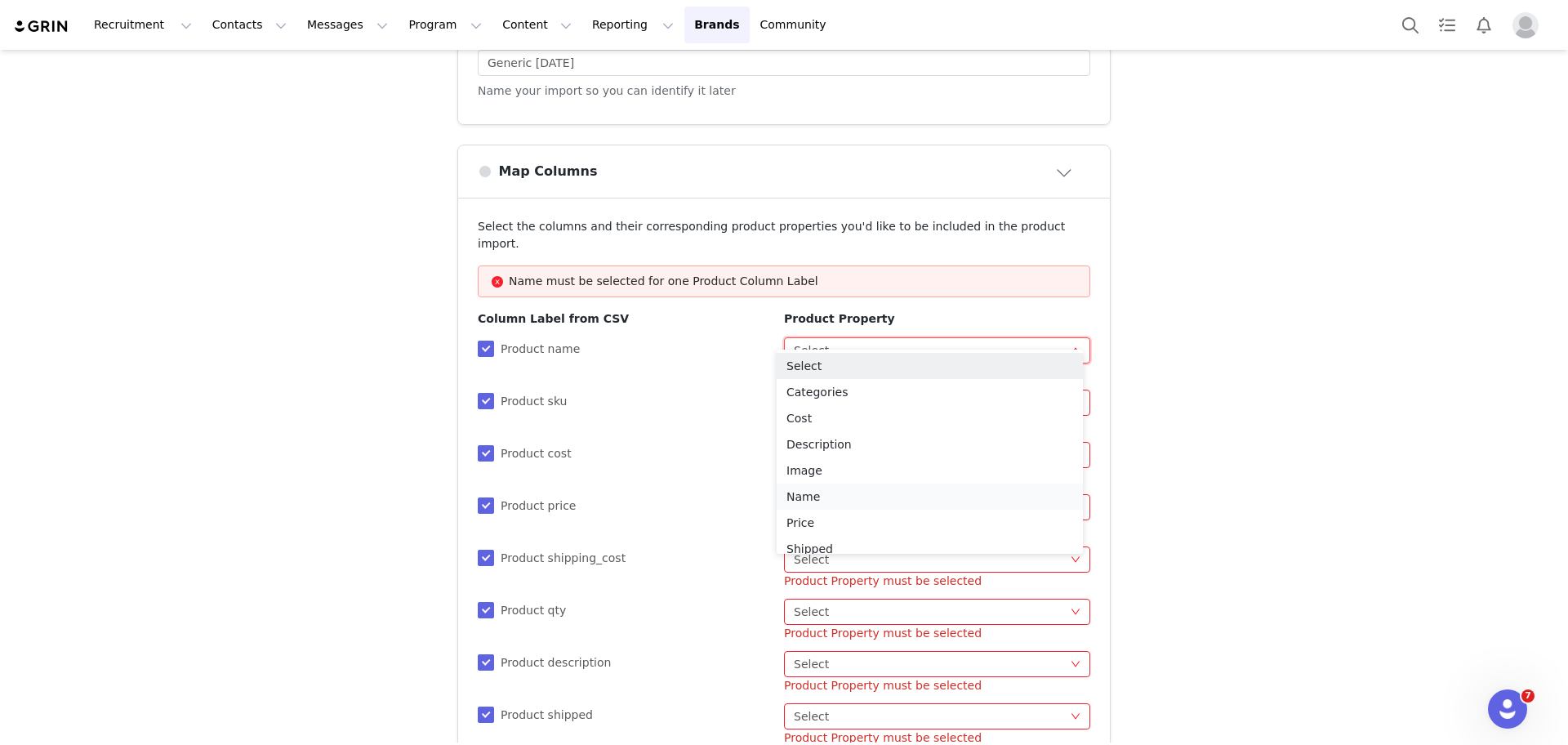
click at [863, 495] on li "Name" at bounding box center [930, 497] width 306 height 26
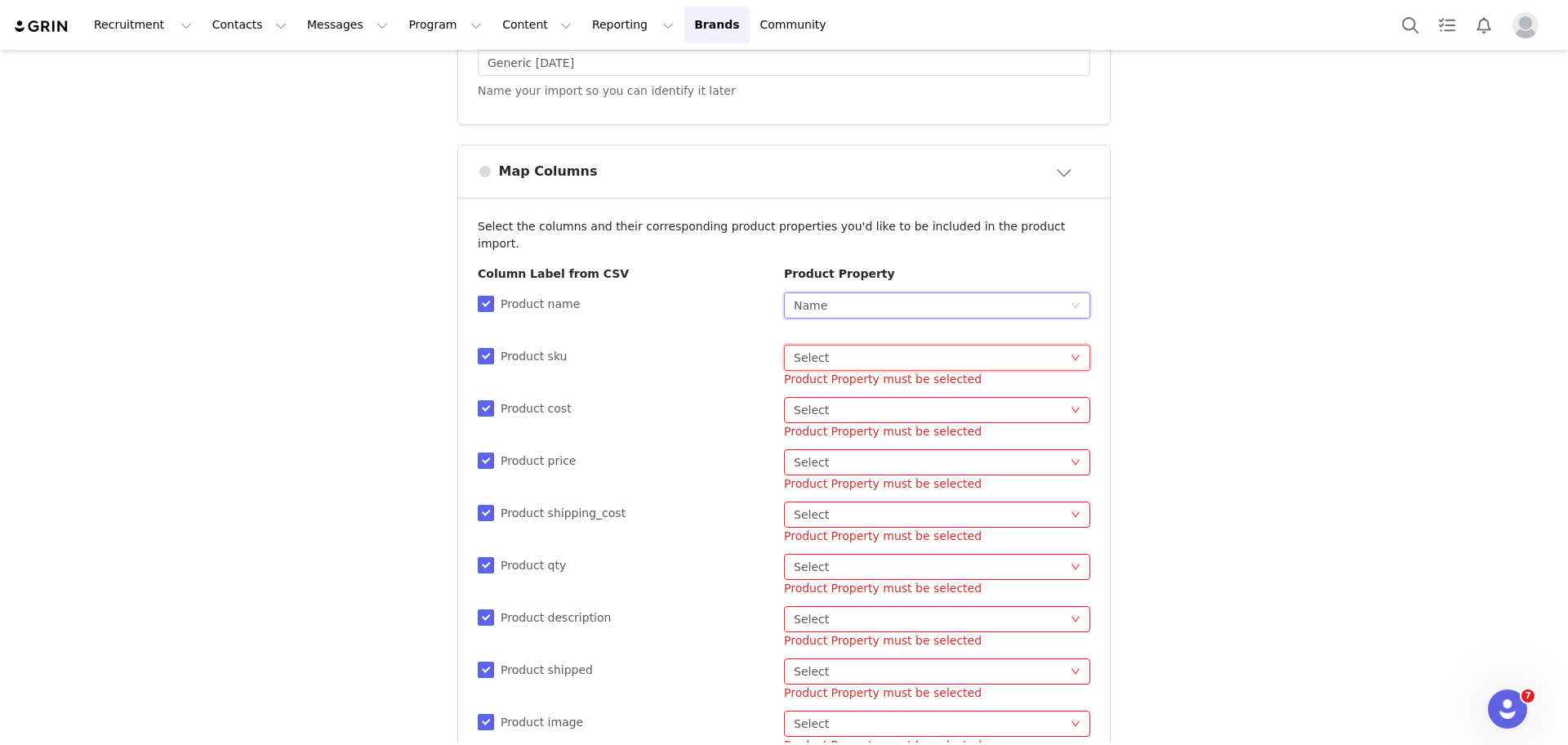
click at [832, 346] on div "Select Select" at bounding box center [933, 358] width 276 height 24
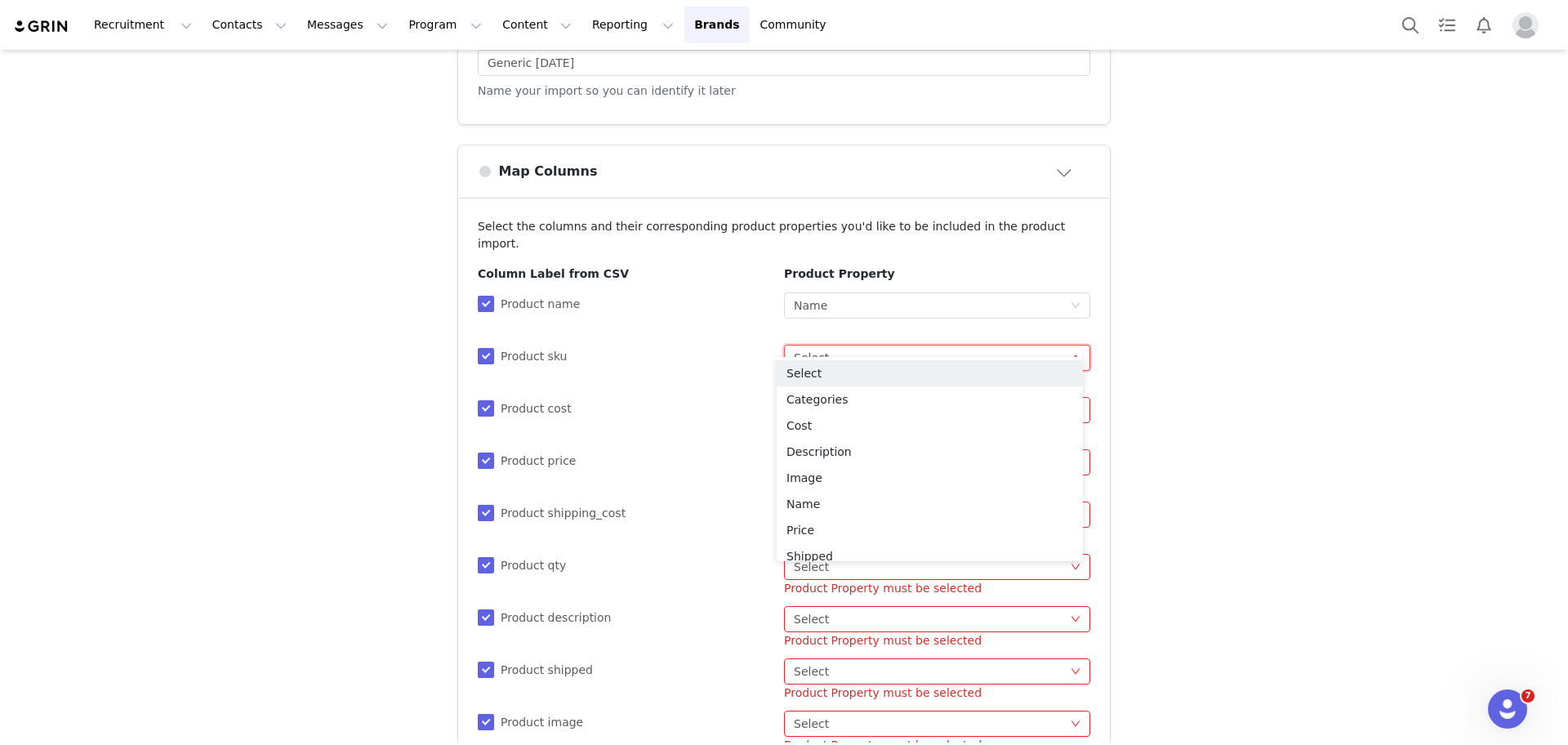
scroll to position [142, 0]
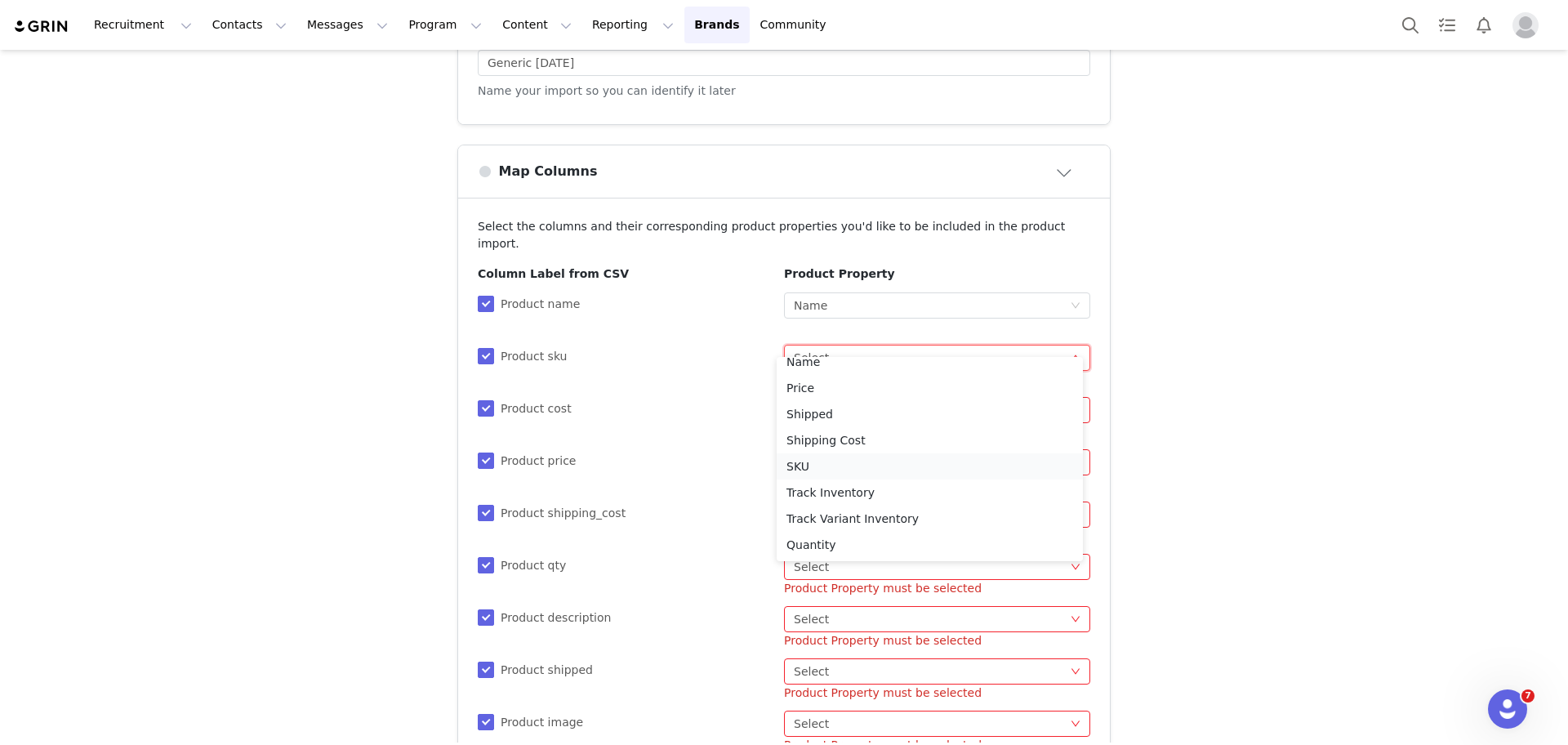
click at [874, 468] on li "SKU" at bounding box center [930, 467] width 306 height 26
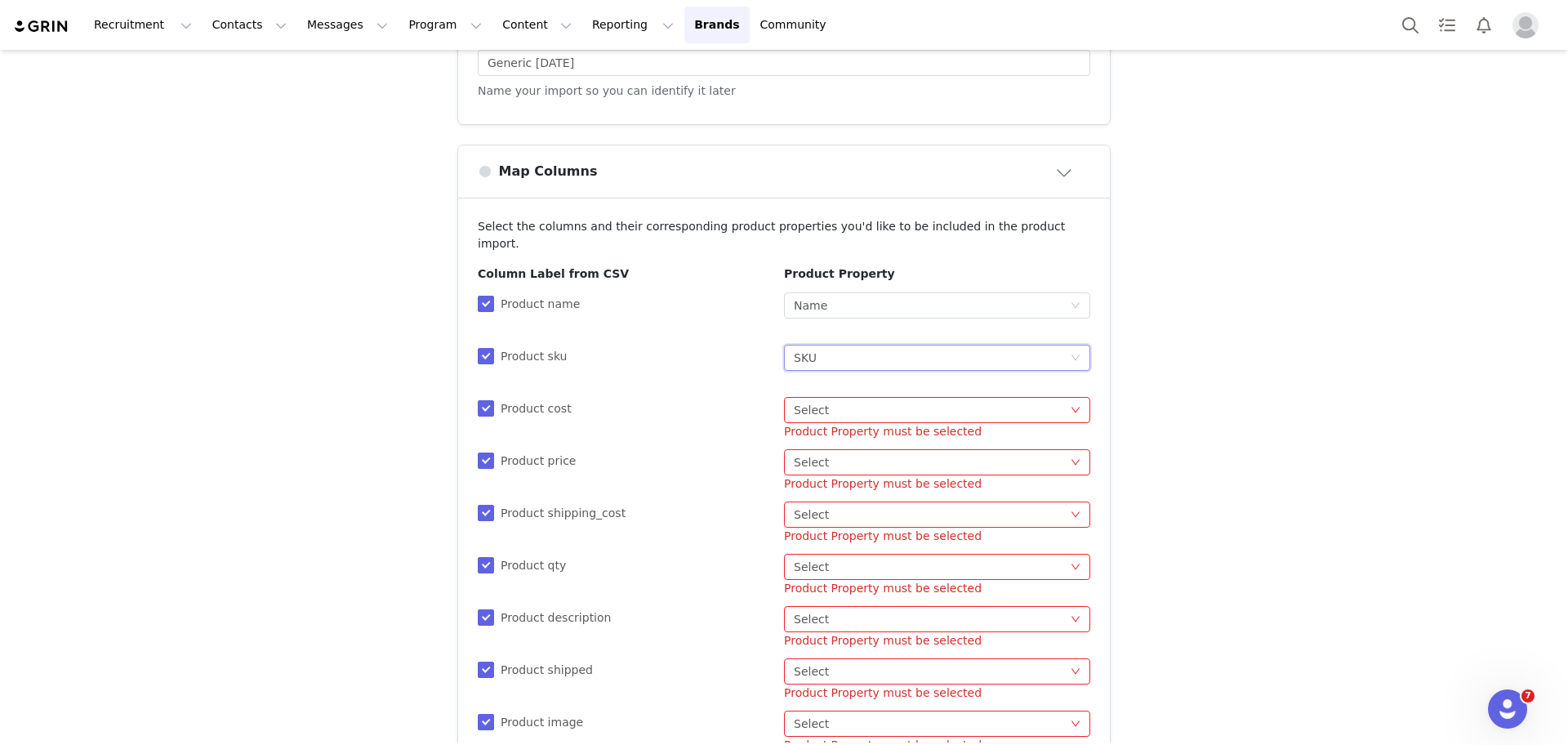
click at [855, 398] on div "Select Select" at bounding box center [933, 410] width 276 height 24
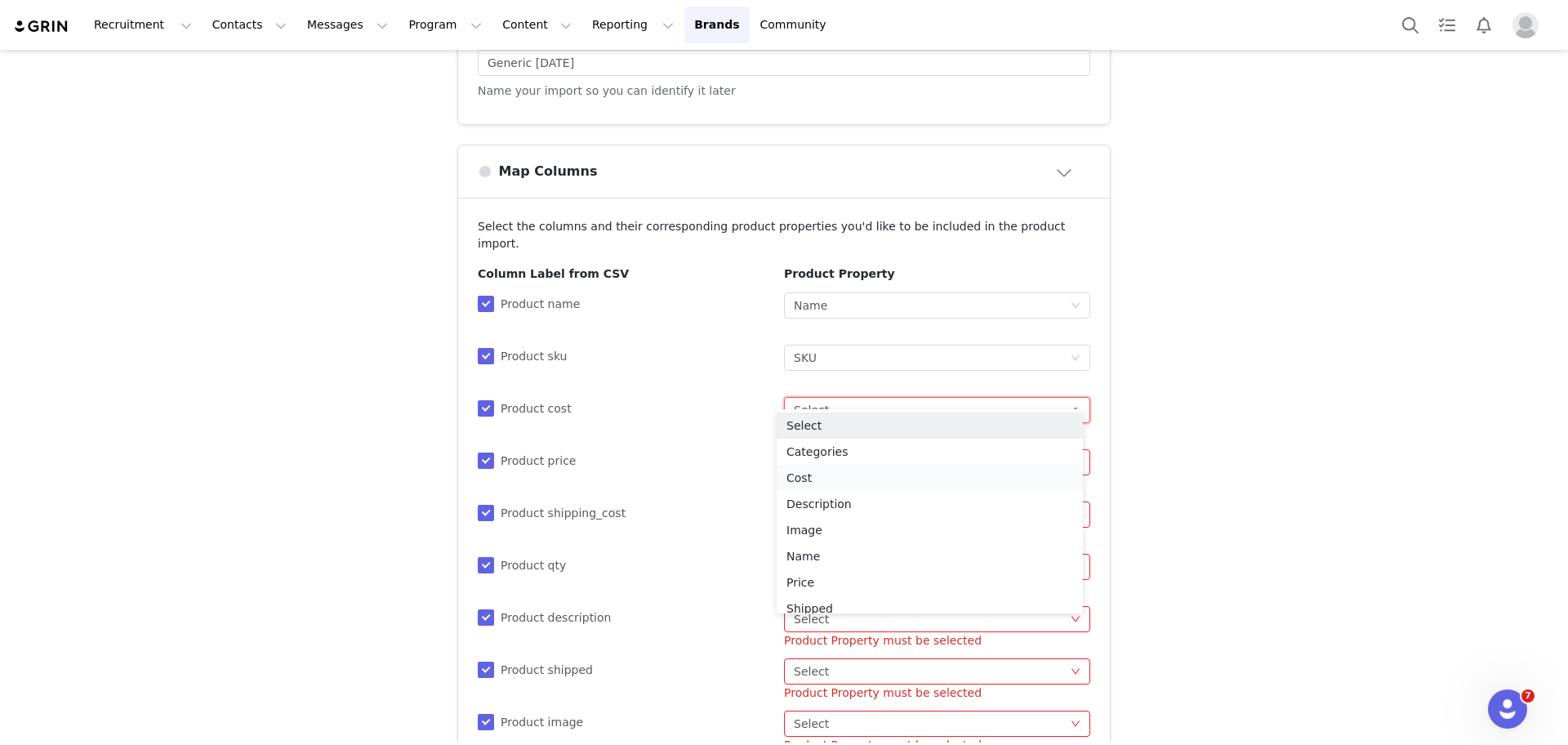
click at [840, 485] on li "Cost" at bounding box center [930, 478] width 306 height 26
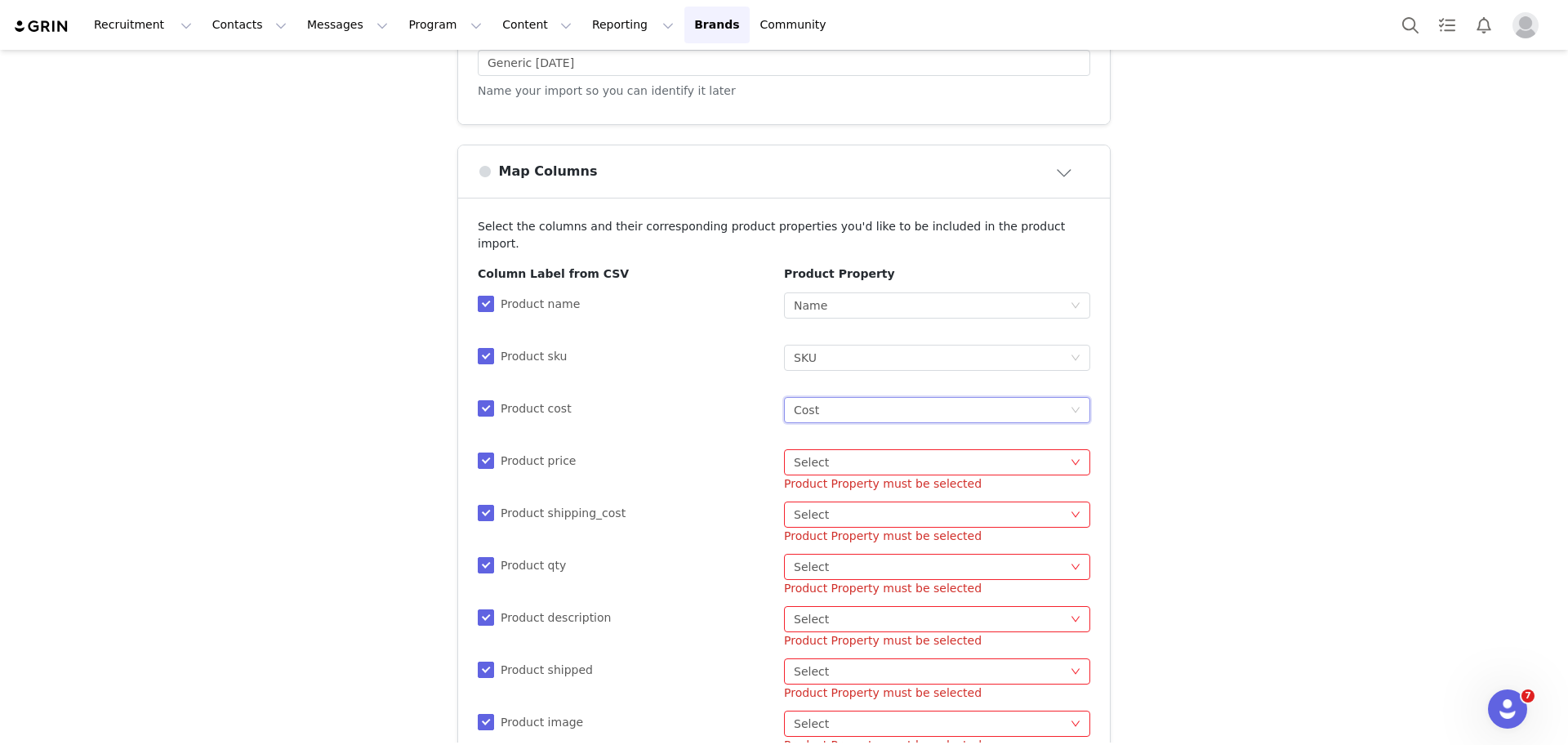
click at [825, 455] on div "Select Select" at bounding box center [933, 463] width 276 height 24
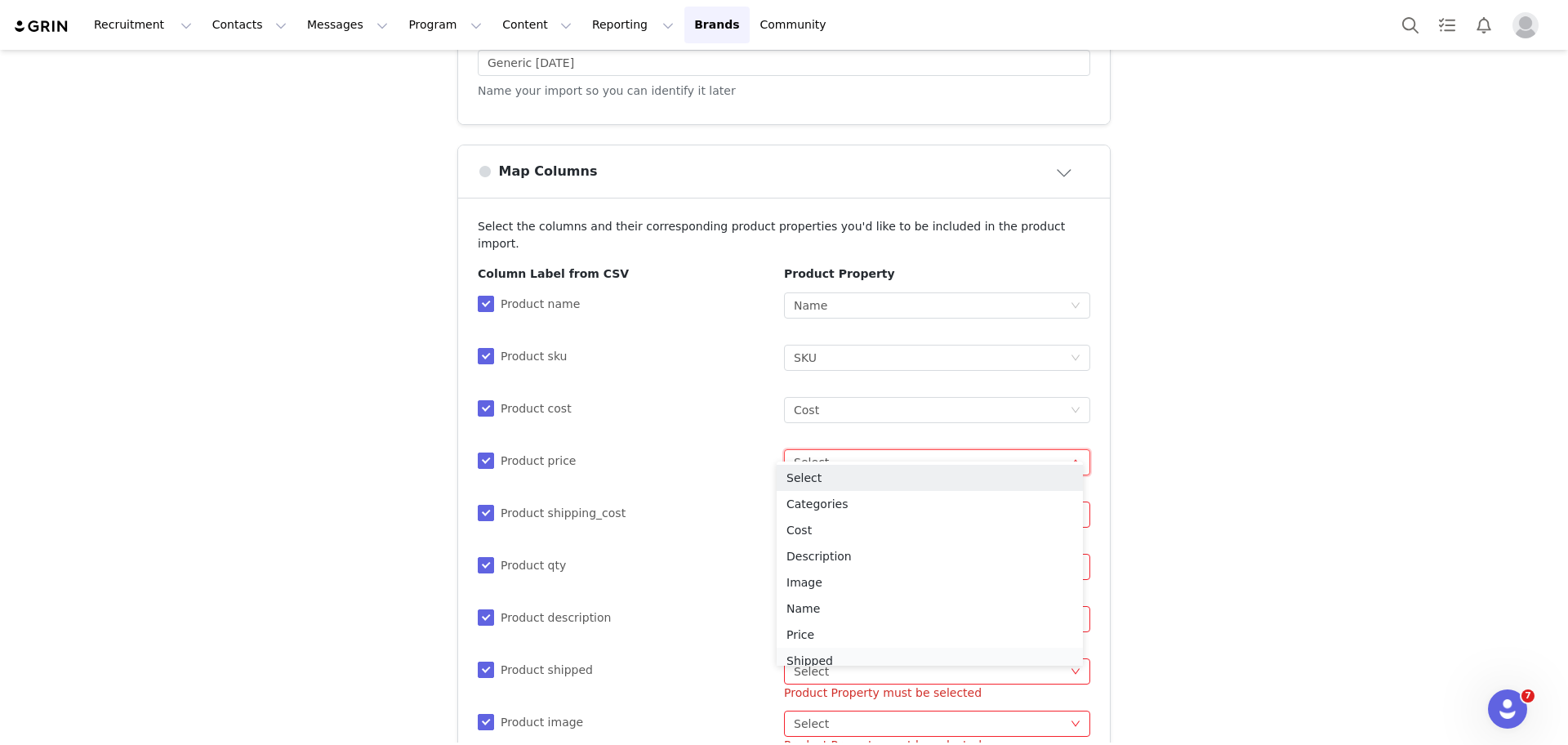
scroll to position [8, 0]
click at [824, 628] on li "Price" at bounding box center [930, 627] width 306 height 26
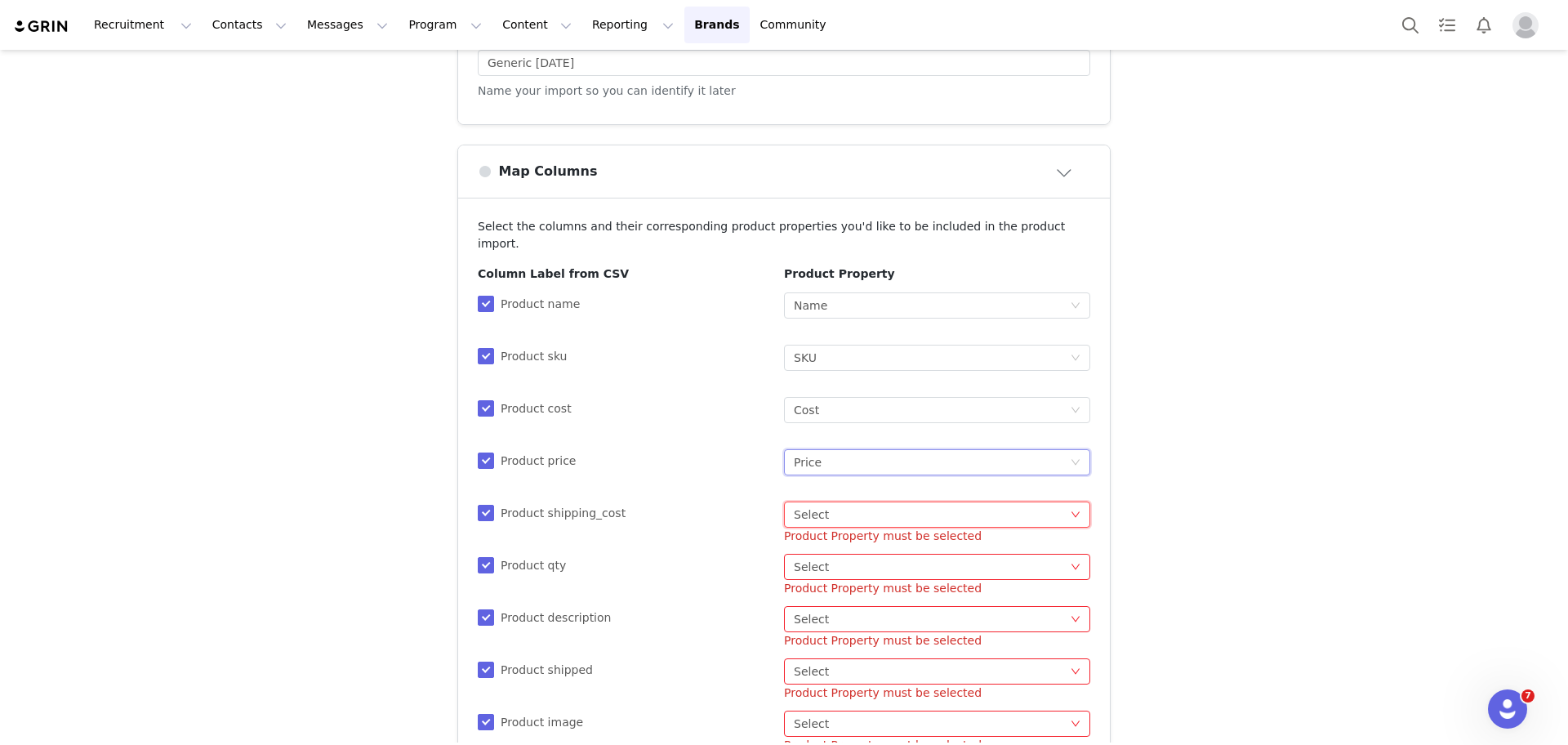
click at [833, 503] on div "Select Select" at bounding box center [933, 515] width 276 height 24
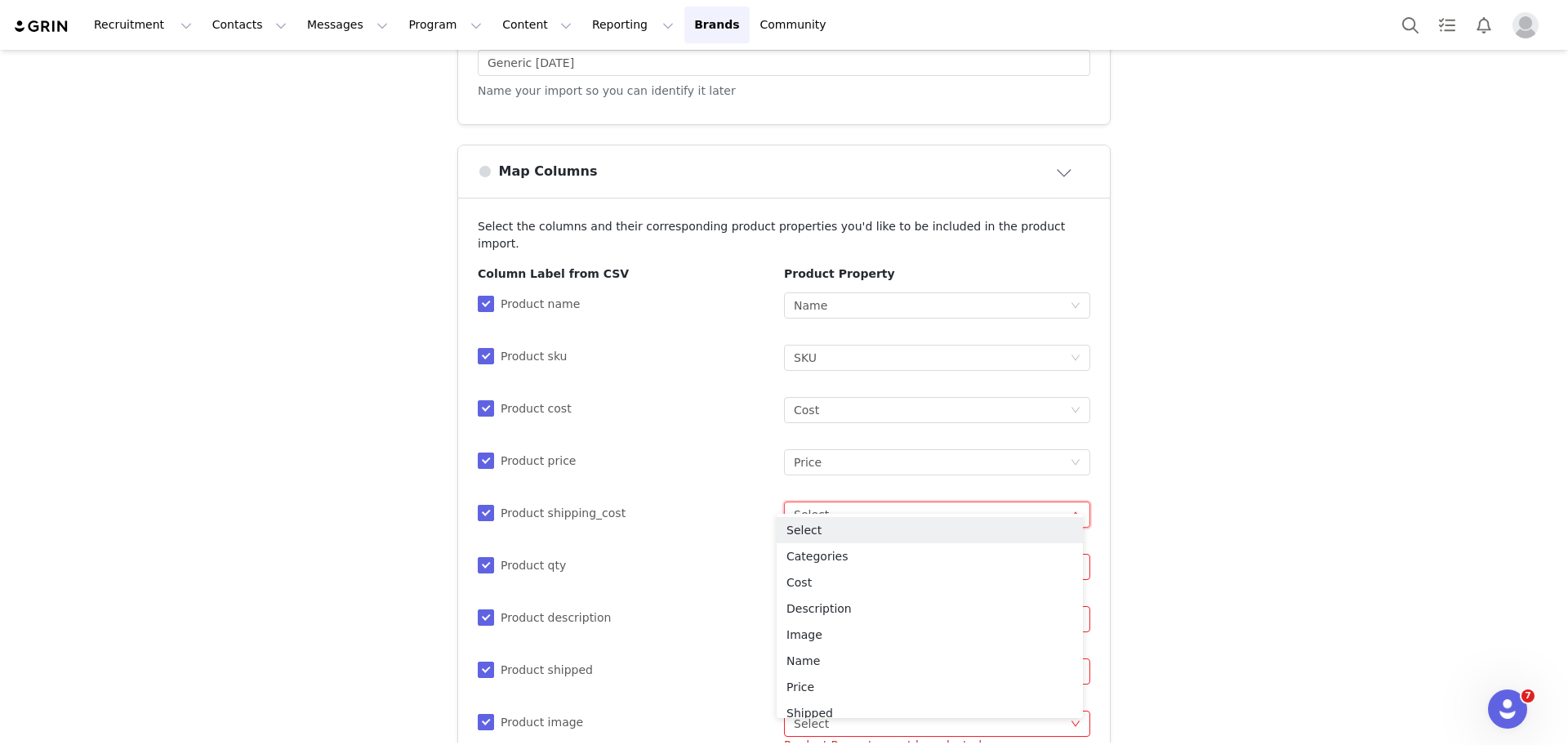
scroll to position [142, 0]
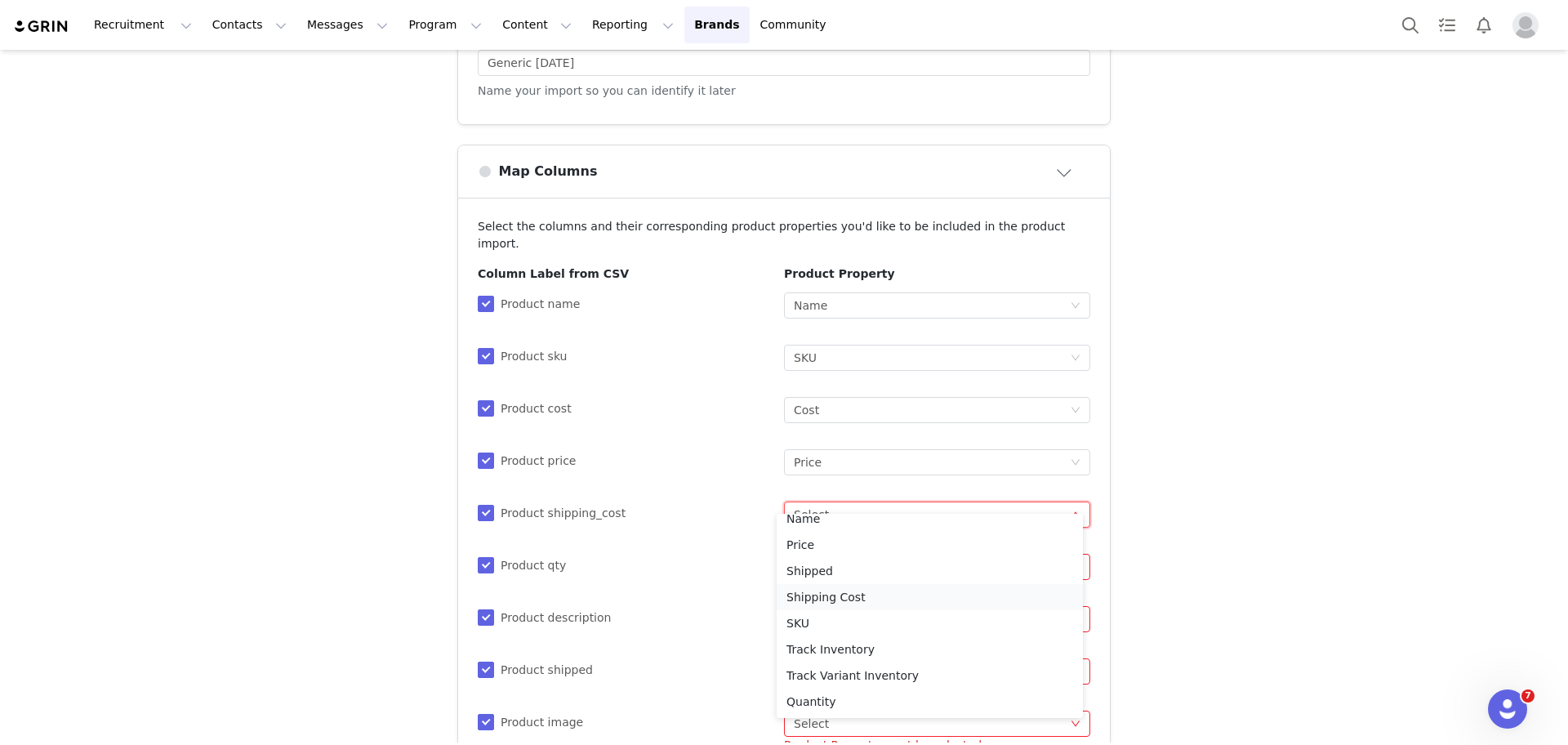
click at [847, 589] on li "Shipping Cost" at bounding box center [930, 597] width 306 height 26
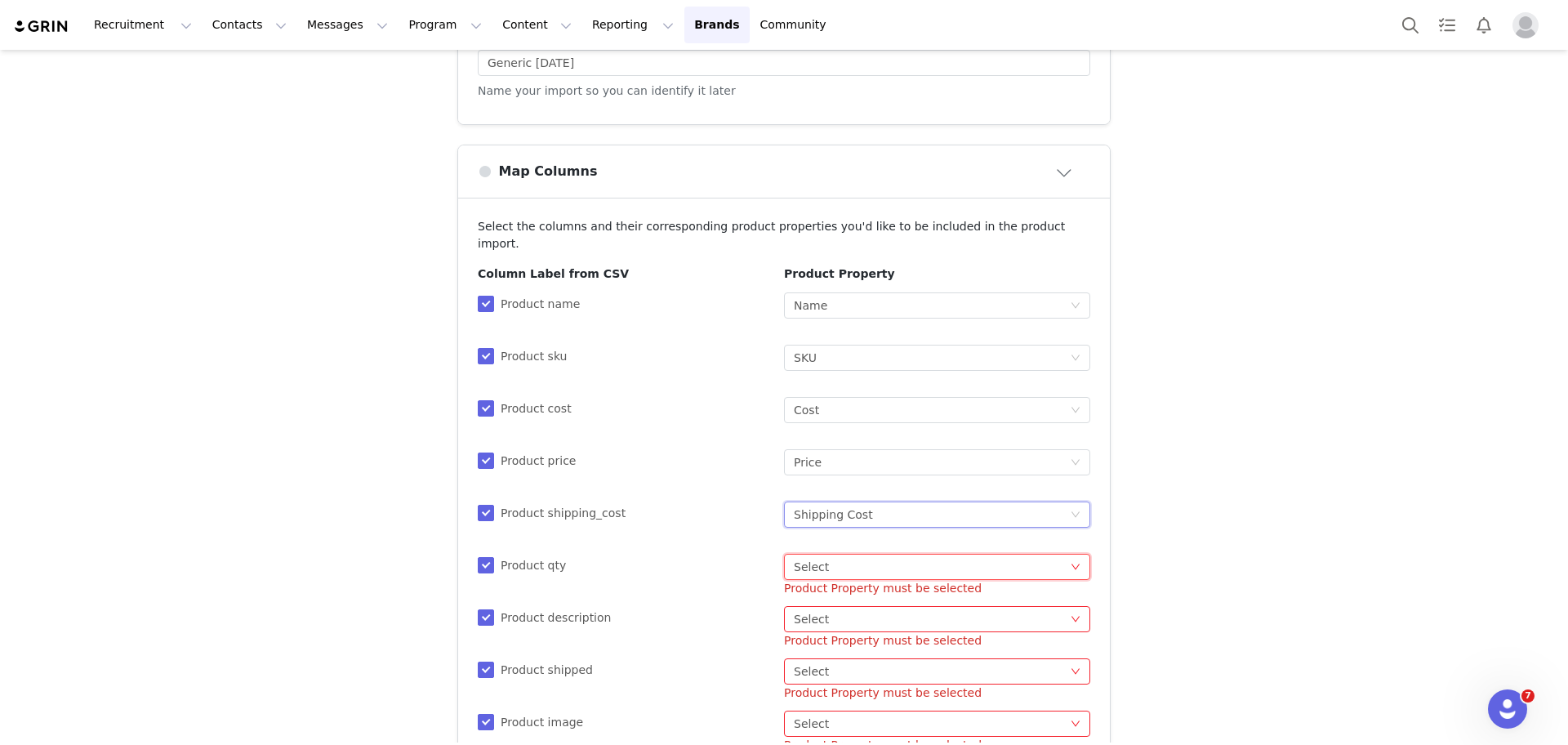
click at [832, 555] on div "Select Select" at bounding box center [933, 567] width 276 height 24
click at [941, 527] on li "Quantity" at bounding box center [930, 517] width 306 height 26
click at [873, 608] on div "Select Select" at bounding box center [933, 620] width 276 height 24
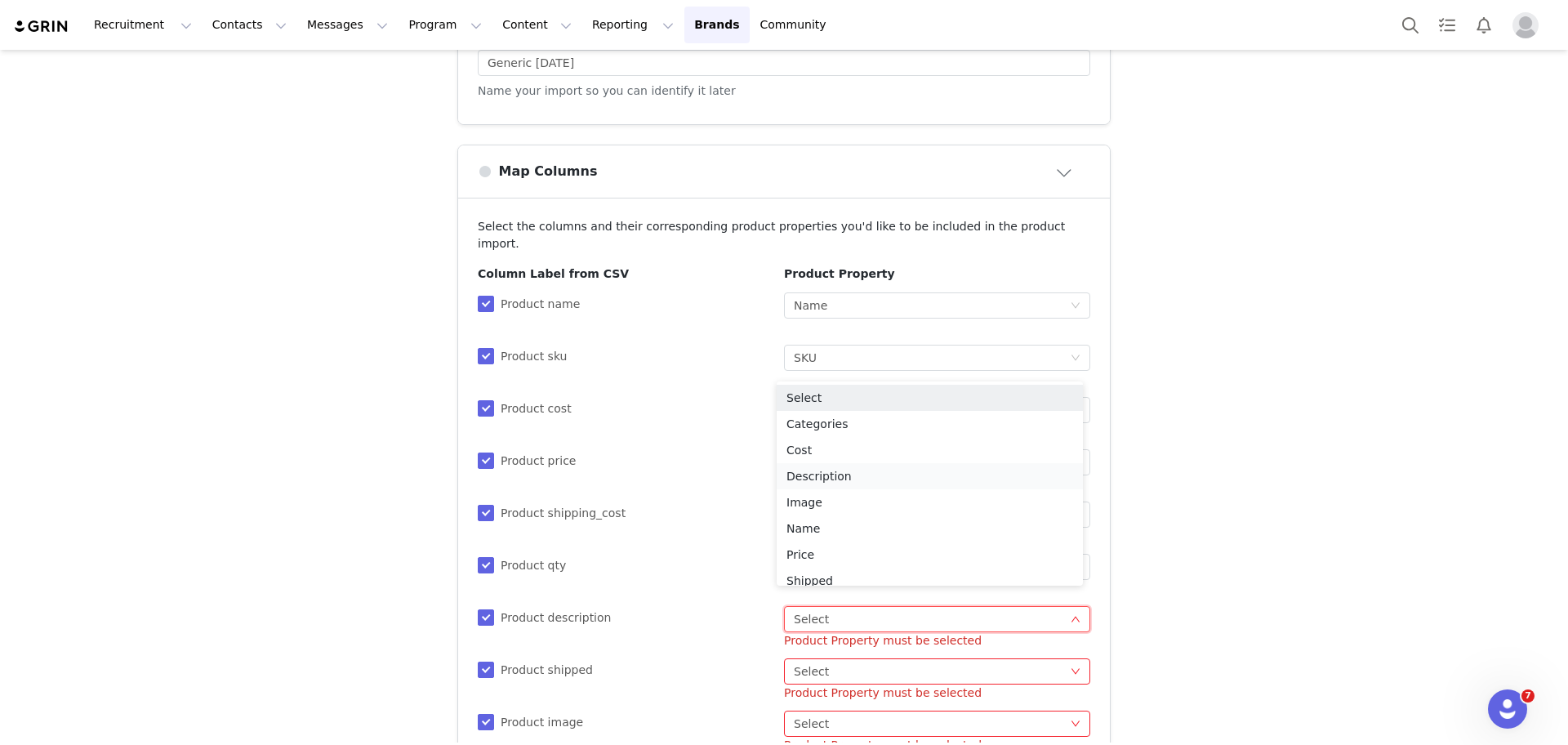
scroll to position [8, 0]
click at [914, 460] on li "Description" at bounding box center [930, 468] width 306 height 26
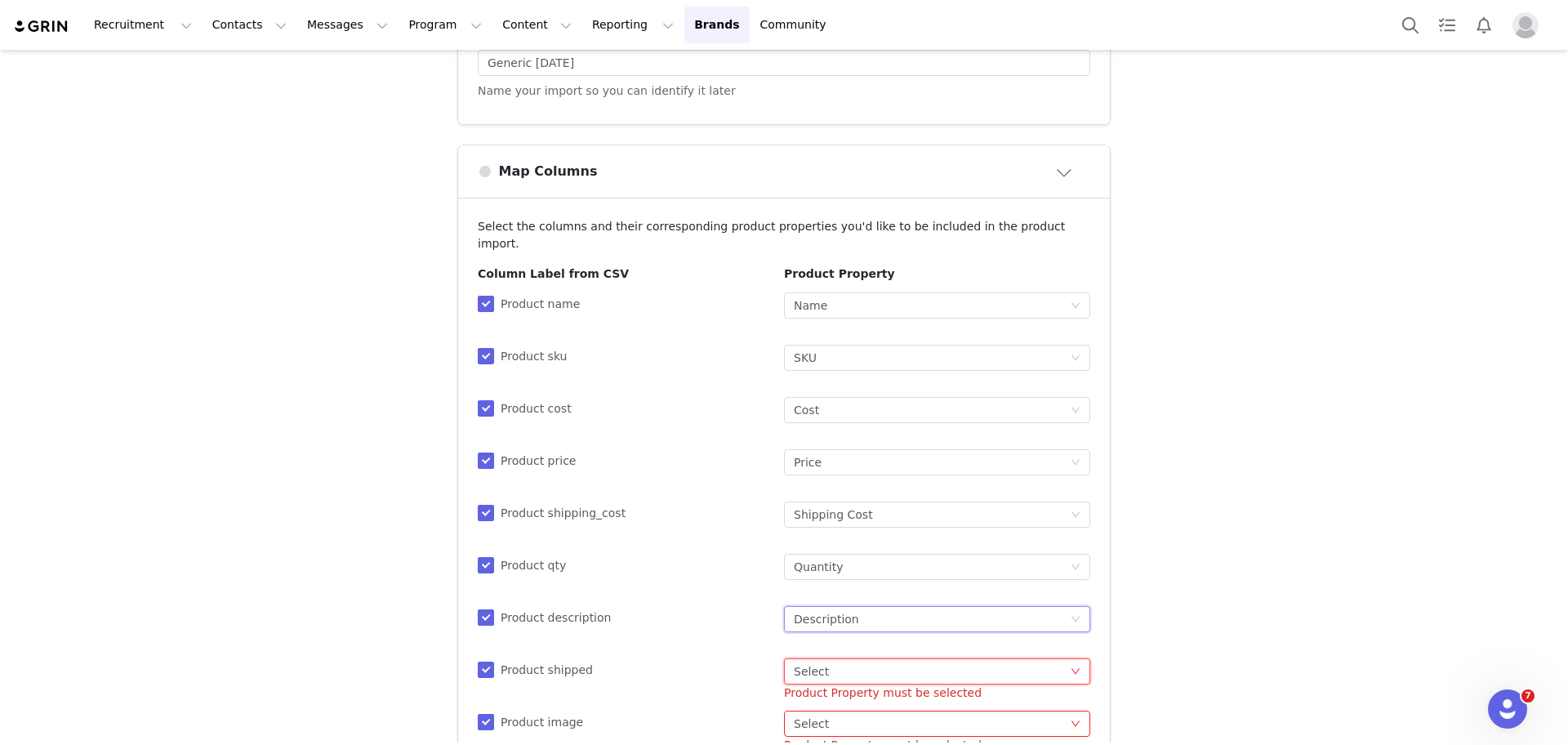
click at [822, 659] on div "Select Select" at bounding box center [933, 672] width 276 height 24
click at [870, 626] on li "Shipped" at bounding box center [930, 626] width 306 height 26
click at [875, 712] on div "Select Select" at bounding box center [933, 724] width 276 height 24
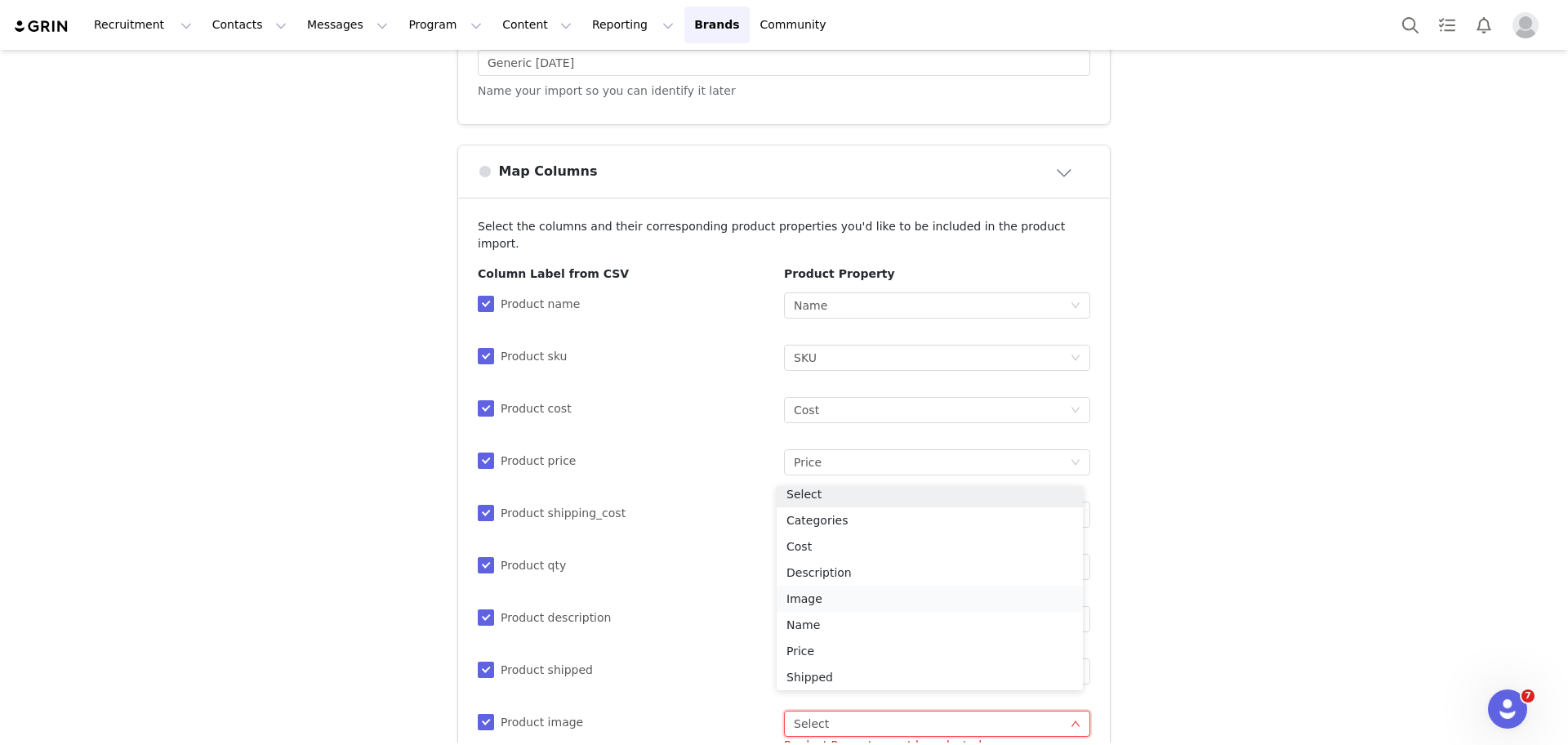
click at [845, 601] on li "Image" at bounding box center [930, 599] width 306 height 26
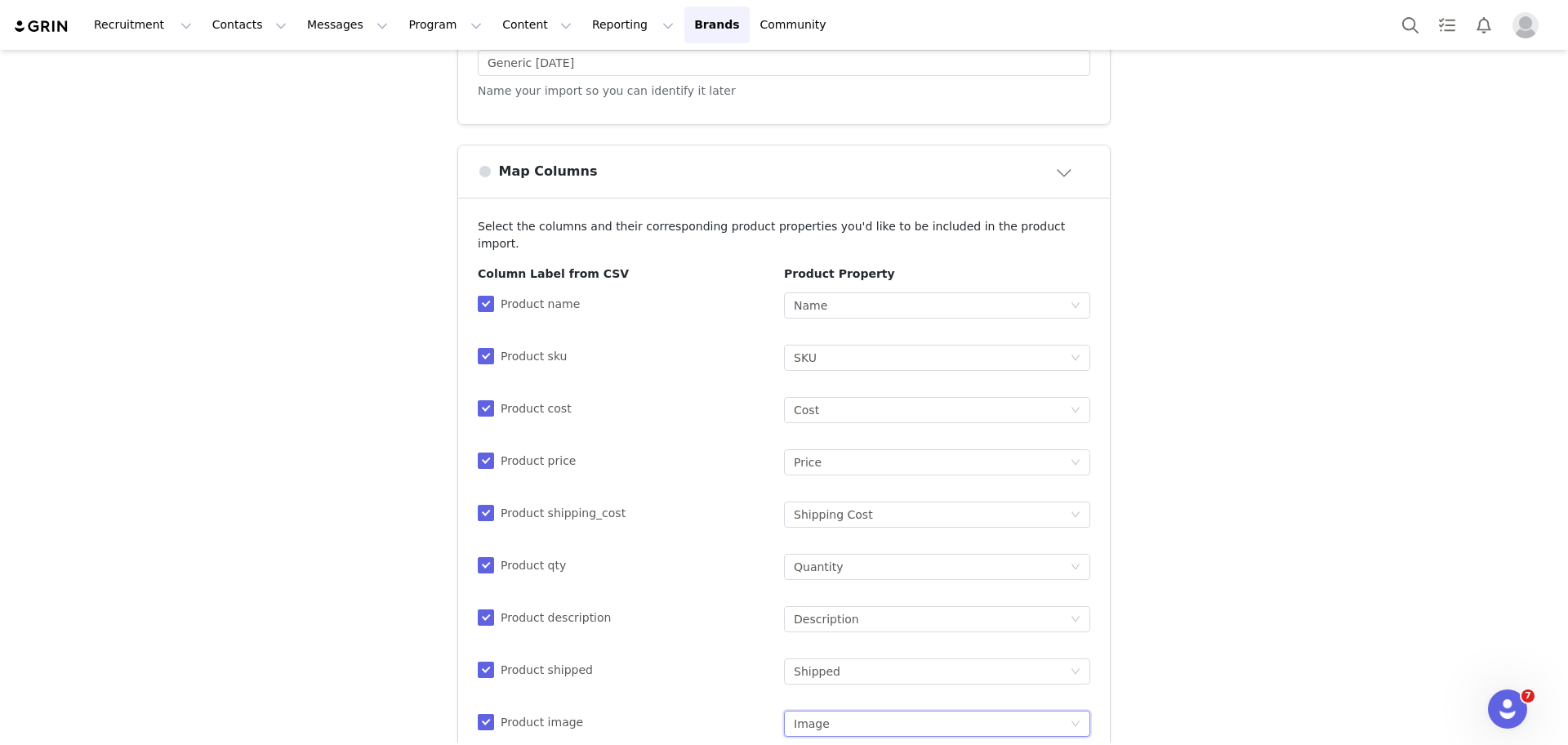
scroll to position [363, 0]
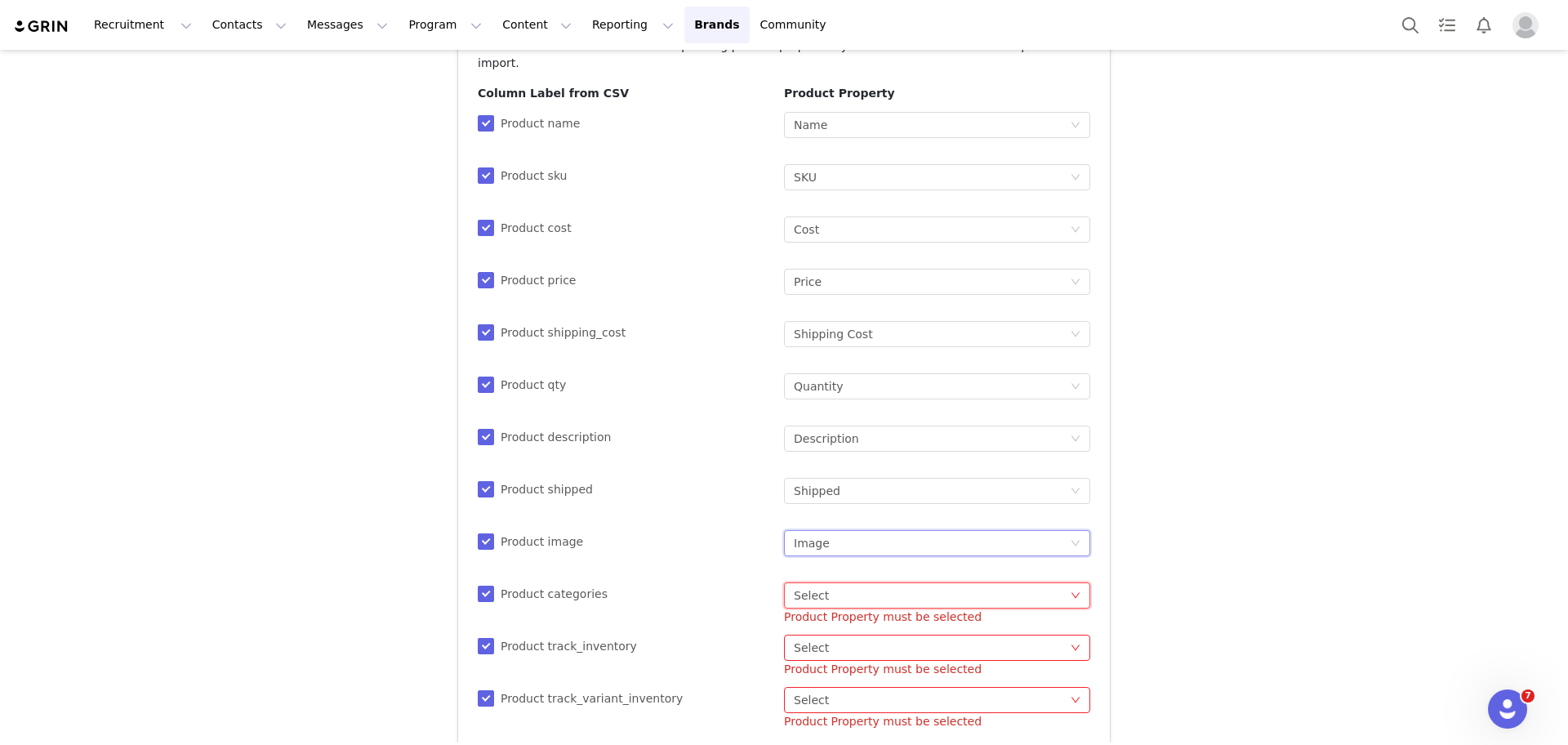
click at [869, 583] on div "Select Select" at bounding box center [933, 595] width 276 height 24
click at [1032, 384] on li "Categories" at bounding box center [930, 392] width 306 height 26
click at [891, 636] on div "Select Select" at bounding box center [933, 648] width 276 height 24
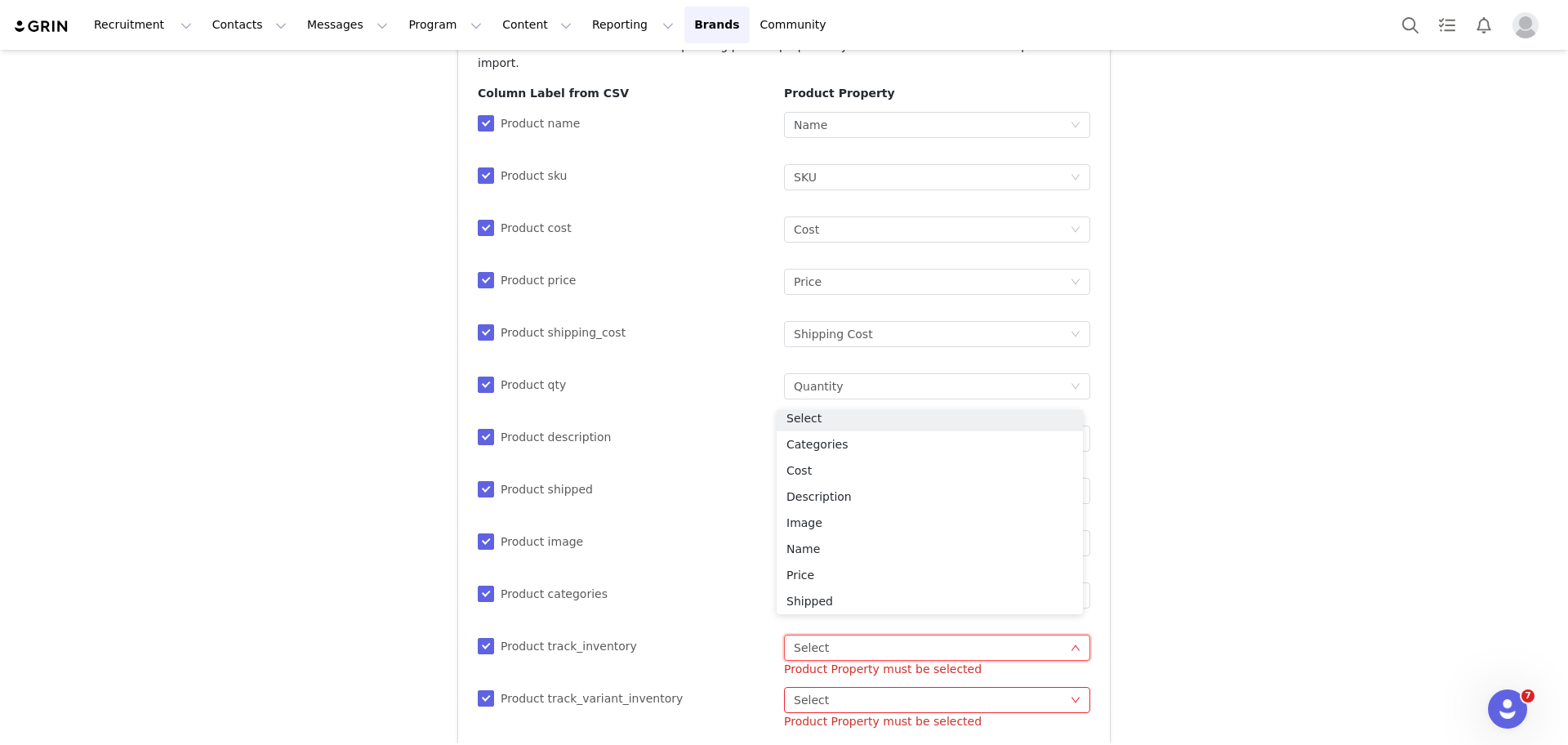
scroll to position [142, 0]
click at [938, 537] on li "Track Inventory" at bounding box center [930, 547] width 306 height 26
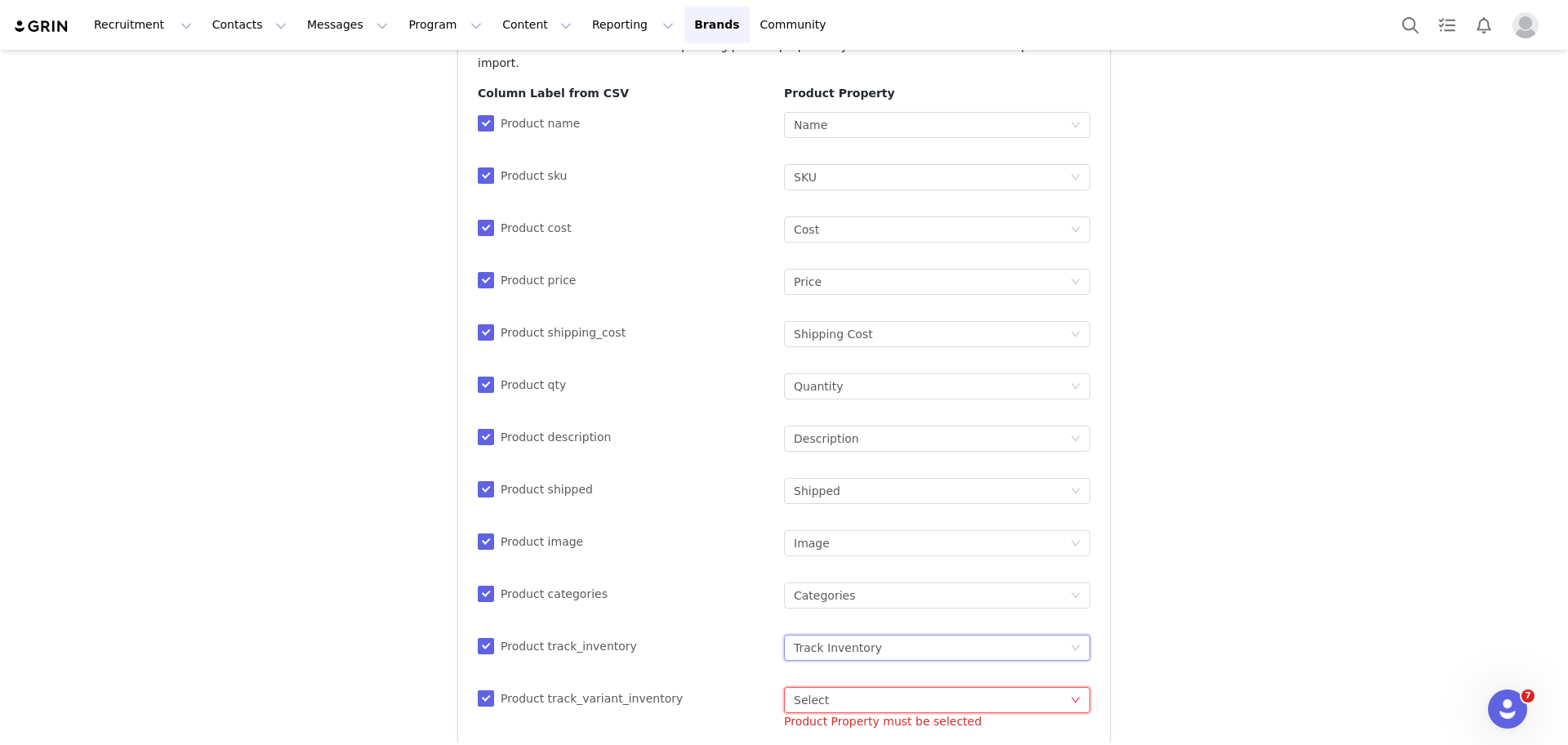
click at [878, 690] on div "Select Select" at bounding box center [933, 701] width 276 height 24
click at [967, 621] on li "Track Variant Inventory" at bounding box center [930, 625] width 306 height 26
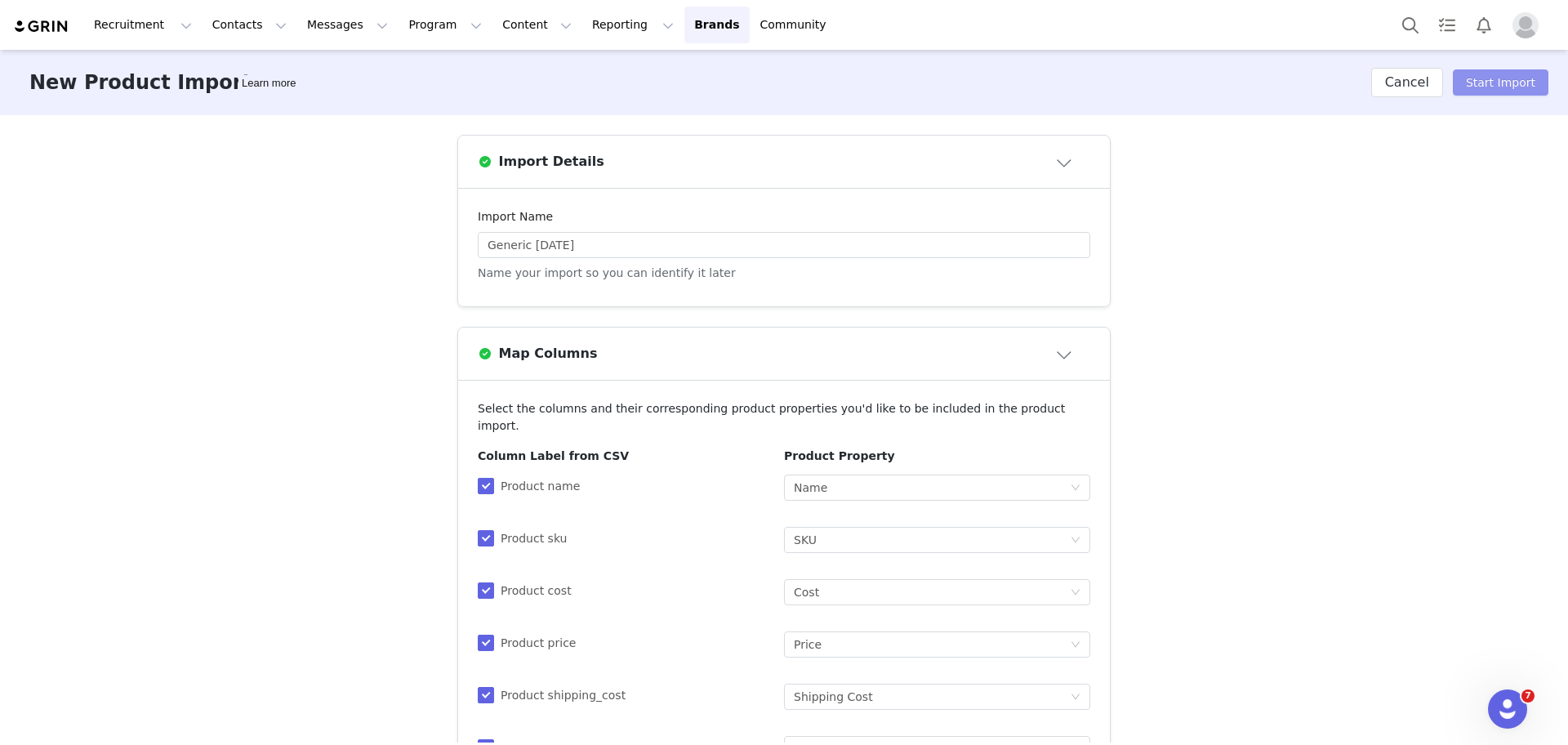
click at [1497, 92] on button "Start Import" at bounding box center [1501, 83] width 96 height 26
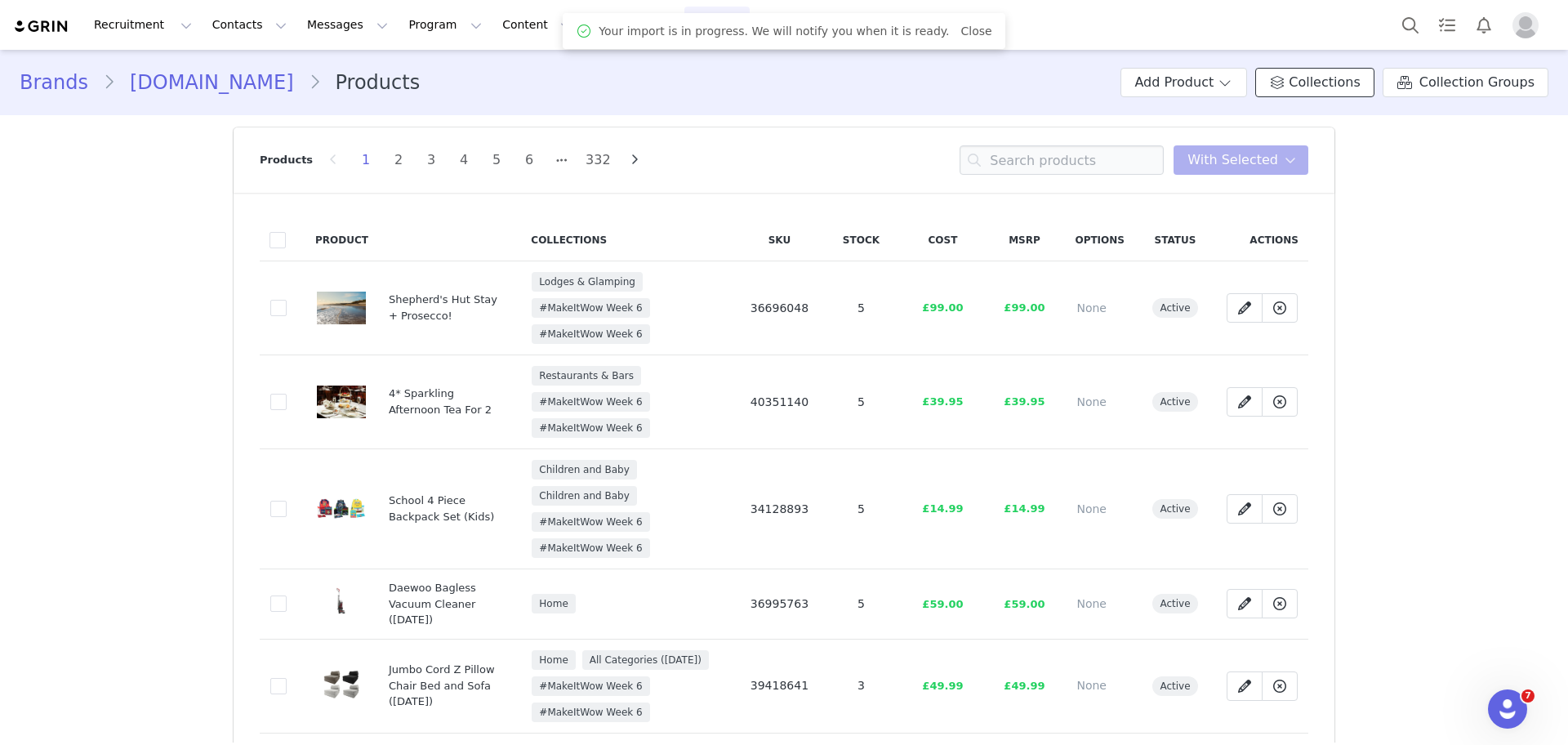
click at [1342, 83] on span "Collections" at bounding box center [1325, 82] width 71 height 20
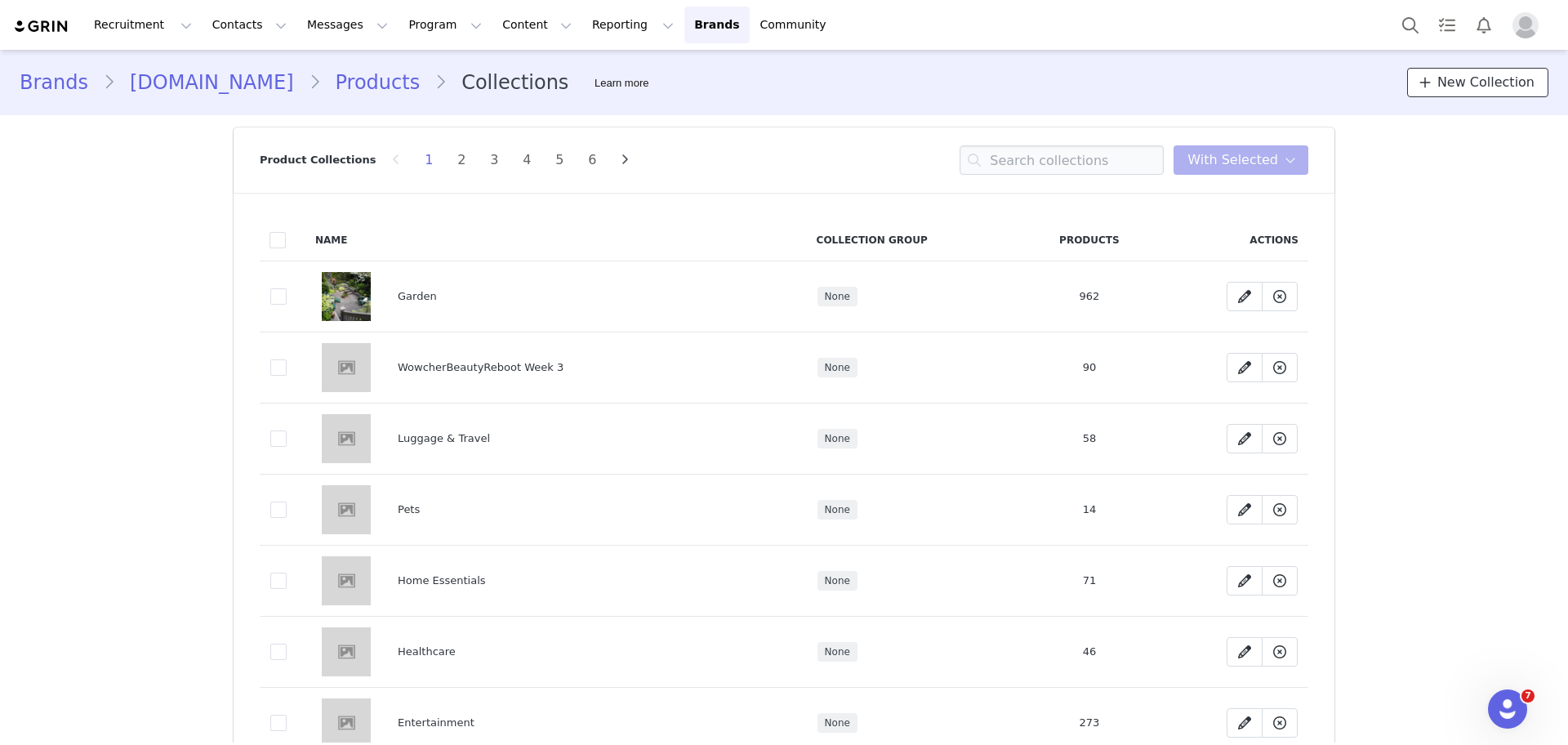
click at [1518, 68] on link "New Collection" at bounding box center [1478, 82] width 141 height 29
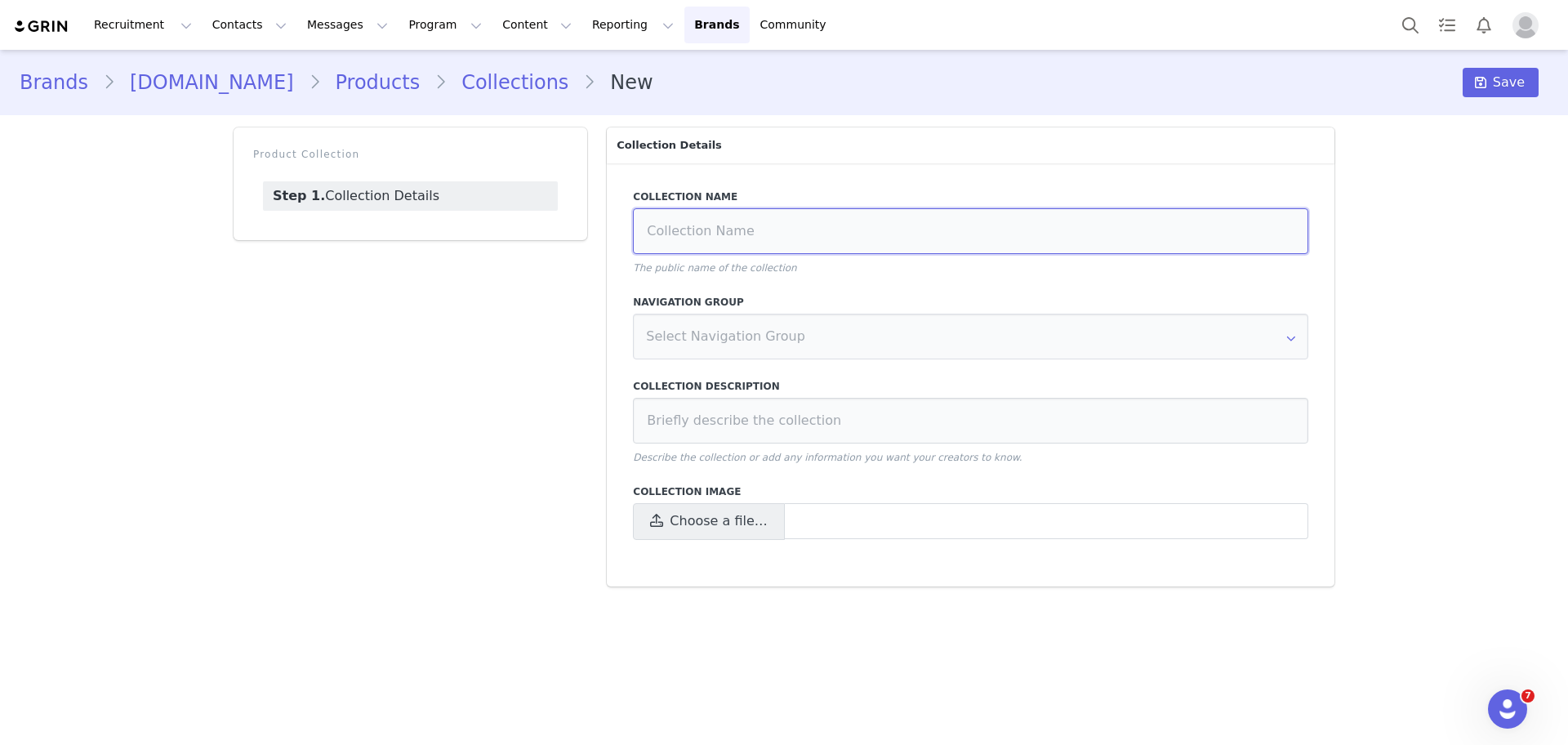
click at [1000, 223] on input at bounding box center [970, 231] width 676 height 46
type input "#MakeItWow Week 7"
click at [761, 523] on span "Choose a file…" at bounding box center [708, 521] width 151 height 37
click at [761, 523] on input "Choose a file…" at bounding box center [970, 521] width 676 height 37
type input "C:\fakepath\Excitement and Inspiration_ Week 7.png"
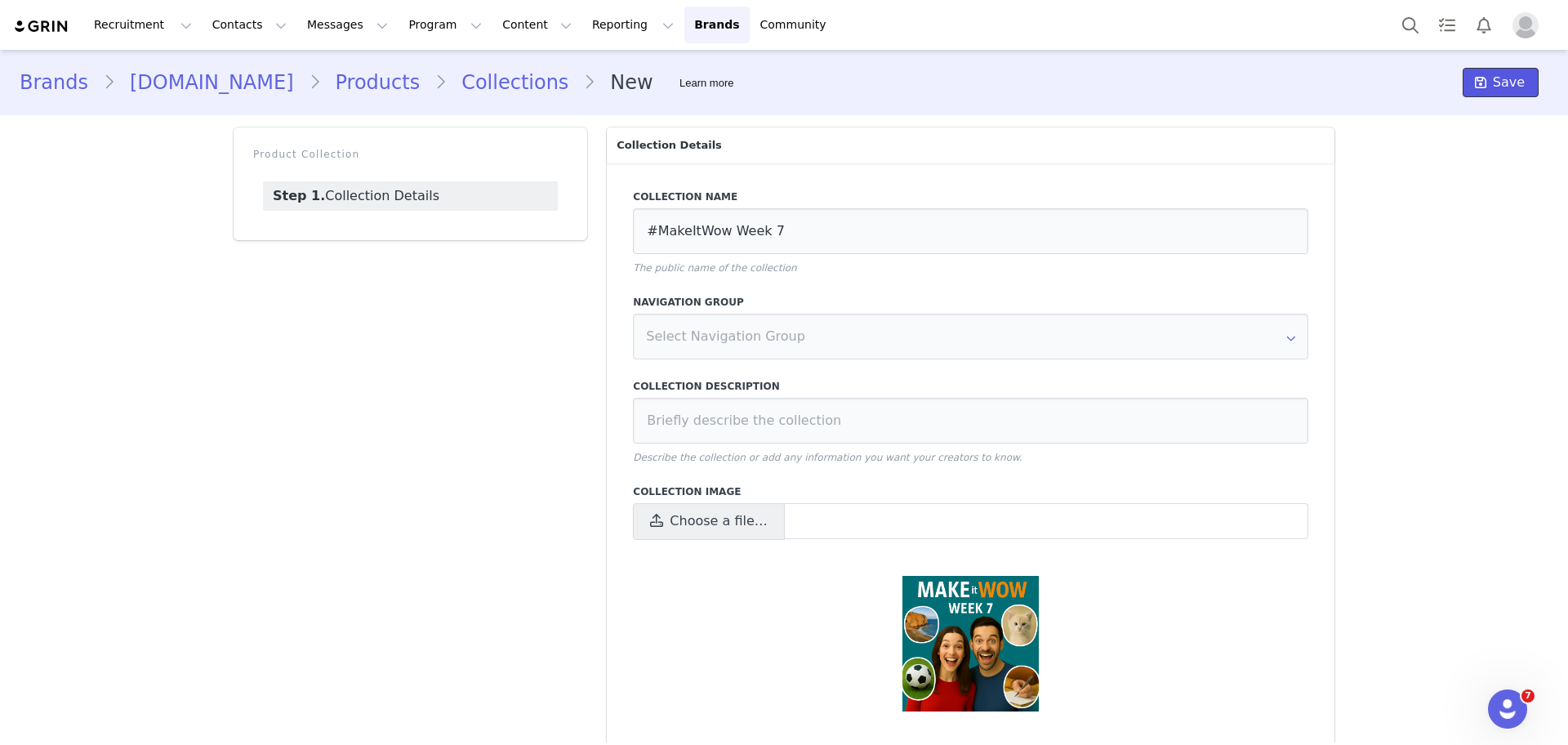
click at [1499, 81] on span "Save" at bounding box center [1509, 82] width 32 height 20
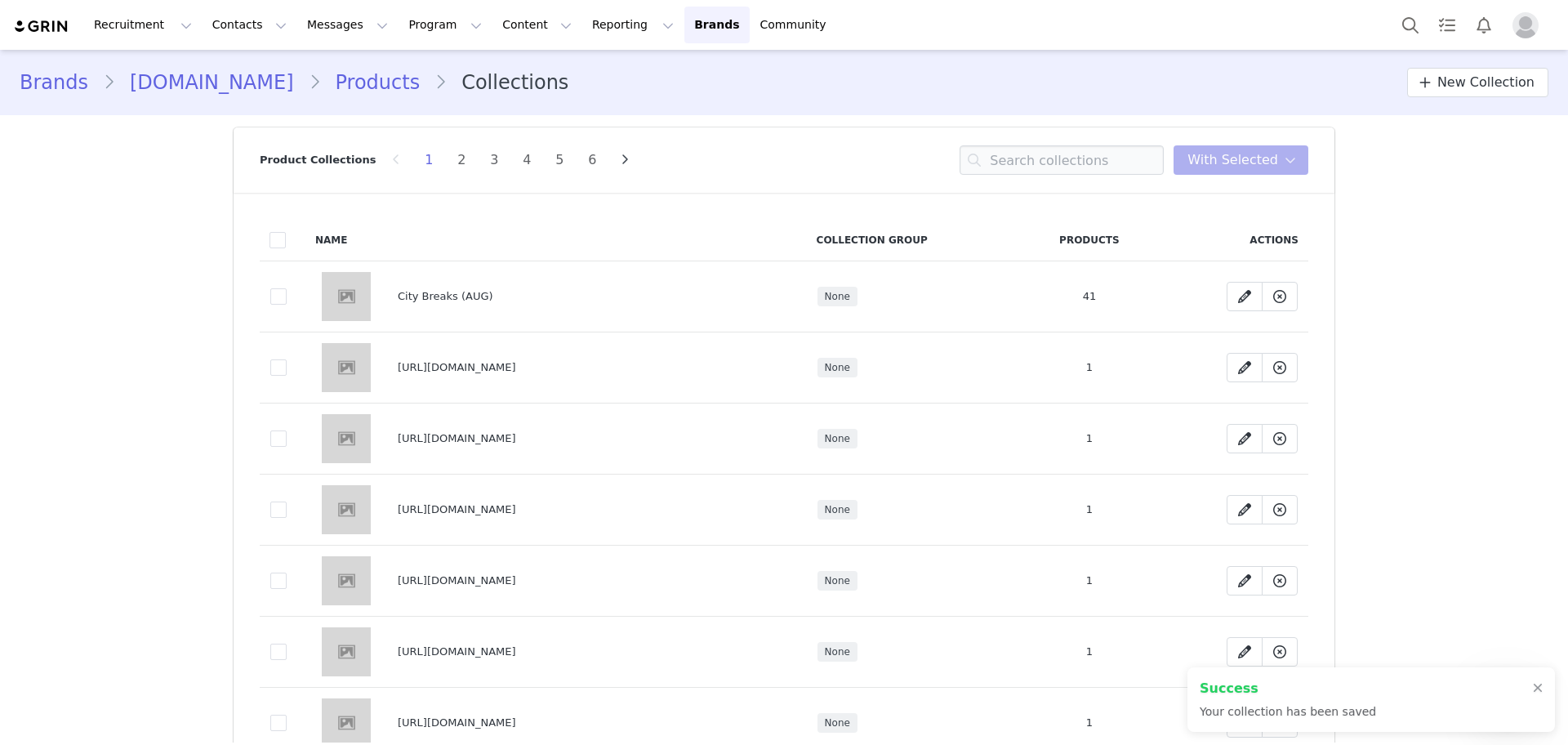
click at [339, 98] on div "Brands [DOMAIN_NAME] Products Collections New Collection" at bounding box center [784, 82] width 1568 height 55
click at [336, 90] on link "Products" at bounding box center [378, 82] width 115 height 29
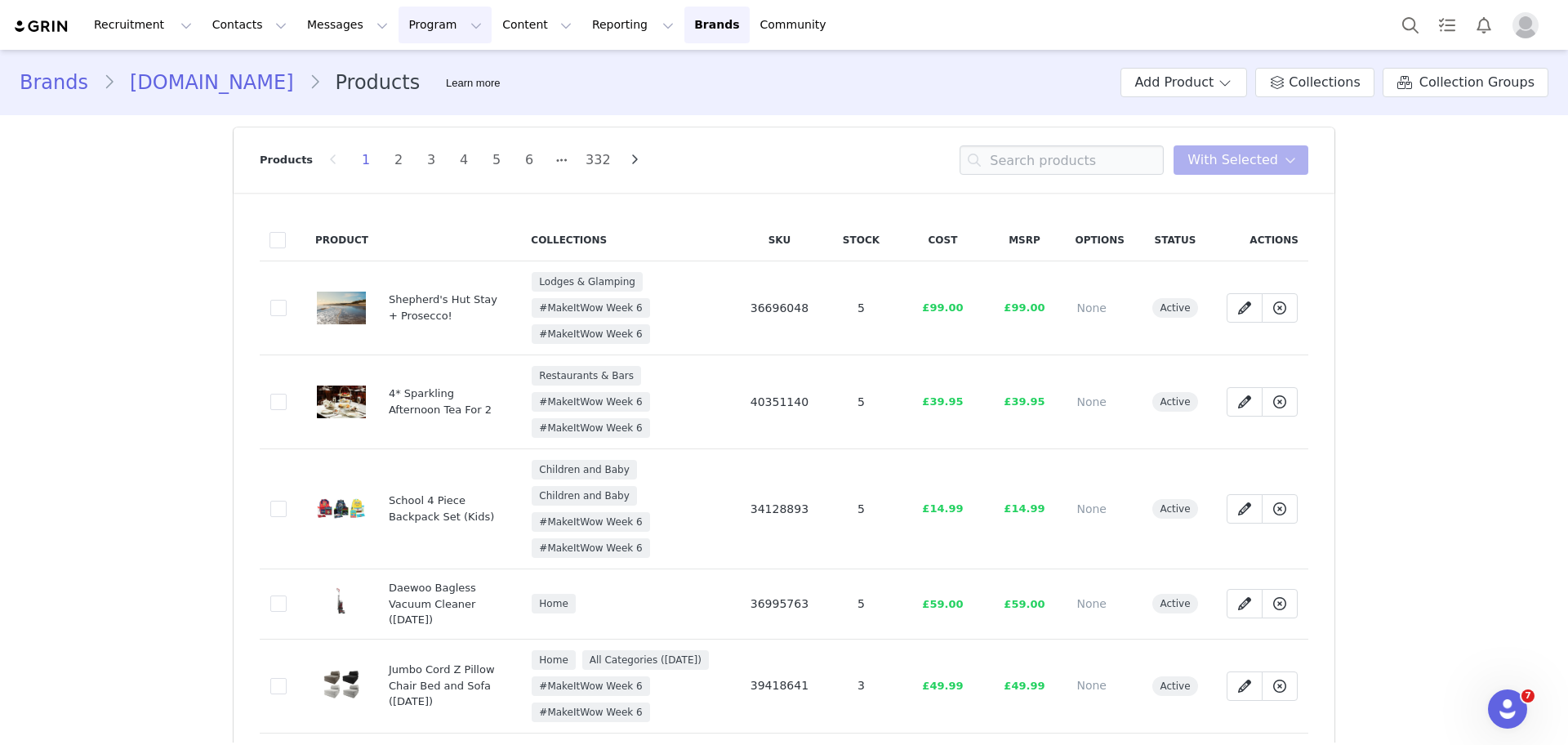
click at [399, 26] on button "Program Program" at bounding box center [445, 24] width 93 height 37
click at [383, 69] on p "Activations" at bounding box center [402, 72] width 63 height 17
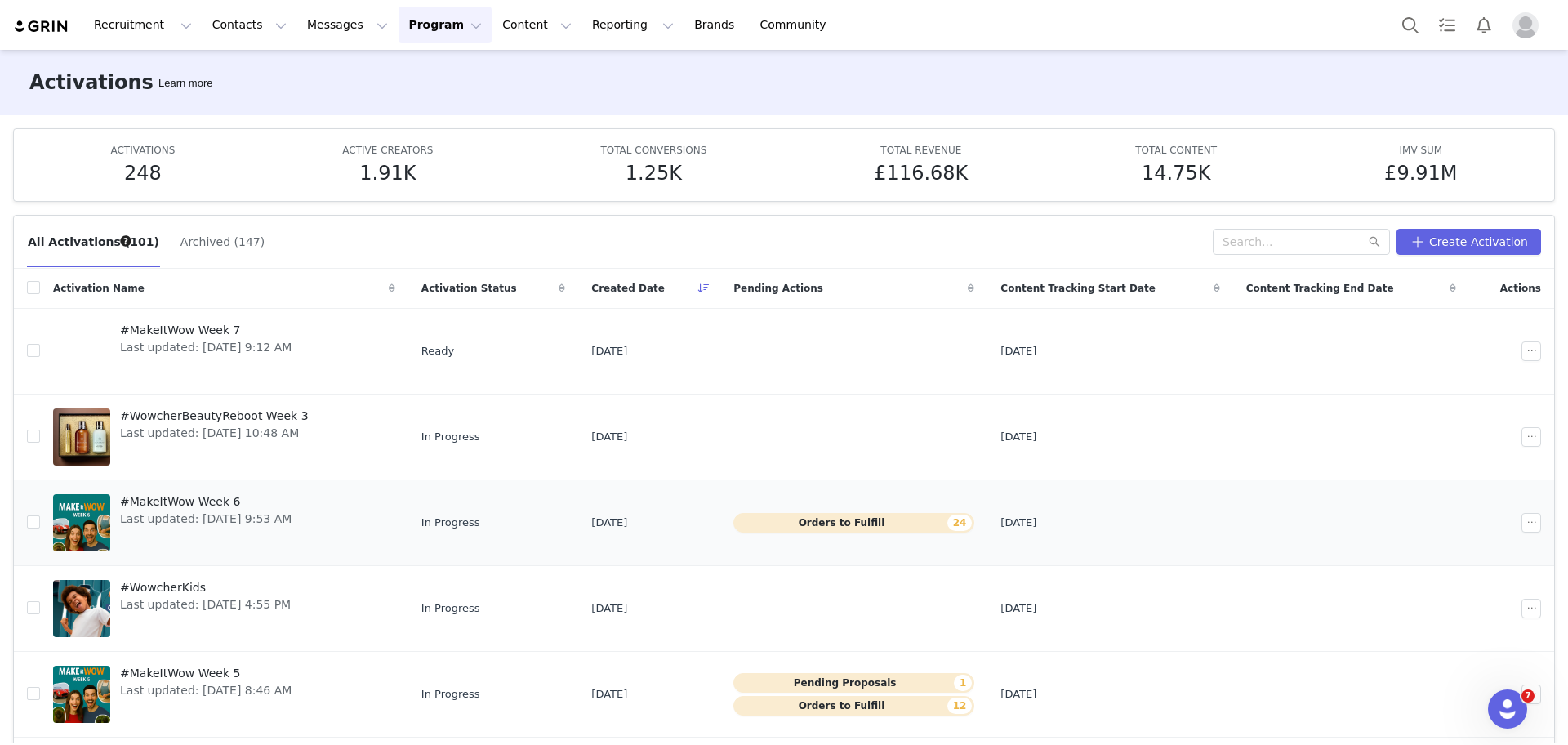
click at [198, 507] on span "#MakeItWow Week 6" at bounding box center [206, 502] width 171 height 17
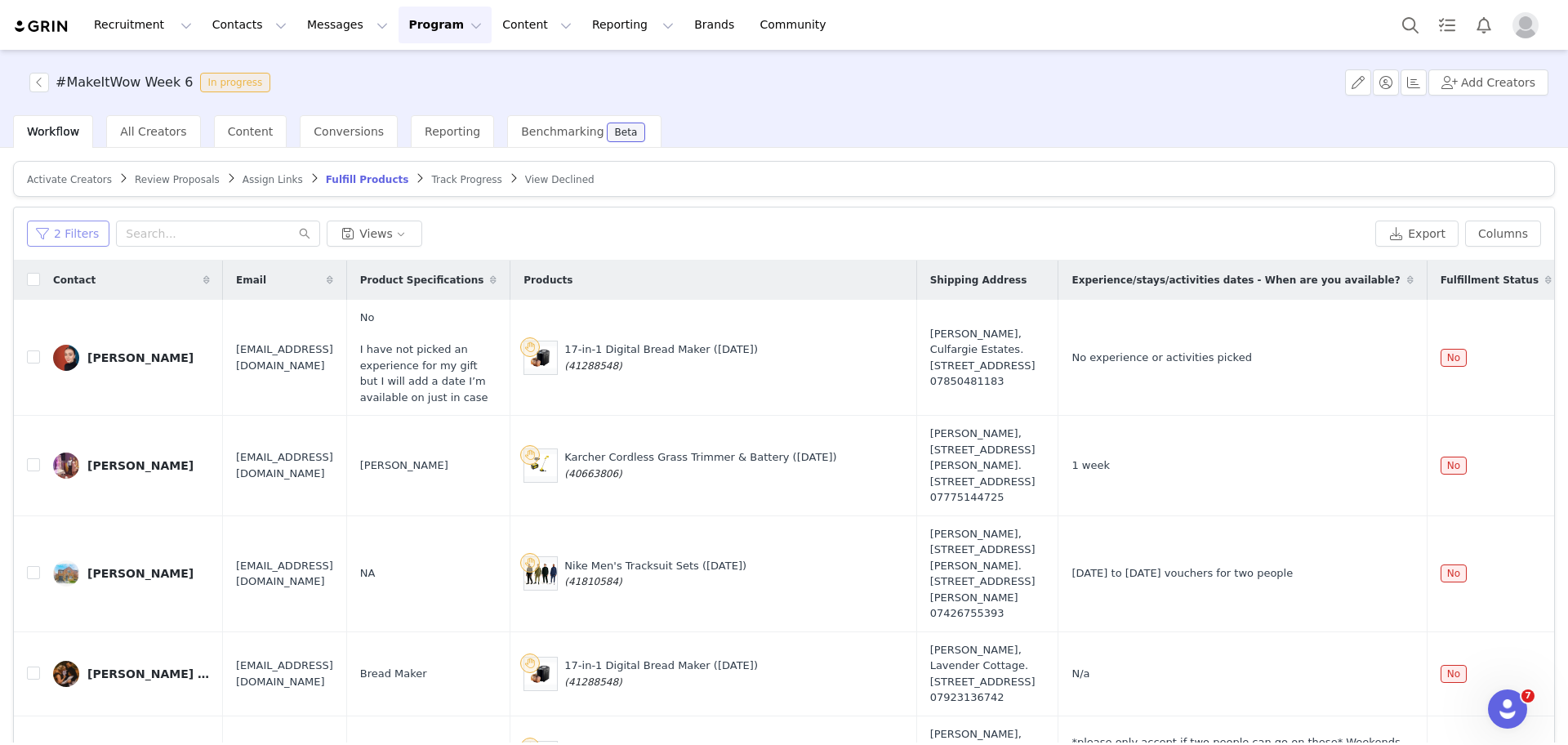
click at [64, 230] on button "2 Filters" at bounding box center [69, 234] width 83 height 26
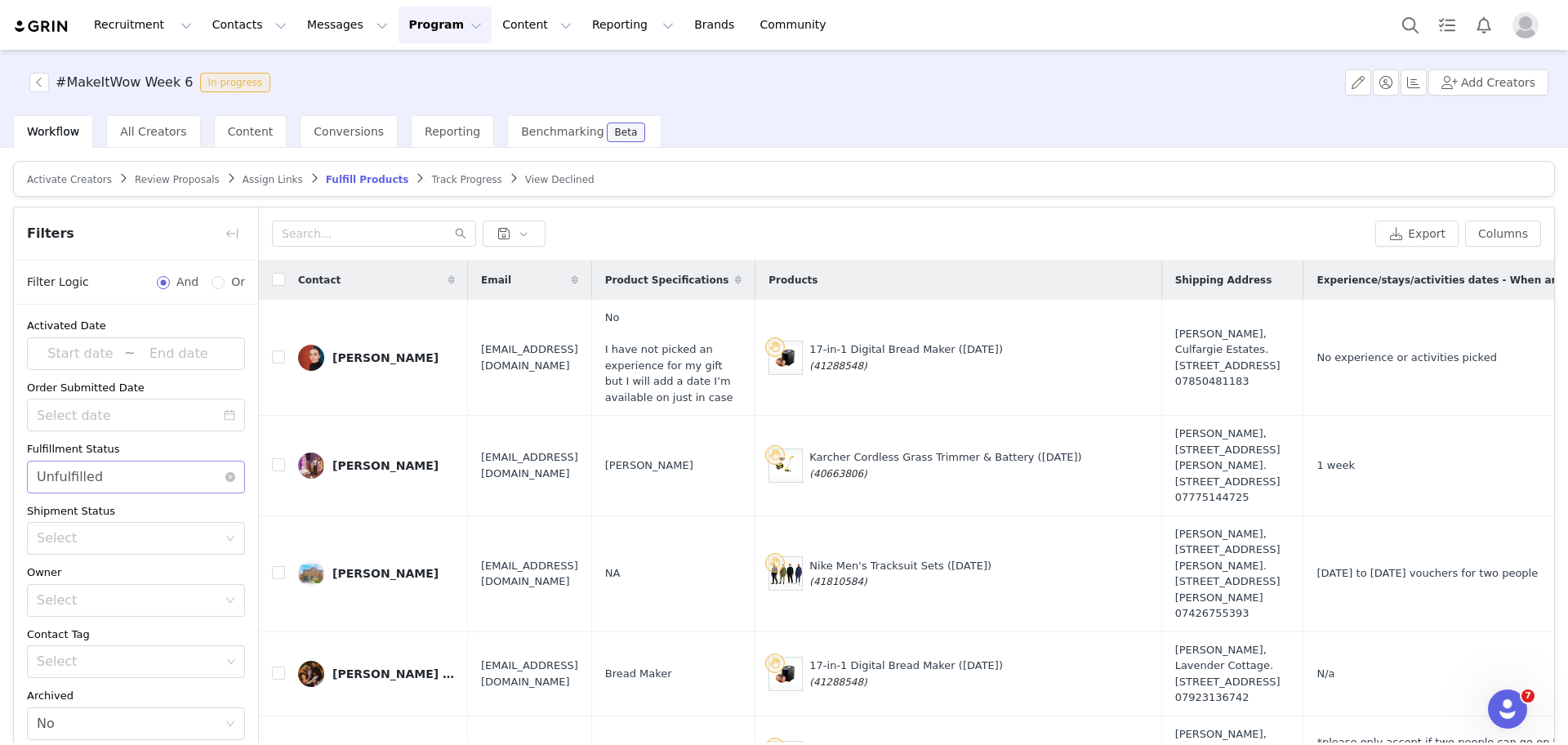
click at [135, 487] on div "Select Unfulfilled" at bounding box center [131, 477] width 188 height 31
click at [121, 515] on li "Fulfilled" at bounding box center [128, 513] width 202 height 26
click at [147, 692] on div "Activated Date ~ Order Submitted Date Fulfillment Status Select Fulfilled Shipm…" at bounding box center [136, 470] width 244 height 449
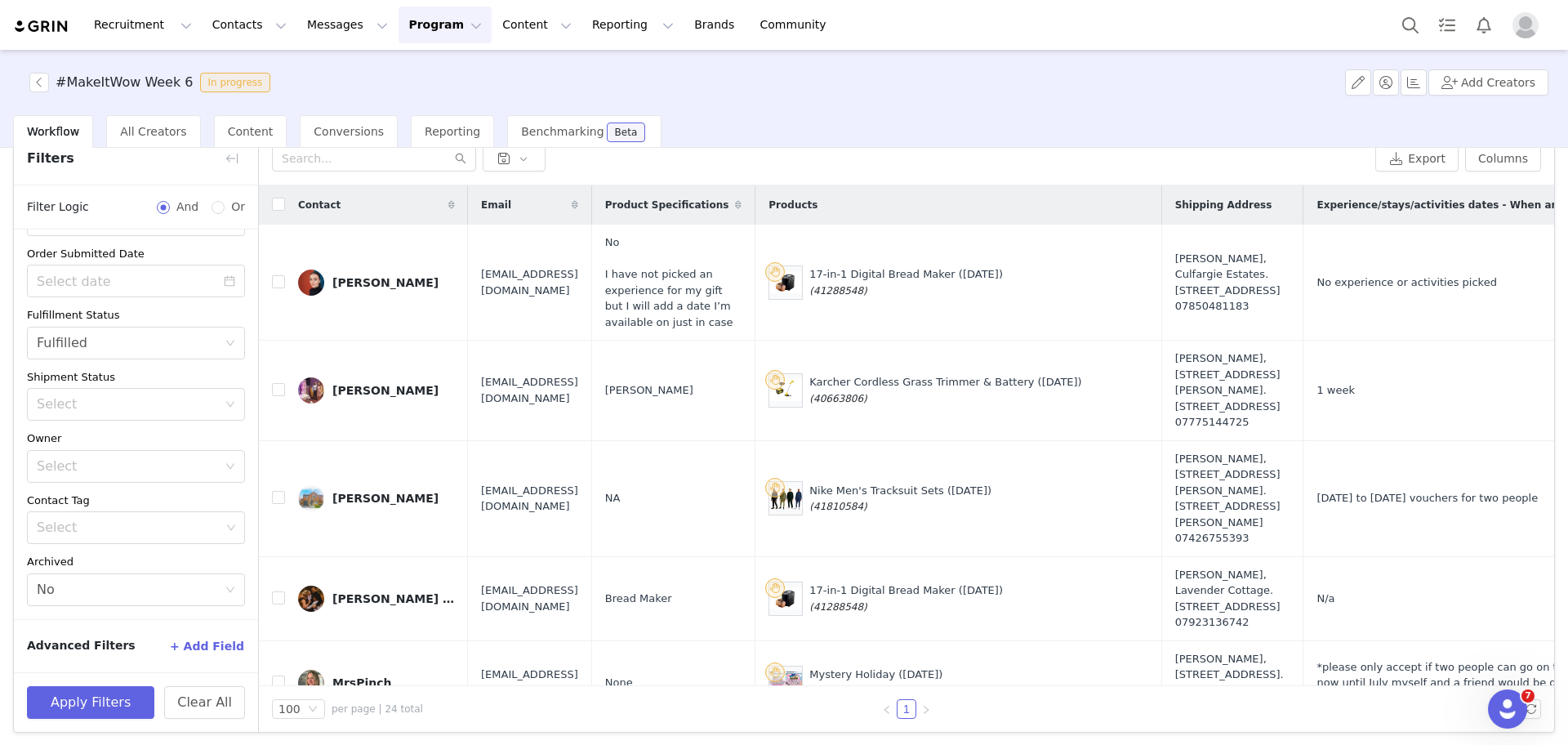
scroll to position [78, 0]
click at [123, 693] on button "Apply Filters" at bounding box center [91, 700] width 128 height 33
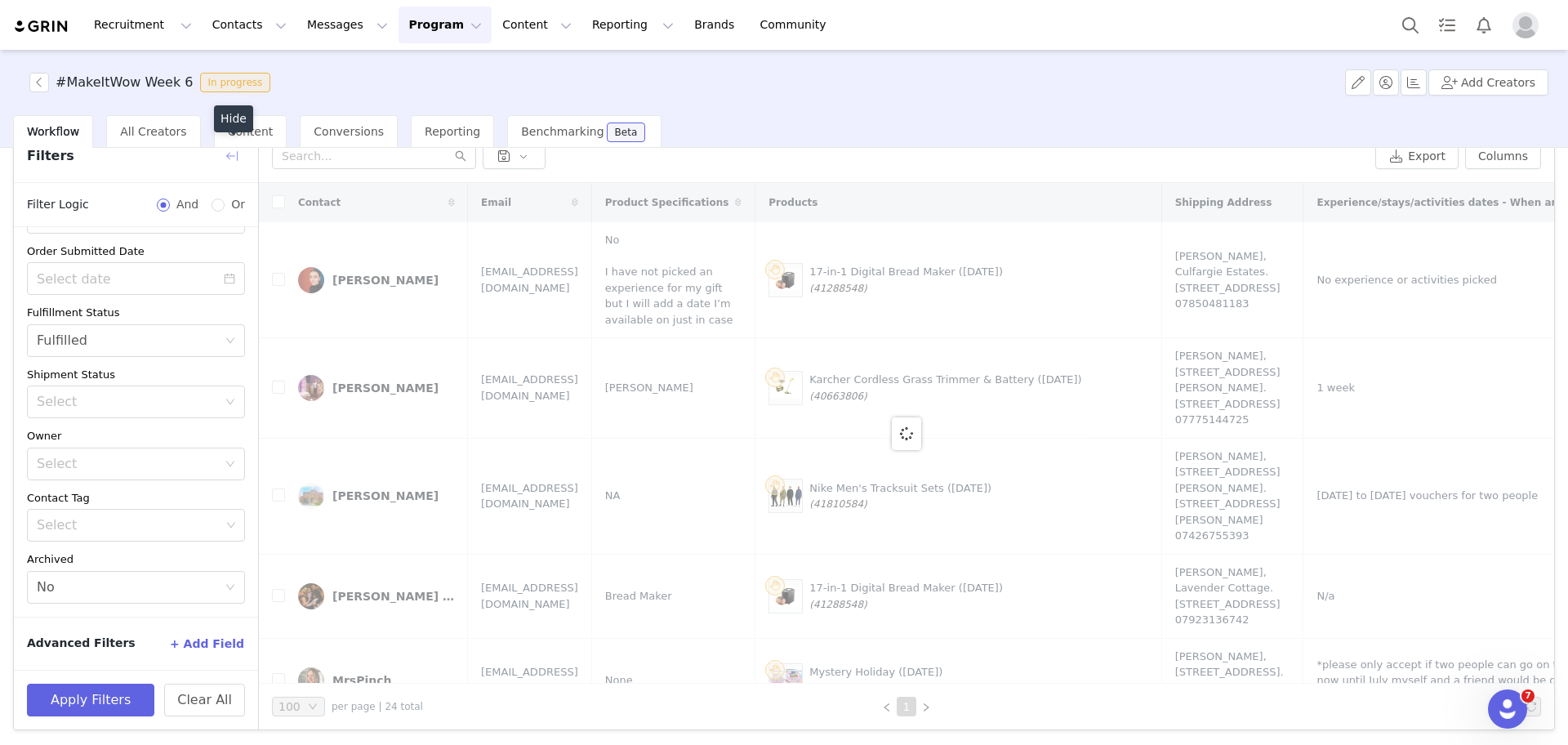
click at [236, 149] on button "button" at bounding box center [232, 156] width 26 height 26
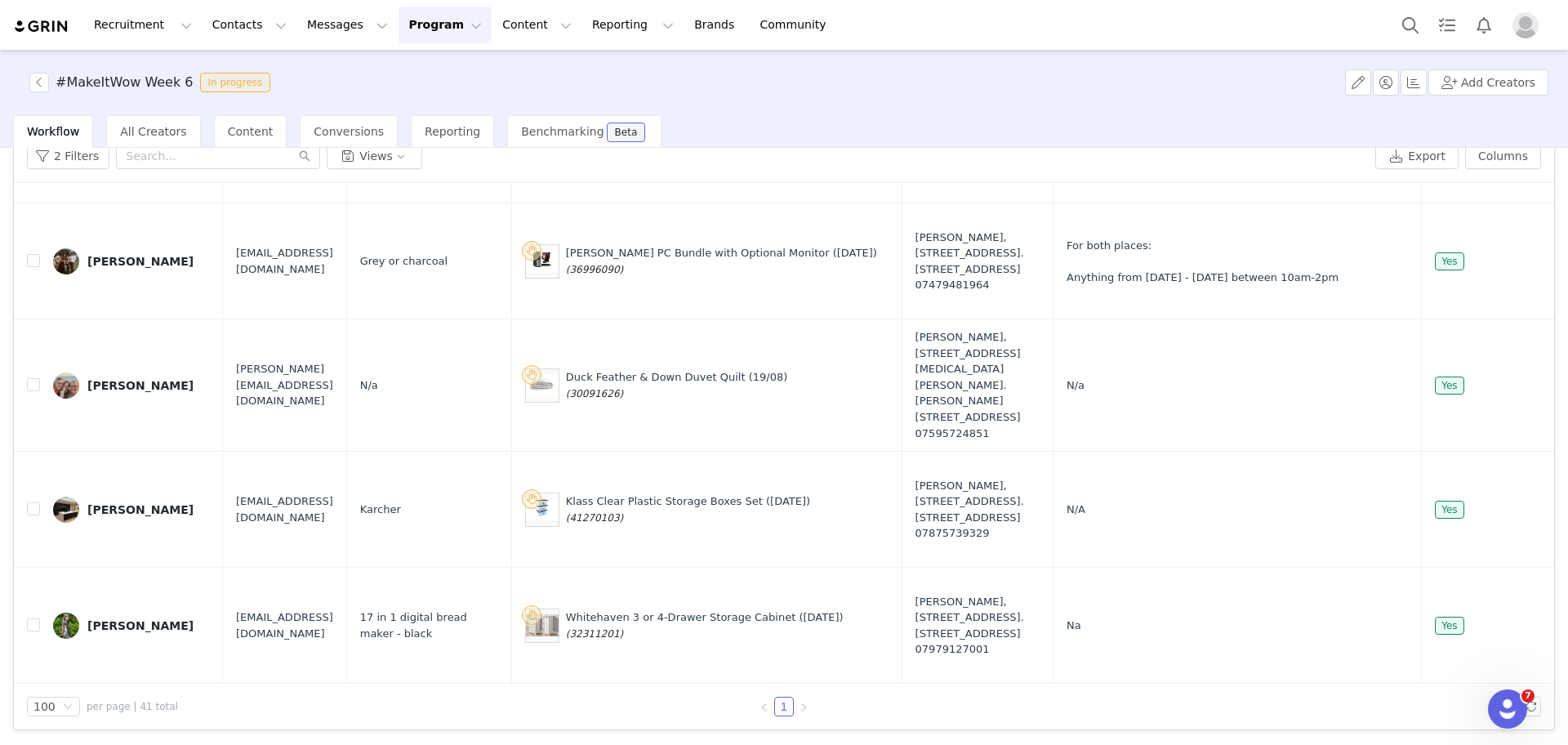
scroll to position [5224, 0]
click at [40, 84] on button "button" at bounding box center [39, 82] width 20 height 20
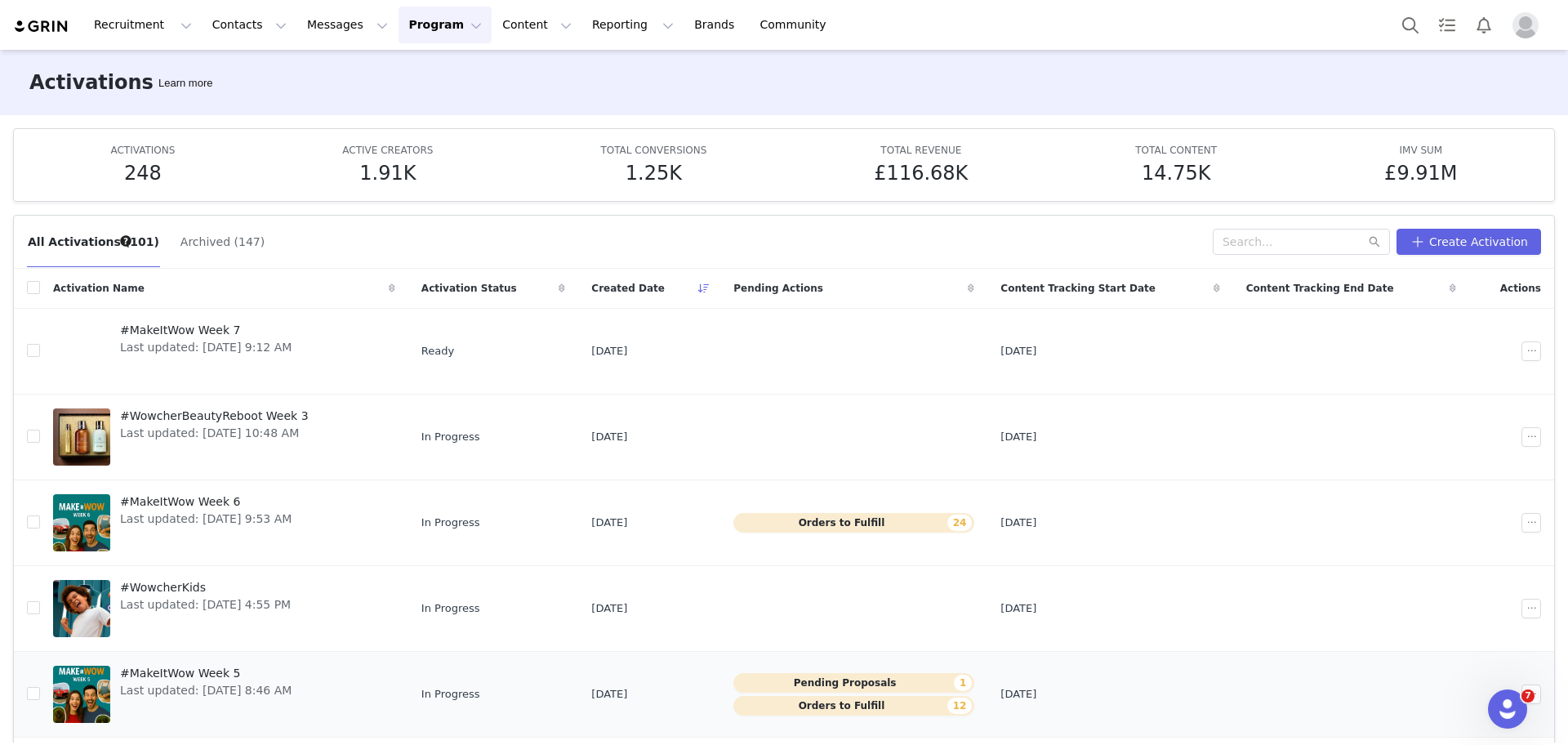
click at [166, 675] on span "#MakeItWow Week 5" at bounding box center [206, 674] width 171 height 17
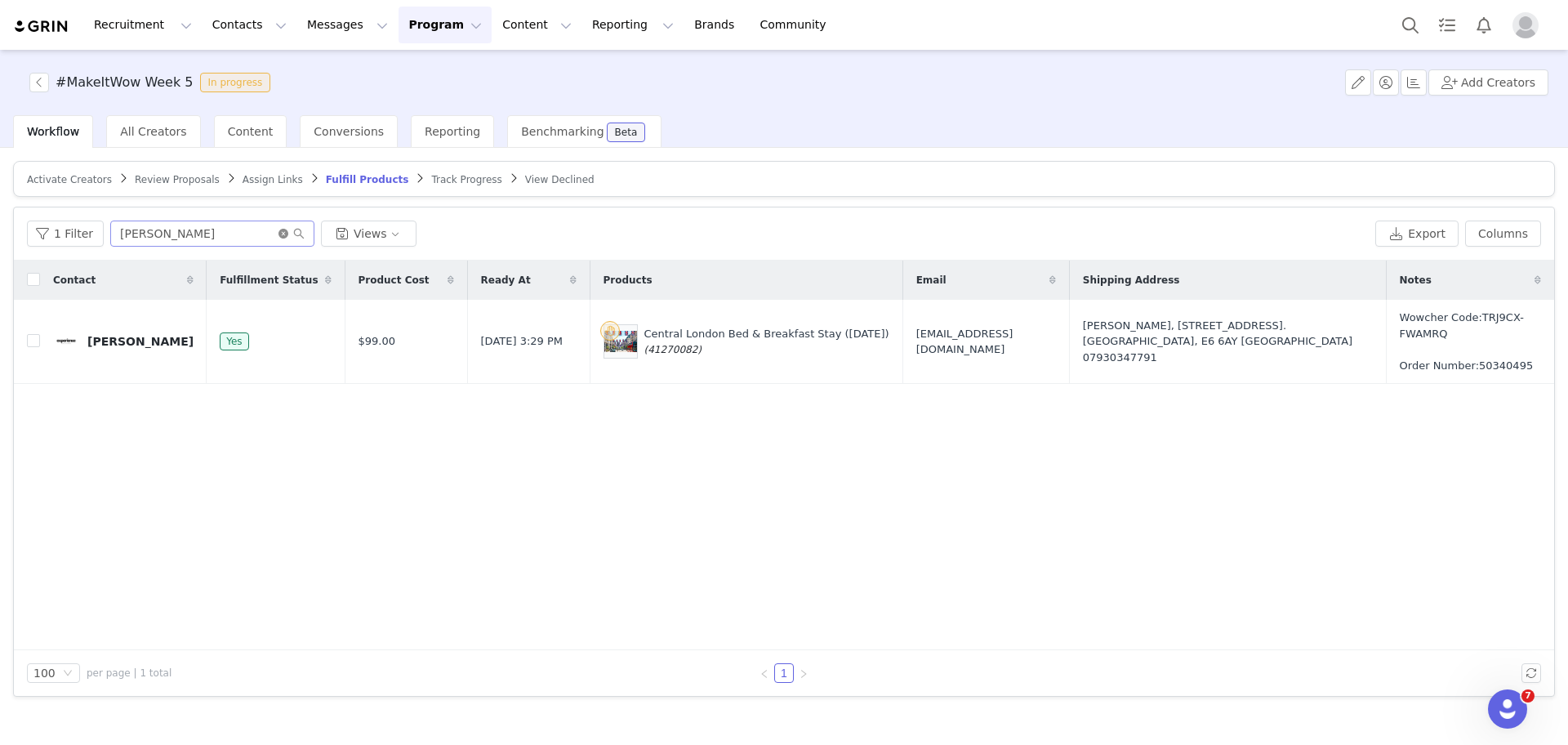
click at [278, 230] on icon "icon: close-circle" at bounding box center [283, 233] width 9 height 9
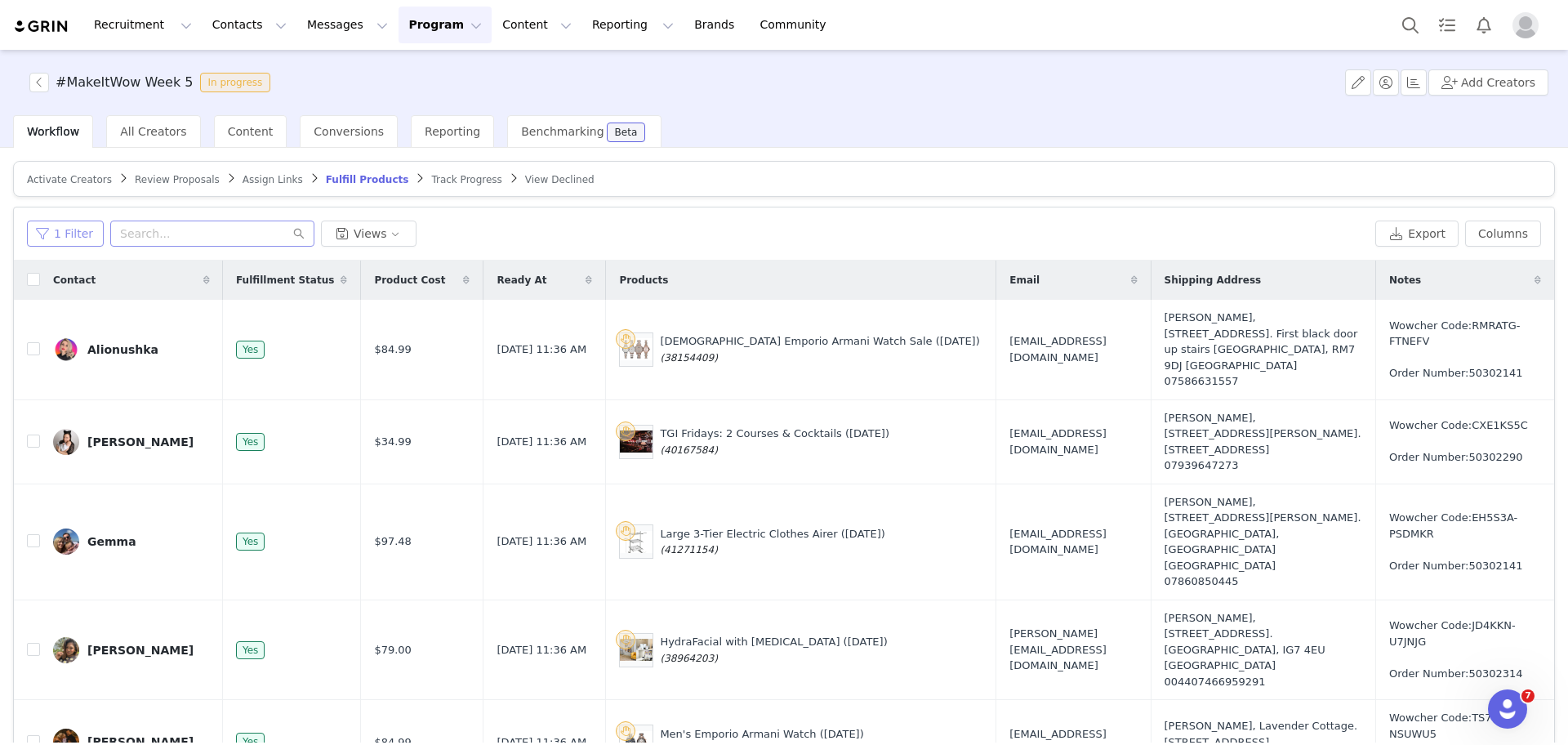
click at [86, 230] on button "1 Filter" at bounding box center [66, 234] width 77 height 26
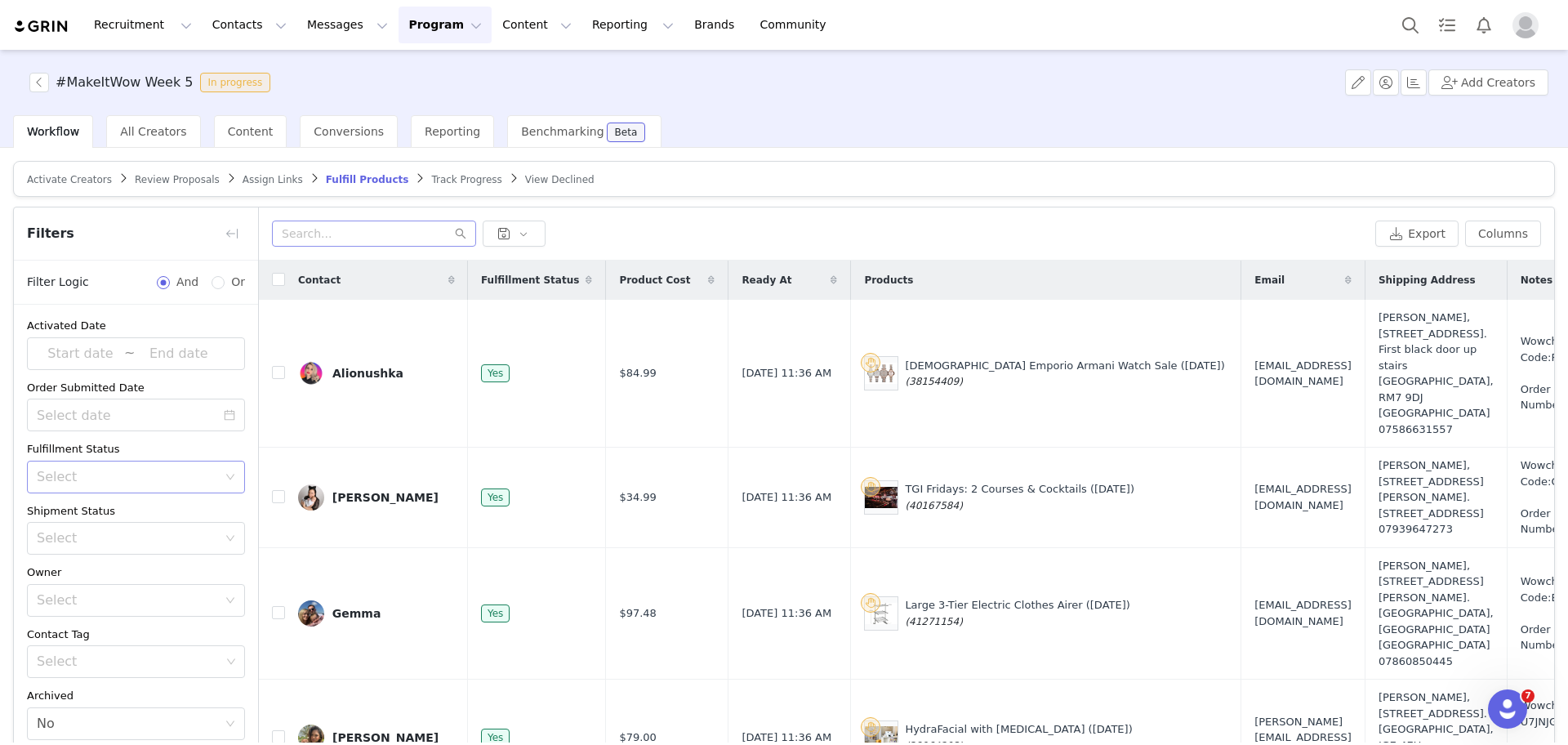
click at [86, 471] on div "Select" at bounding box center [127, 477] width 180 height 16
click at [66, 518] on li "Fulfilled" at bounding box center [128, 513] width 202 height 26
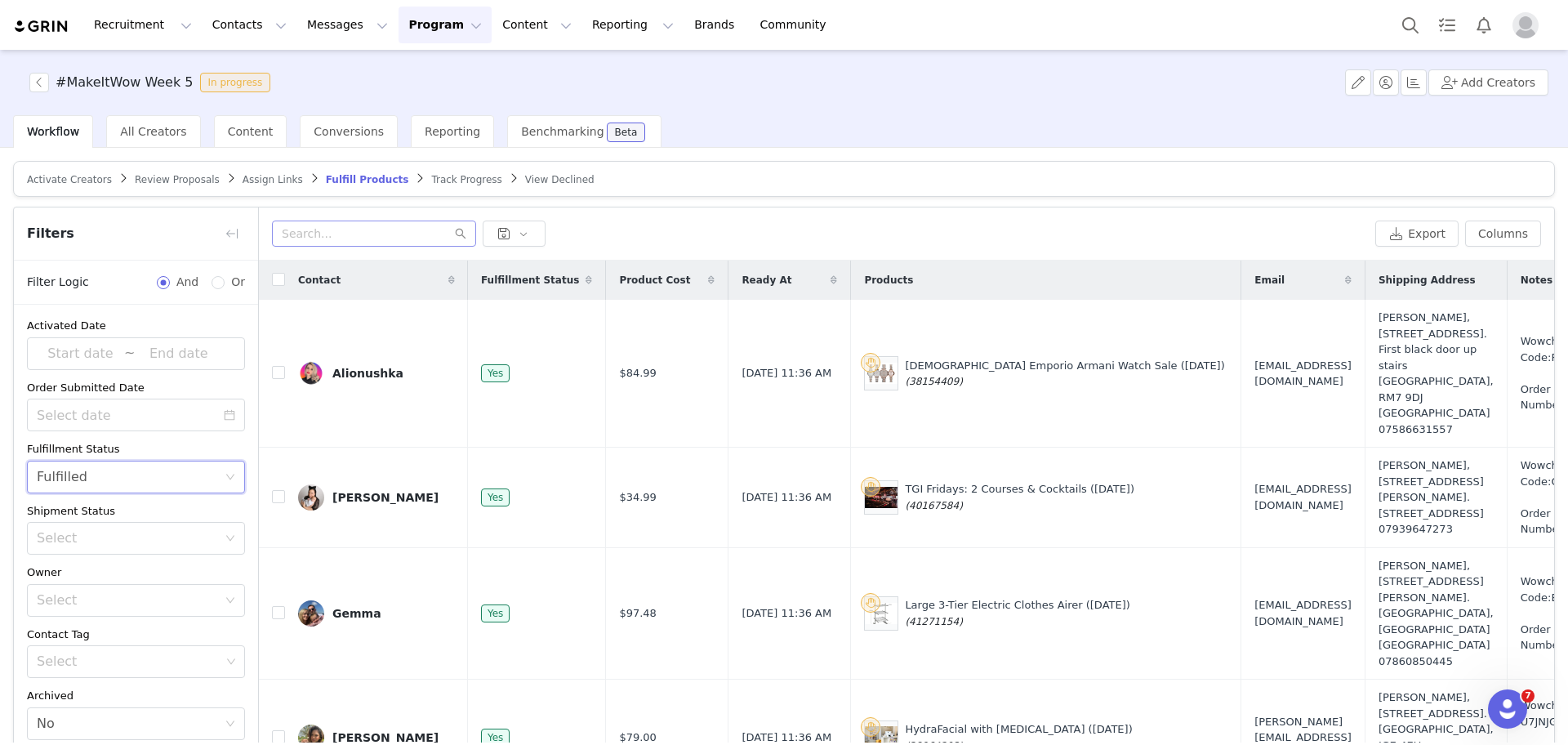
click at [102, 708] on div "Select No" at bounding box center [131, 723] width 188 height 31
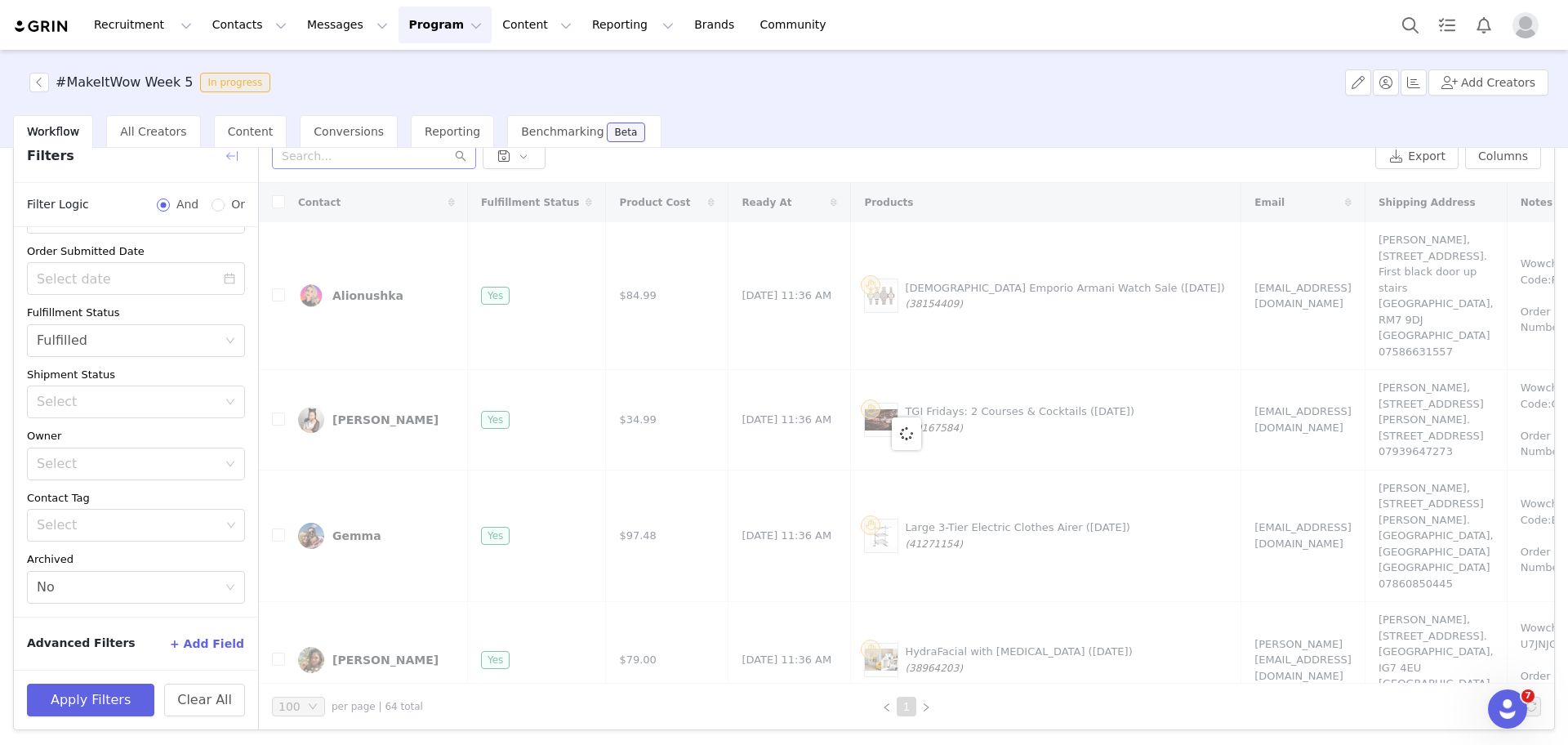
click at [226, 161] on button "button" at bounding box center [232, 156] width 26 height 26
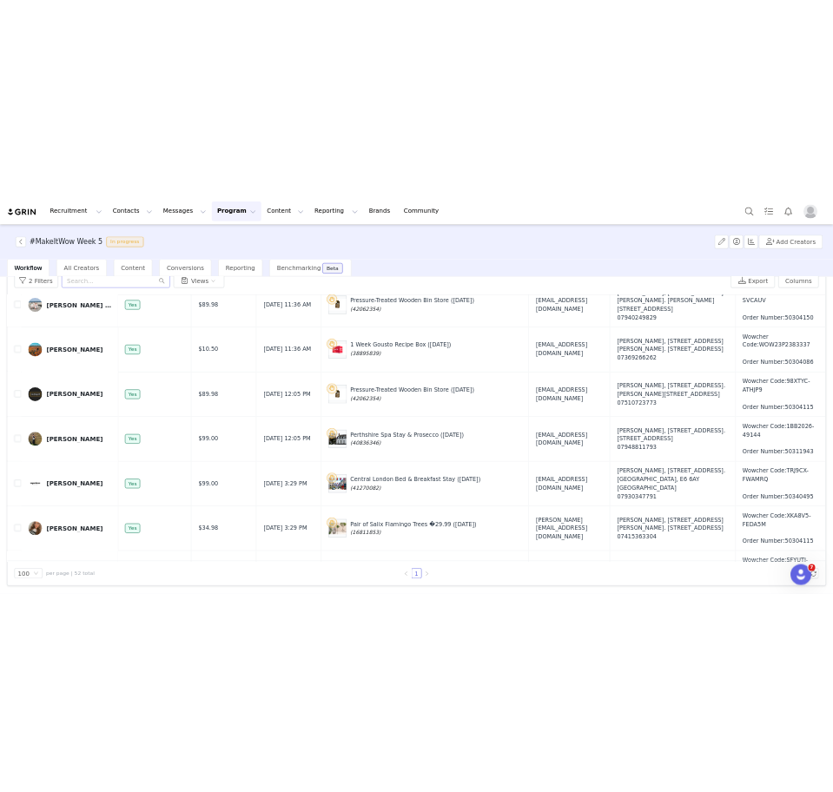
scroll to position [4233, 0]
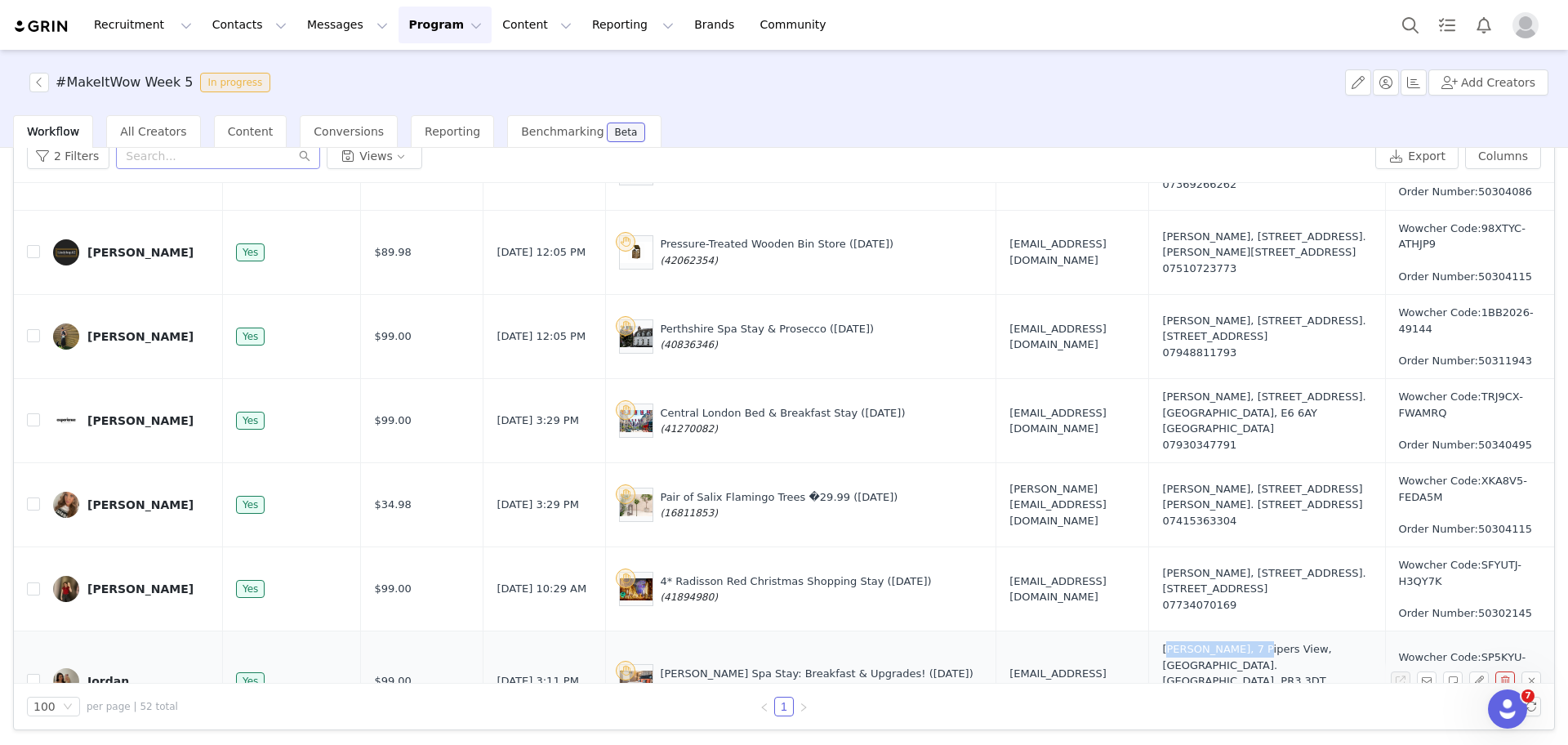
drag, startPoint x: 1175, startPoint y: 615, endPoint x: 1266, endPoint y: 617, distance: 91.0
click at [1266, 632] on td "[PERSON_NAME], 7 Pipers View, [GEOGRAPHIC_DATA]. [GEOGRAPHIC_DATA], PR3 3DT [GE…" at bounding box center [1267, 682] width 236 height 101
copy div "[PERSON_NAME]"
drag, startPoint x: 1508, startPoint y: 664, endPoint x: 1458, endPoint y: 664, distance: 50.0
click at [1458, 664] on td "Wowcher Code:SP5KYU-MGC3GJ Order Number:50311972" at bounding box center [1466, 682] width 163 height 101
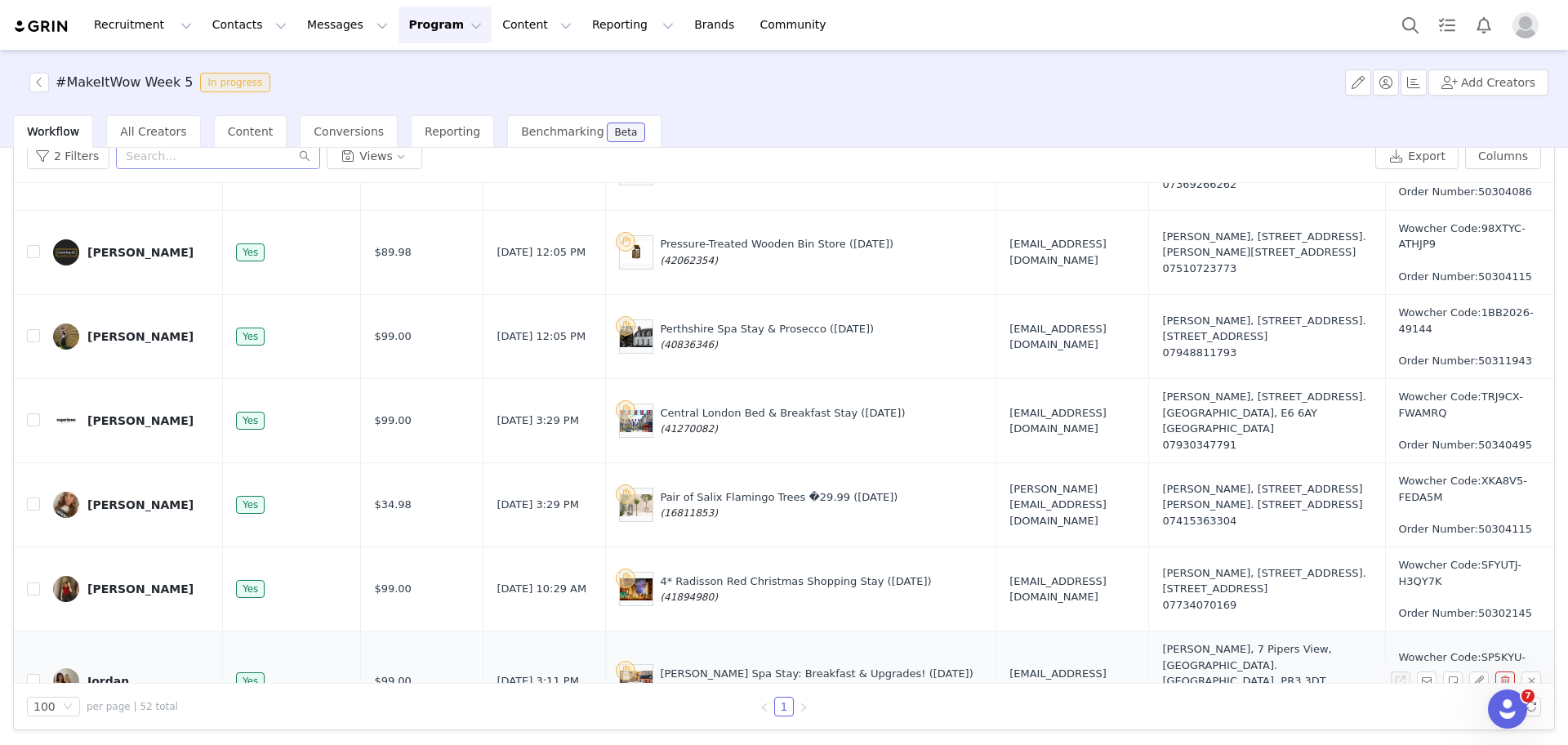
copy span "50311972"
click at [40, 84] on button "button" at bounding box center [39, 82] width 20 height 20
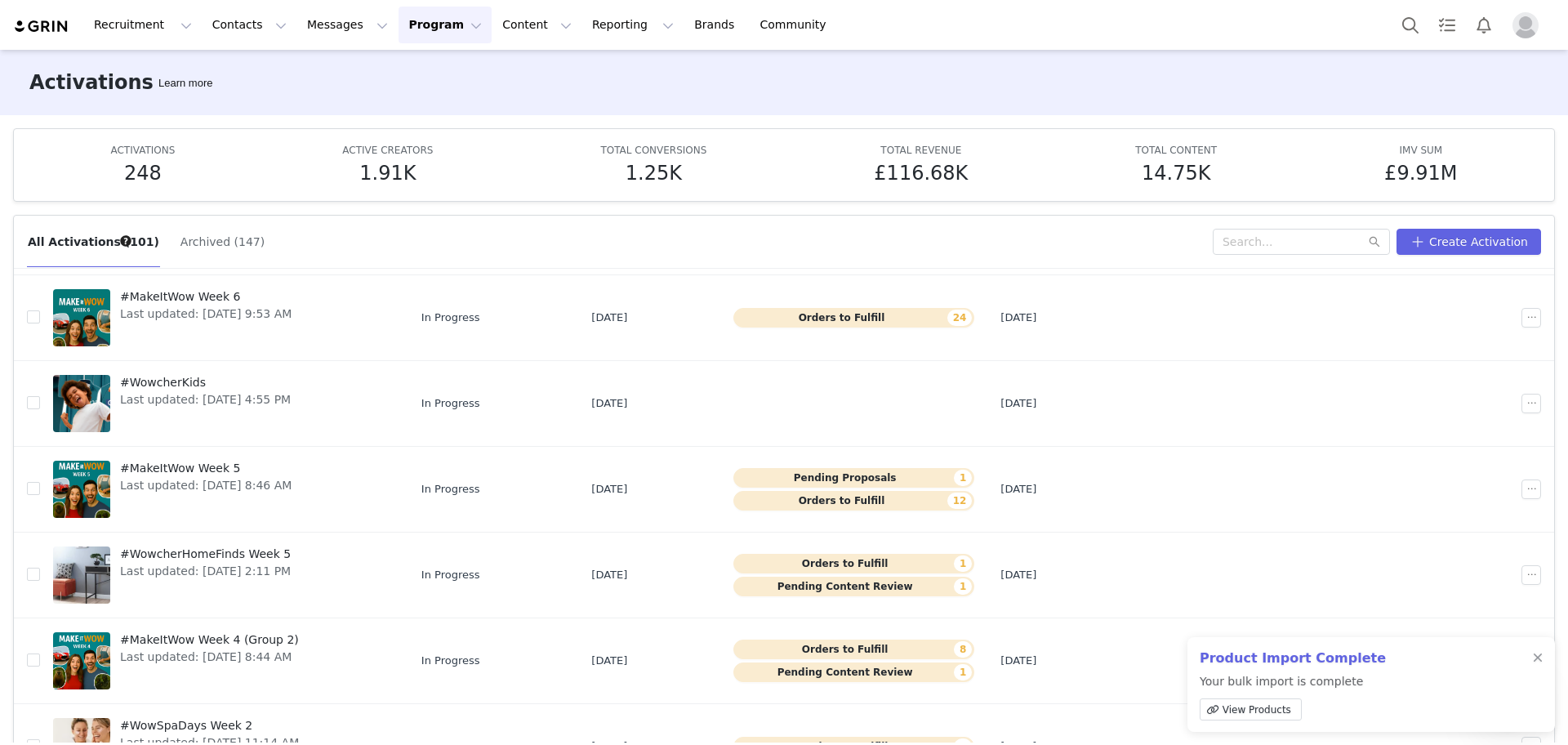
scroll to position [333, 0]
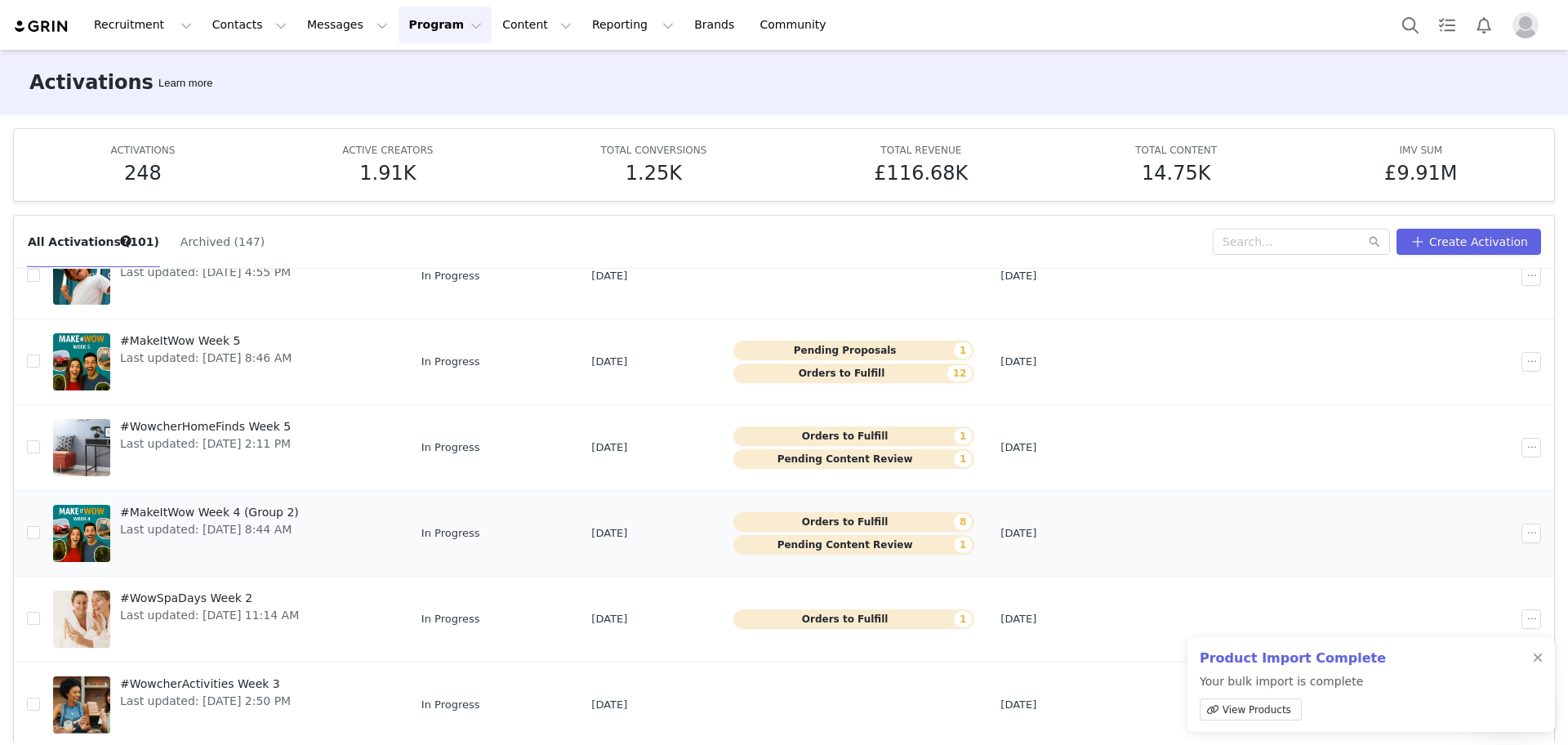
click at [227, 532] on span "Last updated: [DATE] 8:44 AM" at bounding box center [210, 530] width 179 height 17
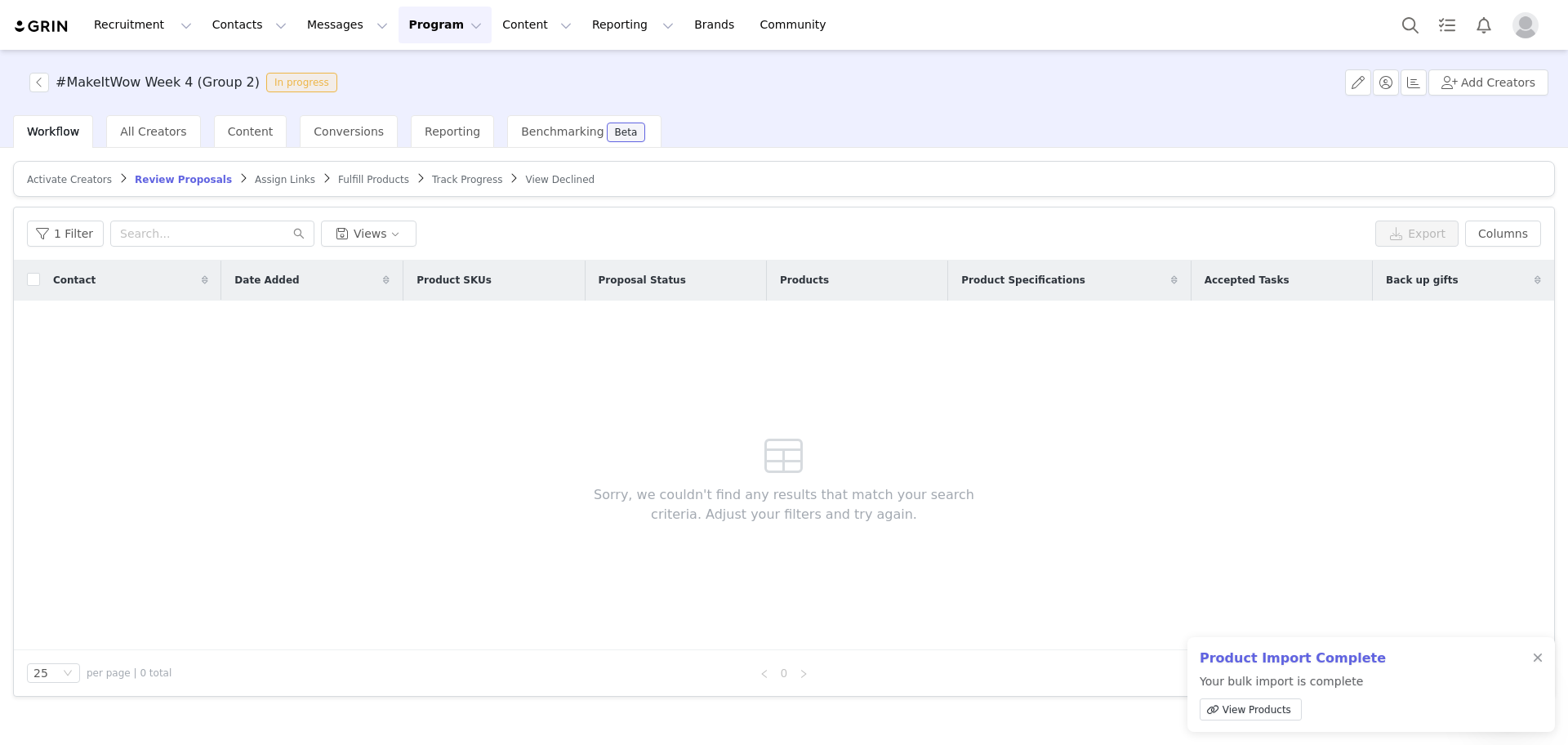
click at [338, 175] on span "Fulfill Products" at bounding box center [374, 180] width 71 height 11
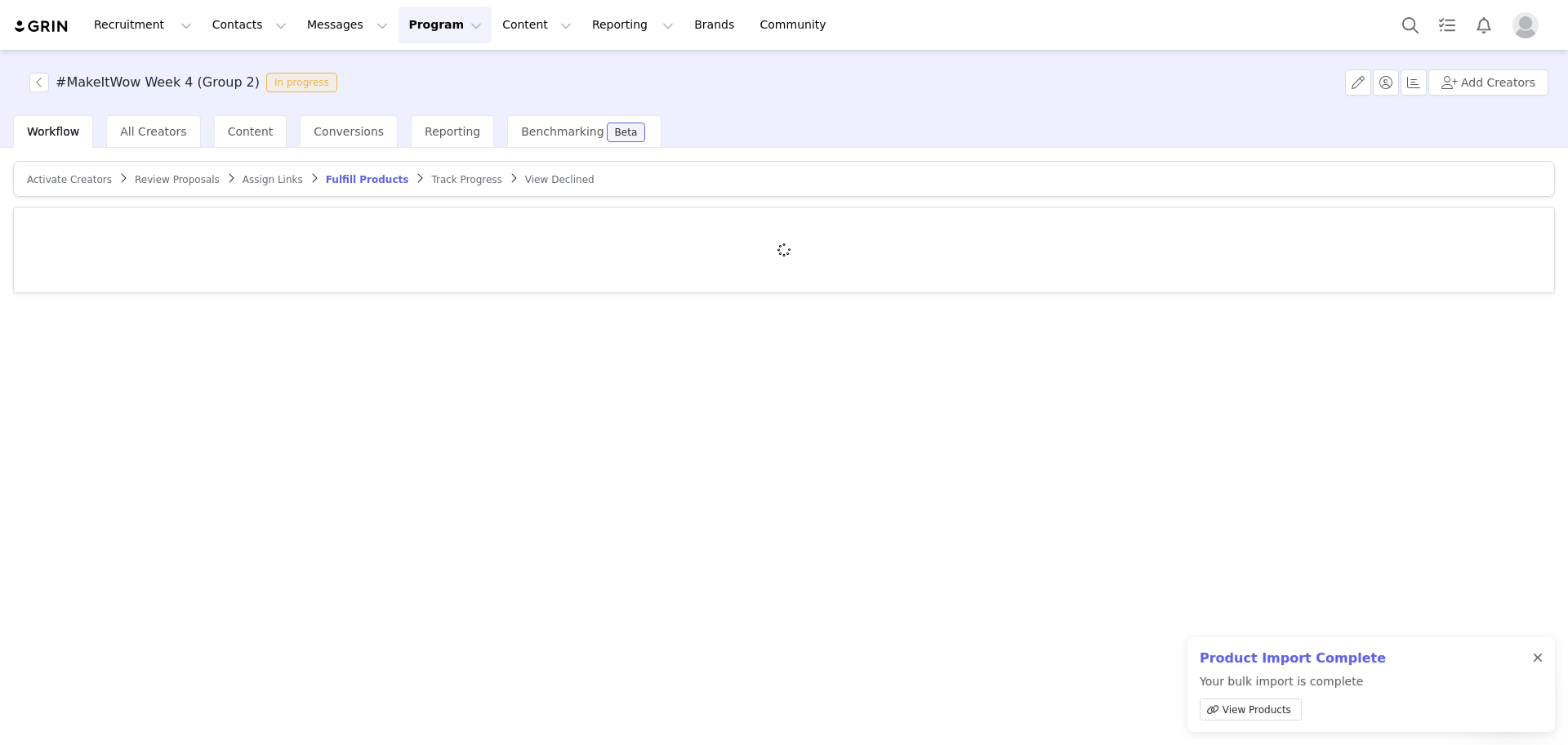
click at [1539, 656] on div at bounding box center [1538, 658] width 9 height 13
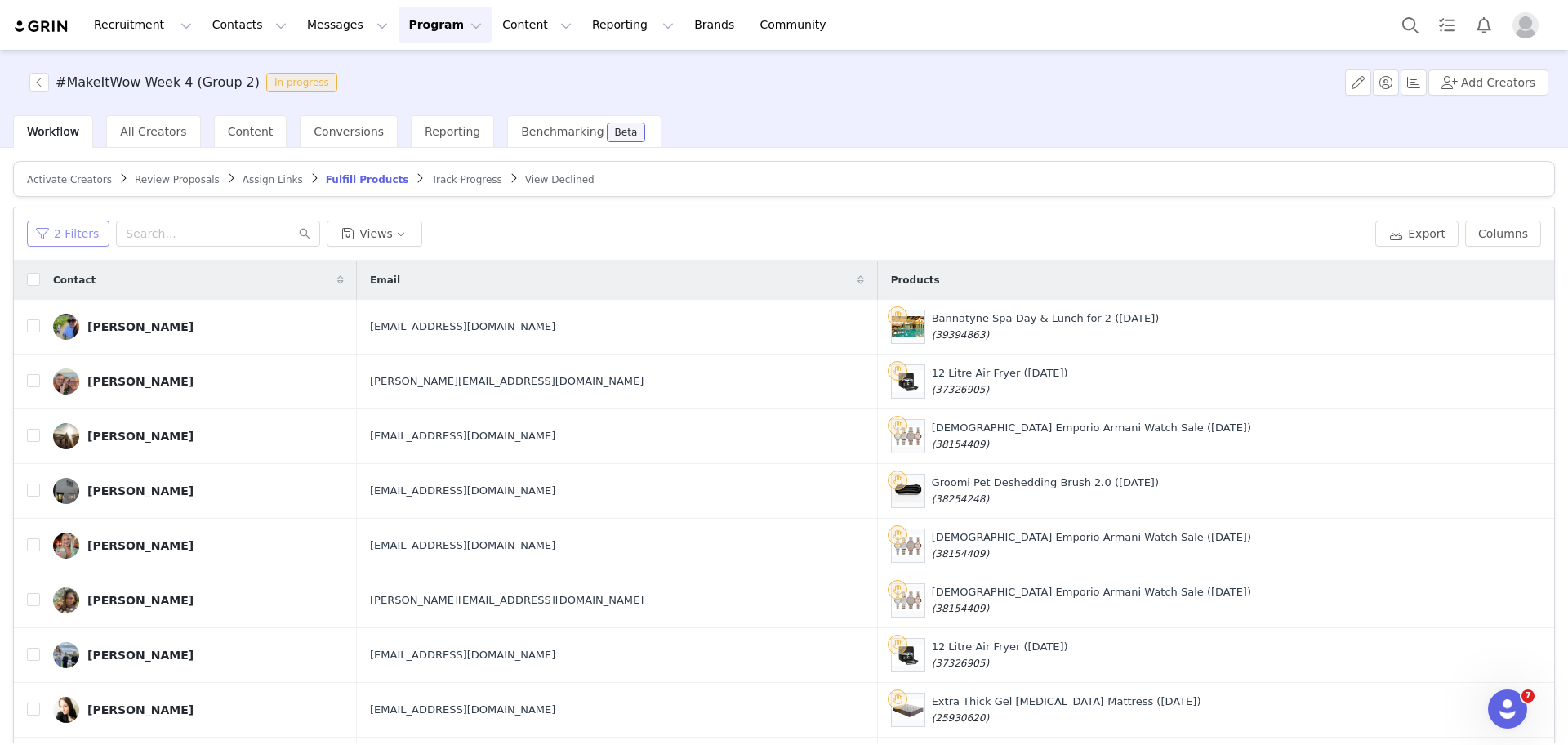
click at [71, 221] on button "2 Filters" at bounding box center [69, 234] width 83 height 26
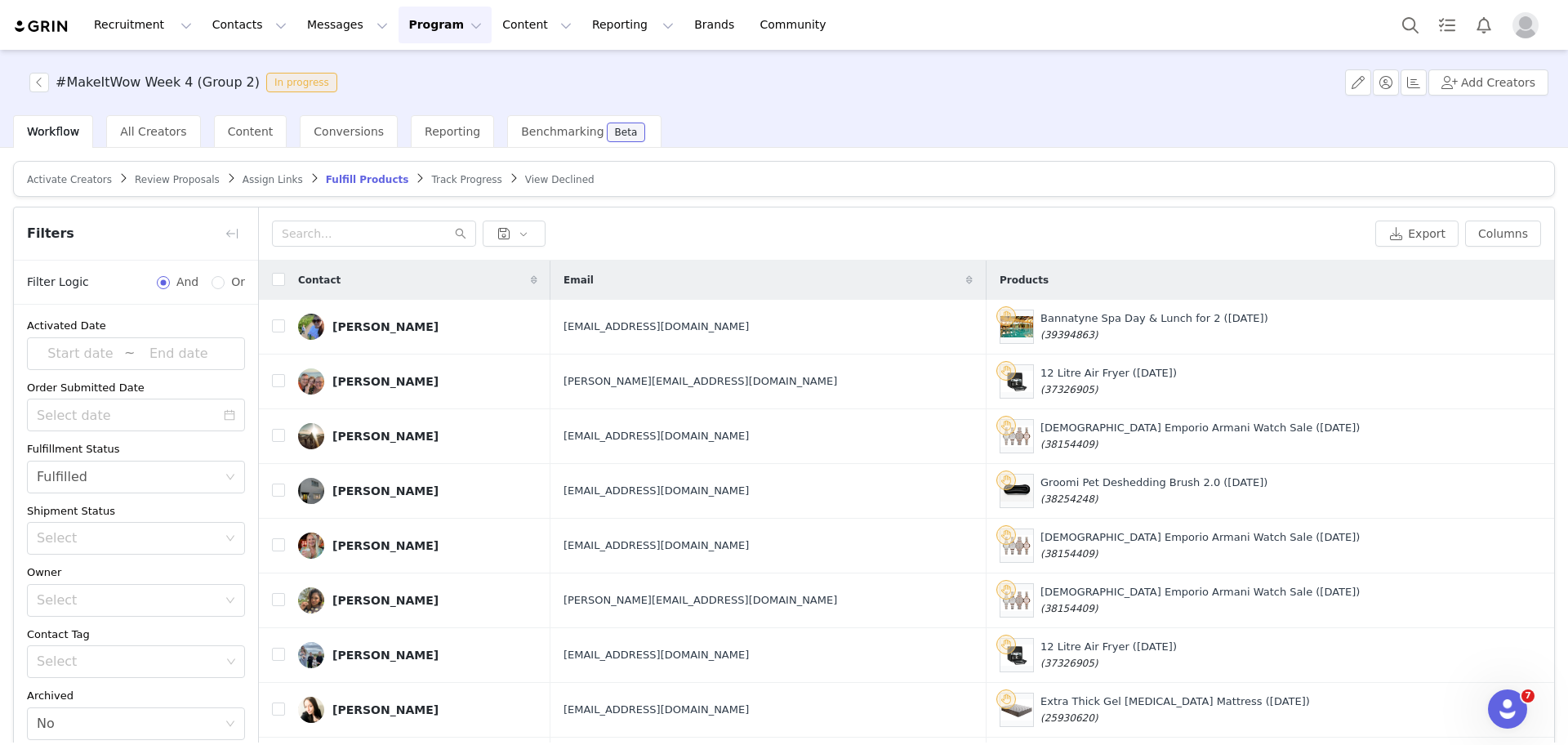
scroll to position [43, 0]
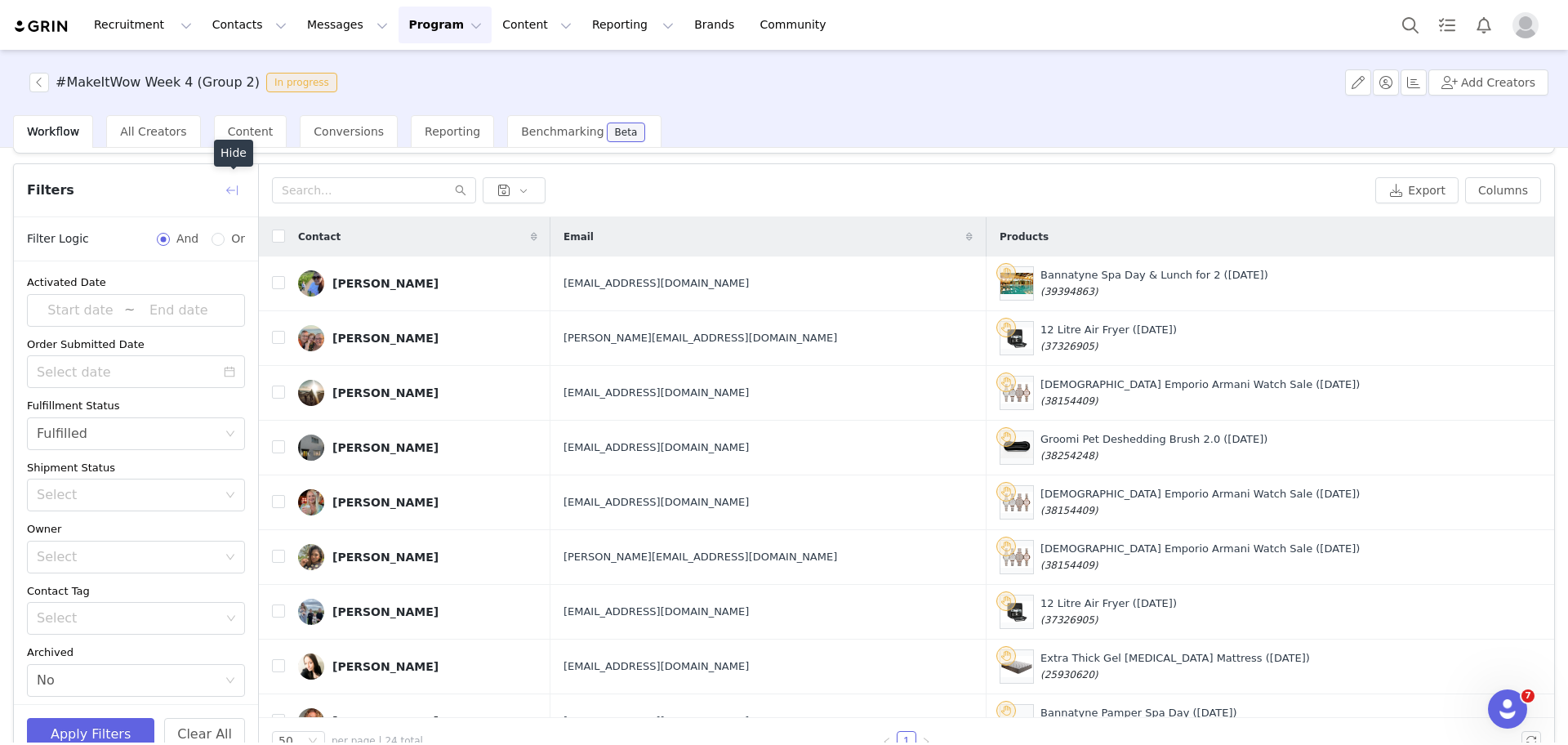
click at [234, 193] on button "button" at bounding box center [232, 191] width 26 height 26
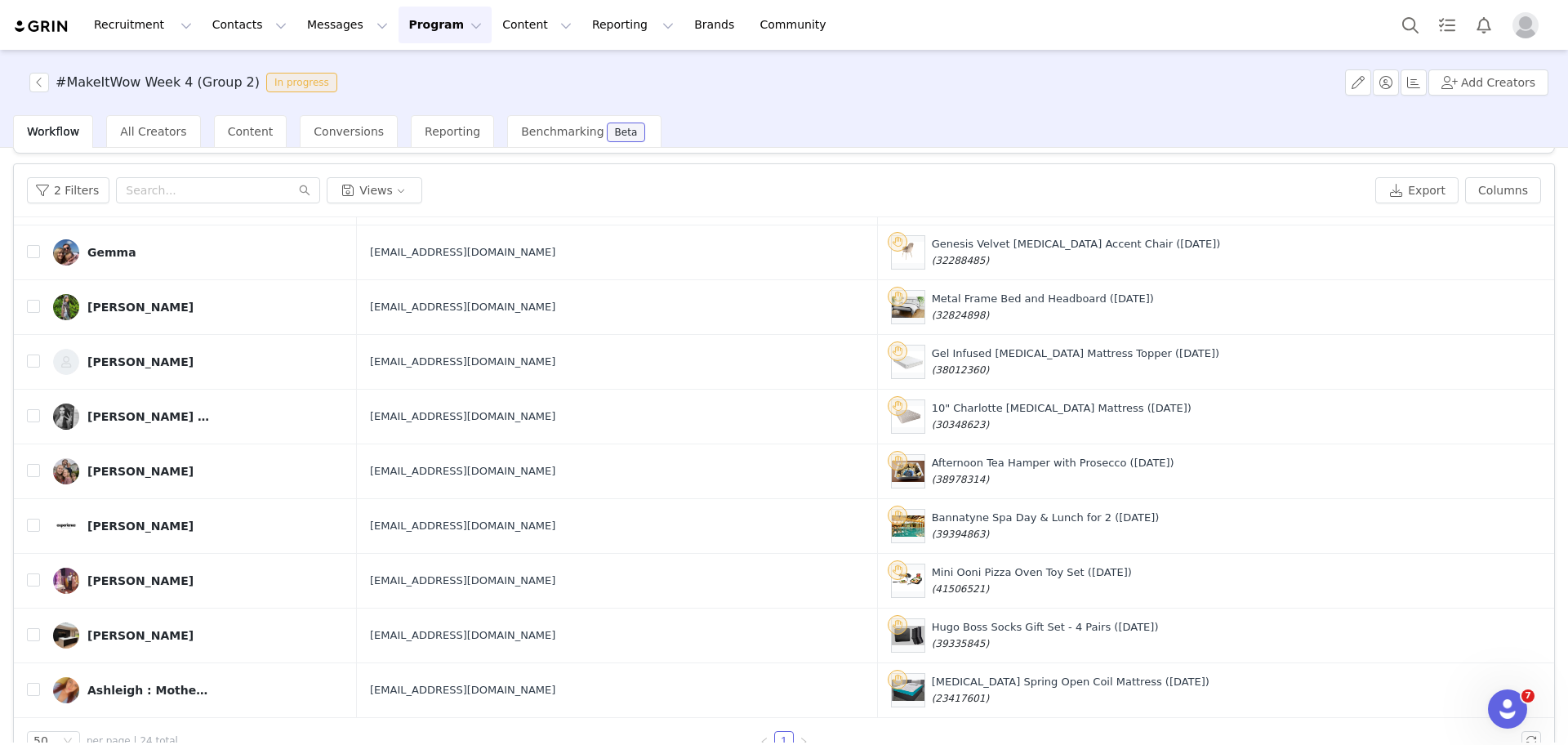
scroll to position [78, 0]
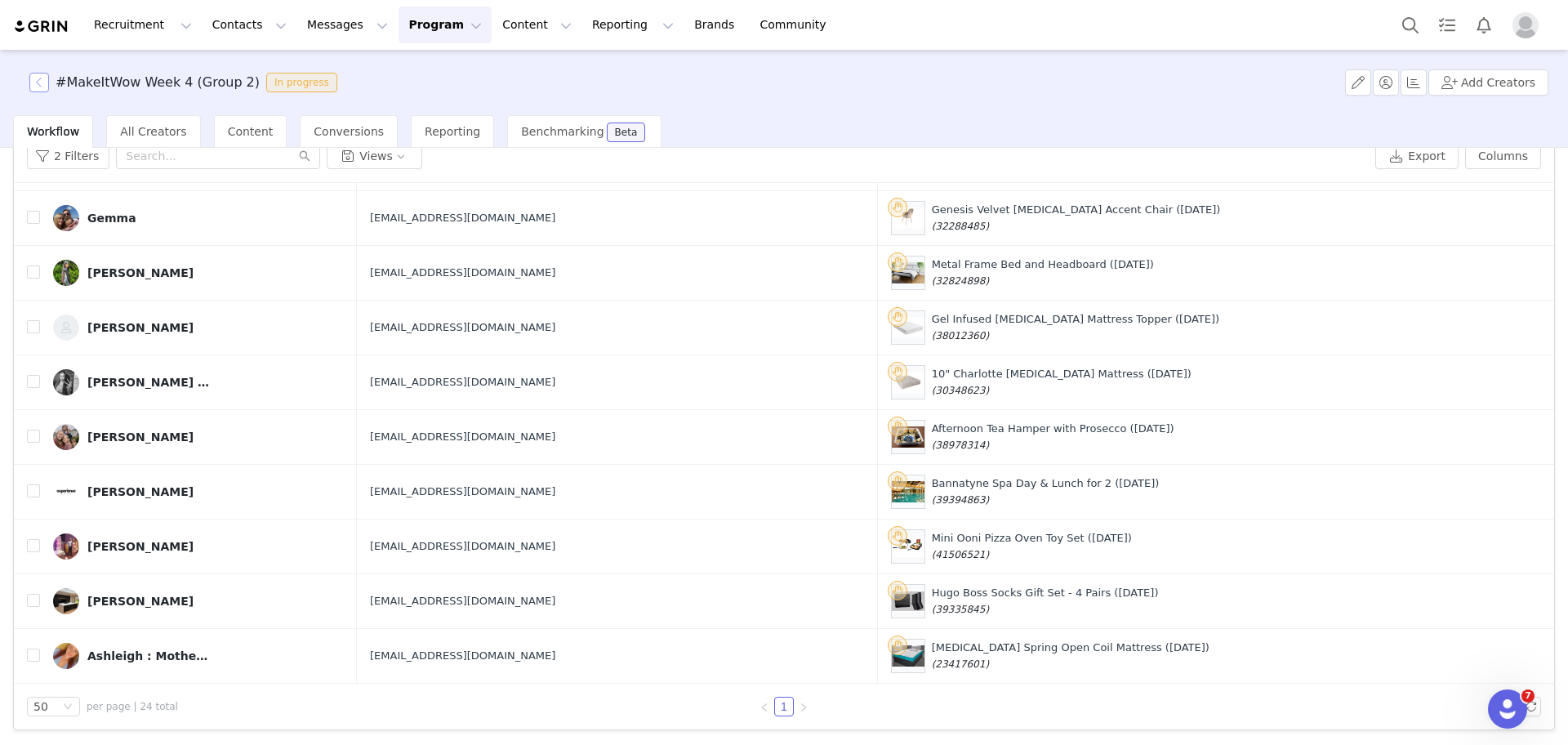
click at [41, 74] on button "button" at bounding box center [39, 82] width 20 height 20
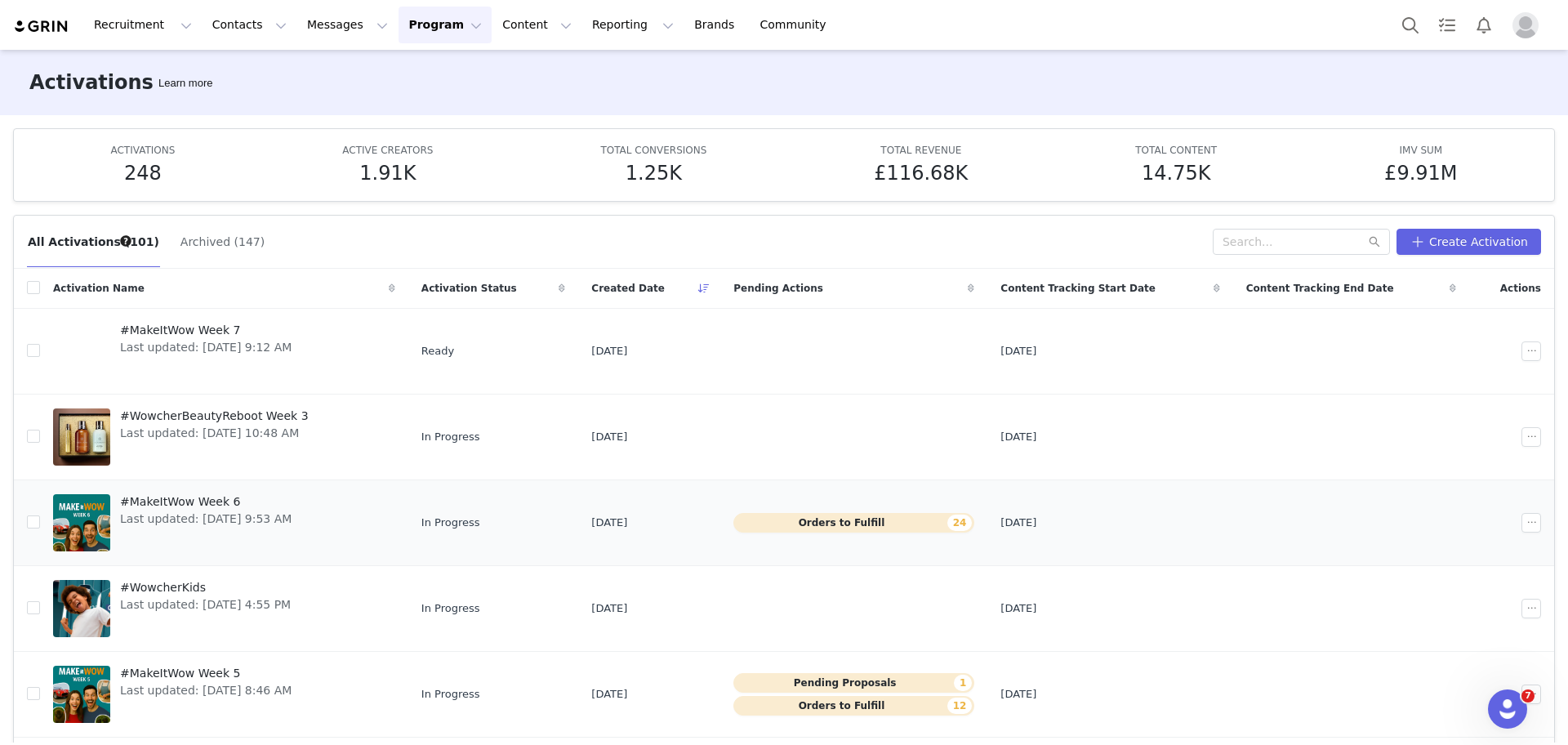
click at [184, 505] on span "#MakeItWow Week 6" at bounding box center [206, 502] width 171 height 17
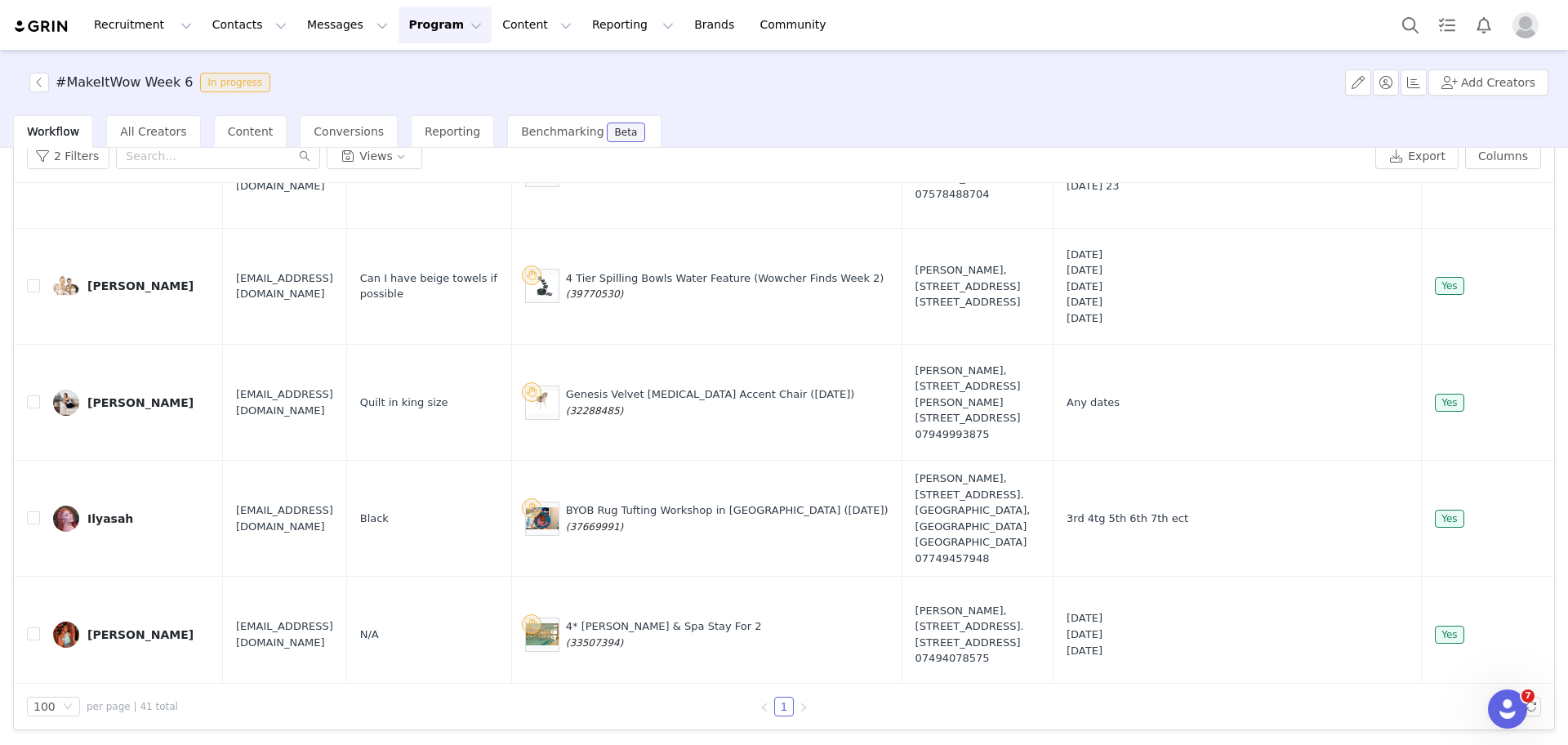
scroll to position [4687, 90]
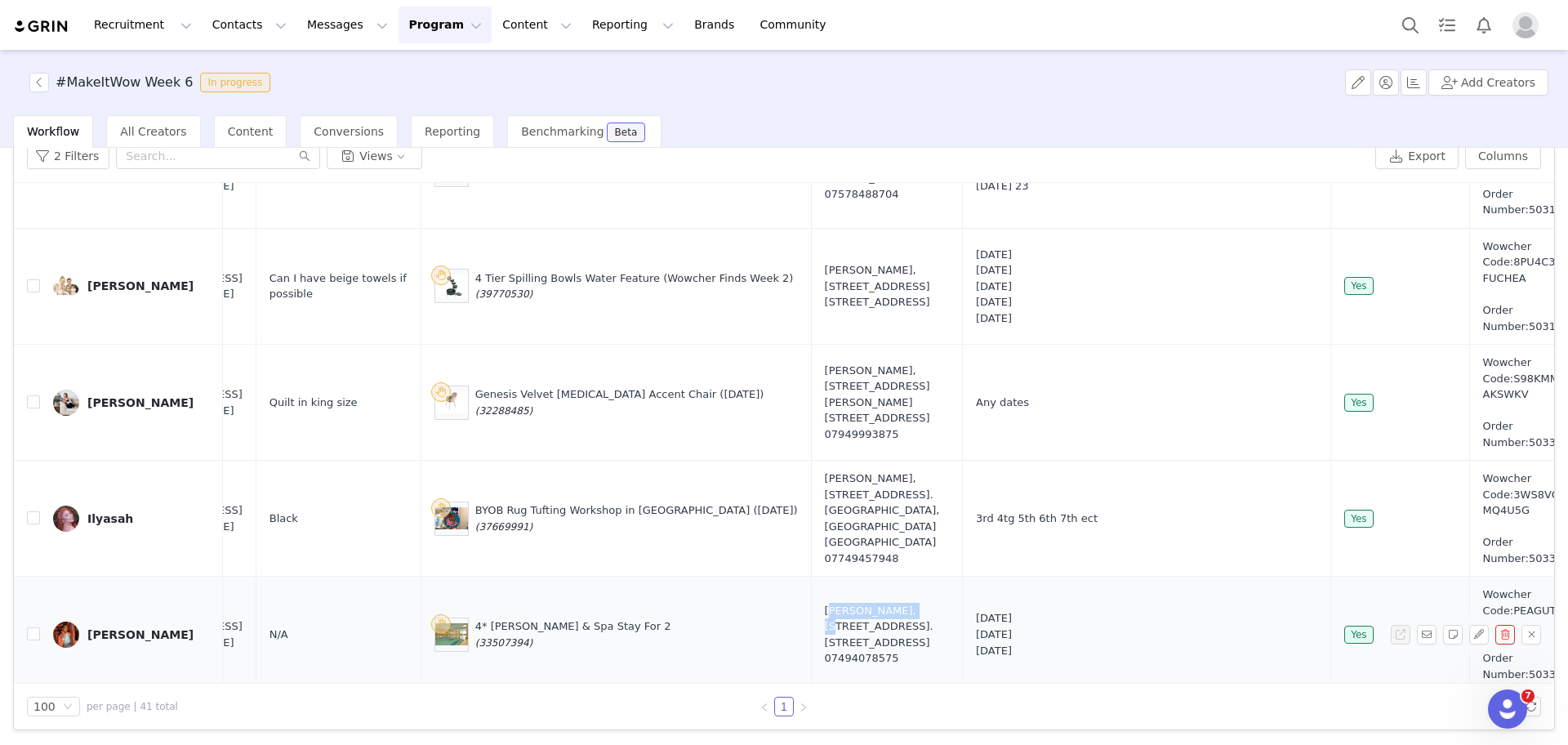
drag, startPoint x: 845, startPoint y: 603, endPoint x: 926, endPoint y: 605, distance: 81.0
click at [926, 605] on div "[PERSON_NAME], [STREET_ADDRESS]. [GEOGRAPHIC_DATA], M40 8JU [GEOGRAPHIC_DATA] 0…" at bounding box center [887, 635] width 124 height 64
copy div "[PERSON_NAME]"
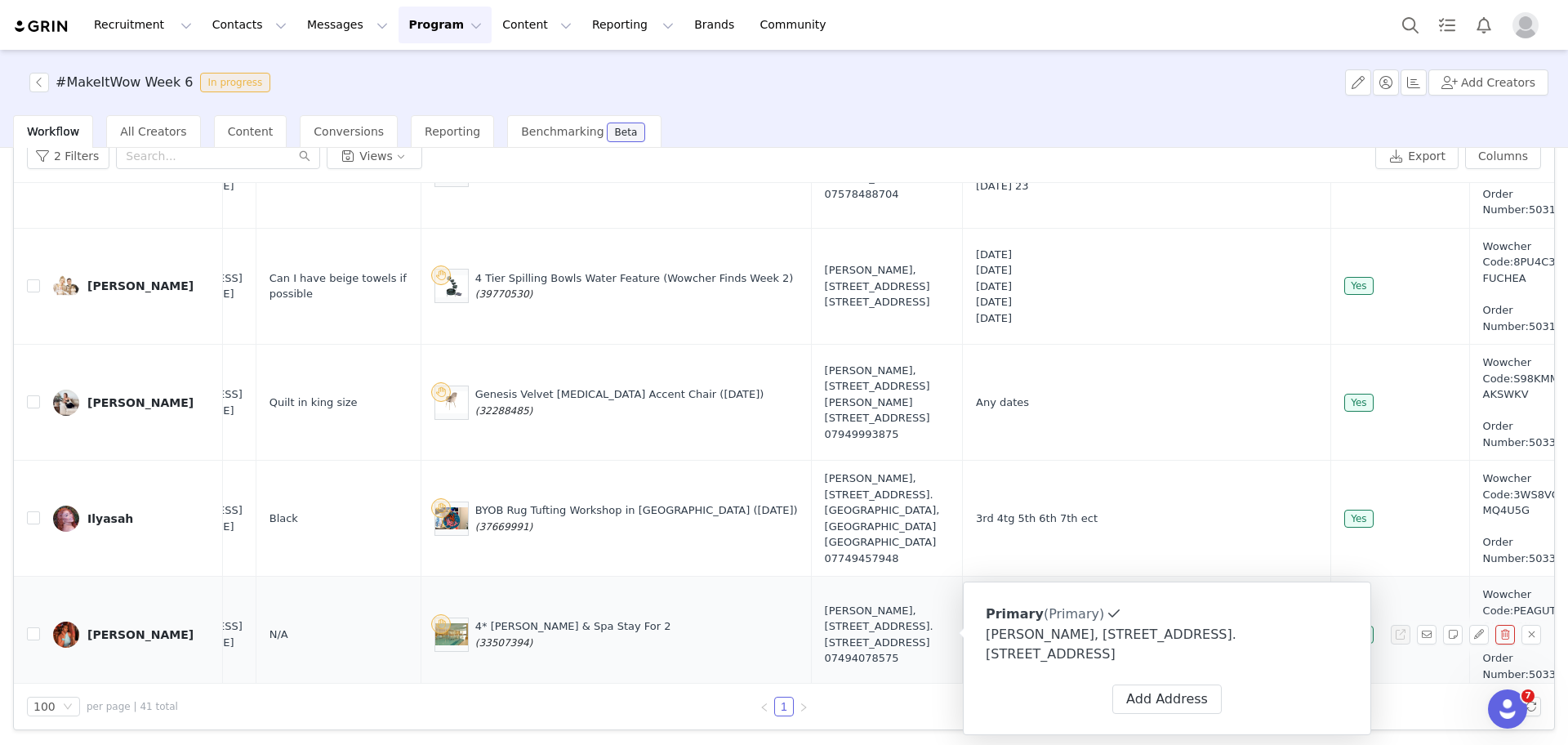
click at [1469, 577] on td "Wowcher Code:PEAGUT-QMWY3X Order Number:50335030" at bounding box center [1532, 634] width 127 height 116
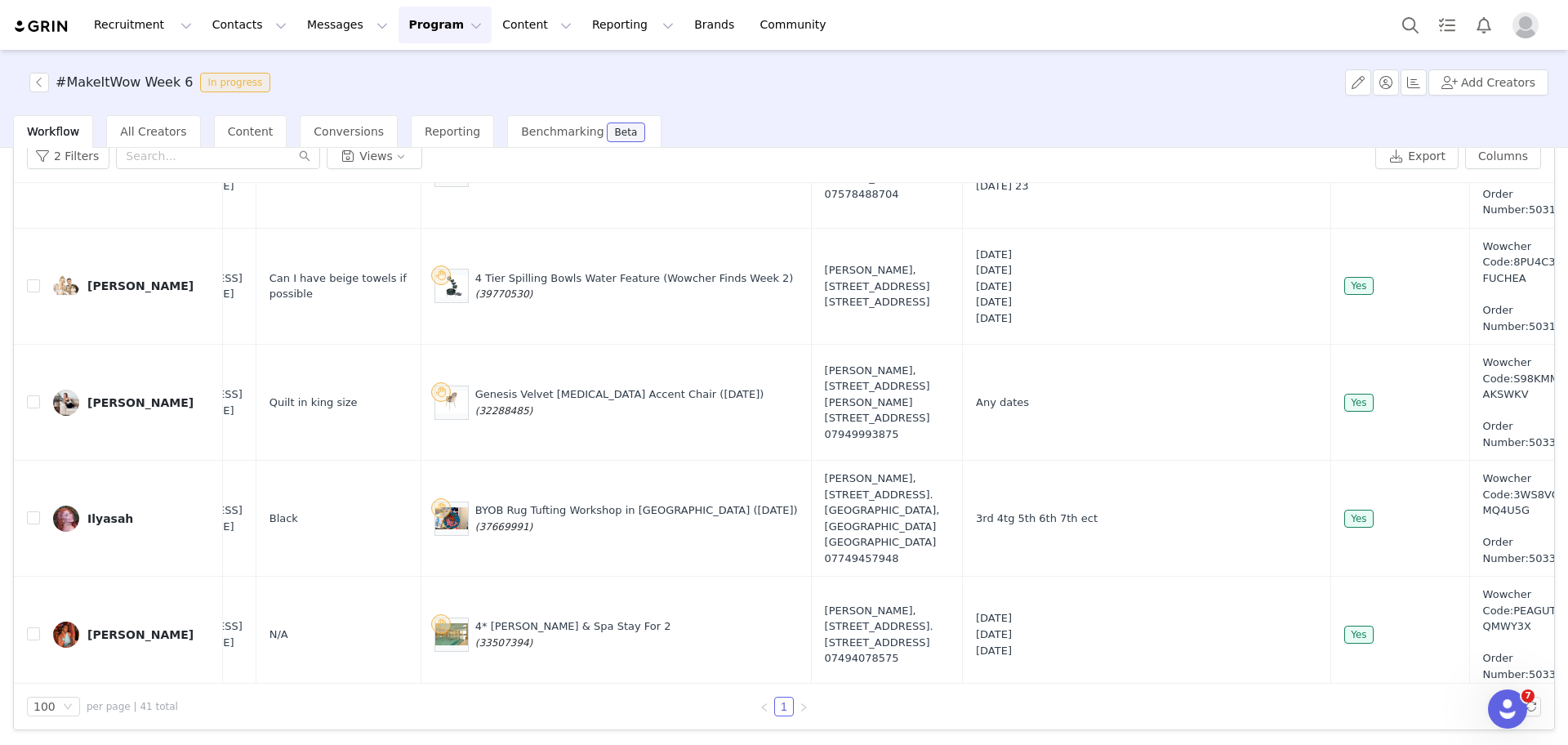
scroll to position [4687, 0]
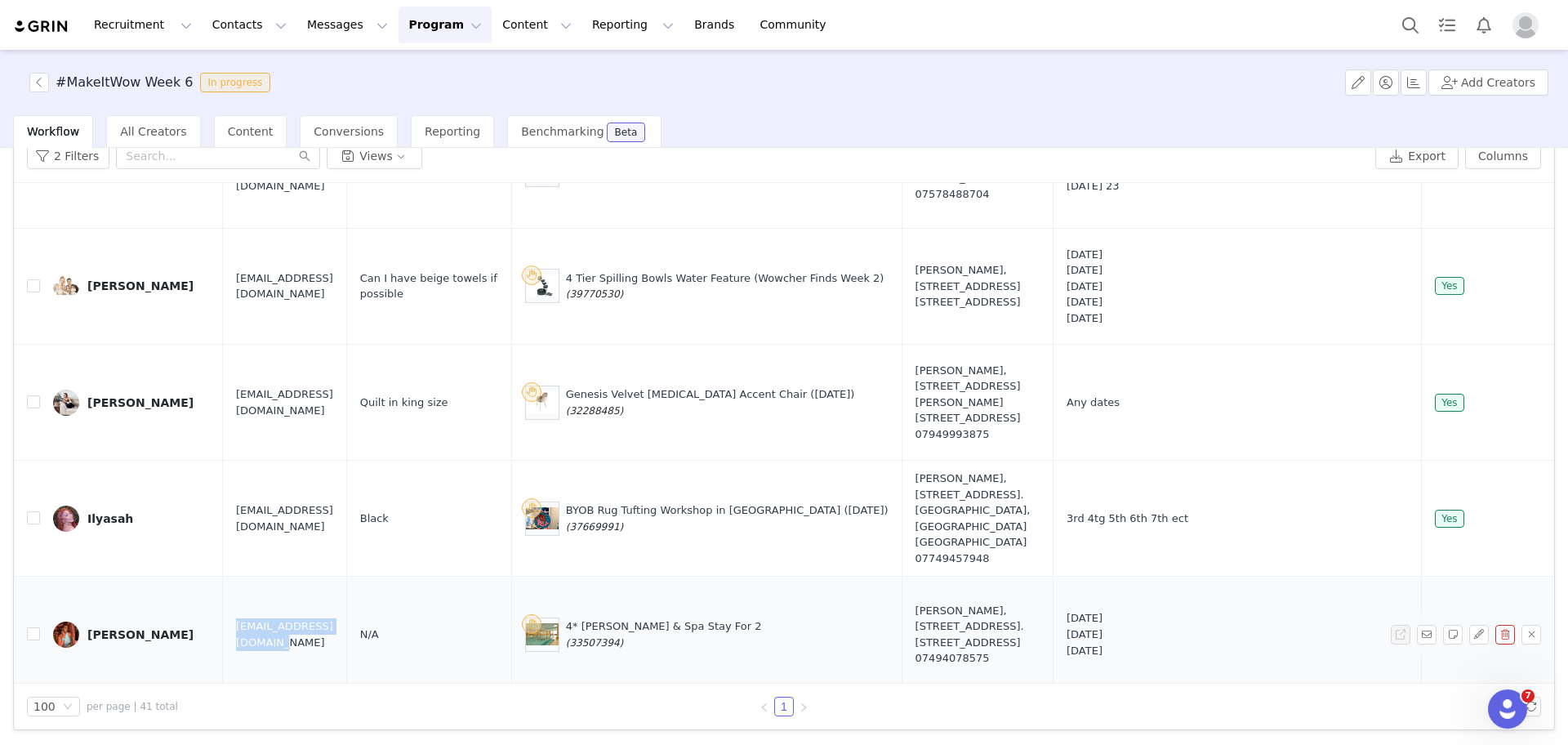
drag, startPoint x: 376, startPoint y: 632, endPoint x: 234, endPoint y: 638, distance: 142.1
click at [234, 638] on td "[EMAIL_ADDRESS][DOMAIN_NAME]" at bounding box center [284, 634] width 123 height 116
copy span "[EMAIL_ADDRESS][DOMAIN_NAME]"
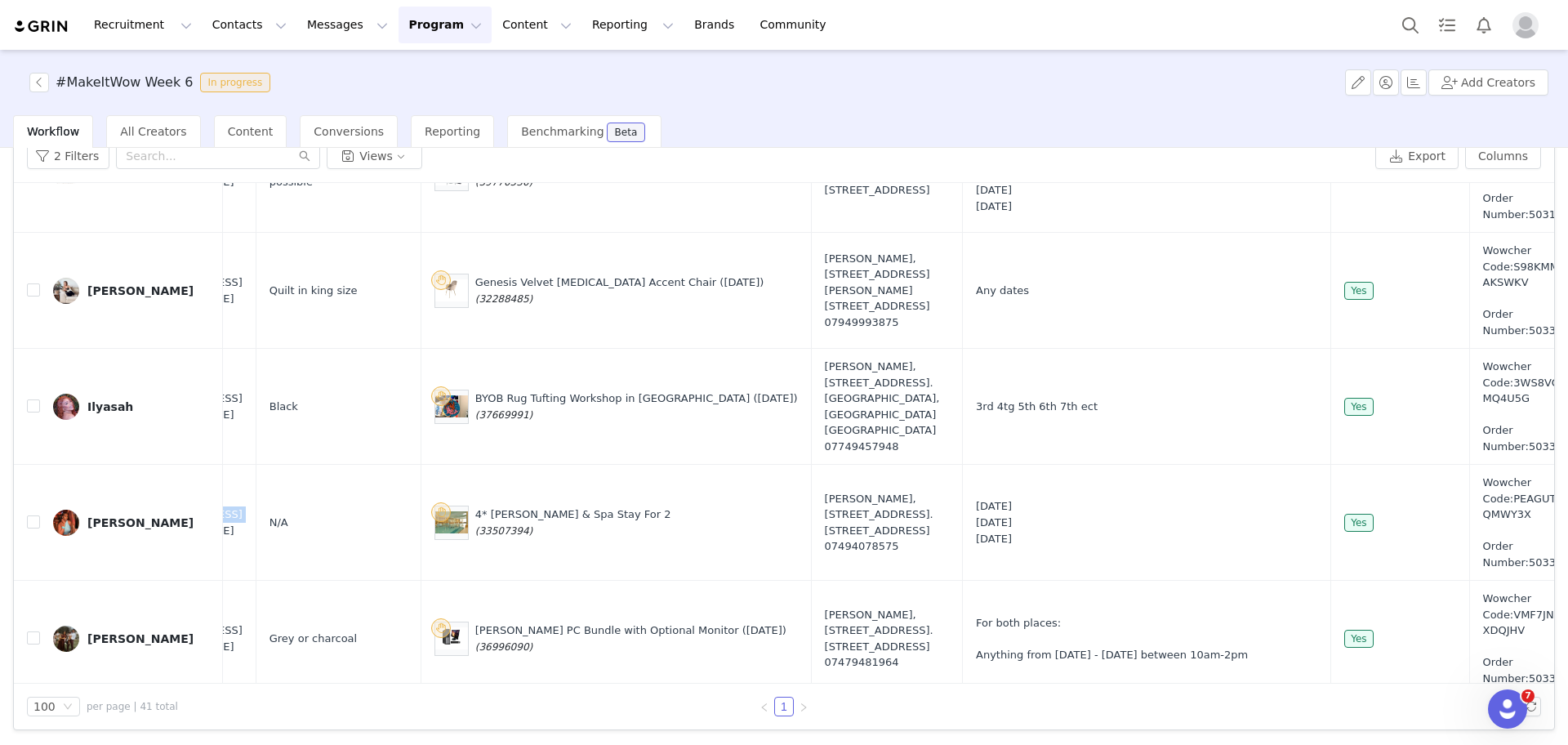
scroll to position [4872, 90]
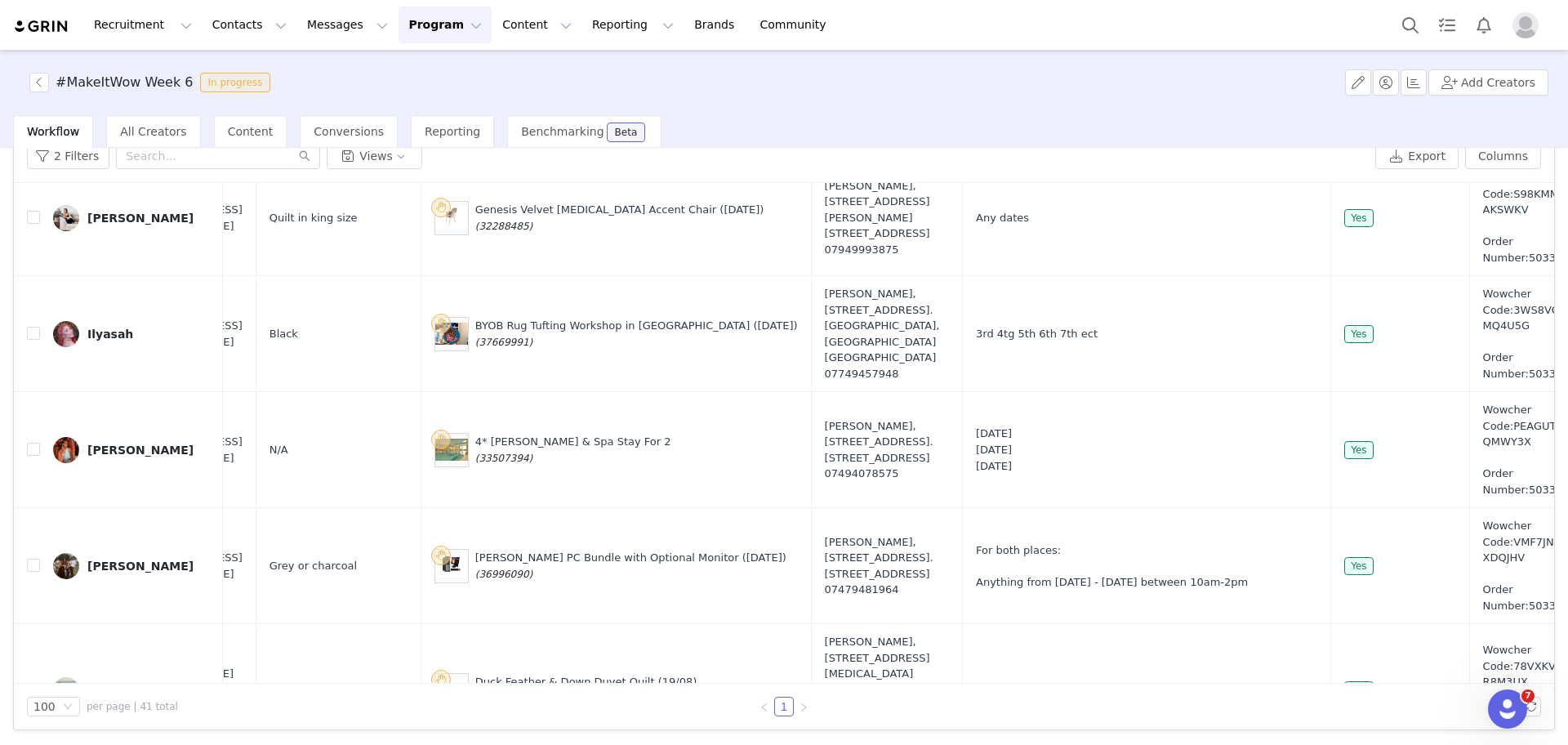
click at [1032, 64] on div "#MakeItWow Week 6 In progress Add Creators" at bounding box center [784, 83] width 1568 height 66
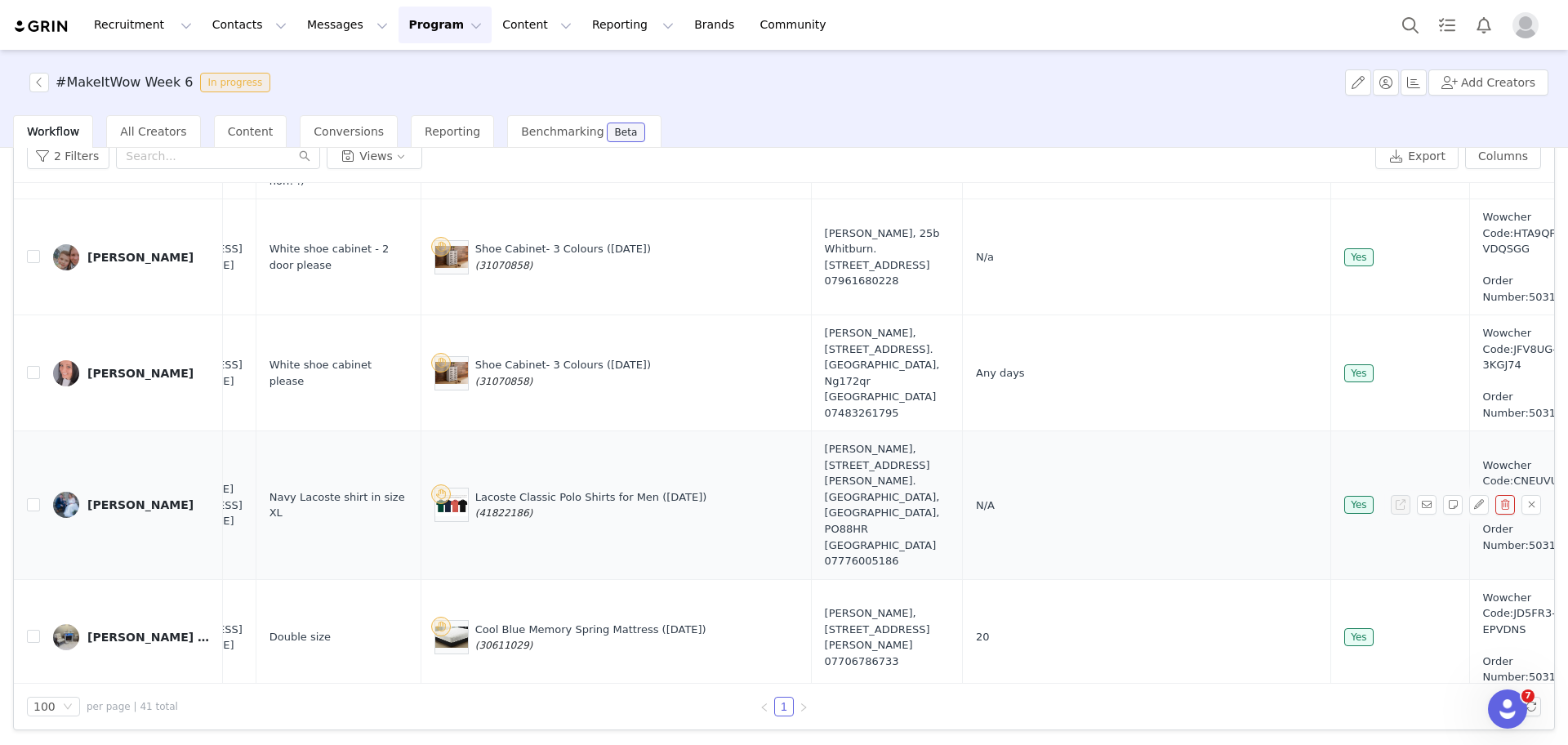
scroll to position [2584, 90]
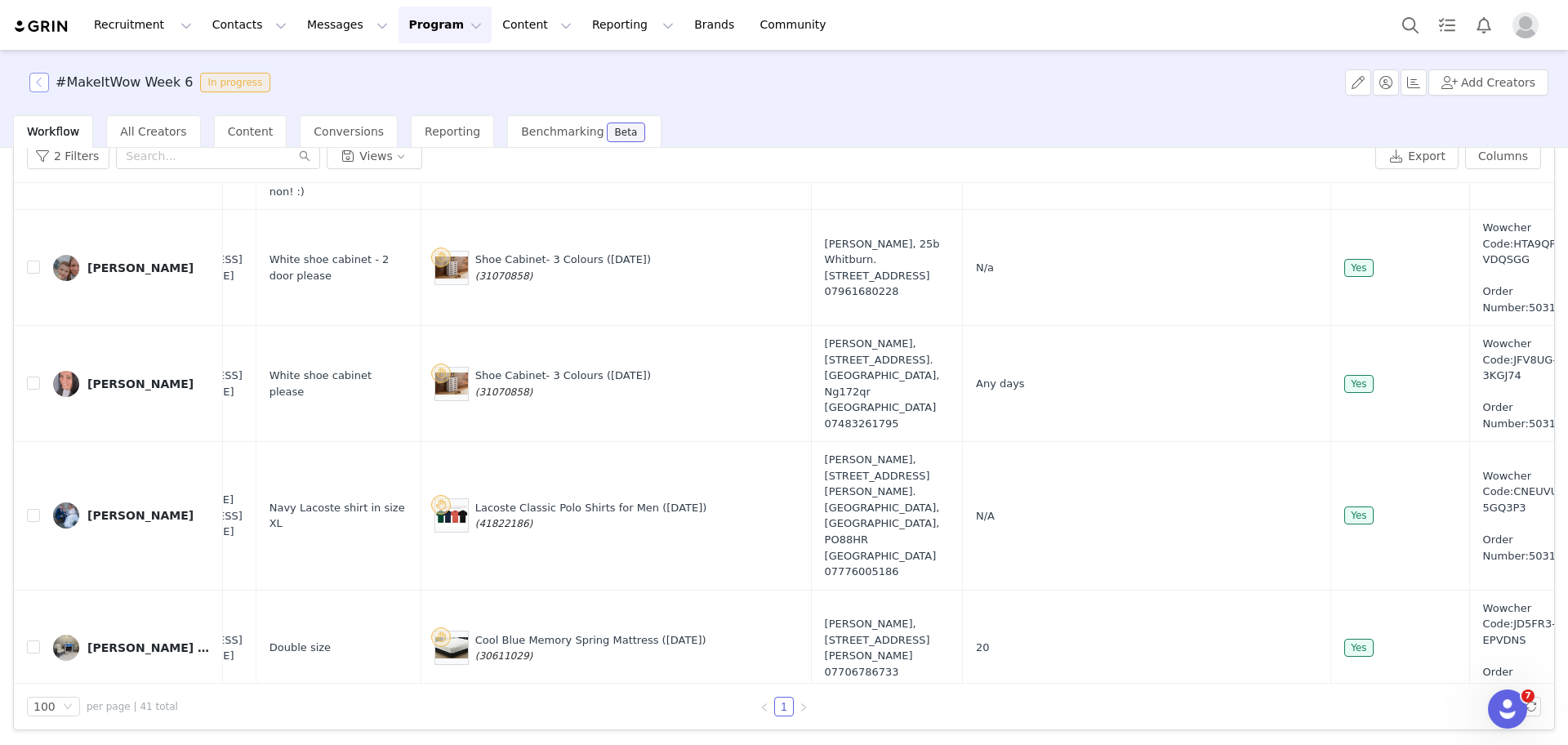
click at [37, 72] on button "button" at bounding box center [39, 82] width 20 height 20
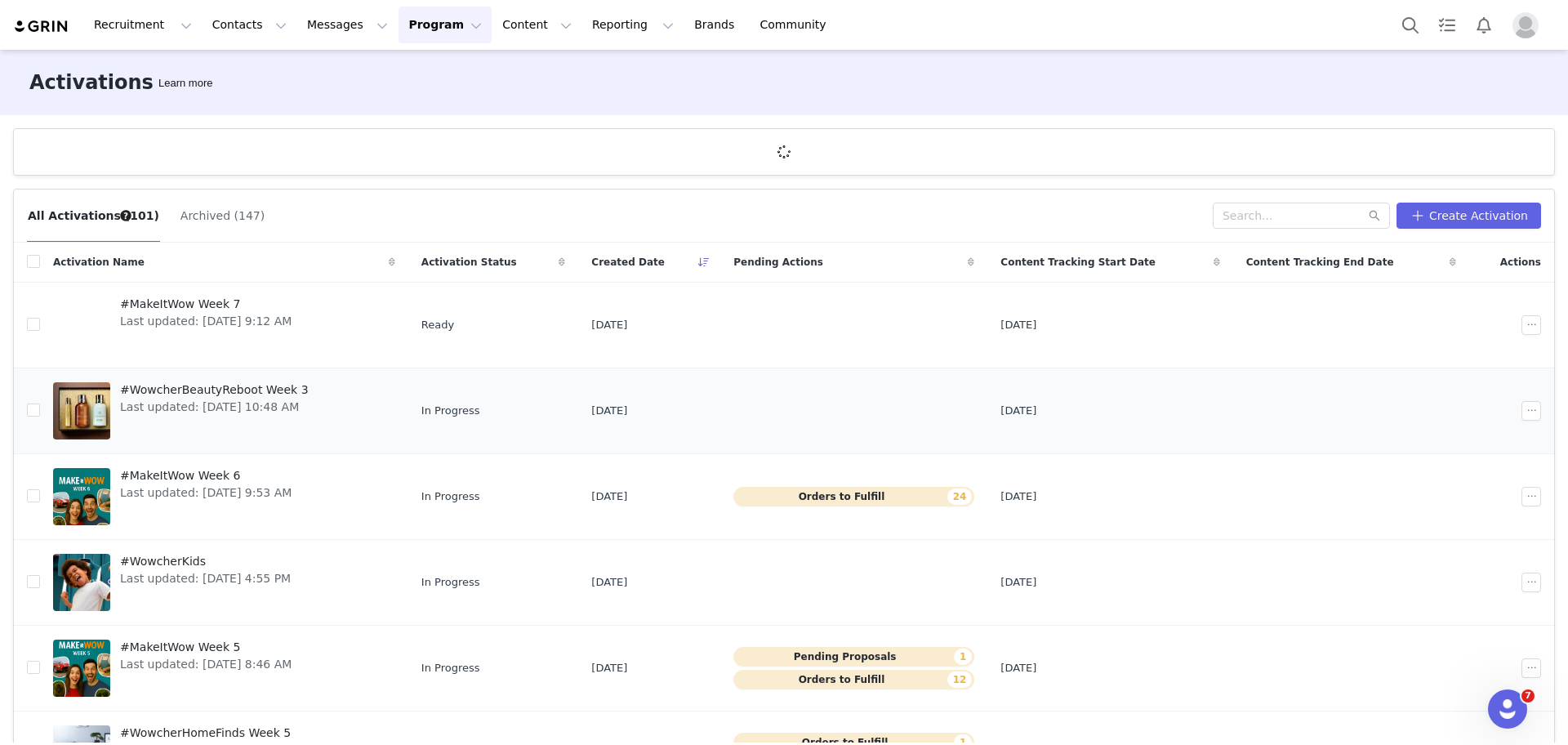
click at [238, 390] on span "#WowcherBeautyReboot Week 3" at bounding box center [214, 390] width 189 height 17
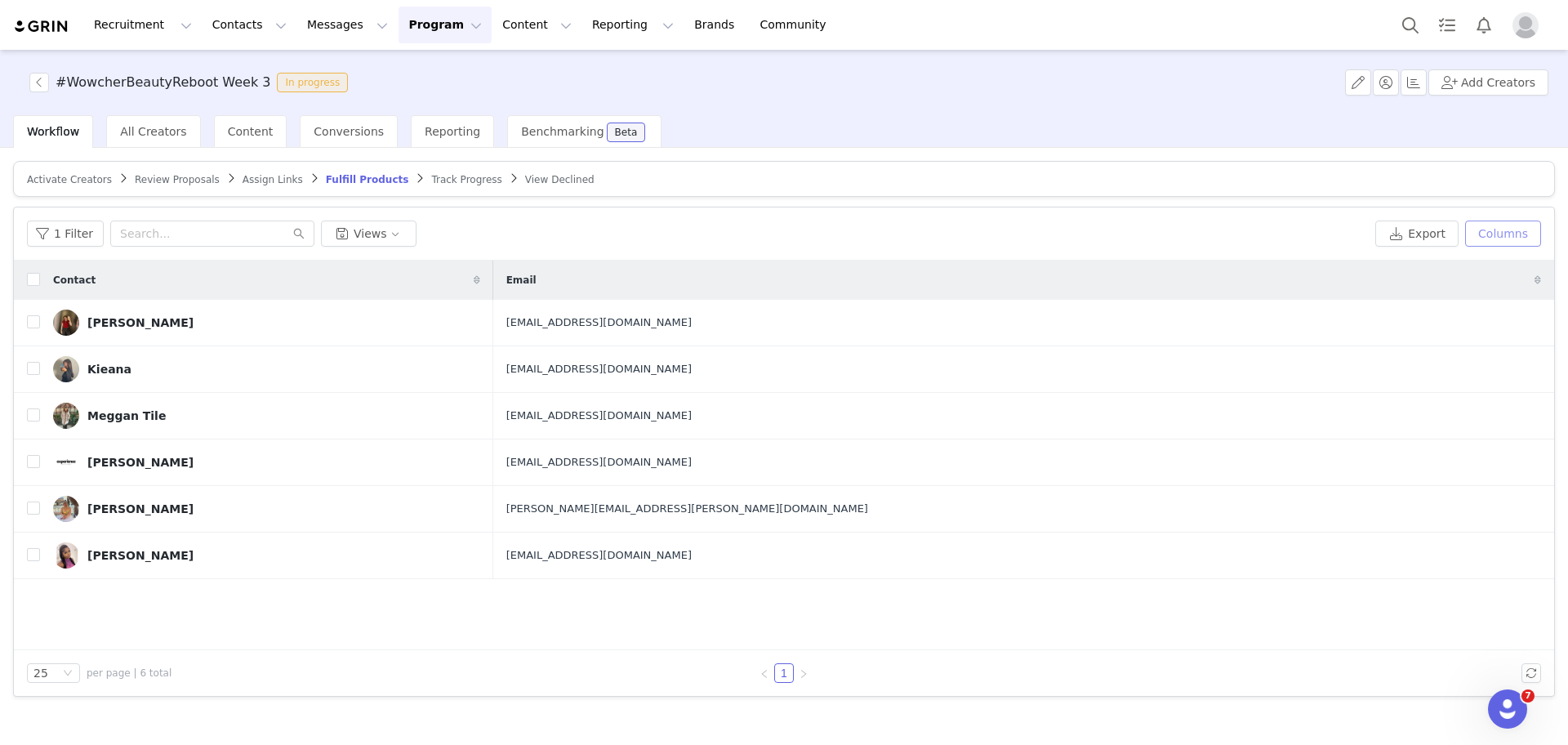
click at [1516, 221] on button "Columns" at bounding box center [1503, 234] width 76 height 26
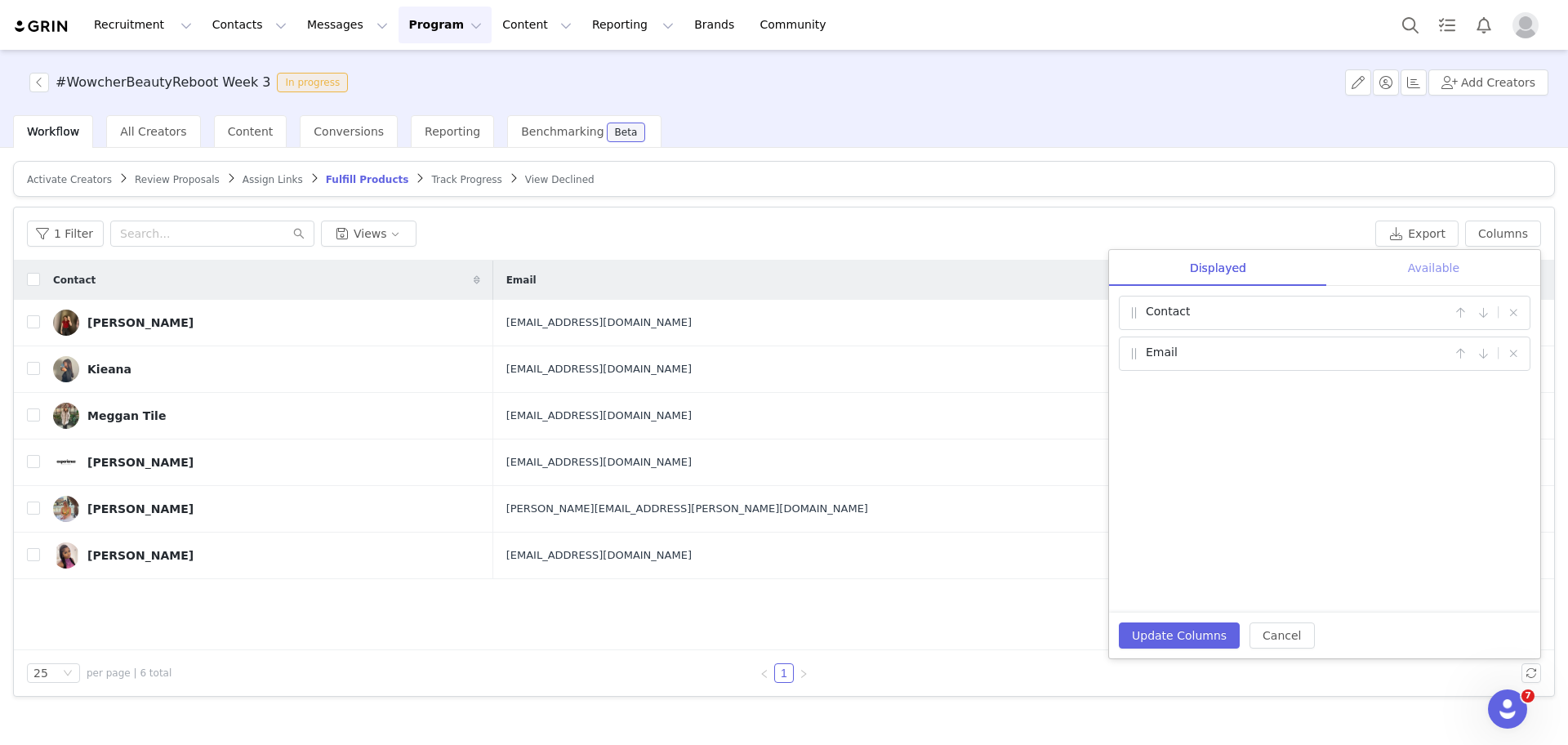
click at [1432, 277] on div "Available" at bounding box center [1434, 268] width 213 height 37
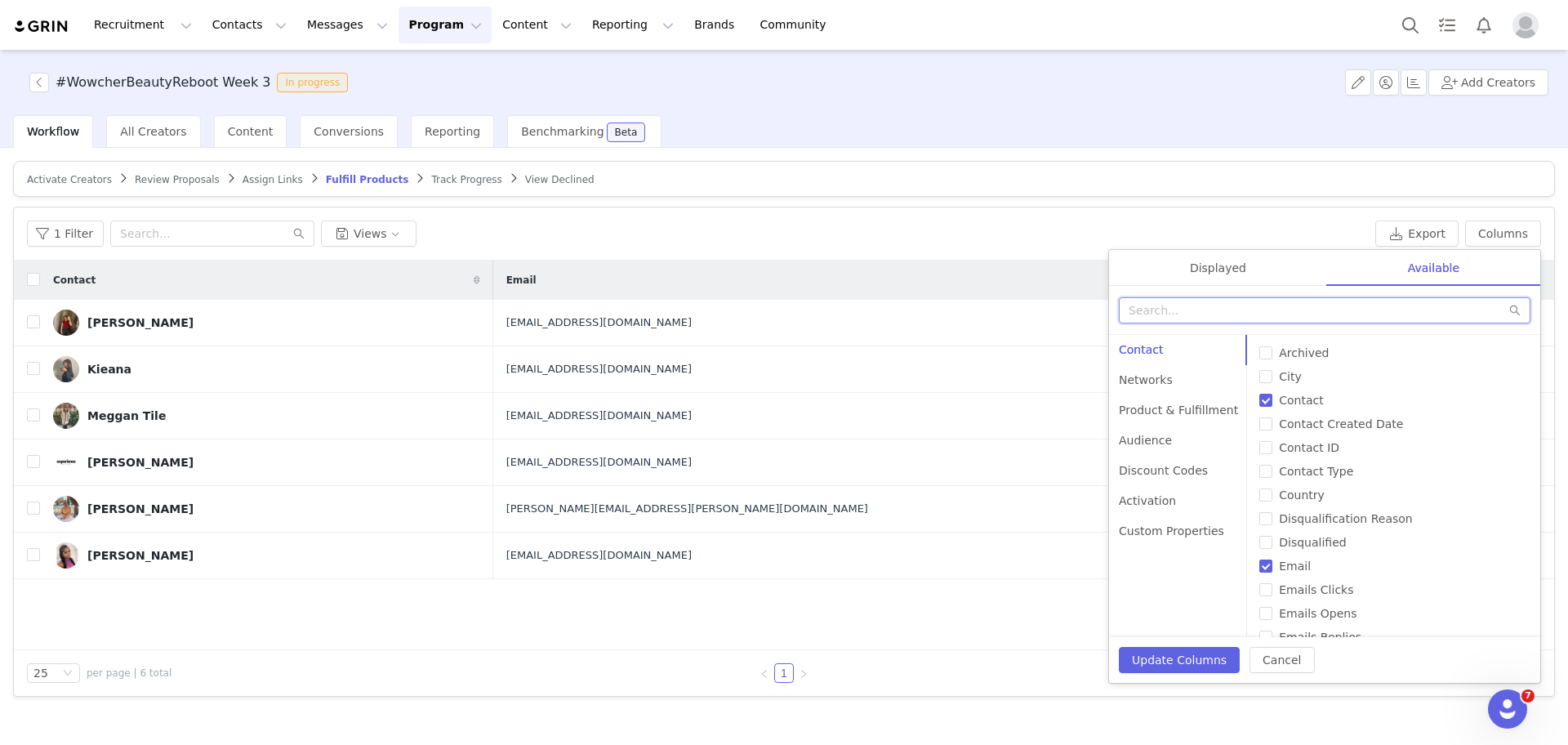
click at [1240, 311] on input "text" at bounding box center [1325, 310] width 412 height 26
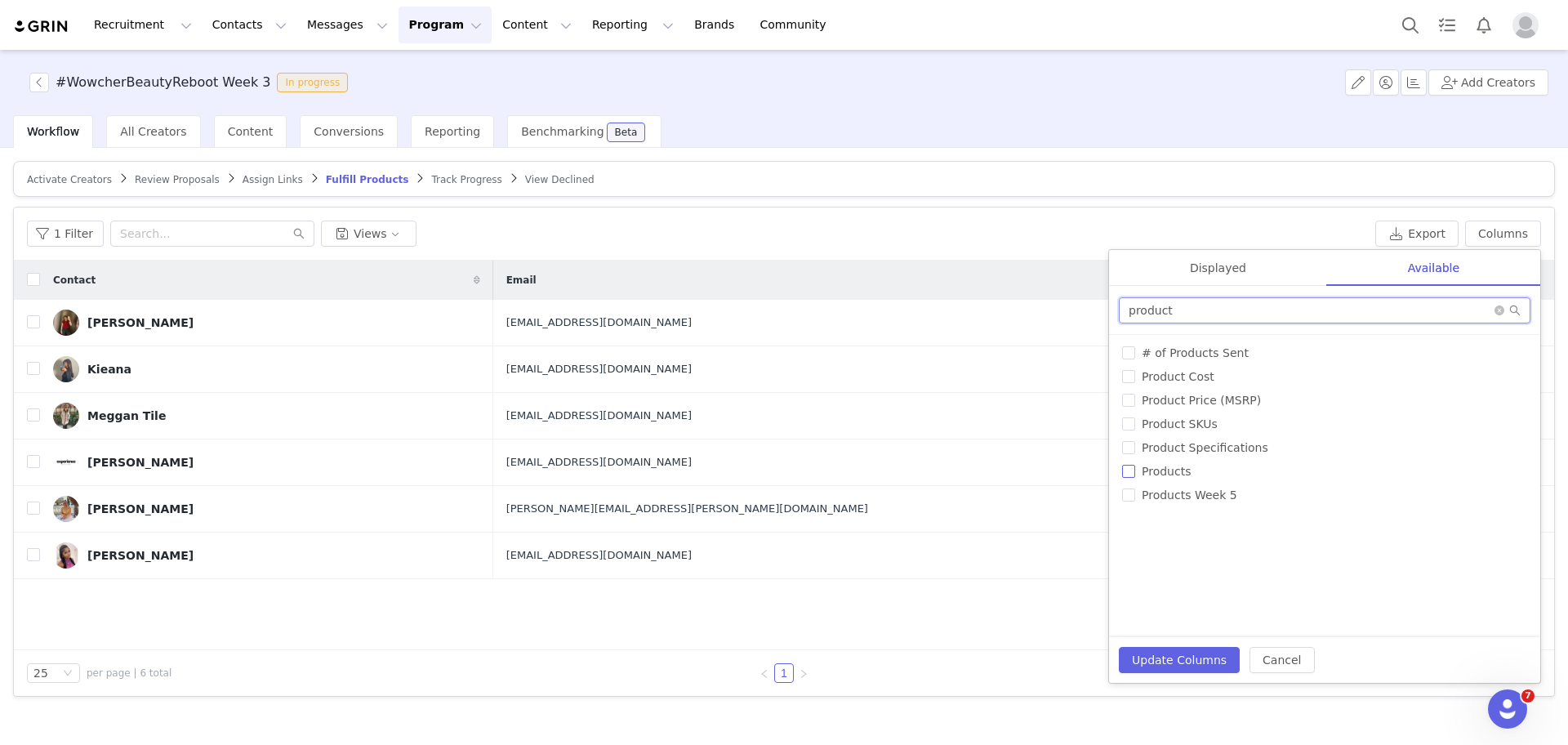
type input "product"
click at [1133, 465] on label "Products" at bounding box center [1325, 472] width 405 height 17
click at [1133, 465] on input "Products" at bounding box center [1129, 471] width 13 height 13
checkbox input "true"
click at [1162, 653] on button "Update Columns" at bounding box center [1179, 660] width 121 height 26
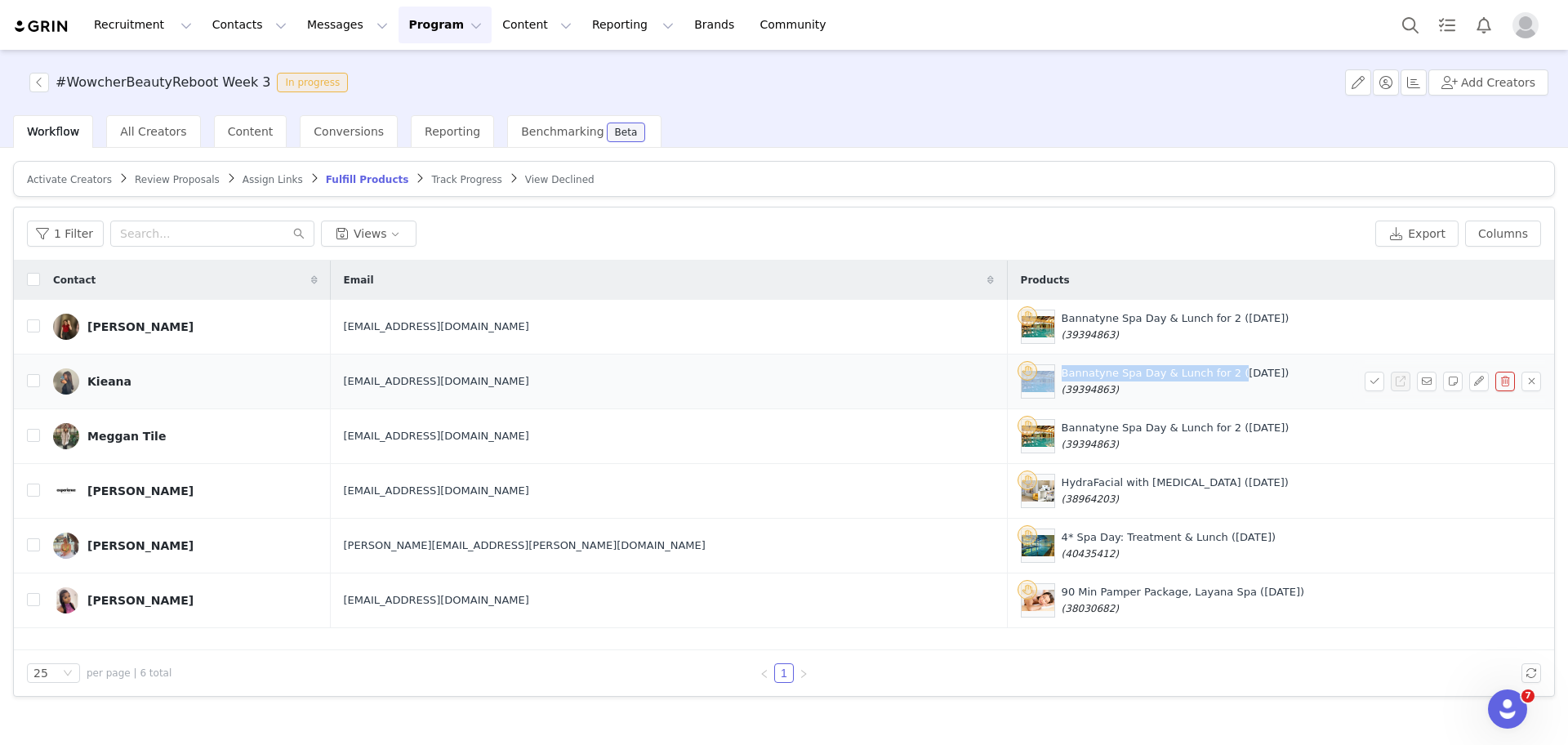
drag, startPoint x: 857, startPoint y: 372, endPoint x: 1022, endPoint y: 377, distance: 165.1
click at [1022, 377] on div "Bannatyne Spa Day & Lunch for 2 ([DATE]) (39394863)" at bounding box center [1278, 382] width 514 height 34
copy div "Bannatyne Spa Day & Lunch for 2"
click at [40, 84] on button "button" at bounding box center [39, 82] width 20 height 20
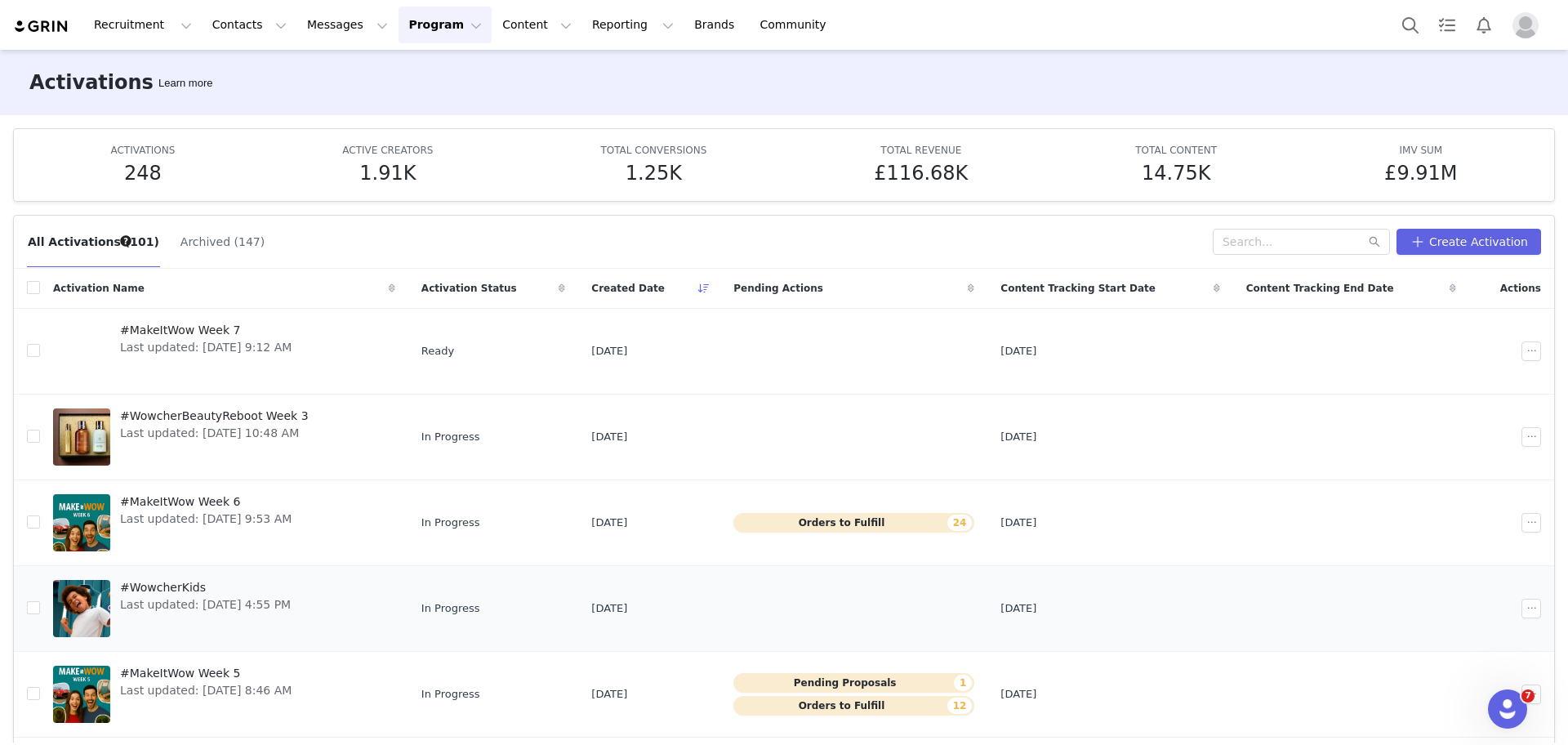
click at [159, 590] on span "#WowcherKids" at bounding box center [206, 588] width 171 height 17
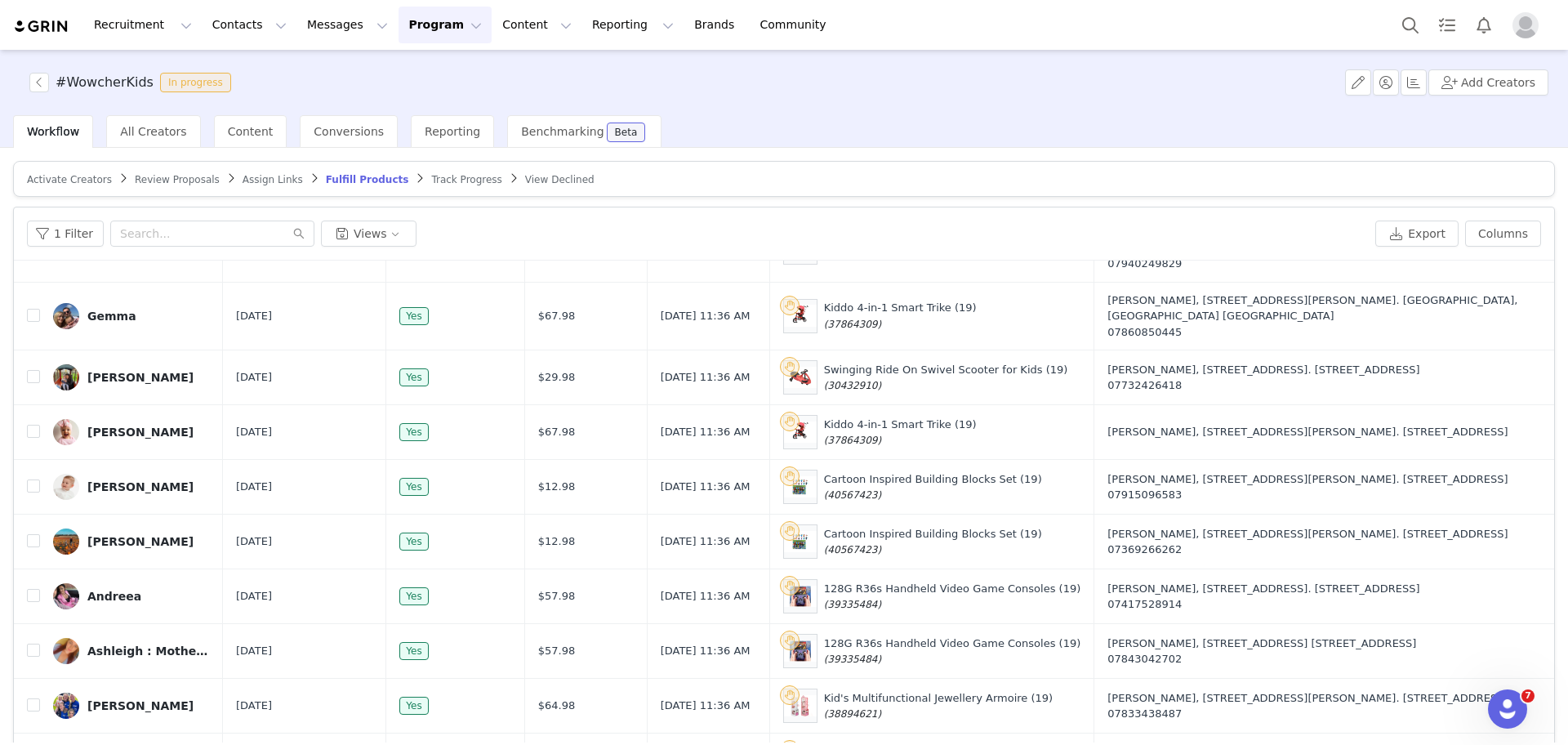
scroll to position [78, 0]
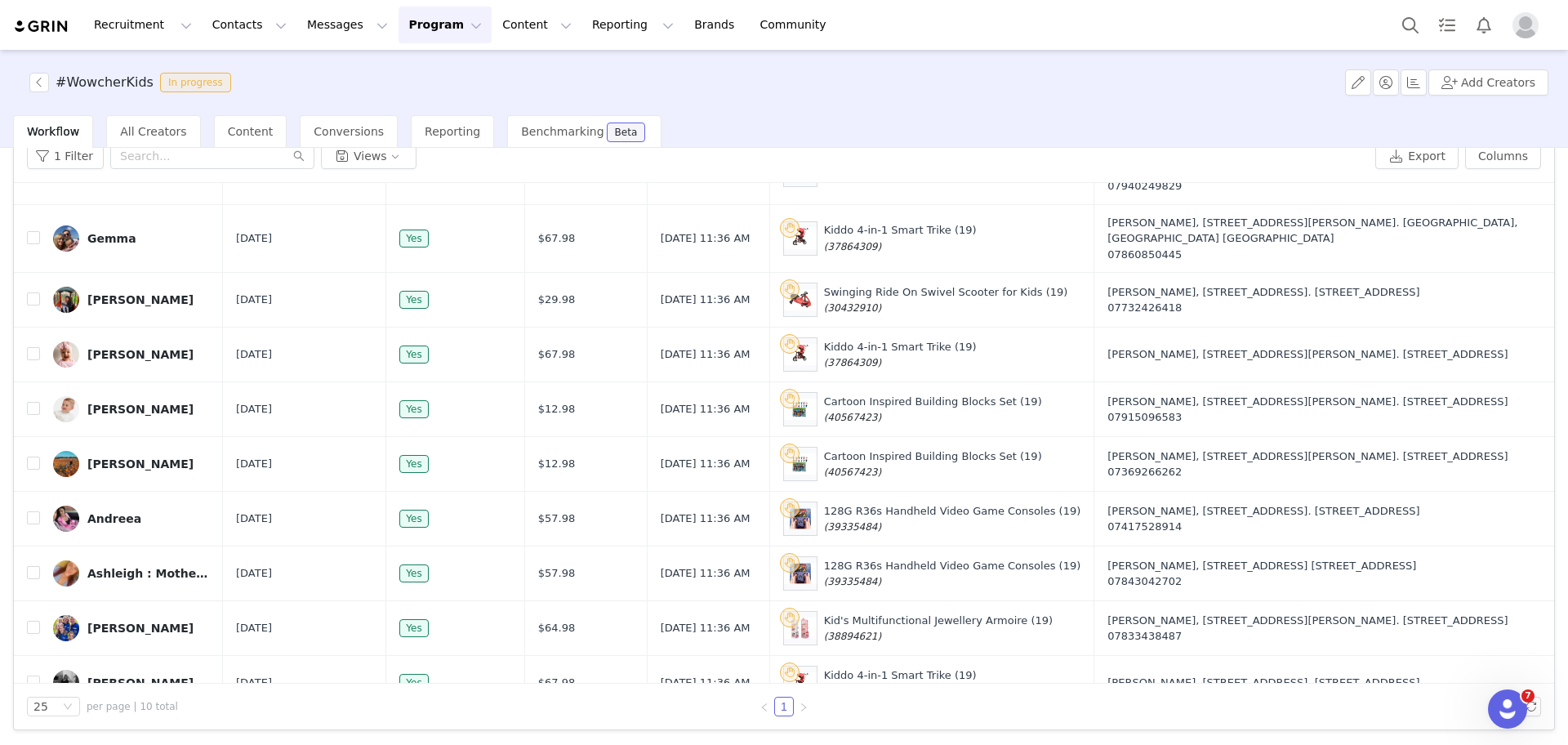
click at [26, 80] on div "#WowcherKids In progress" at bounding box center [129, 82] width 218 height 20
click at [40, 84] on button "button" at bounding box center [39, 82] width 20 height 20
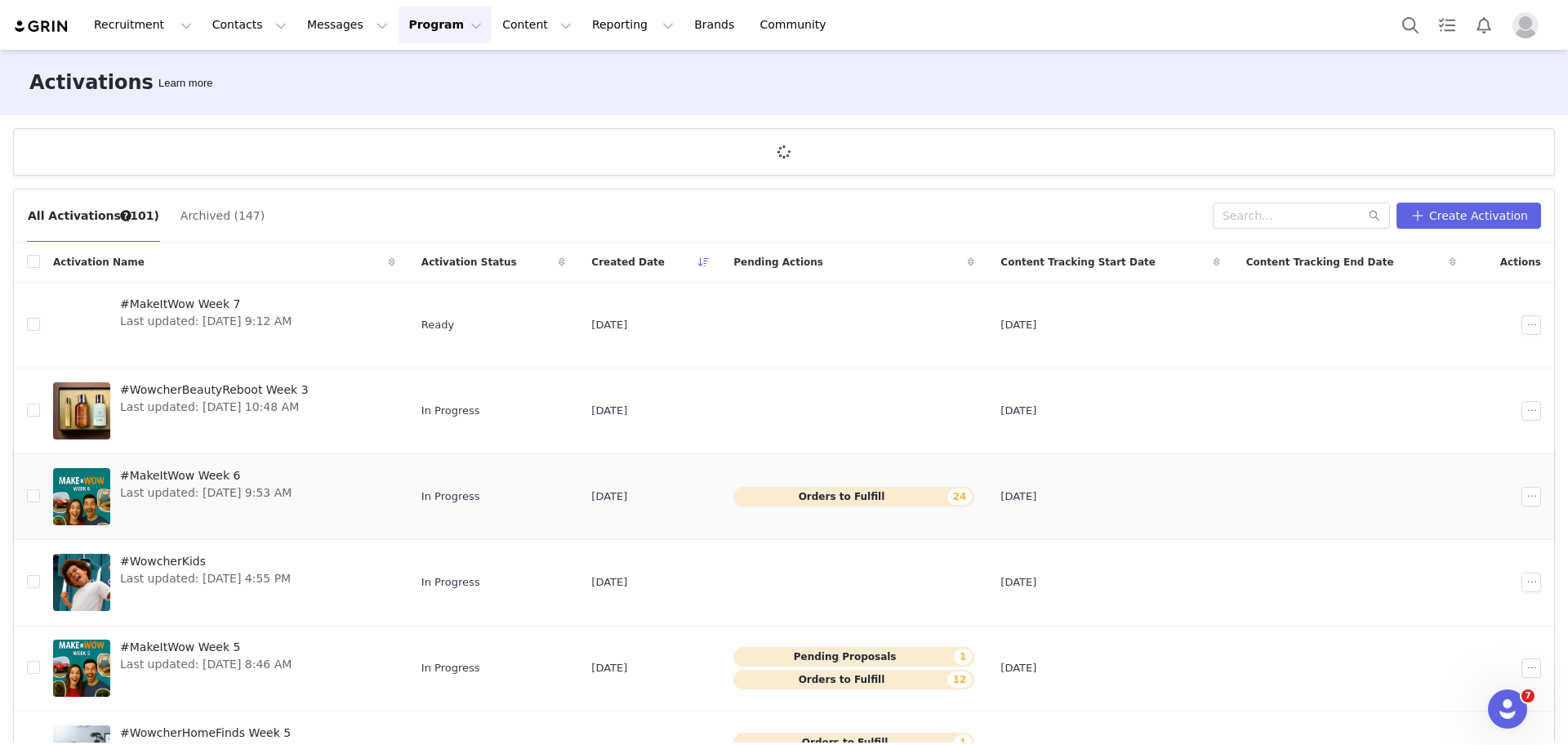
click at [200, 478] on span "#MakeItWow Week 6" at bounding box center [206, 476] width 171 height 17
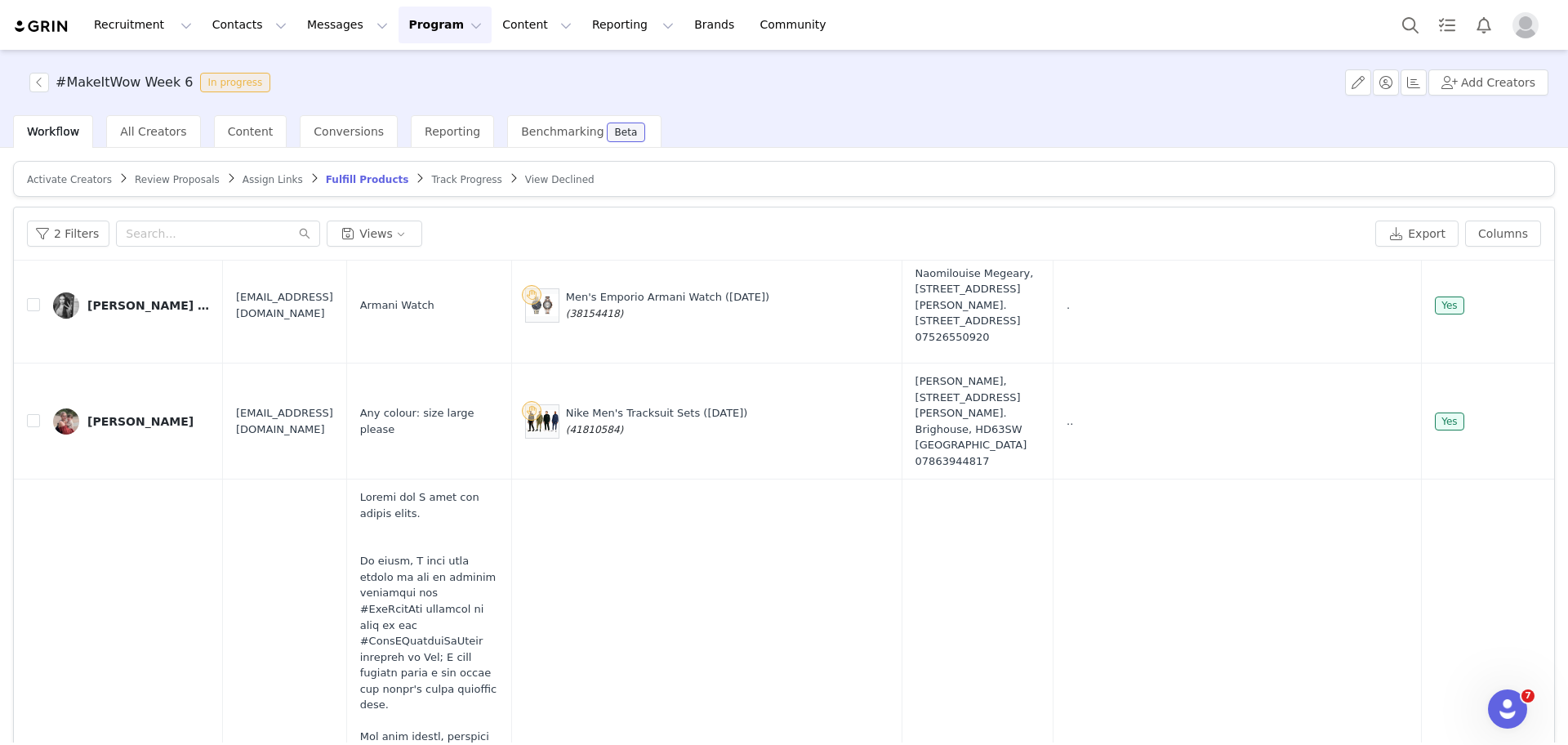
scroll to position [1530, 0]
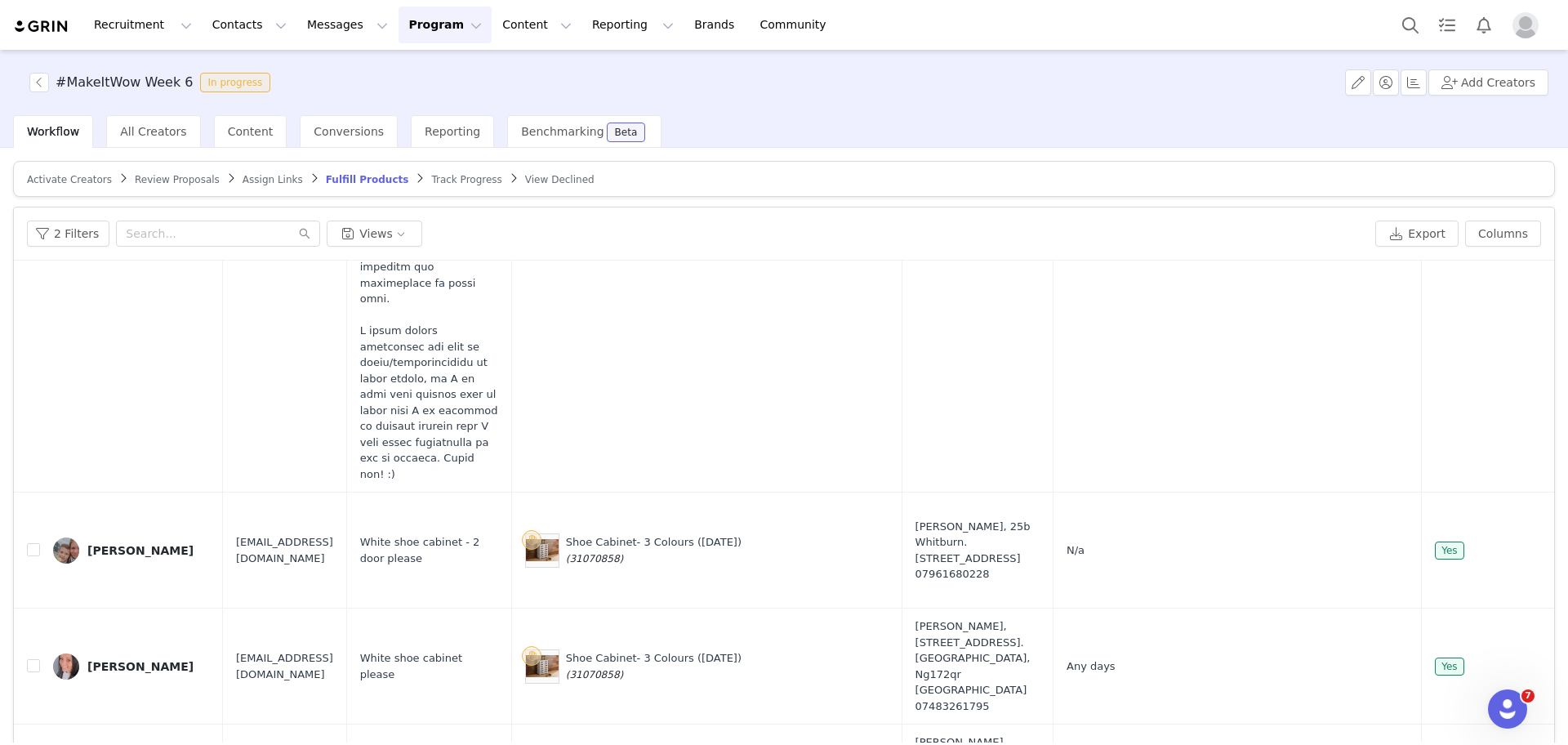
scroll to position [3226, 0]
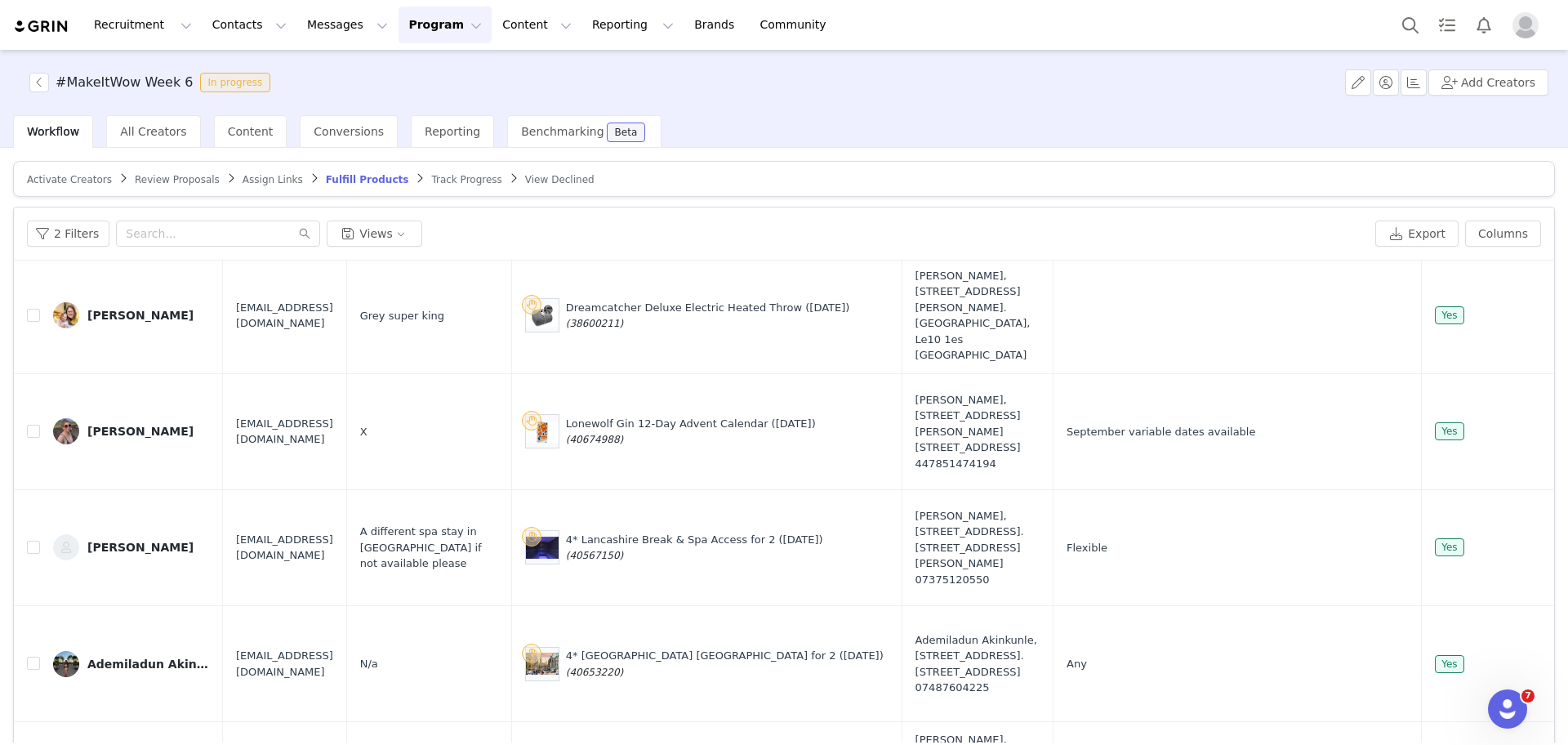
click at [1148, 121] on div "Workflow All Creators Content Conversions Reporting Benchmarking Beta" at bounding box center [791, 132] width 1555 height 33
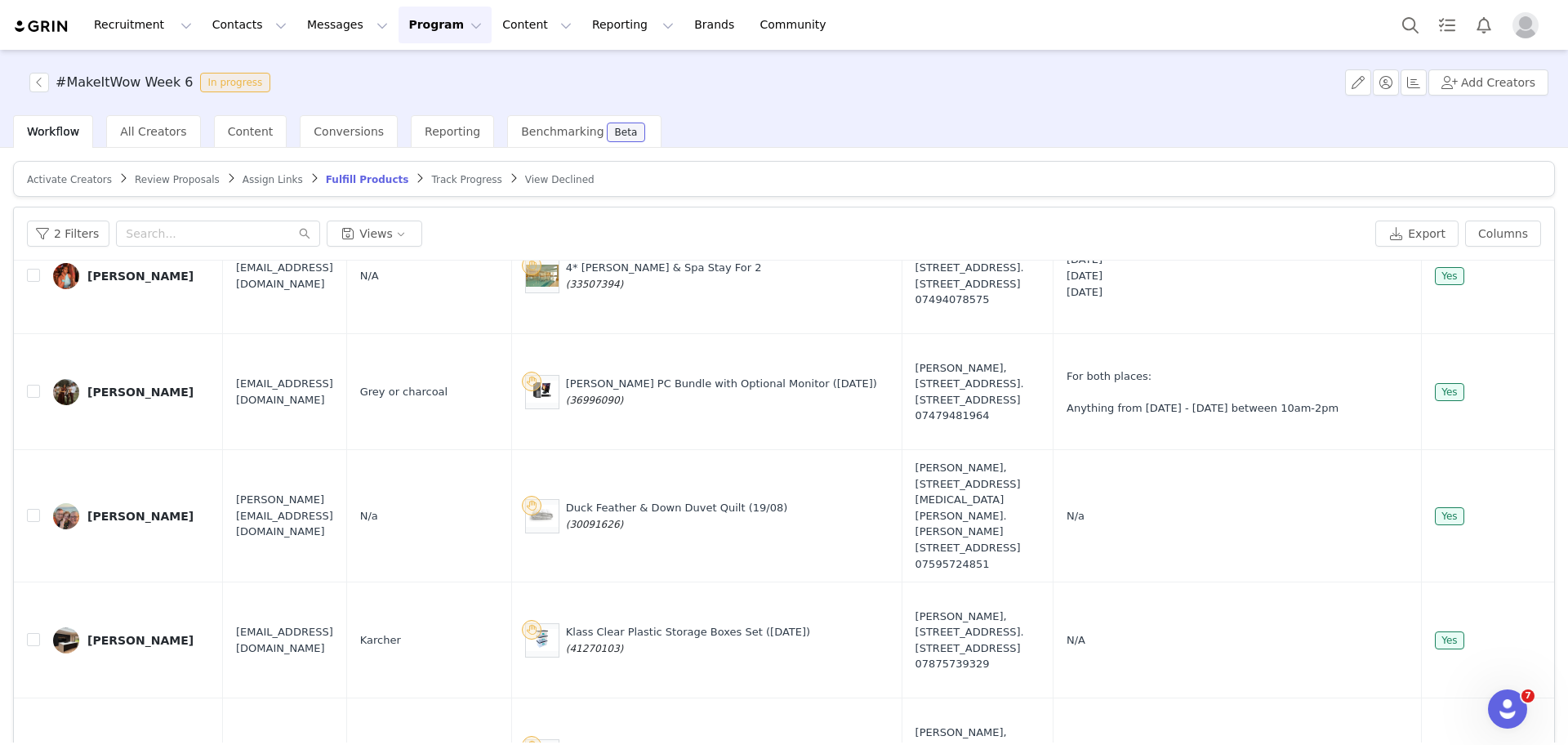
scroll to position [5224, 0]
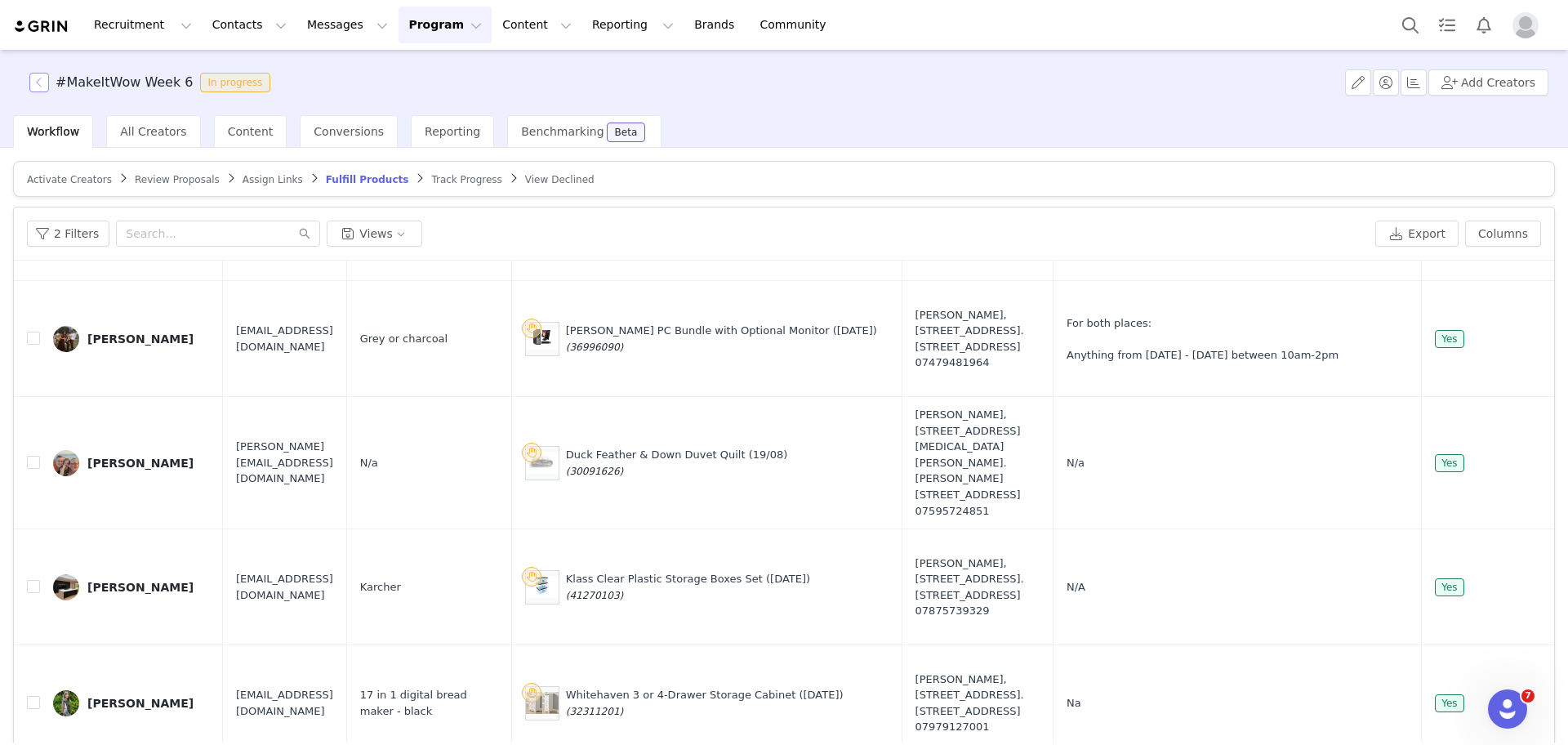
click at [43, 78] on button "button" at bounding box center [39, 82] width 20 height 20
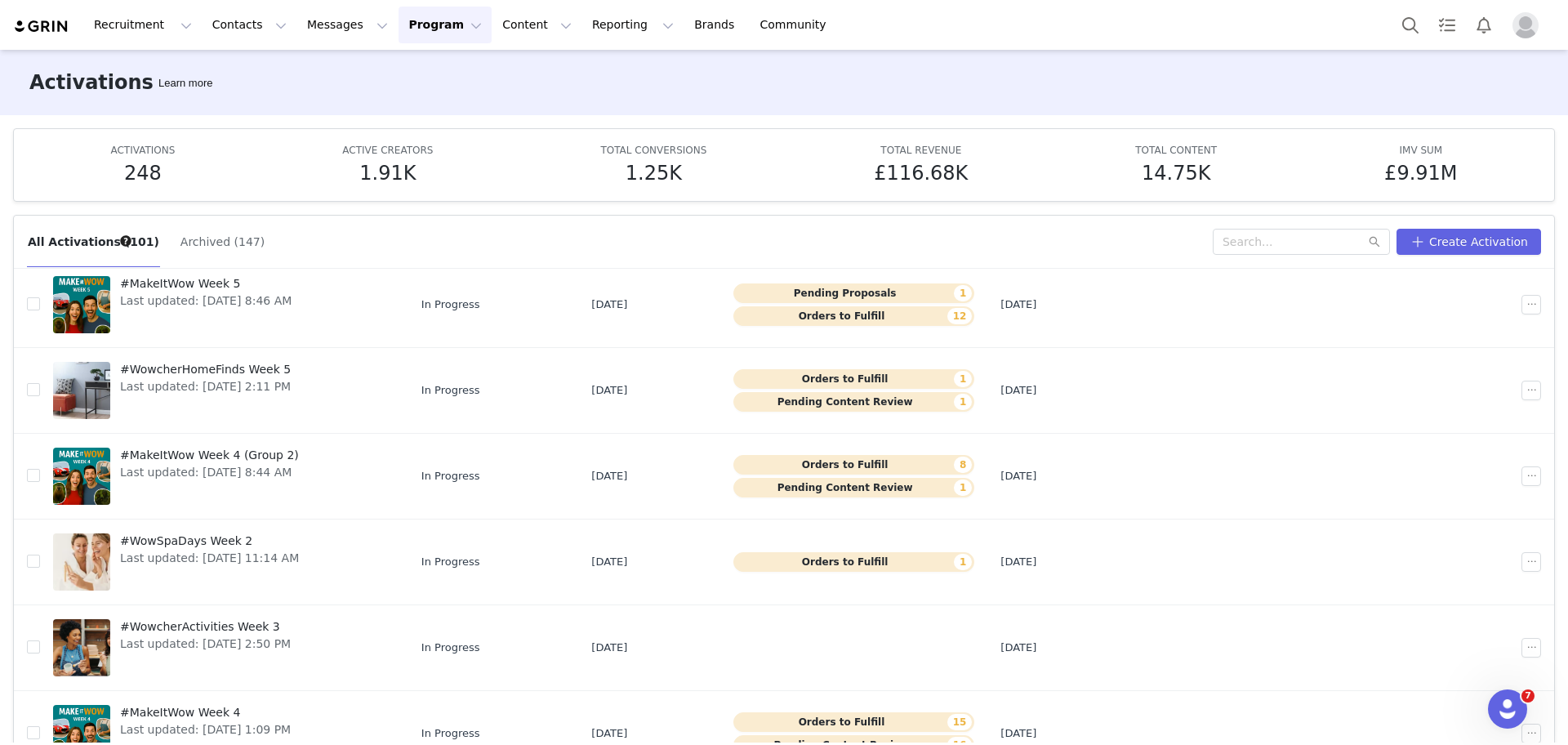
scroll to position [397, 0]
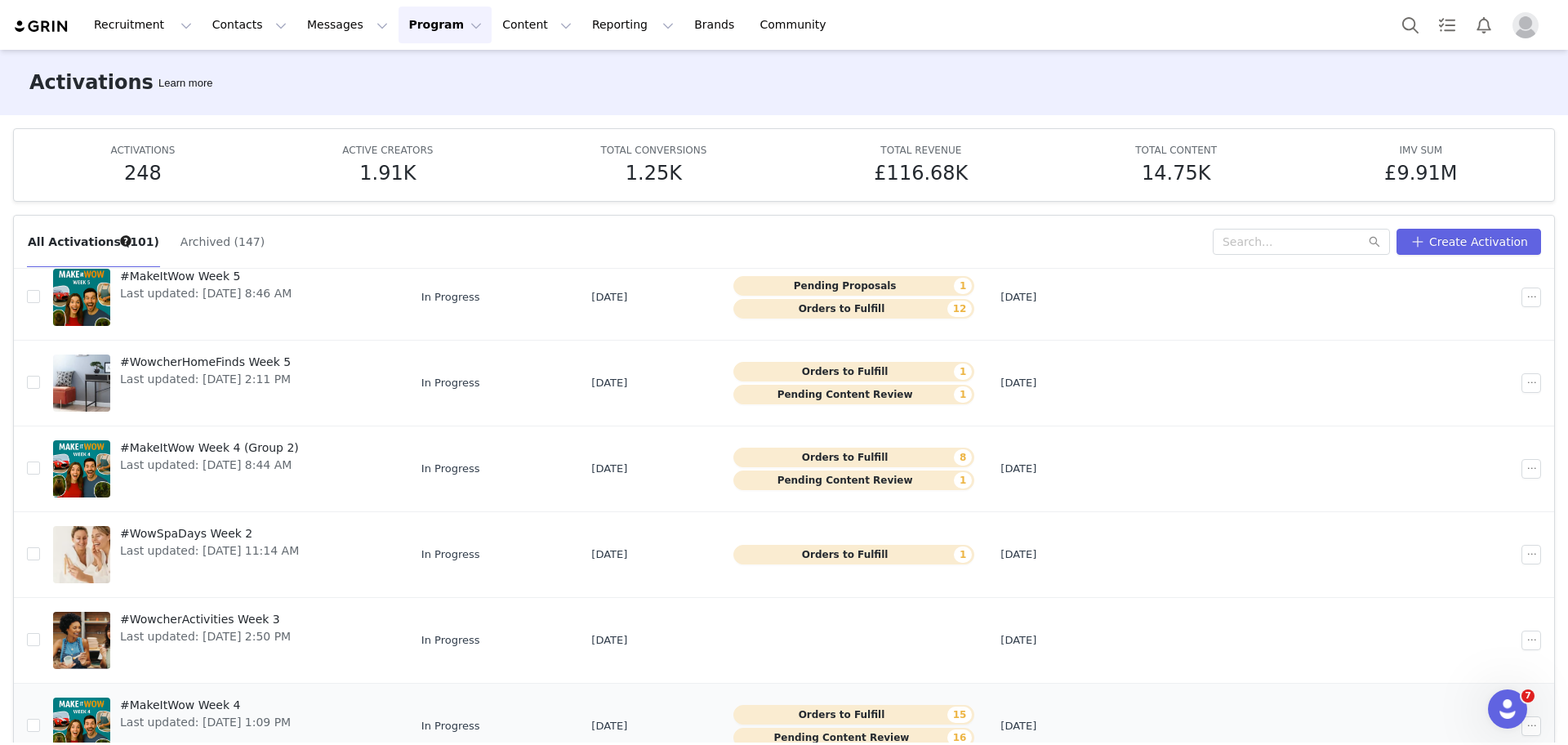
click at [797, 737] on button "Pending Content Review 16" at bounding box center [854, 737] width 241 height 20
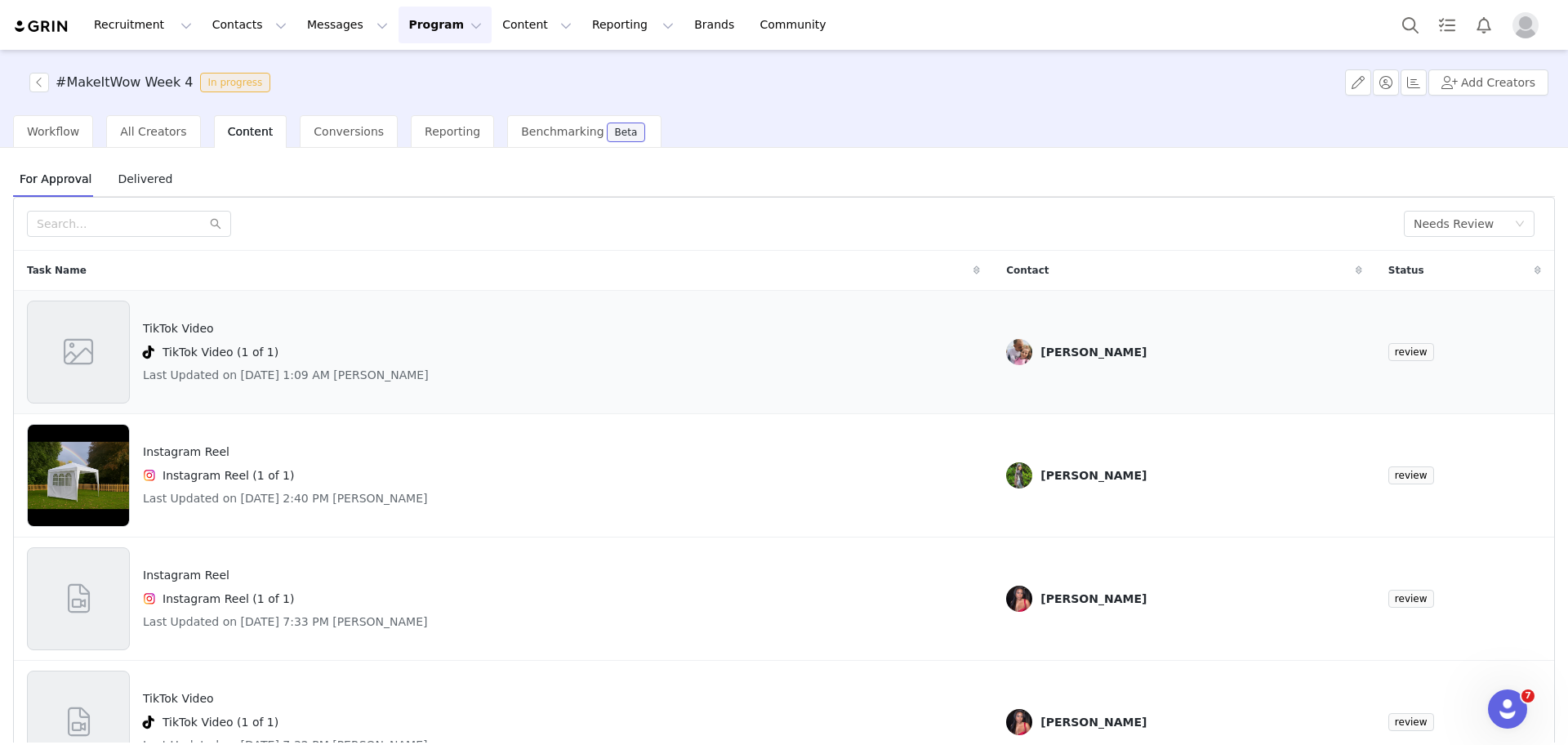
click at [89, 350] on span at bounding box center [78, 352] width 37 height 44
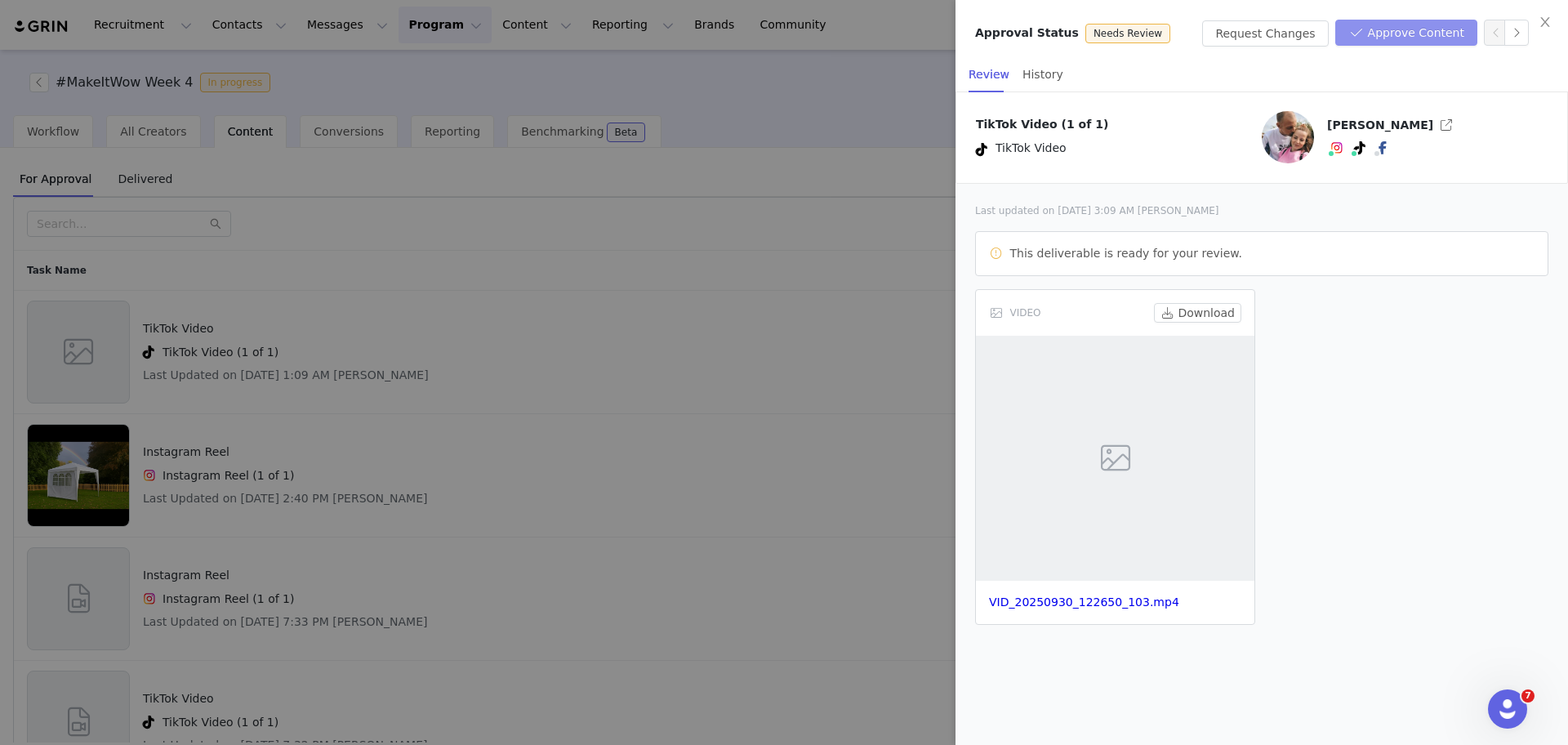
click at [1388, 32] on button "Approve Content" at bounding box center [1406, 33] width 142 height 26
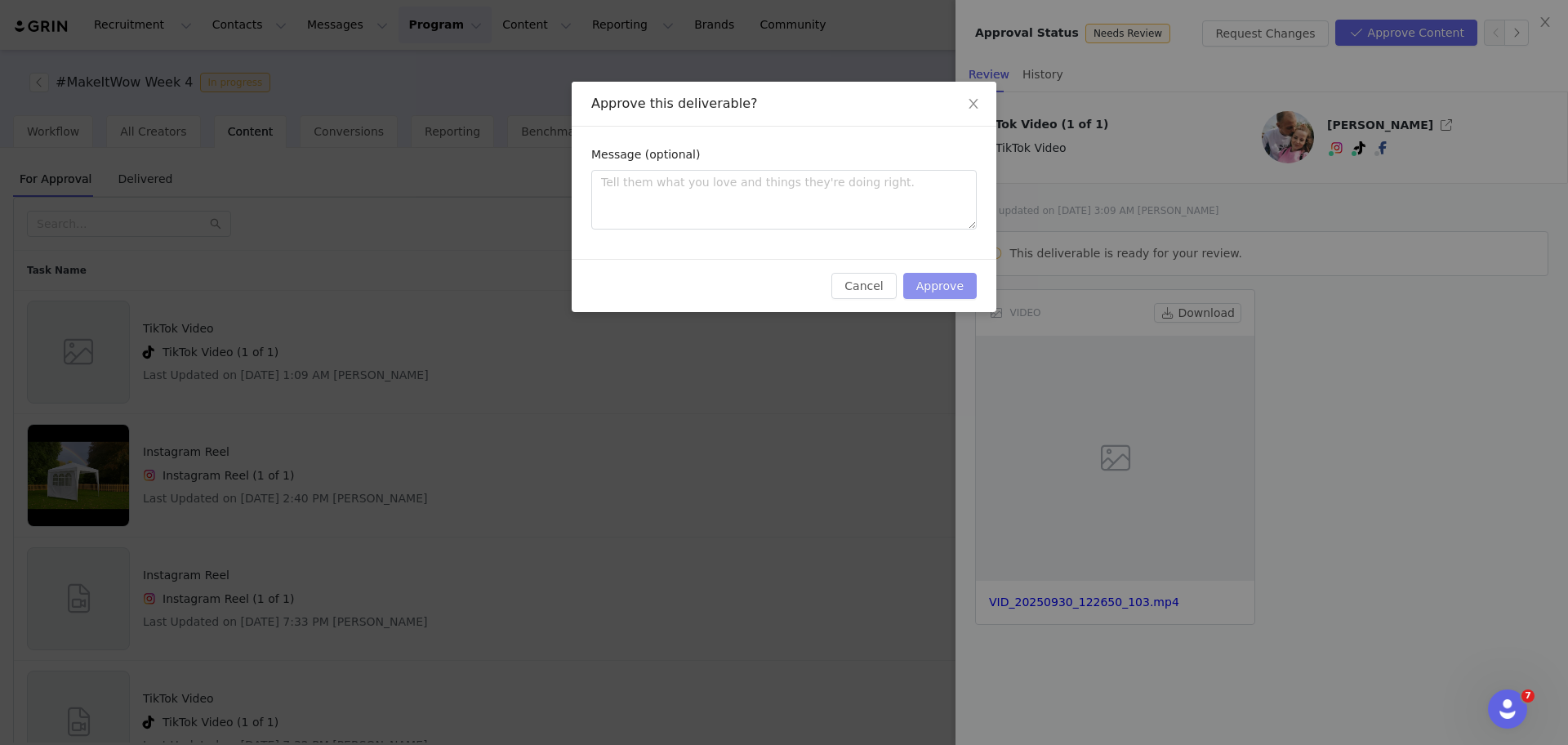
click at [938, 284] on button "Approve" at bounding box center [940, 286] width 73 height 26
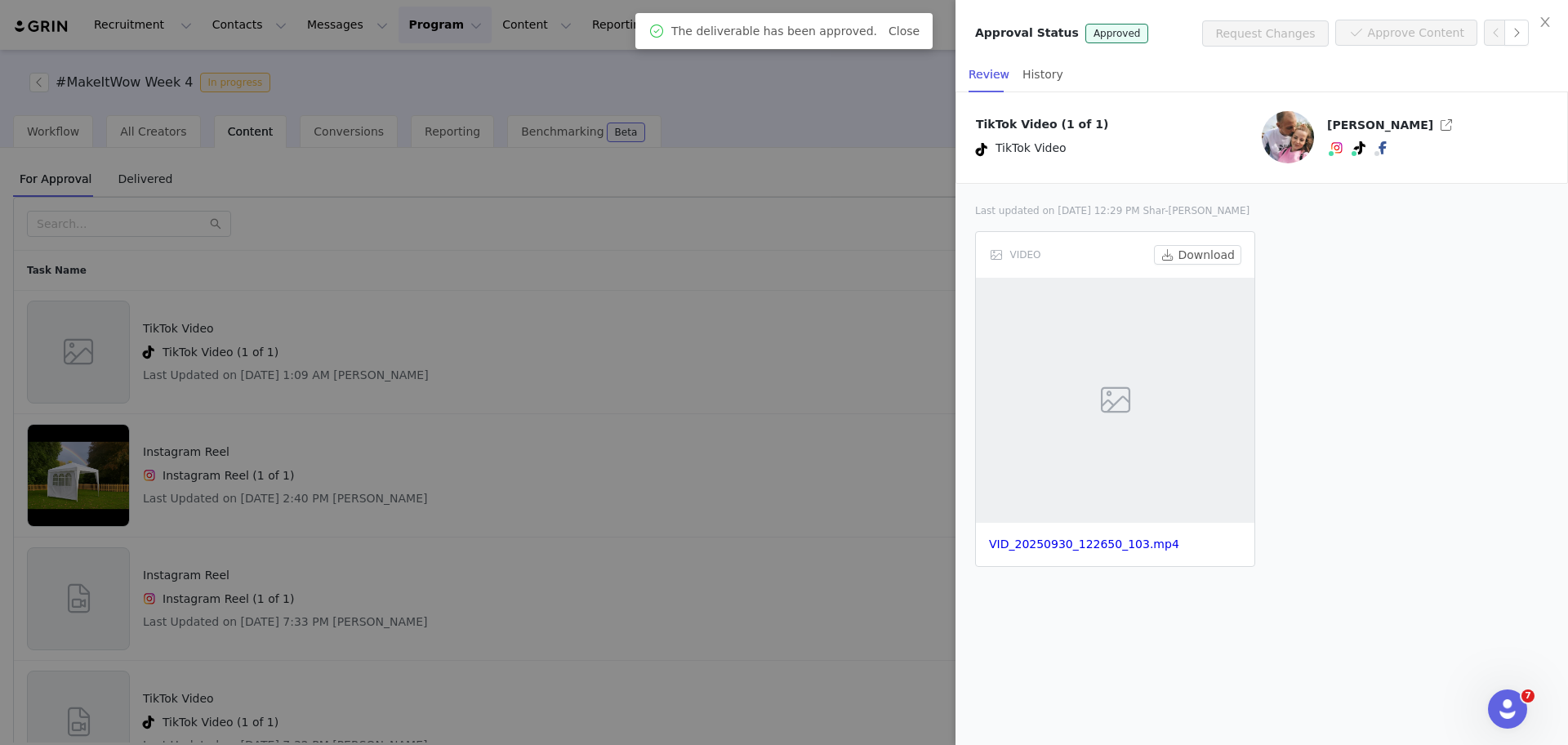
click at [545, 451] on div at bounding box center [784, 372] width 1568 height 745
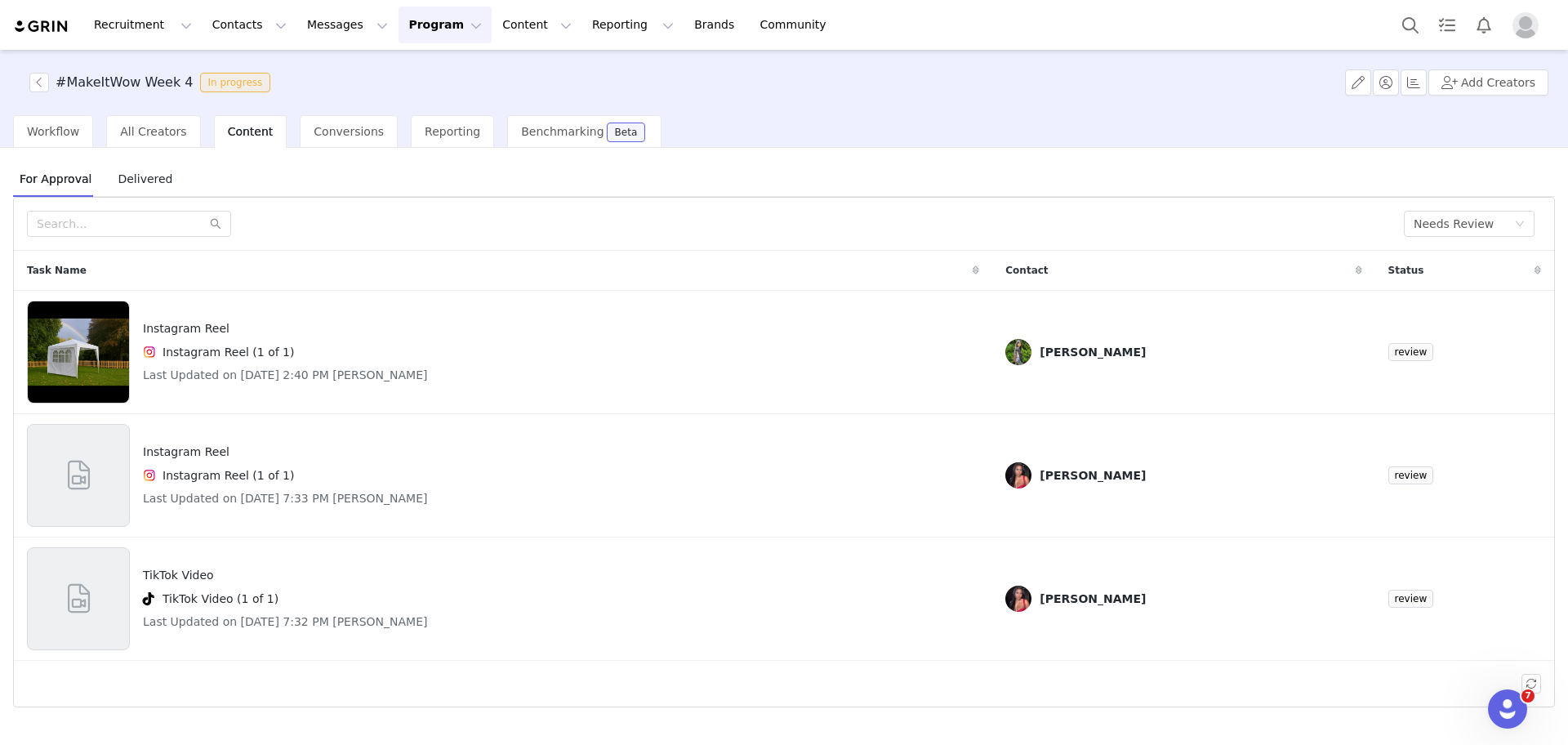
click at [59, 357] on img at bounding box center [79, 352] width 102 height 103
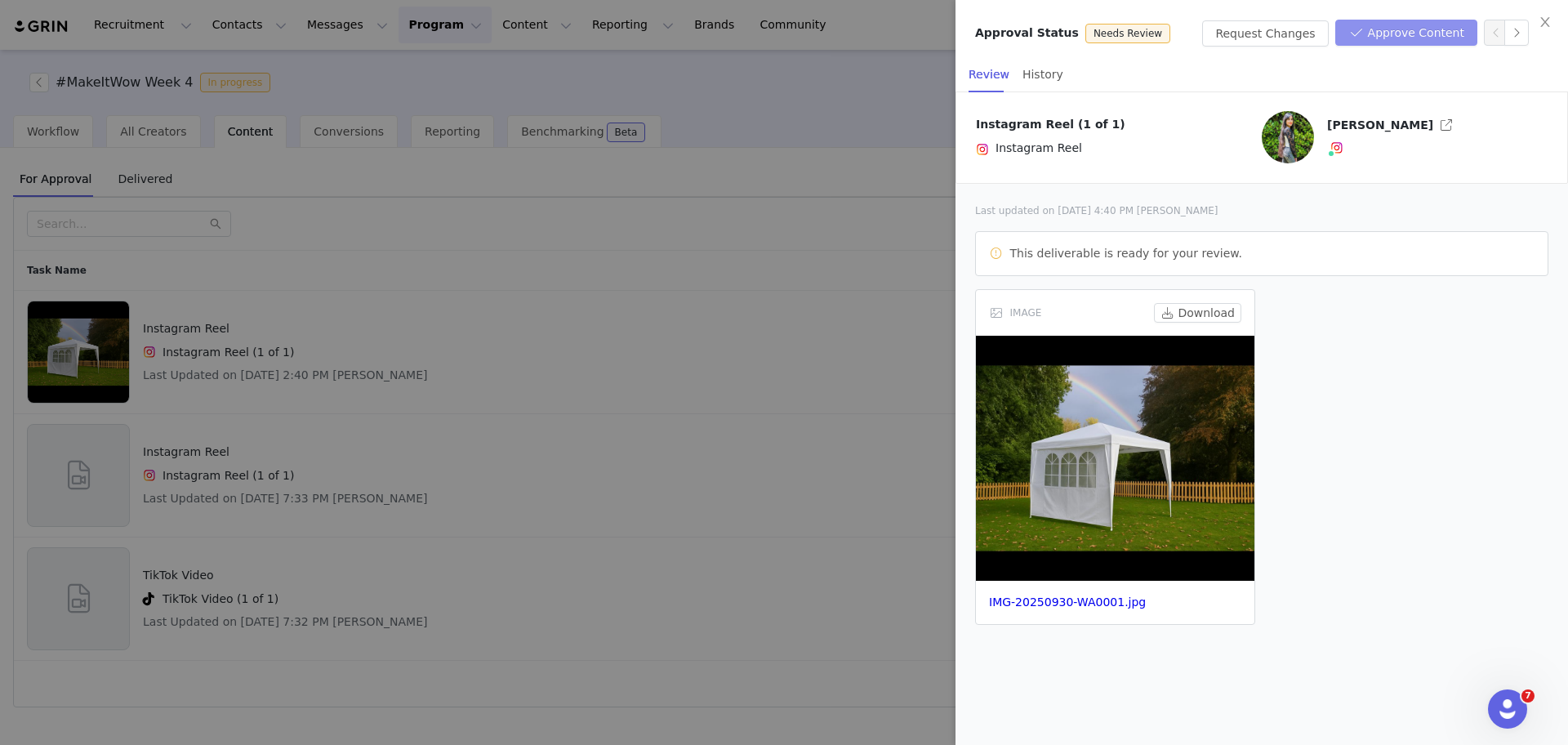
click at [1417, 25] on button "Approve Content" at bounding box center [1406, 33] width 142 height 26
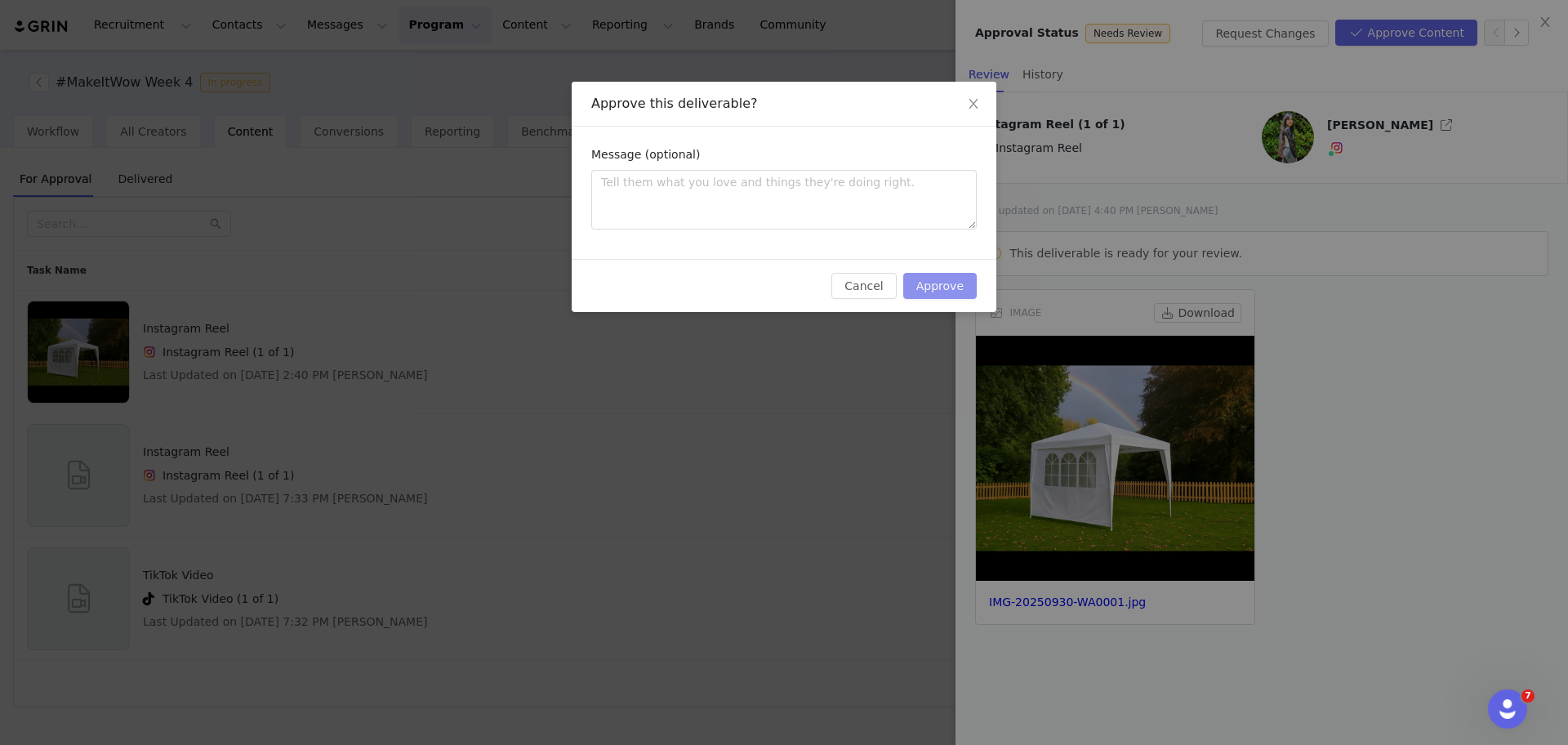
click at [961, 282] on button "Approve" at bounding box center [940, 286] width 73 height 26
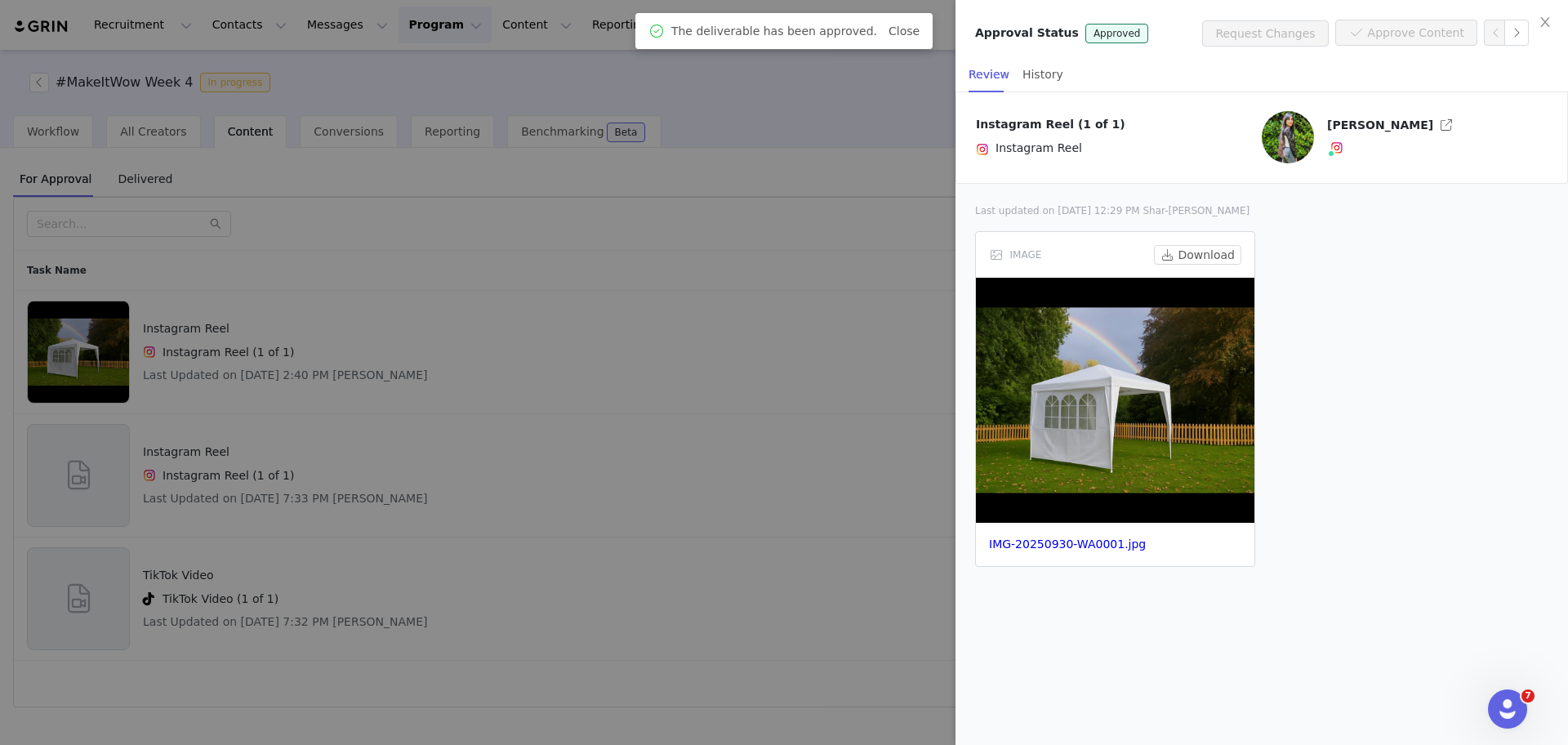
click at [466, 646] on div at bounding box center [784, 372] width 1568 height 745
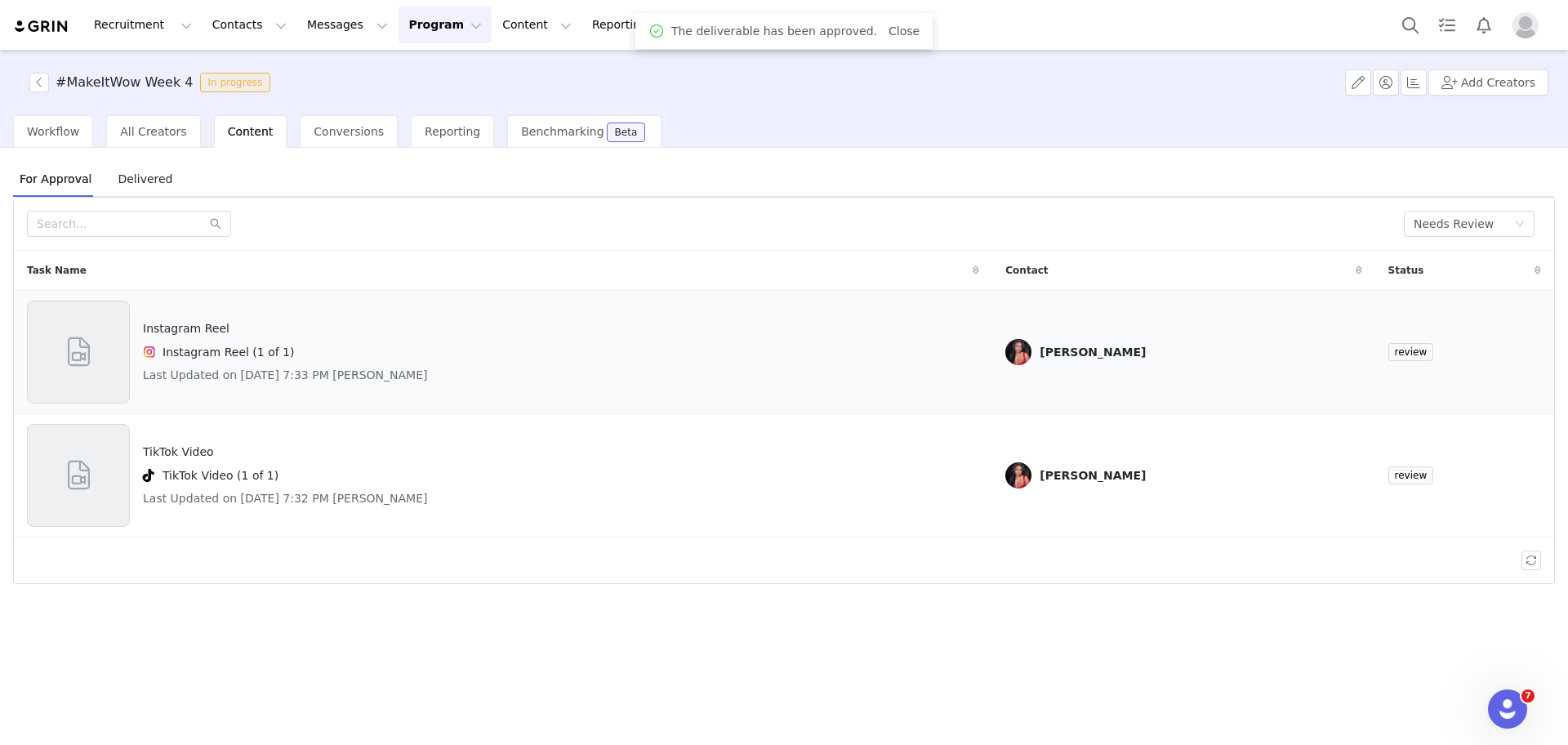
click at [75, 363] on span at bounding box center [78, 352] width 37 height 44
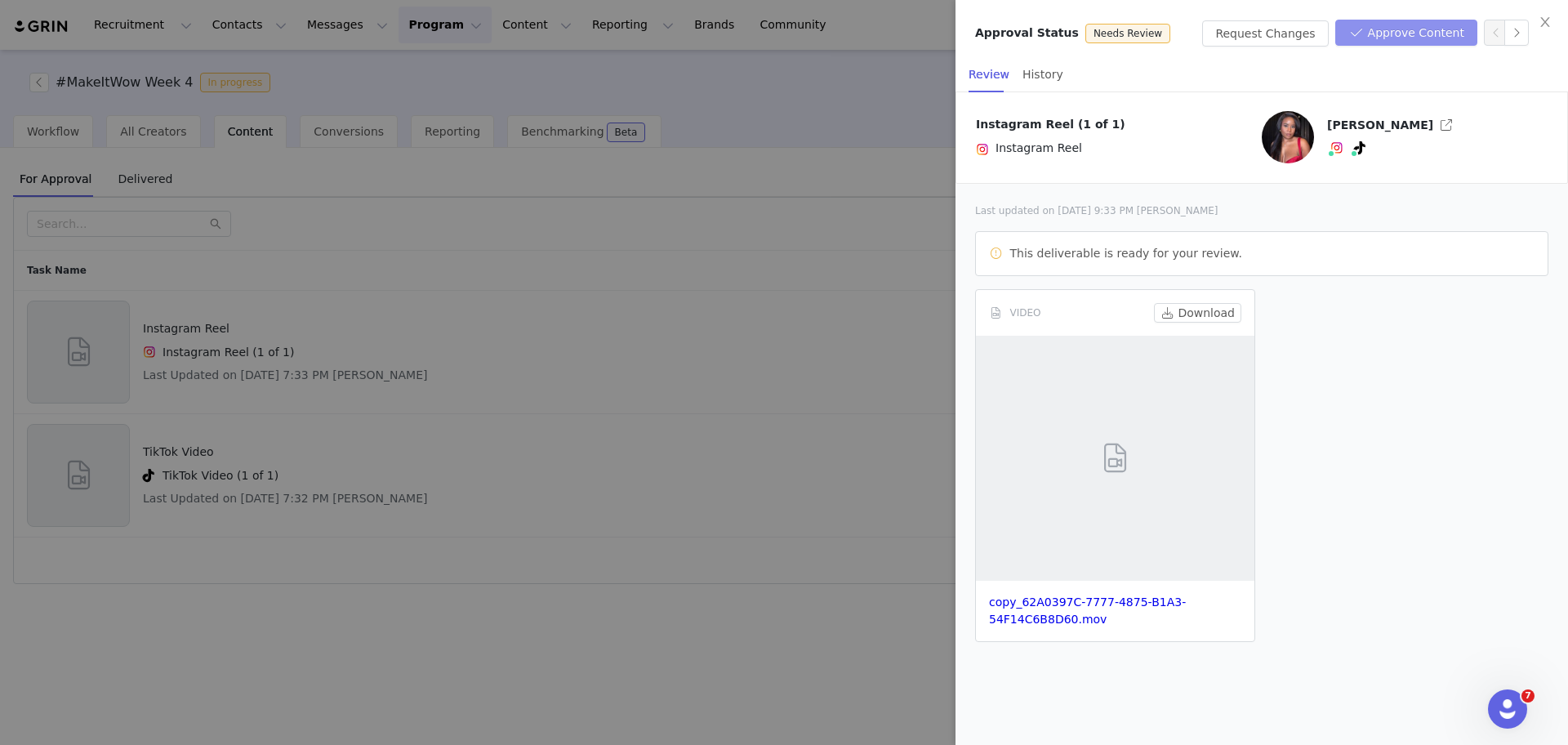
click at [1386, 38] on button "Approve Content" at bounding box center [1406, 33] width 142 height 26
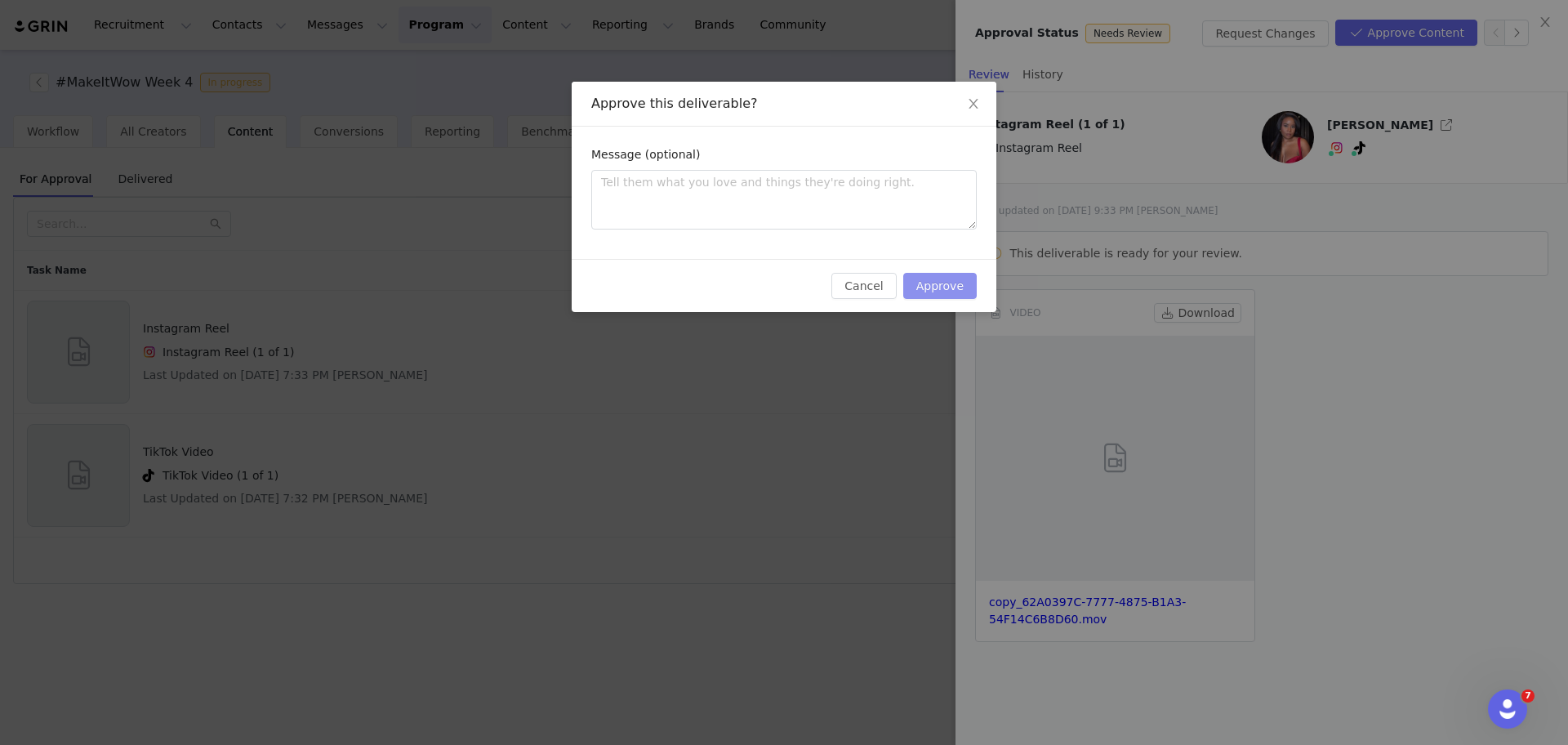
click at [952, 280] on button "Approve" at bounding box center [940, 286] width 73 height 26
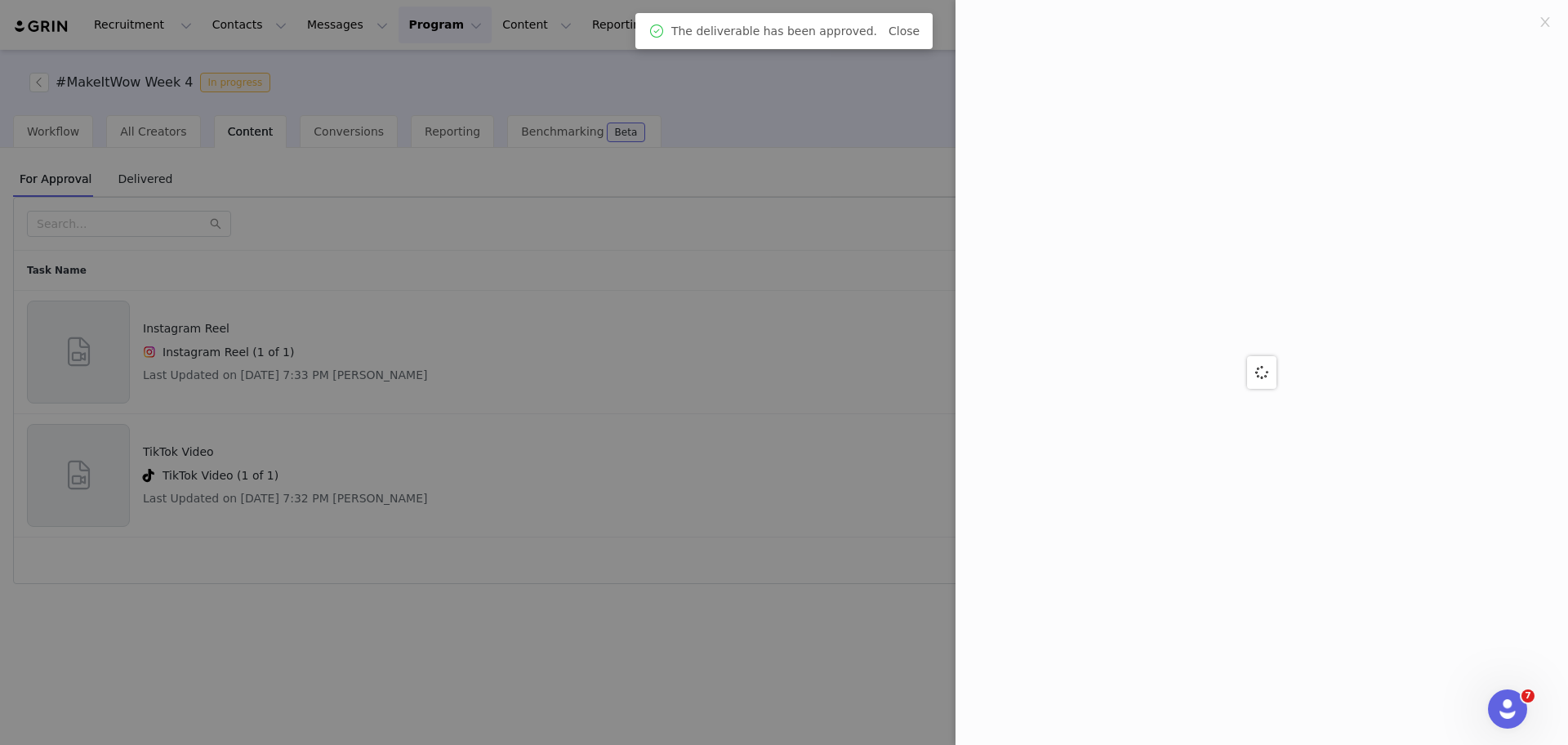
click at [712, 499] on div at bounding box center [784, 372] width 1568 height 745
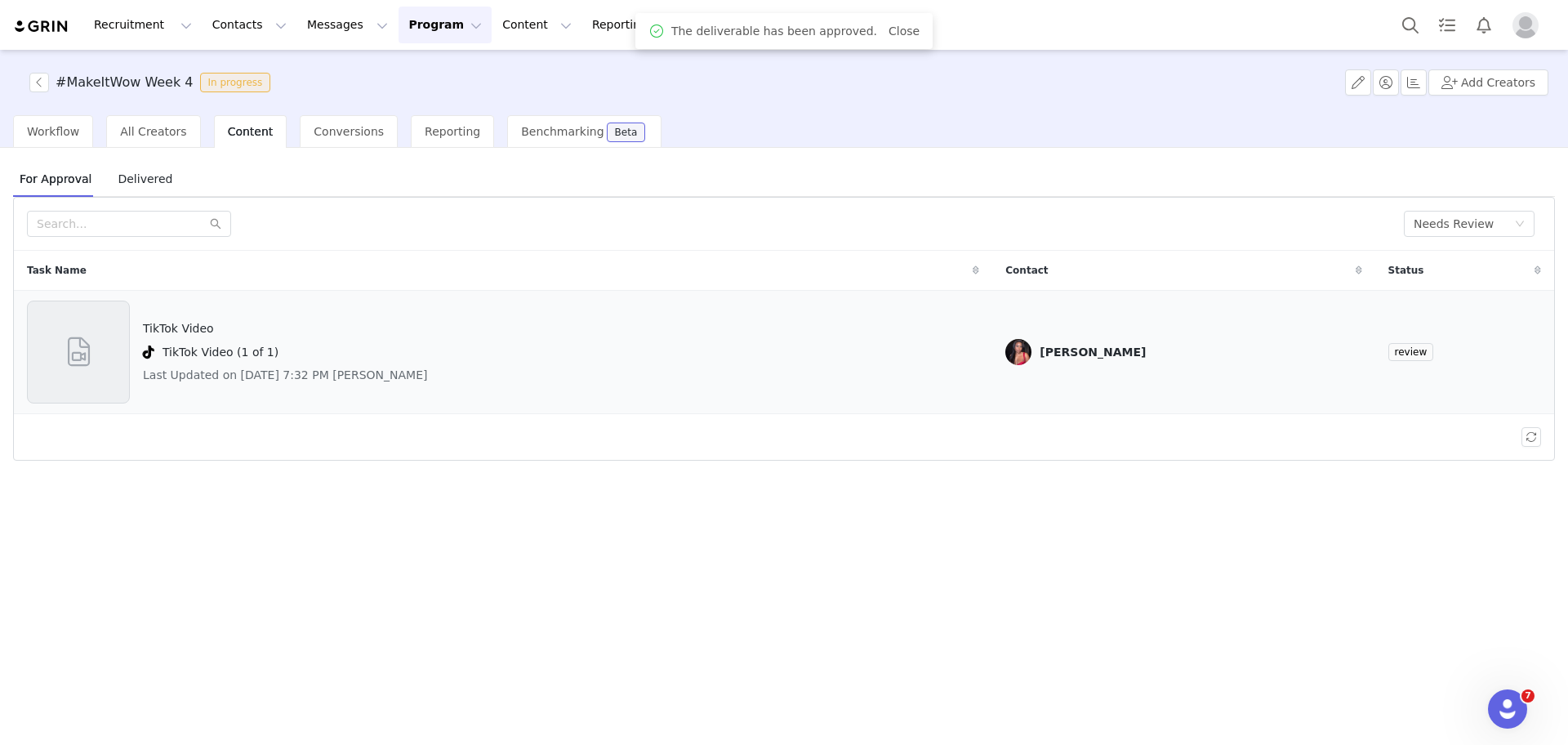
click at [111, 354] on div at bounding box center [78, 352] width 102 height 103
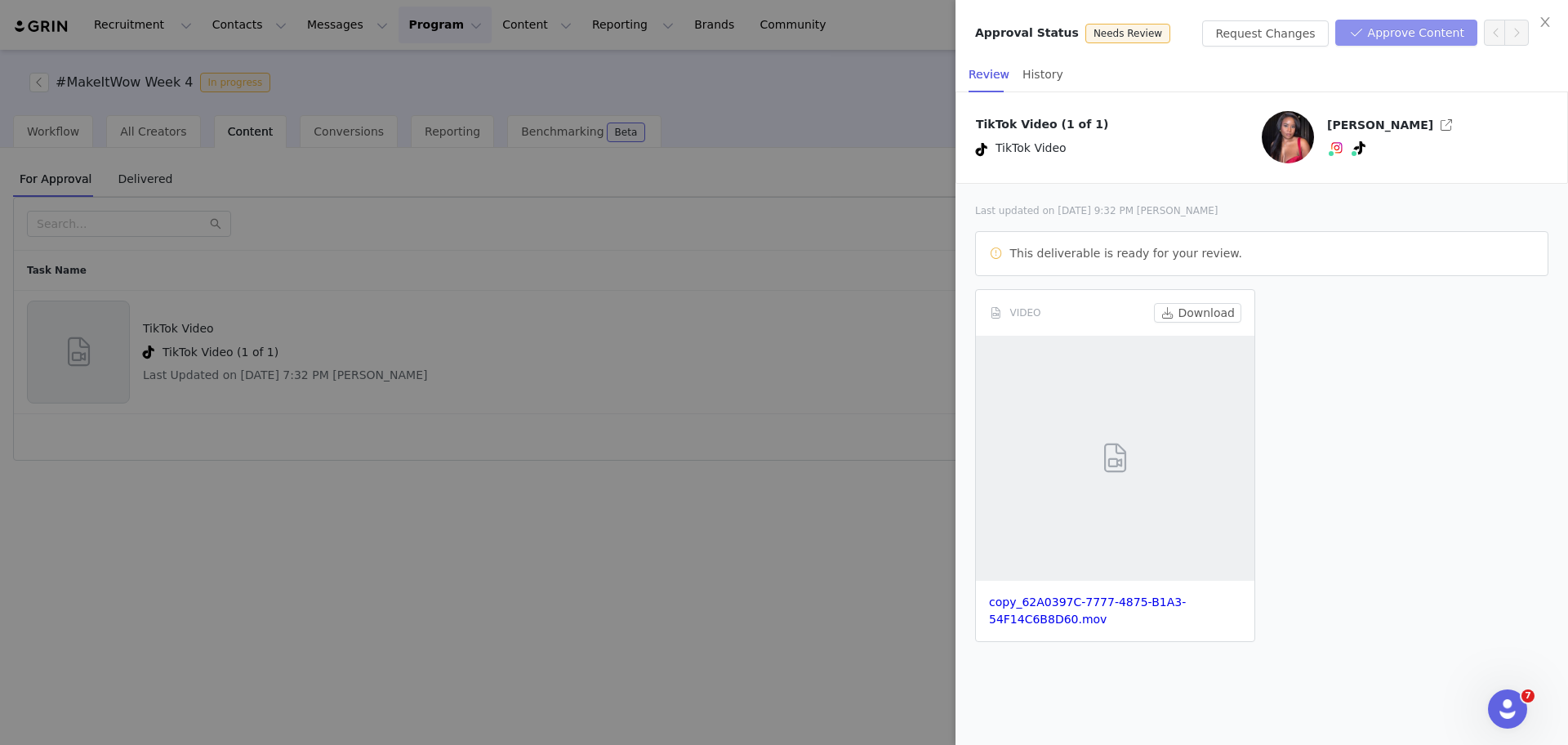
click at [1398, 37] on button "Approve Content" at bounding box center [1406, 33] width 142 height 26
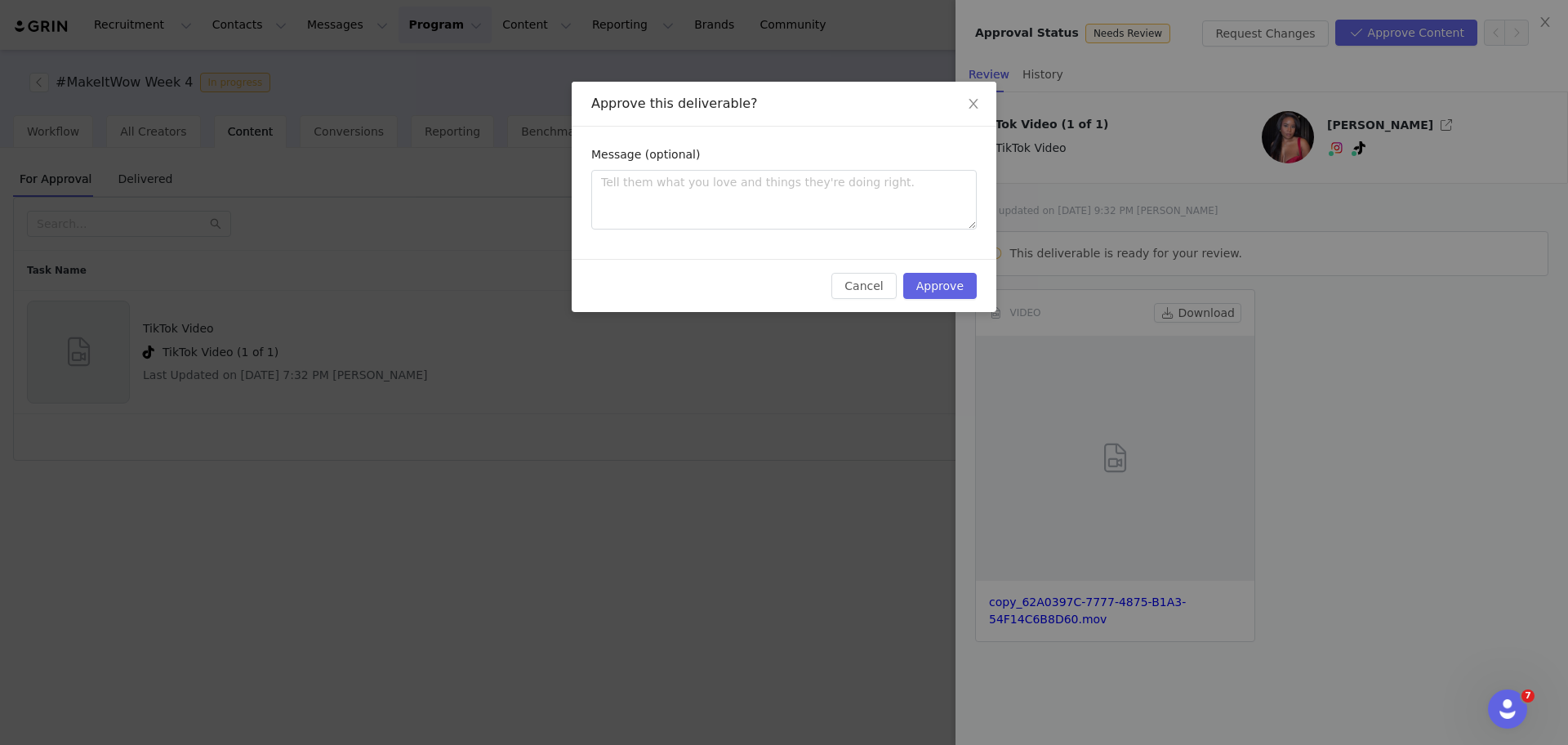
click at [937, 299] on div "Cancel Approve" at bounding box center [784, 285] width 425 height 53
click at [934, 293] on button "Approve" at bounding box center [940, 286] width 73 height 26
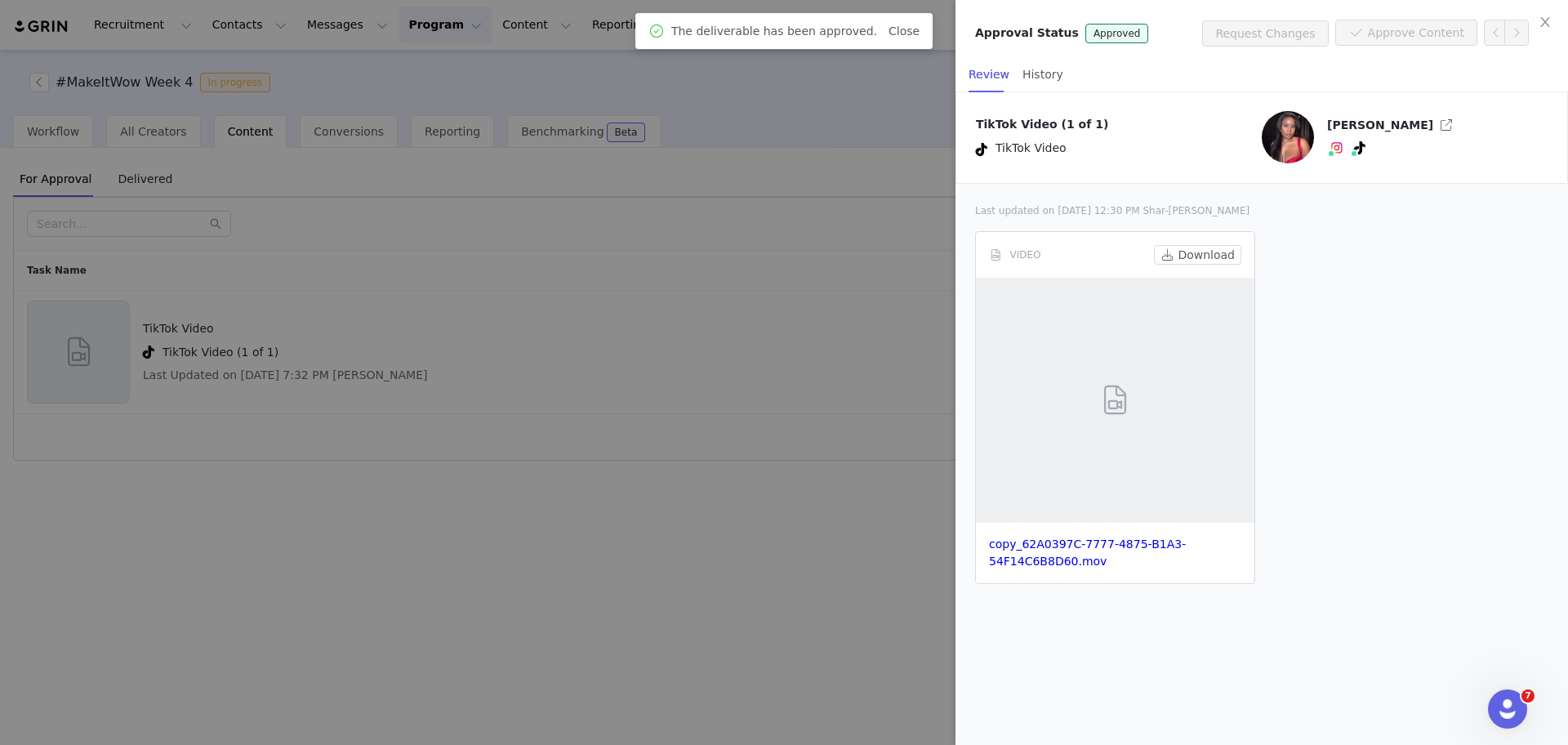
click at [724, 496] on div at bounding box center [784, 372] width 1568 height 745
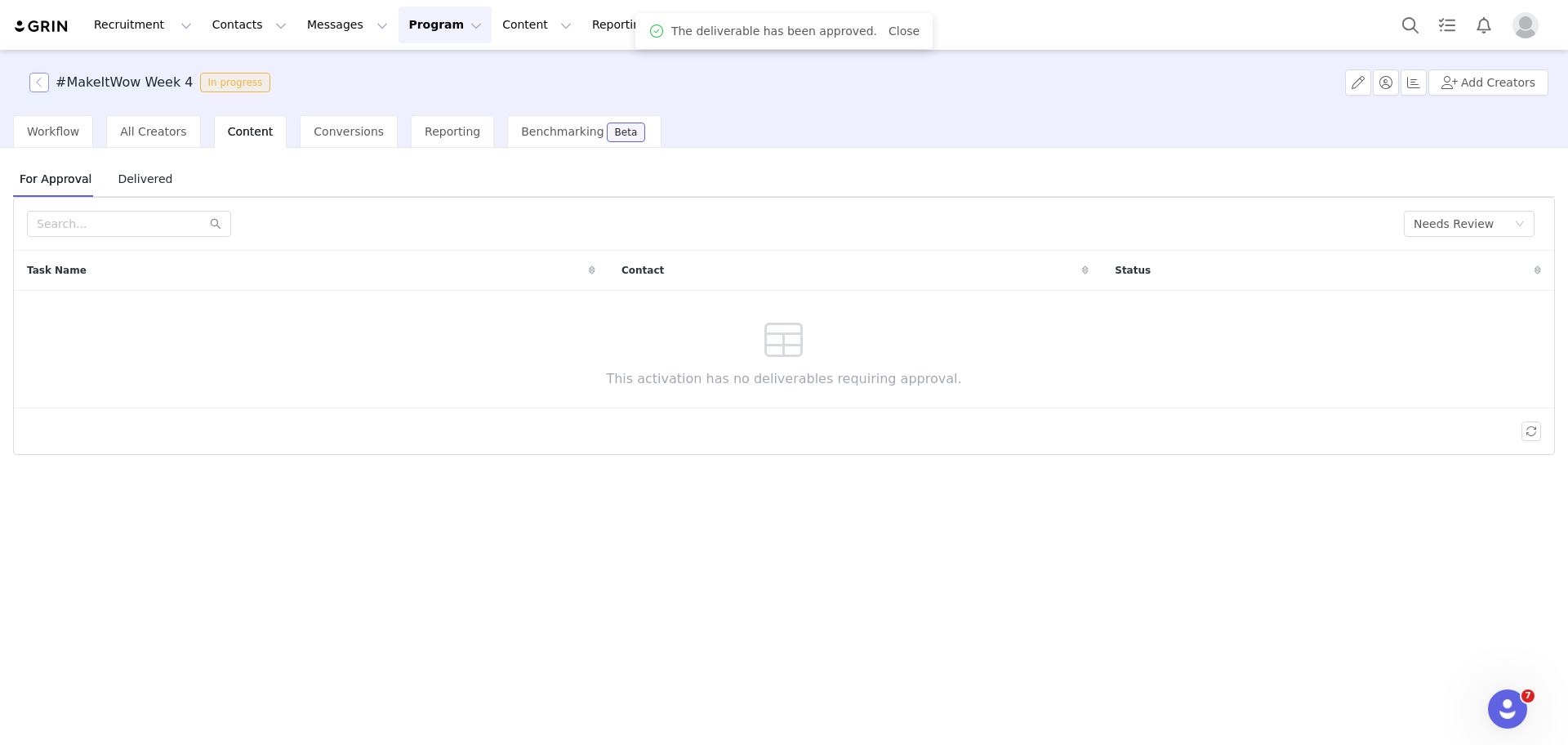
click at [38, 79] on button "button" at bounding box center [39, 82] width 20 height 20
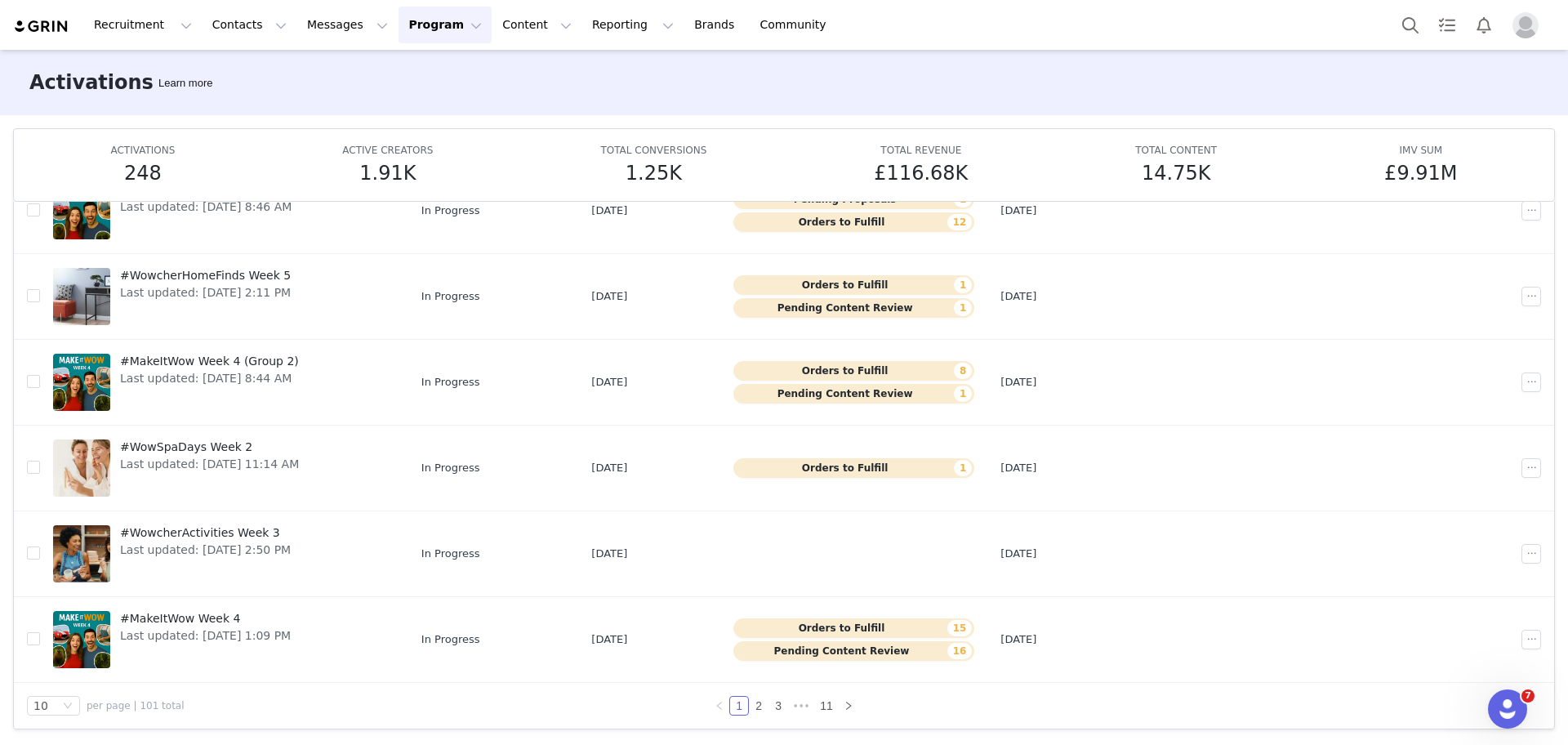
scroll to position [58, 0]
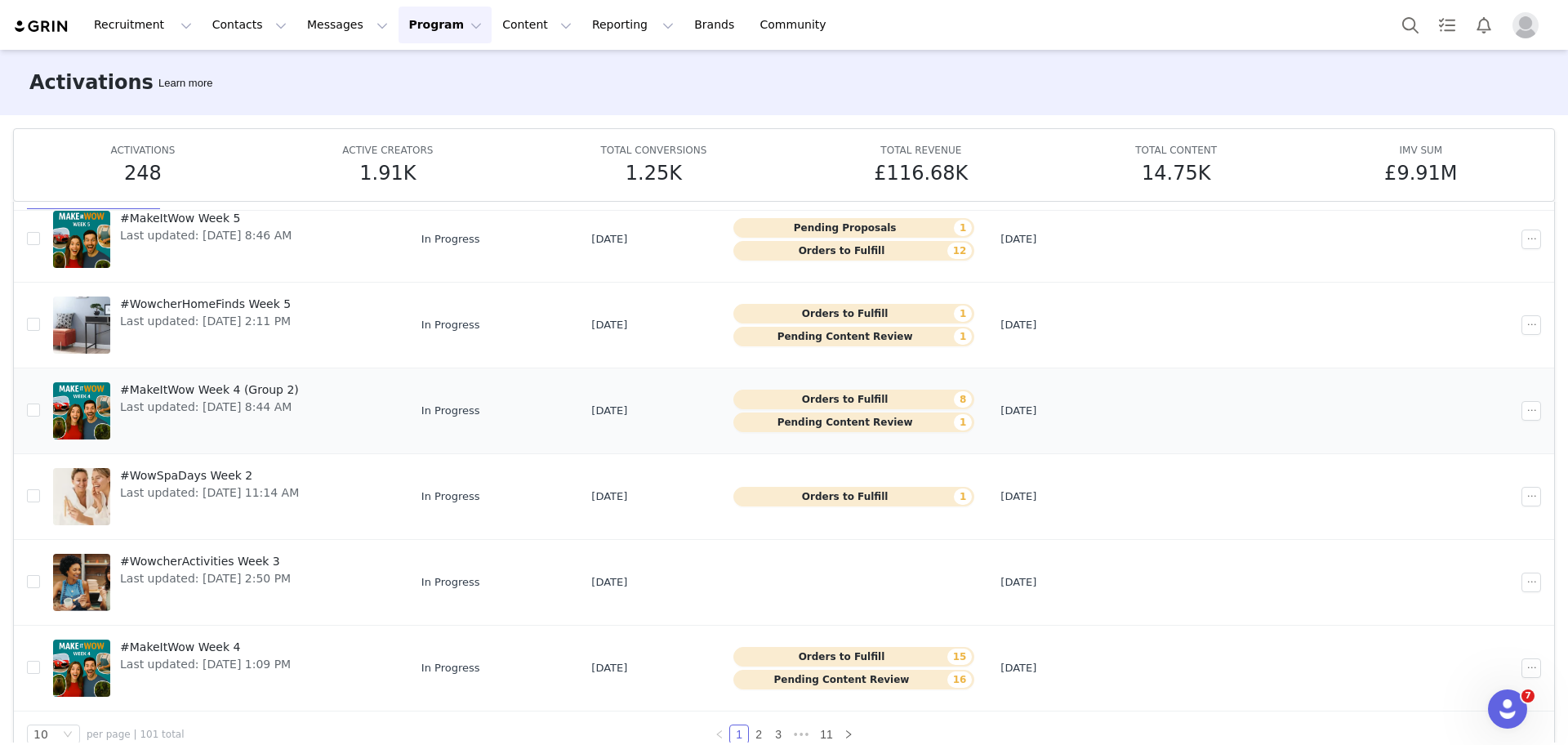
click at [850, 426] on button "Pending Content Review 1" at bounding box center [854, 422] width 241 height 20
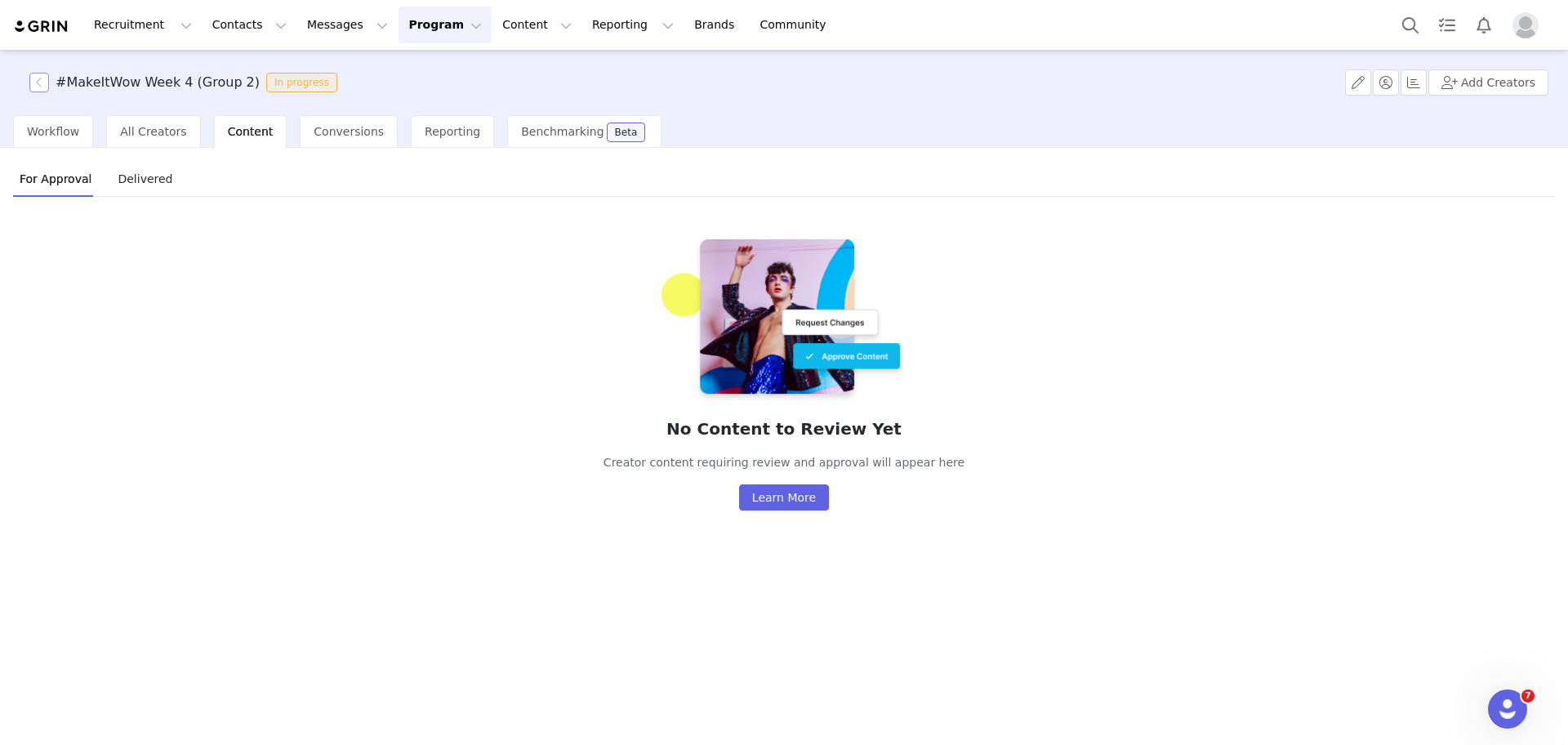
drag, startPoint x: 42, startPoint y: 71, endPoint x: 46, endPoint y: 79, distance: 8.9
click at [46, 79] on div "#MakeItWow Week 4 (Group 2) In progress Add Creators" at bounding box center [784, 83] width 1568 height 66
click at [46, 79] on button "button" at bounding box center [39, 82] width 20 height 20
